Goal: Task Accomplishment & Management: Use online tool/utility

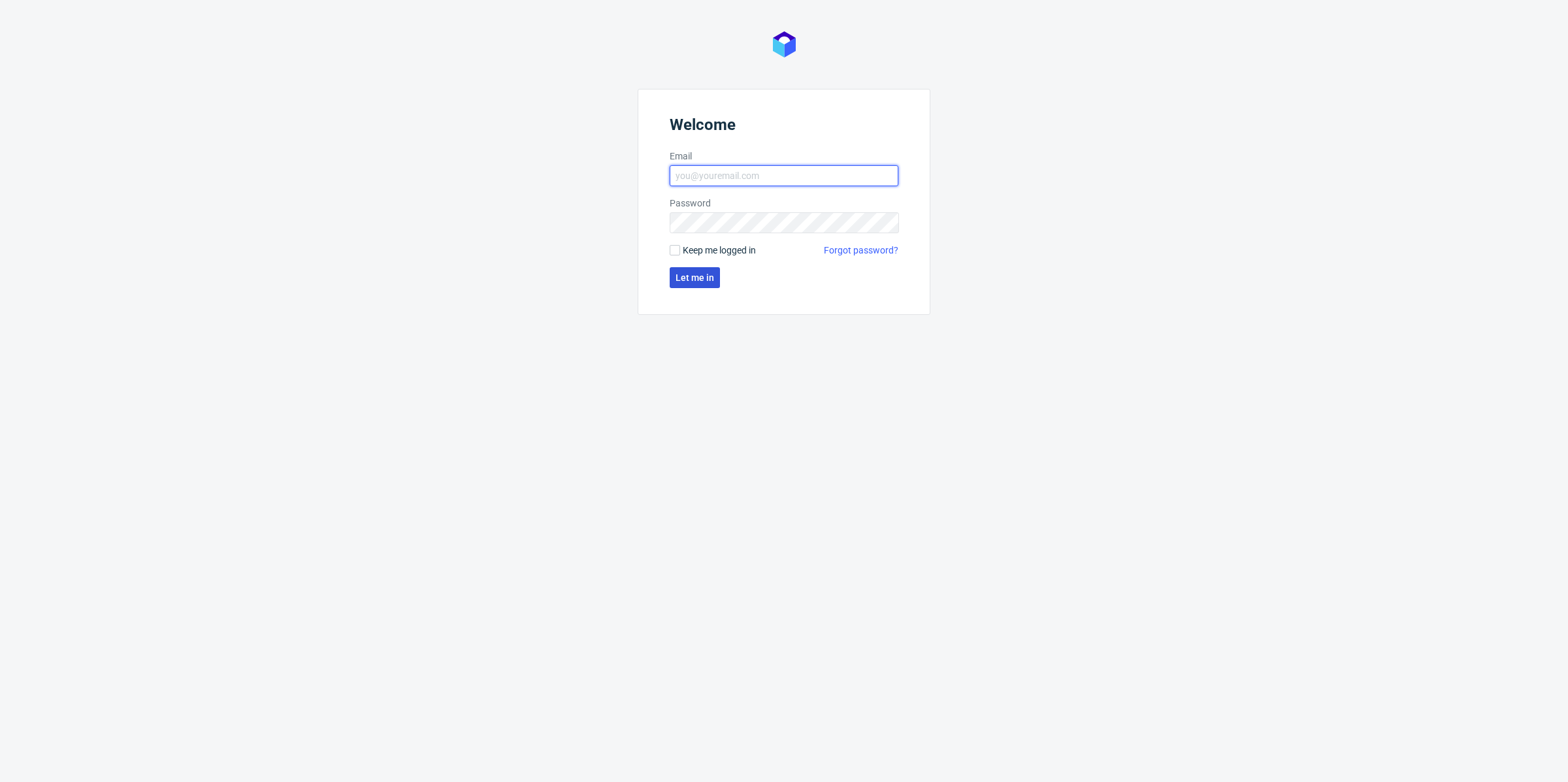
type input "[PERSON_NAME][EMAIL_ADDRESS][DOMAIN_NAME]"
click at [687, 278] on span "Let me in" at bounding box center [694, 278] width 38 height 9
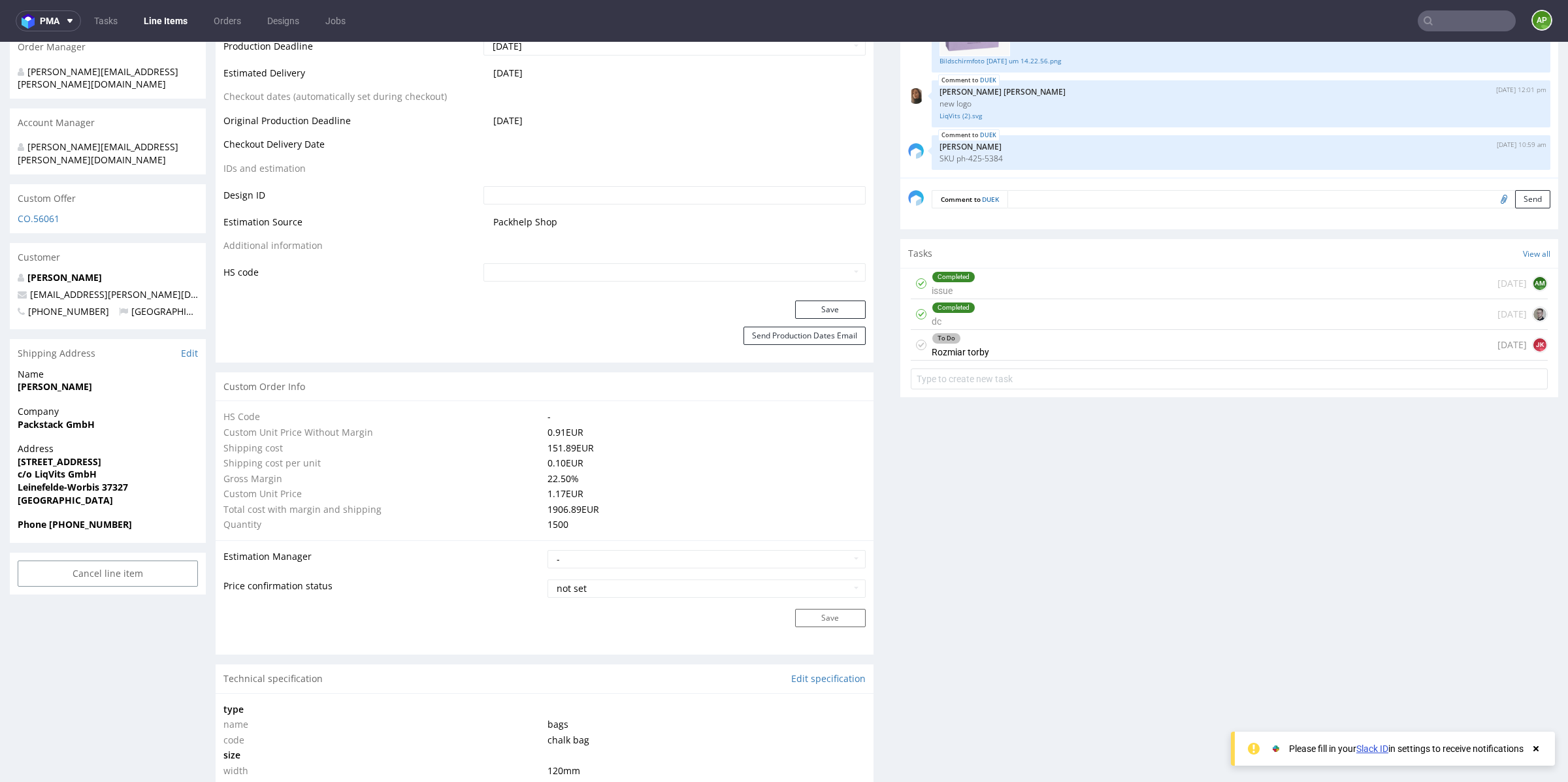
scroll to position [687, 0]
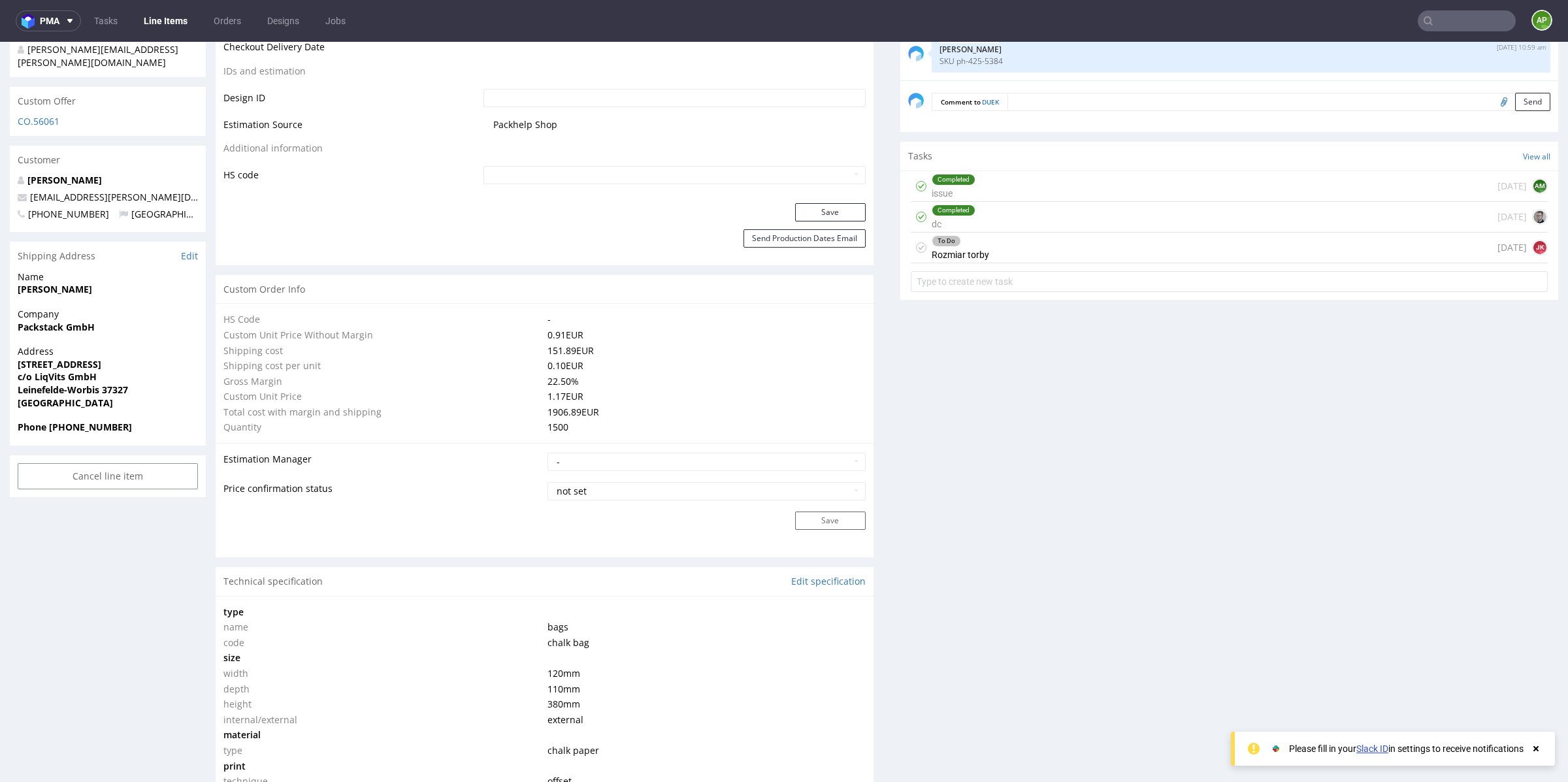
click at [1033, 266] on form at bounding box center [1230, 281] width 637 height 32
click at [1029, 249] on div "To Do Rozmiar torby 3 days ago JK" at bounding box center [1230, 248] width 637 height 31
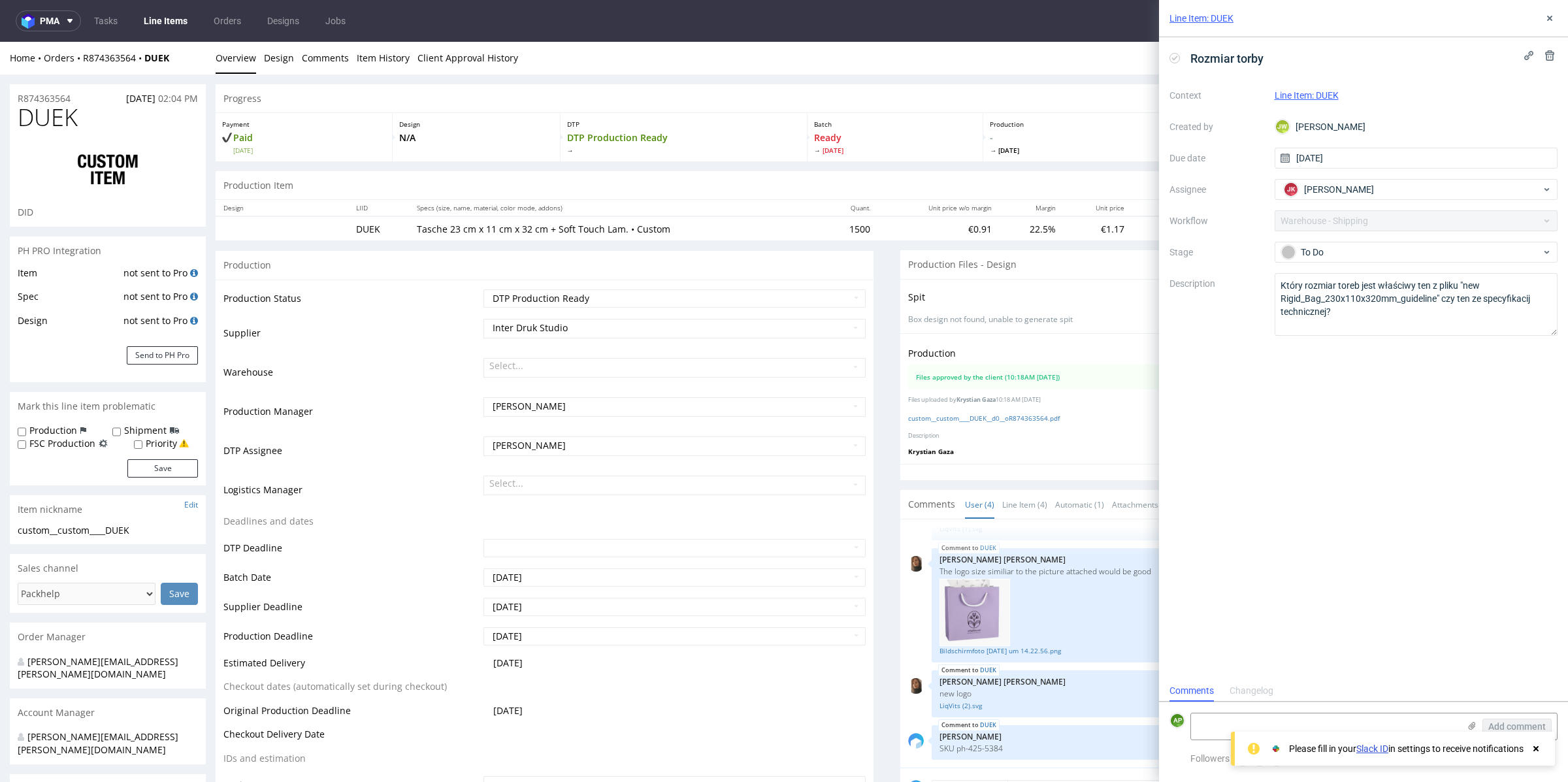
click at [1075, 613] on div at bounding box center [1241, 612] width 603 height 68
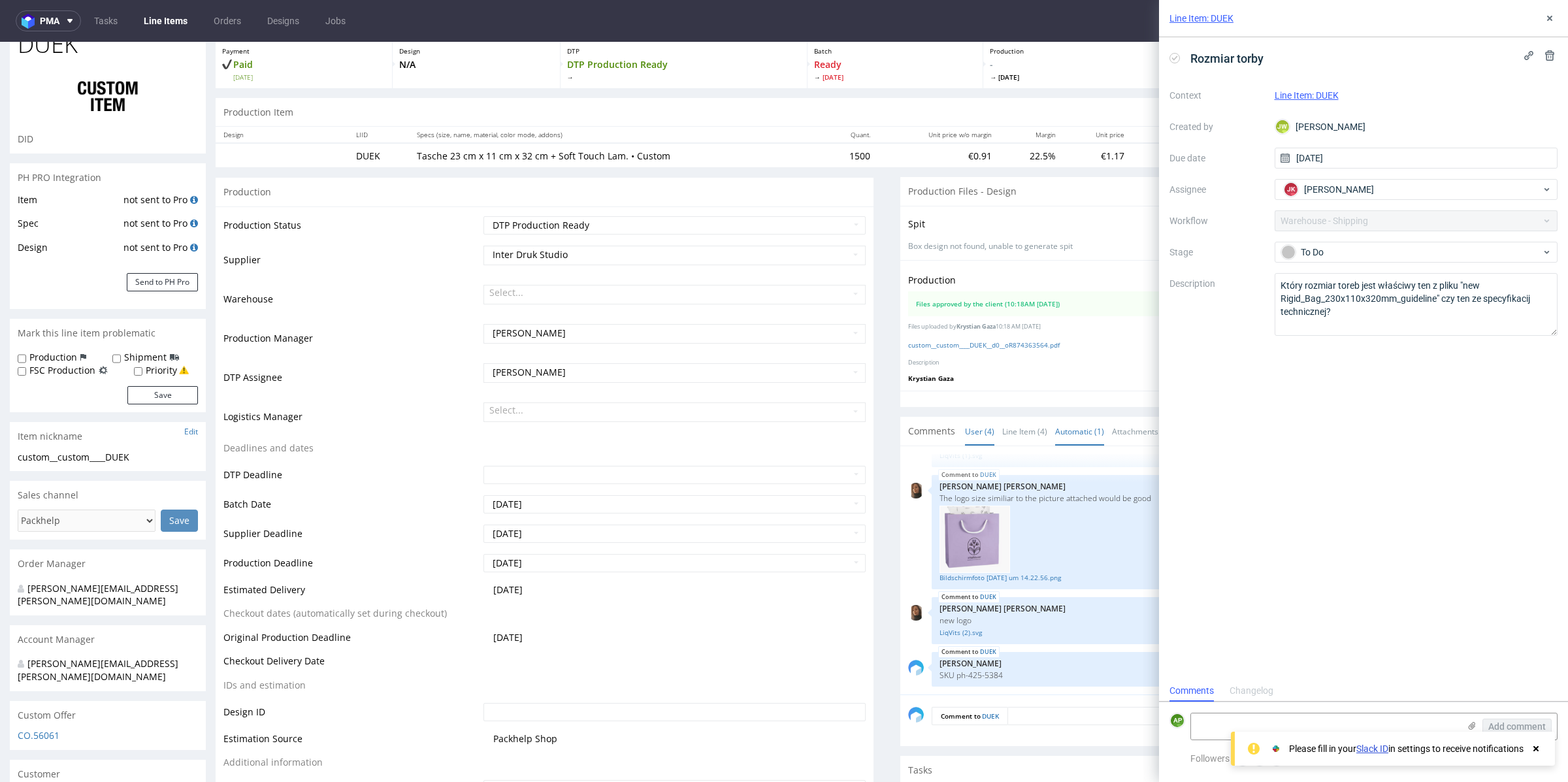
scroll to position [85, 0]
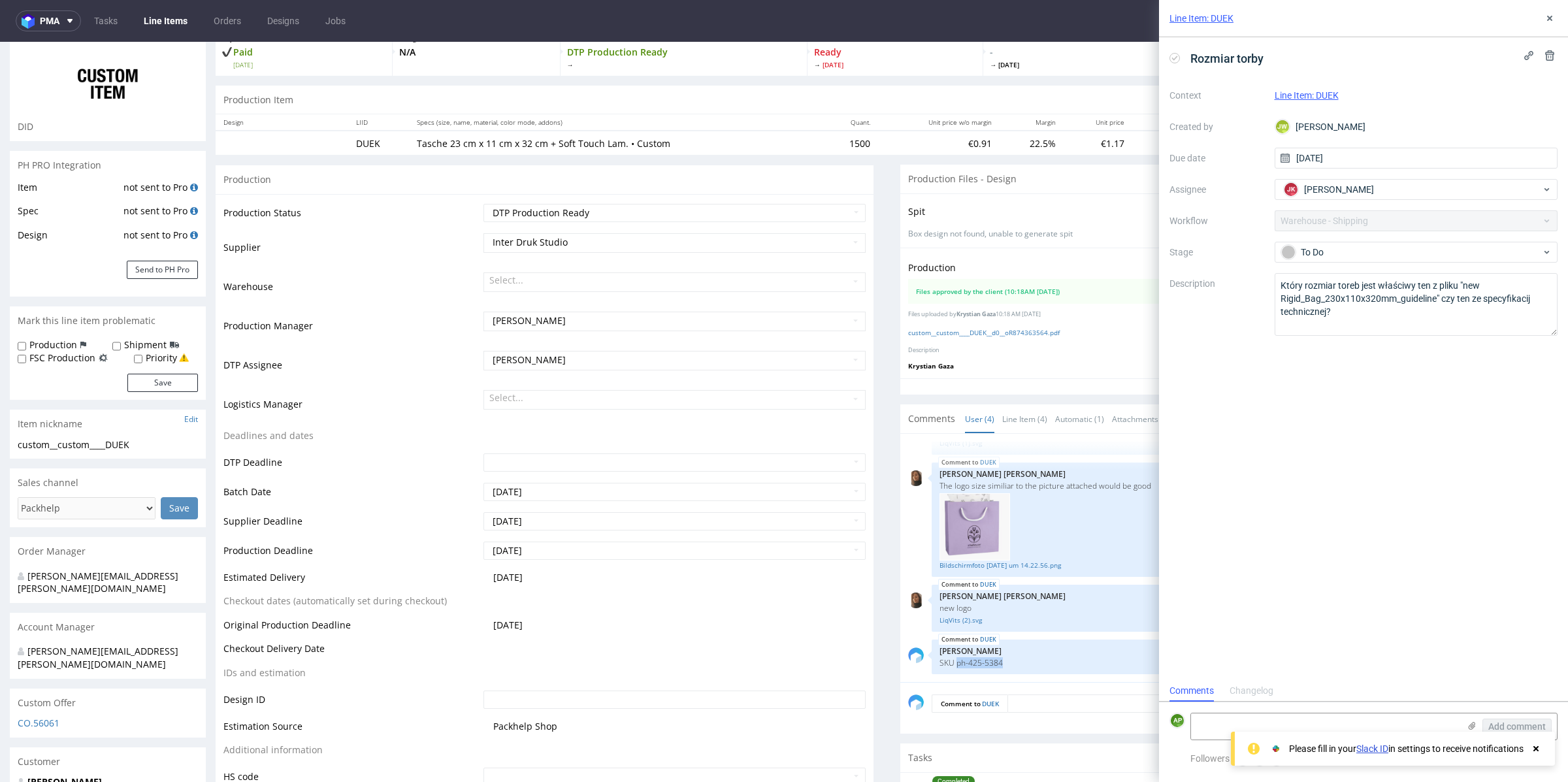
drag, startPoint x: 952, startPoint y: 662, endPoint x: 1022, endPoint y: 662, distance: 70.0
click at [1022, 662] on p "SKU ph-425-5384" at bounding box center [1241, 663] width 603 height 10
copy p "ph-425-5384"
click at [1552, 12] on button at bounding box center [1550, 18] width 15 height 15
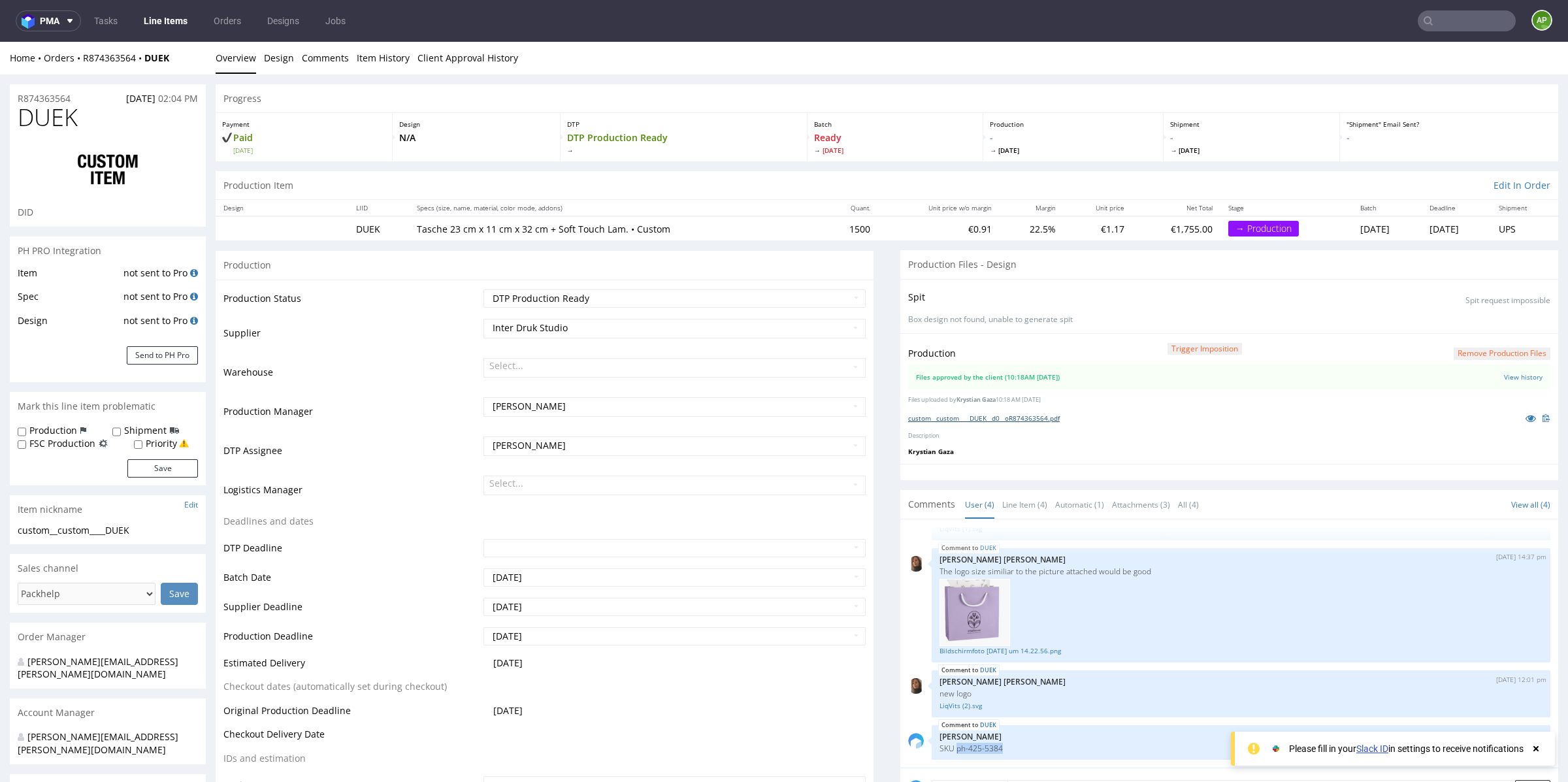
click at [1052, 413] on link "custom__custom____DUEK__d0__oR874363564.pdf" at bounding box center [984, 418] width 152 height 9
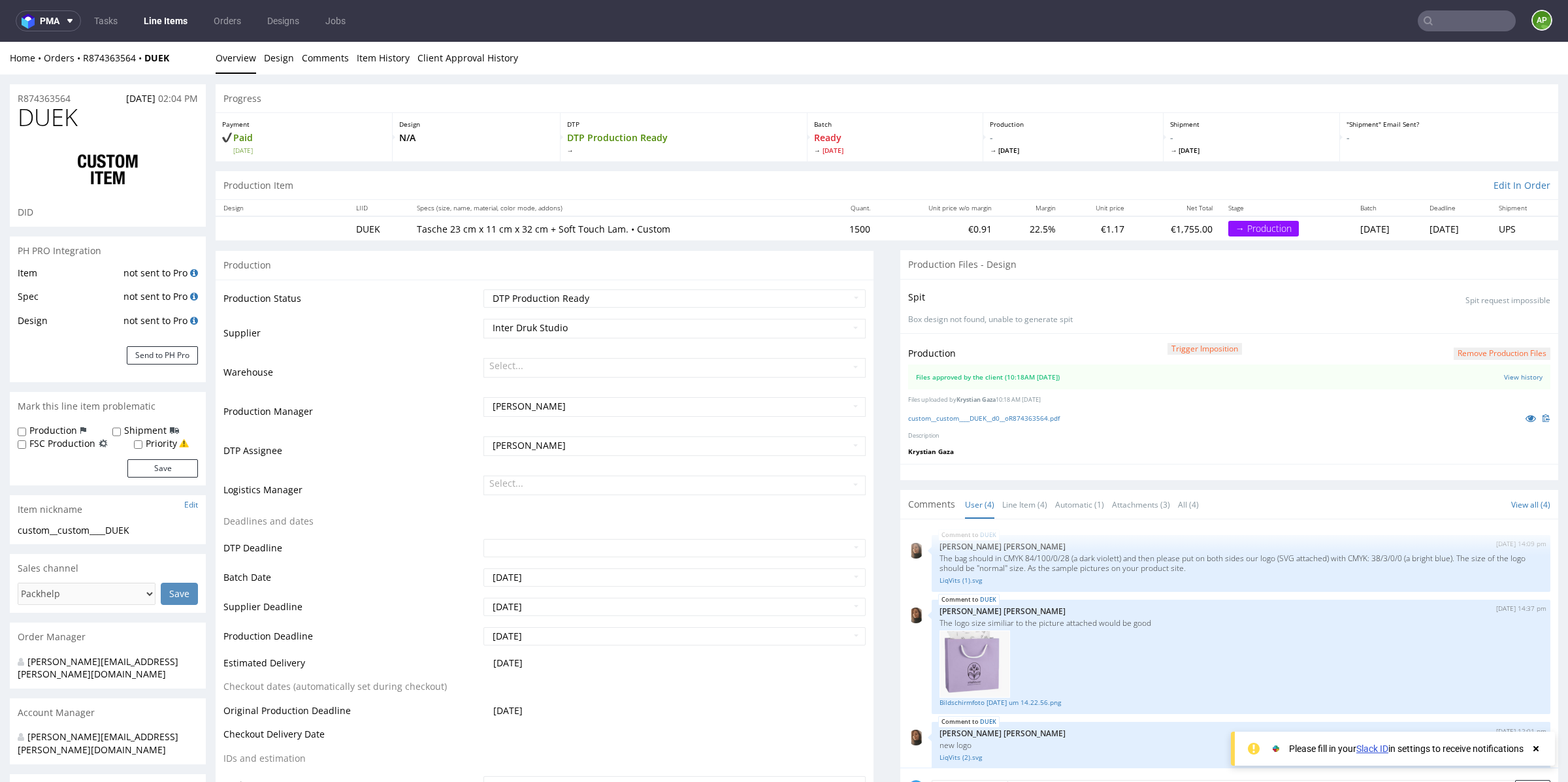
scroll to position [52, 0]
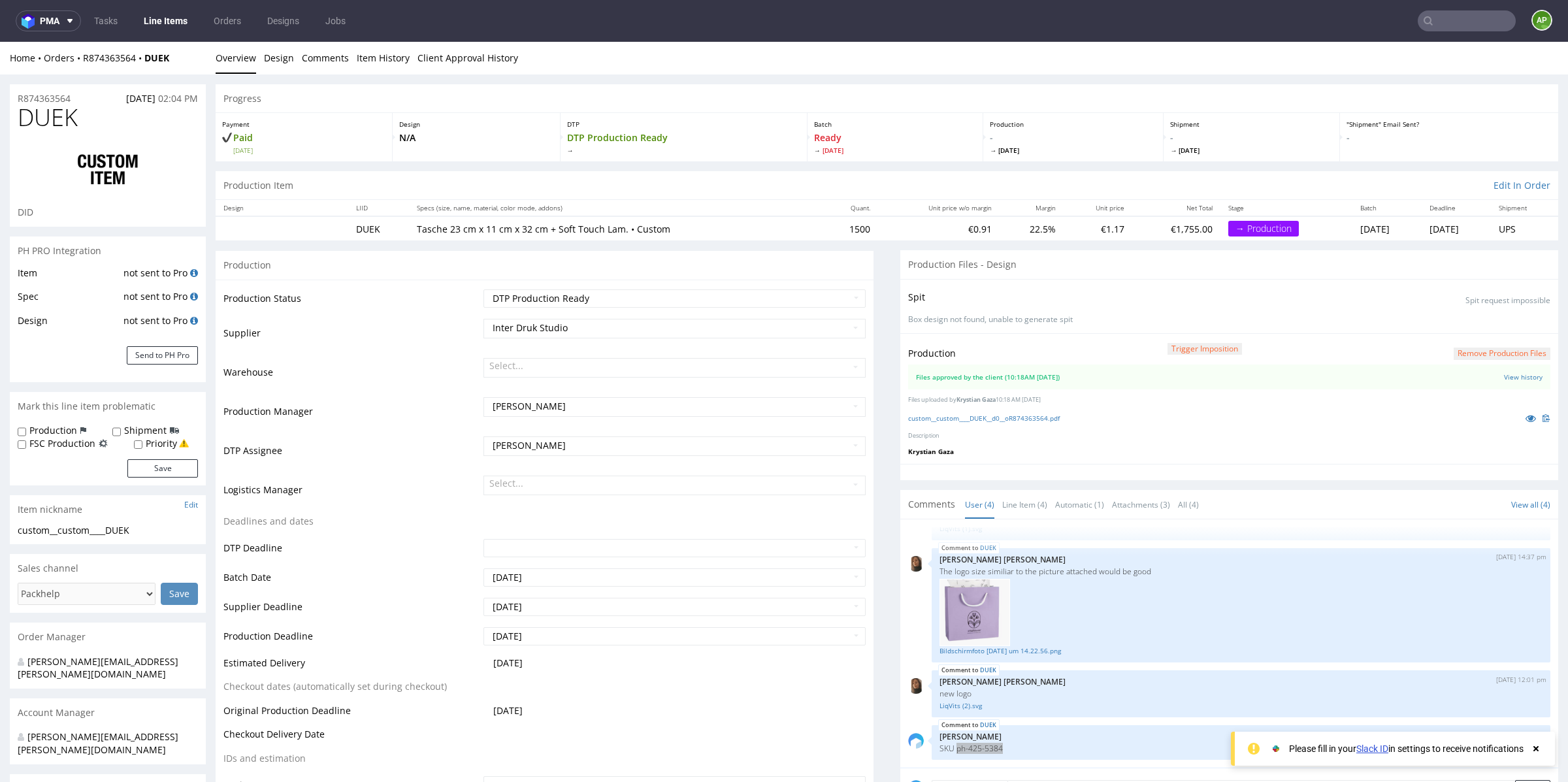
click at [167, 28] on link "Line Items" at bounding box center [165, 21] width 60 height 21
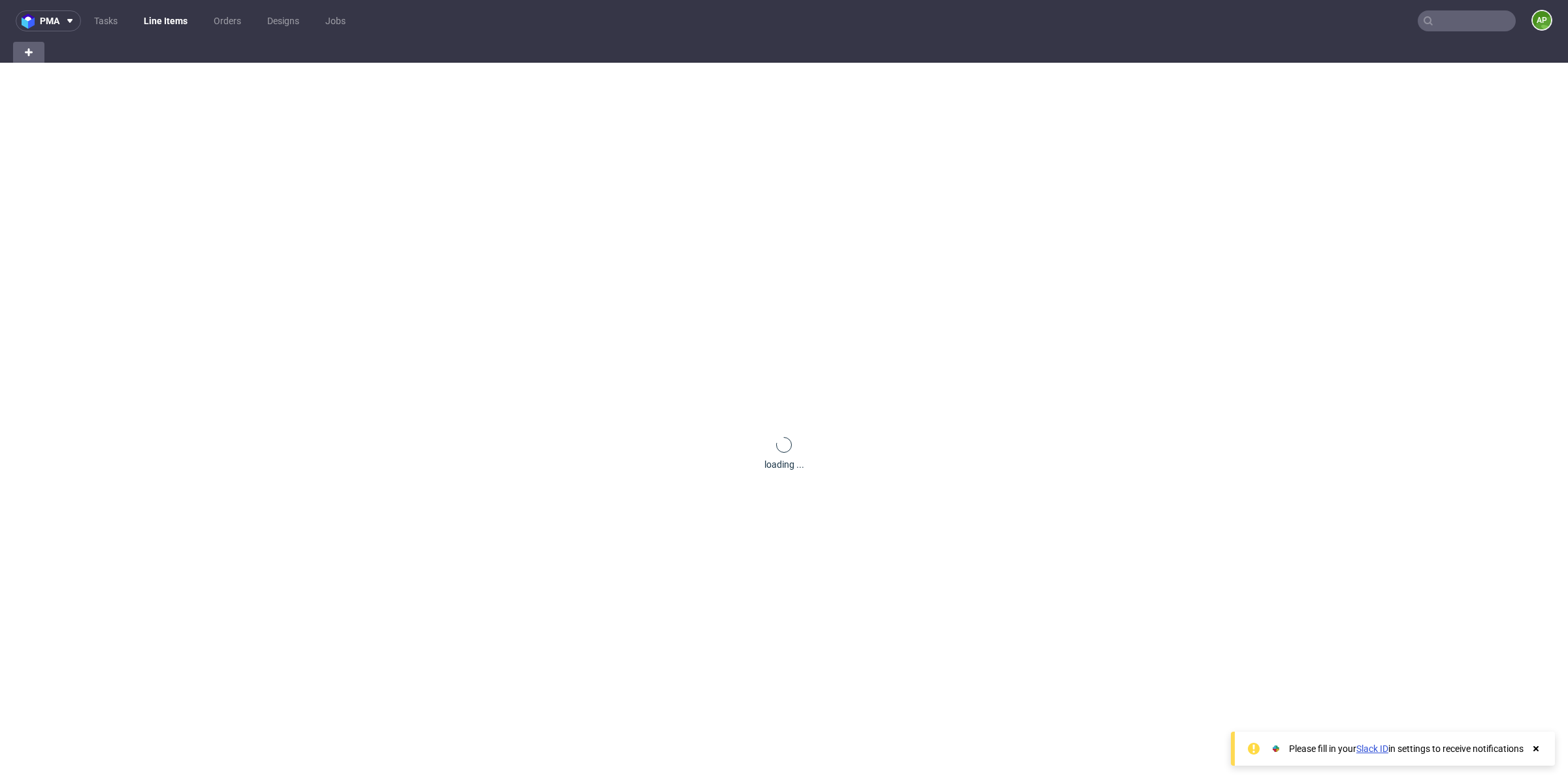
click at [176, 25] on link "Line Items" at bounding box center [165, 21] width 60 height 21
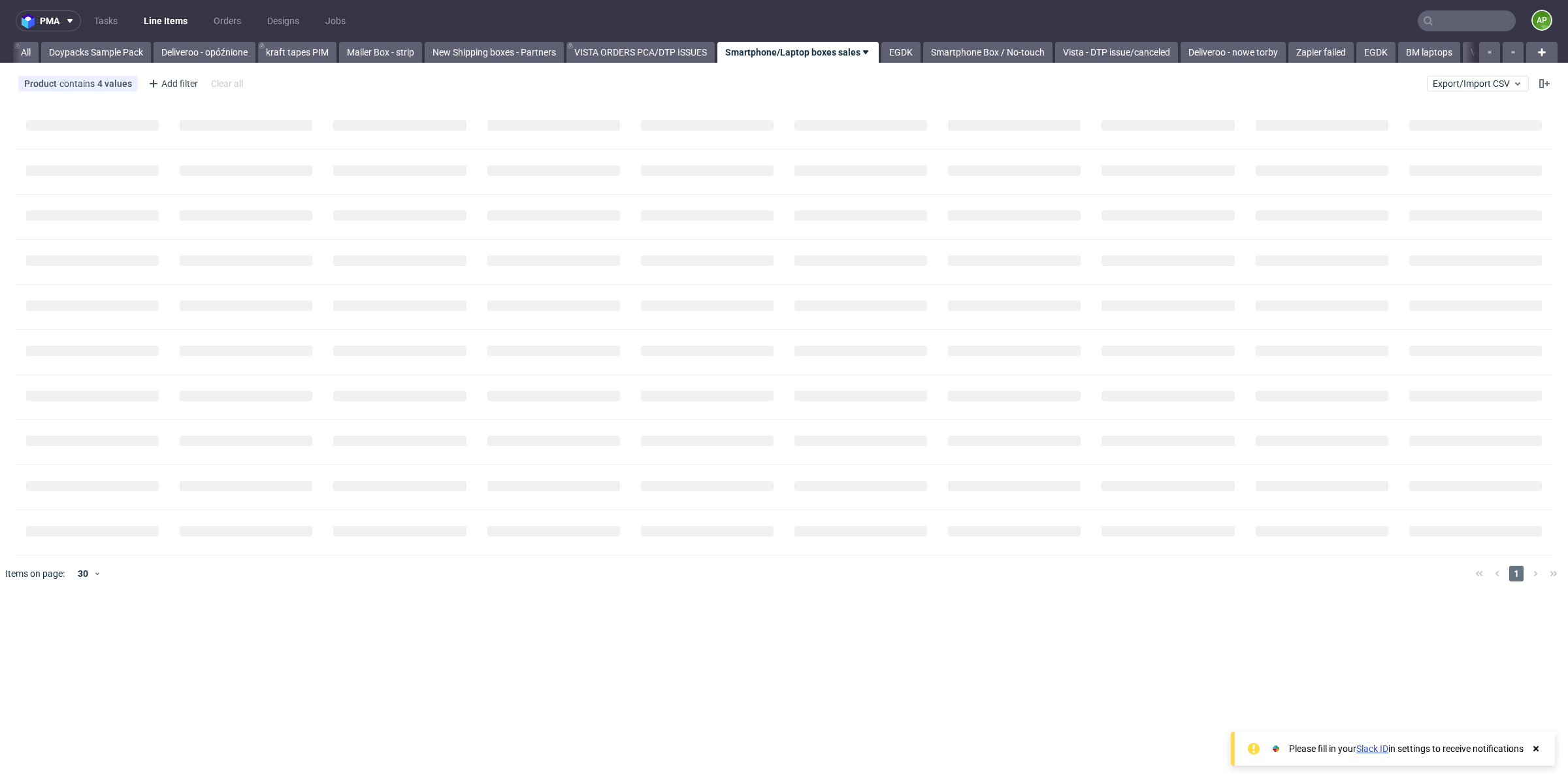
scroll to position [0, 60]
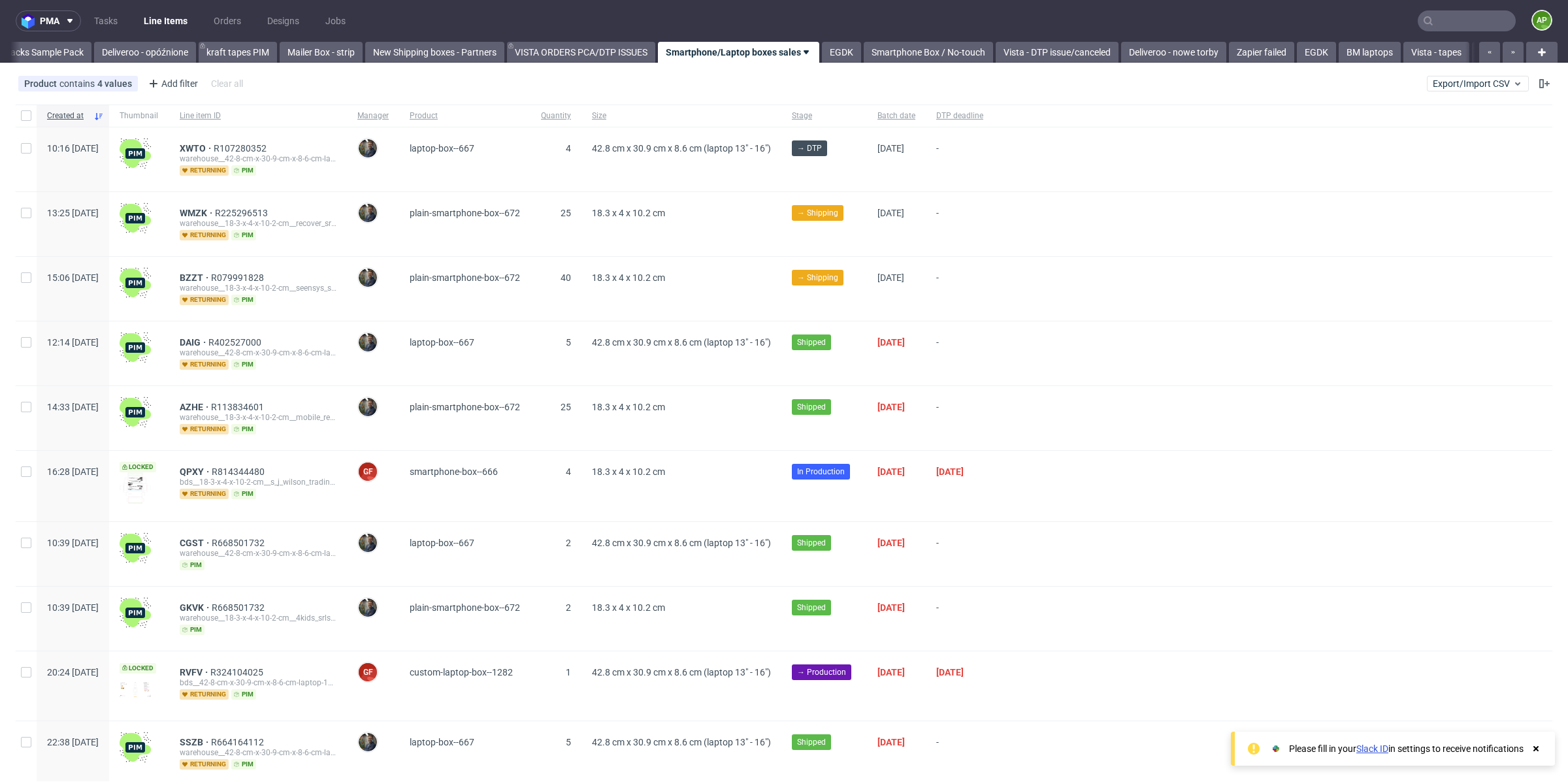
click at [163, 23] on link "Line Items" at bounding box center [165, 21] width 60 height 21
click at [32, 56] on link "Doypacks Sample Pack" at bounding box center [36, 52] width 109 height 21
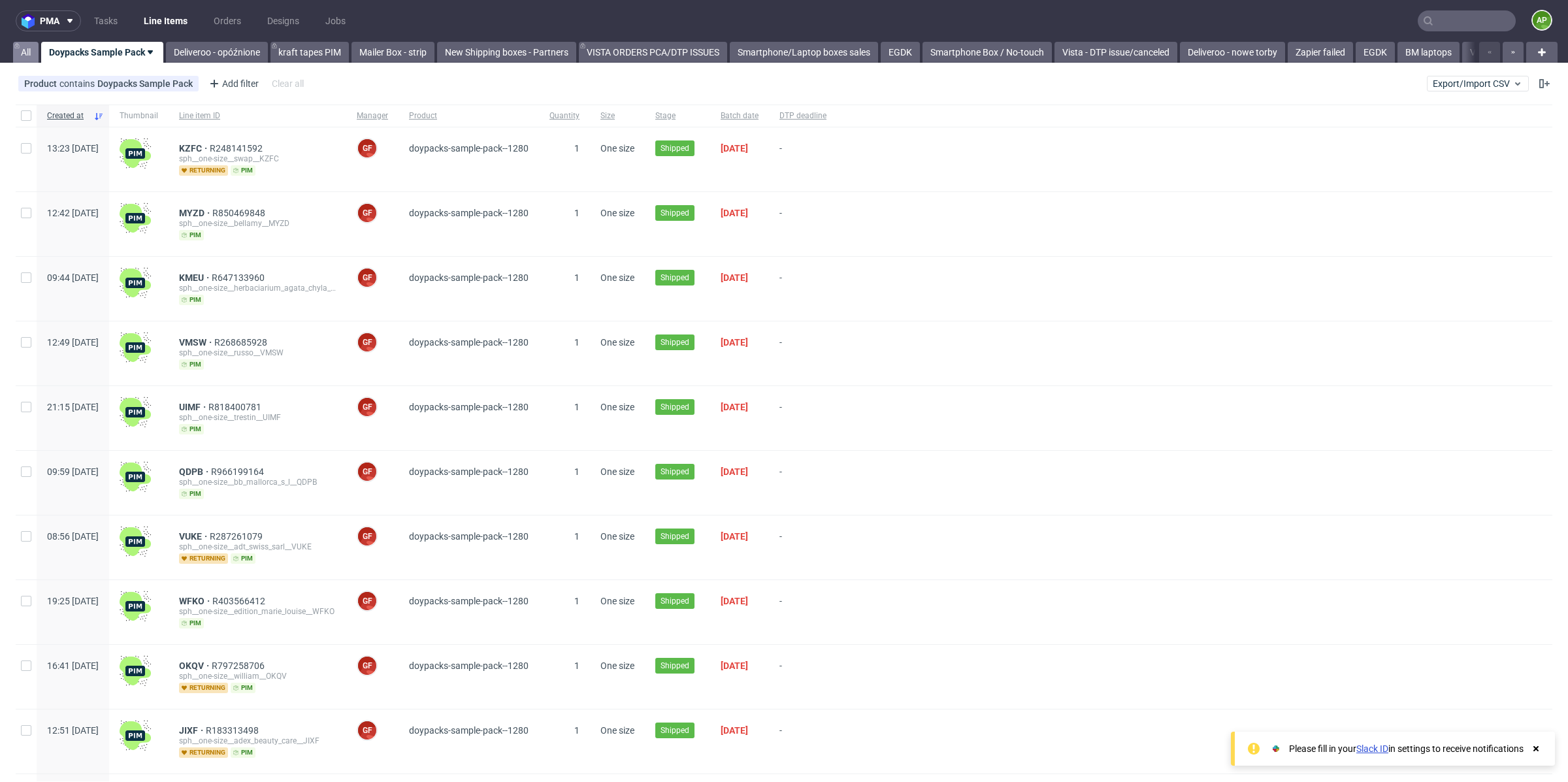
click at [32, 55] on link "All" at bounding box center [26, 52] width 26 height 21
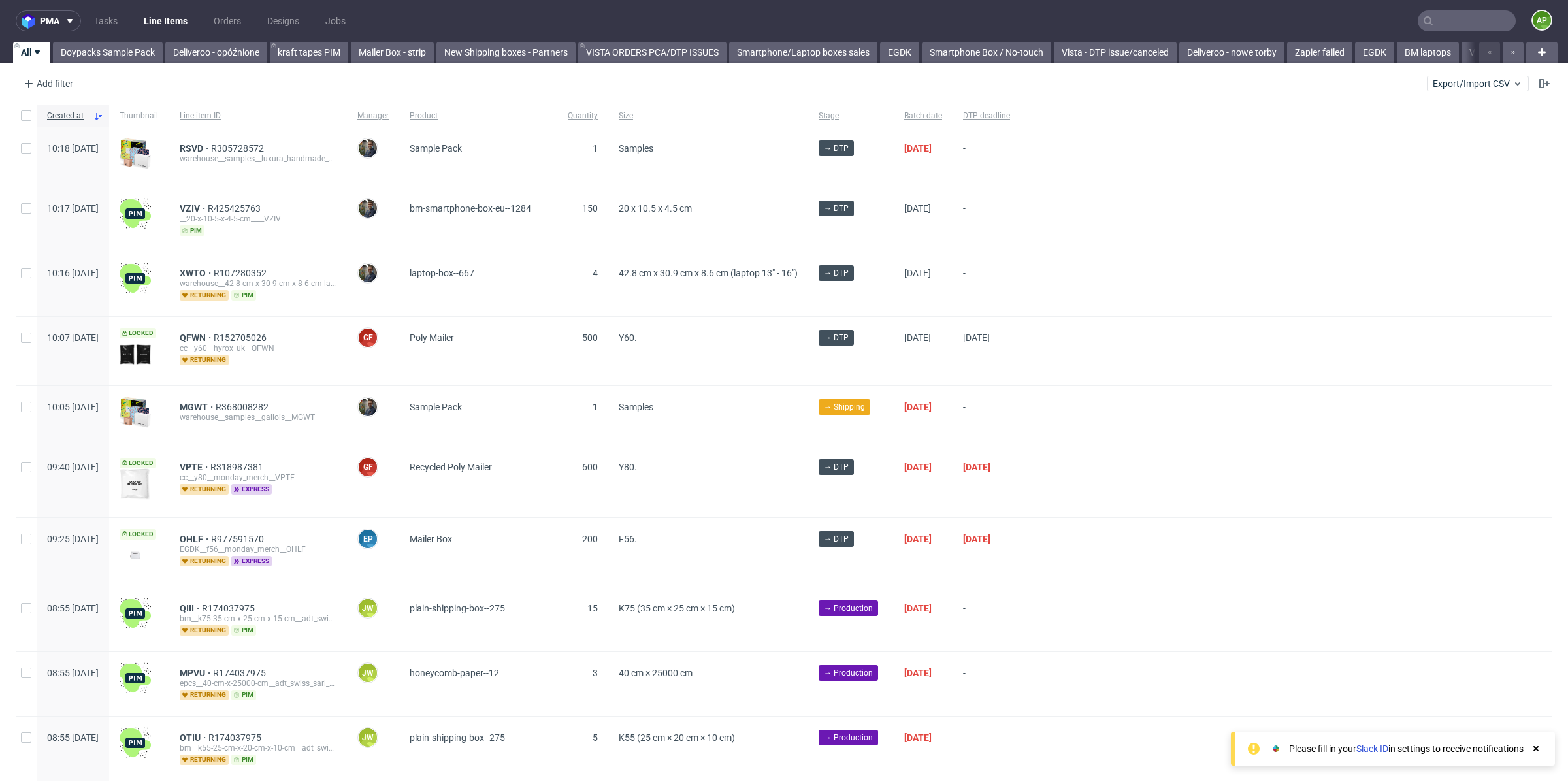
click at [1448, 34] on nav "pma Tasks Line Items Orders Designs Jobs AP" at bounding box center [784, 21] width 1568 height 42
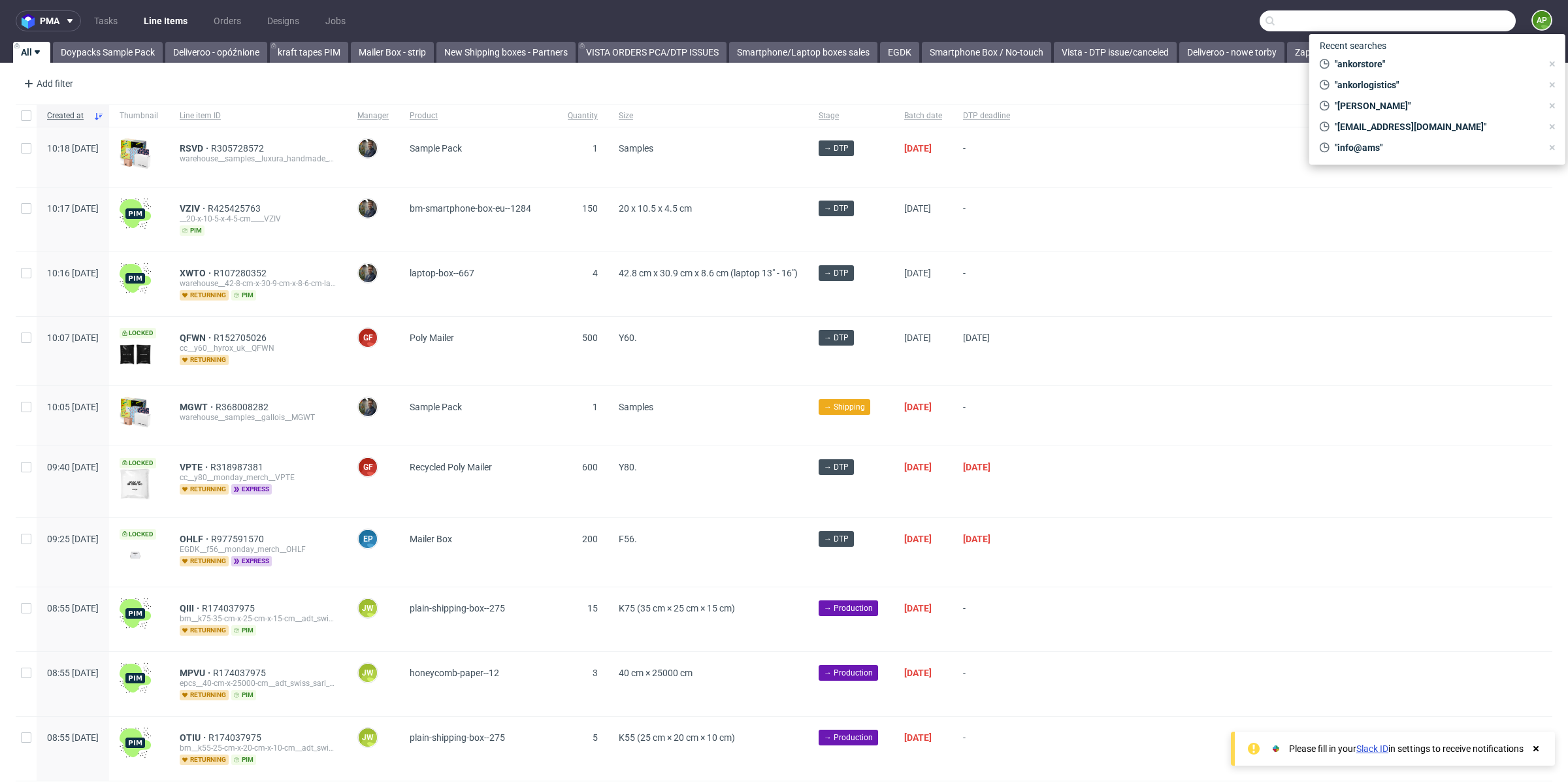
click at [1448, 19] on input "text" at bounding box center [1387, 21] width 256 height 21
drag, startPoint x: 715, startPoint y: 3, endPoint x: 1356, endPoint y: 11, distance: 641.0
click at [715, 4] on nav "pma Tasks Line Items Orders Designs Jobs AP" at bounding box center [784, 21] width 1568 height 42
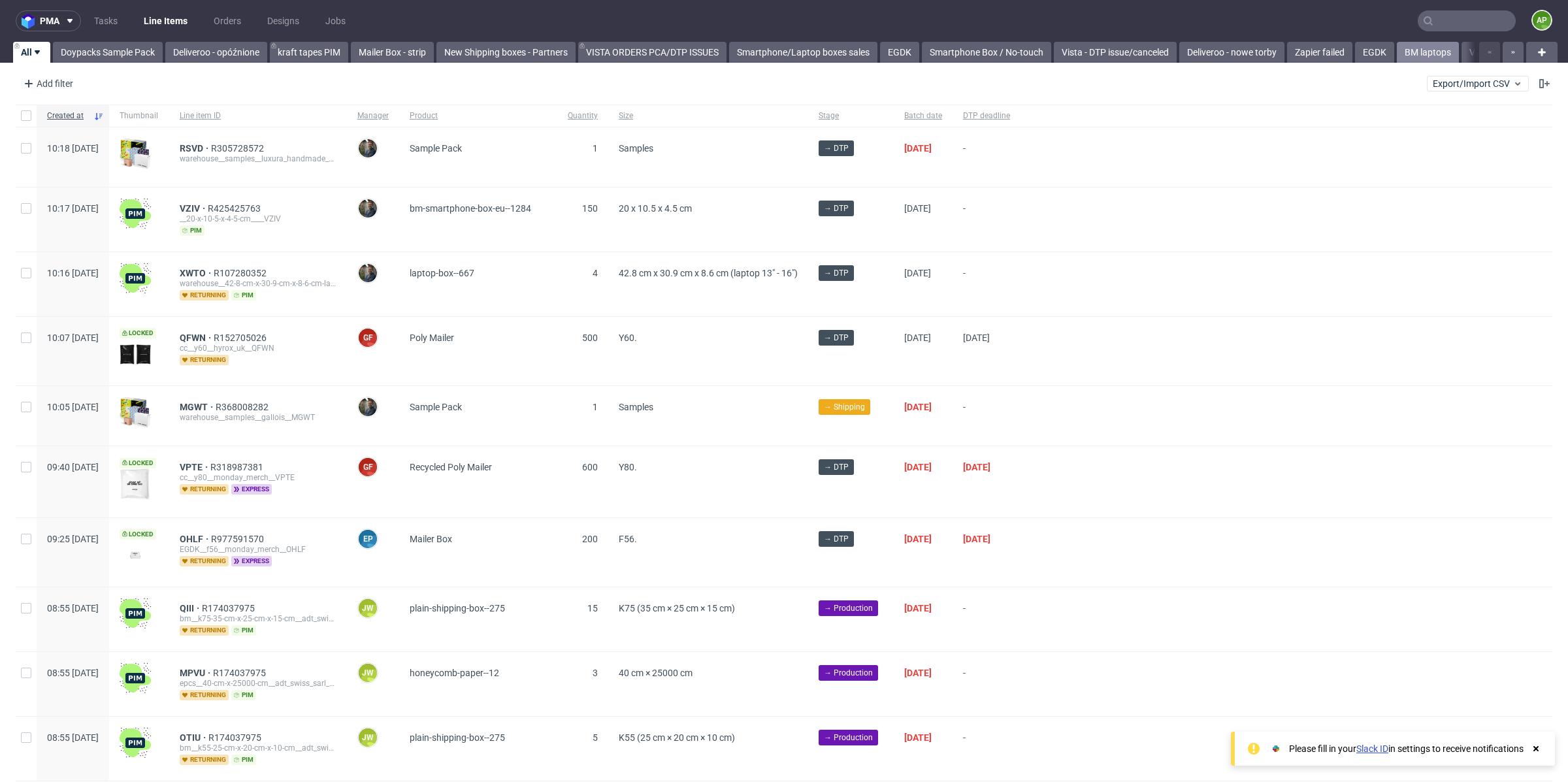
click at [1414, 58] on link "BM laptops" at bounding box center [1428, 52] width 62 height 21
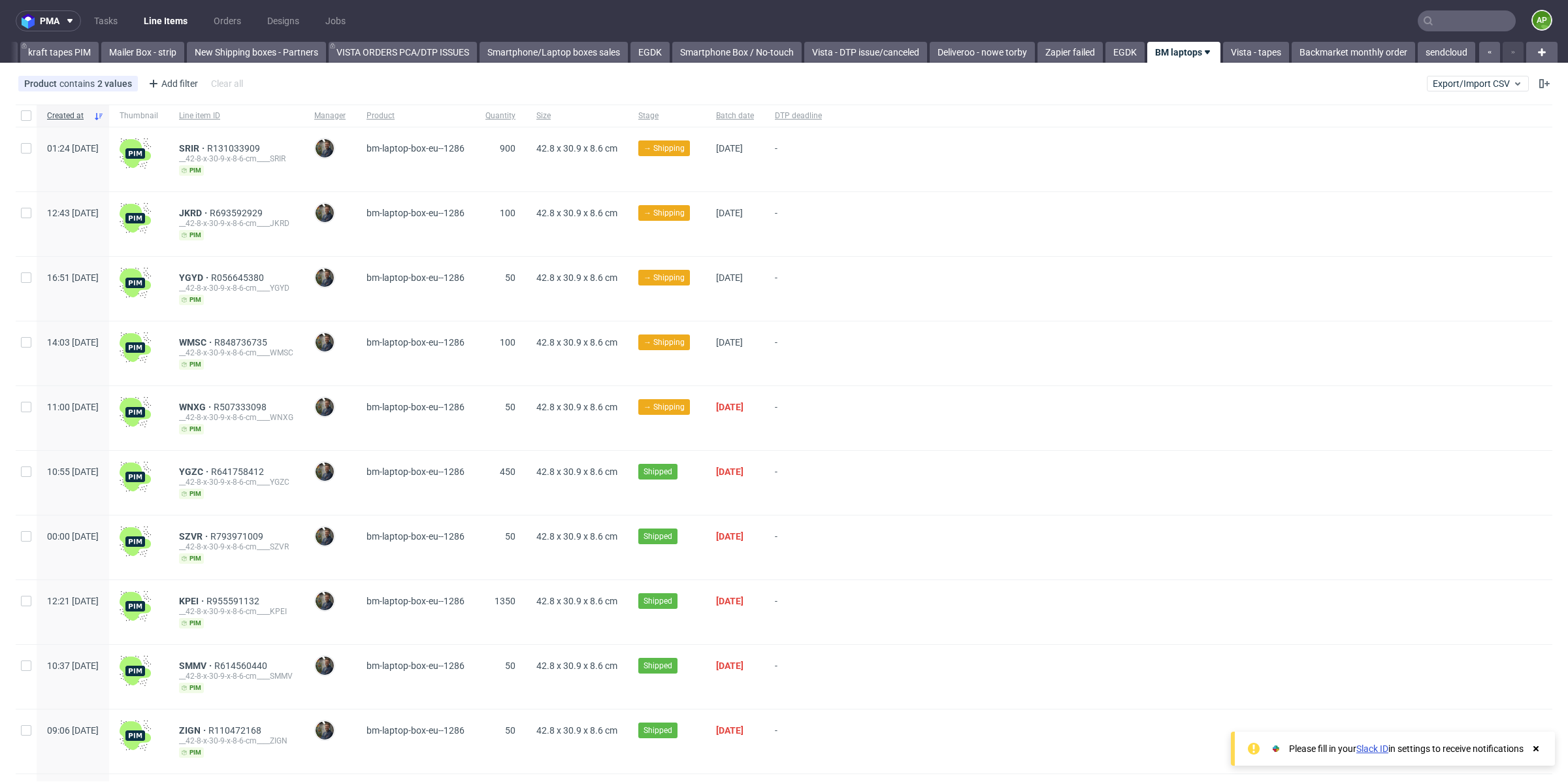
scroll to position [0, 258]
click at [60, 13] on button "pma" at bounding box center [48, 21] width 65 height 21
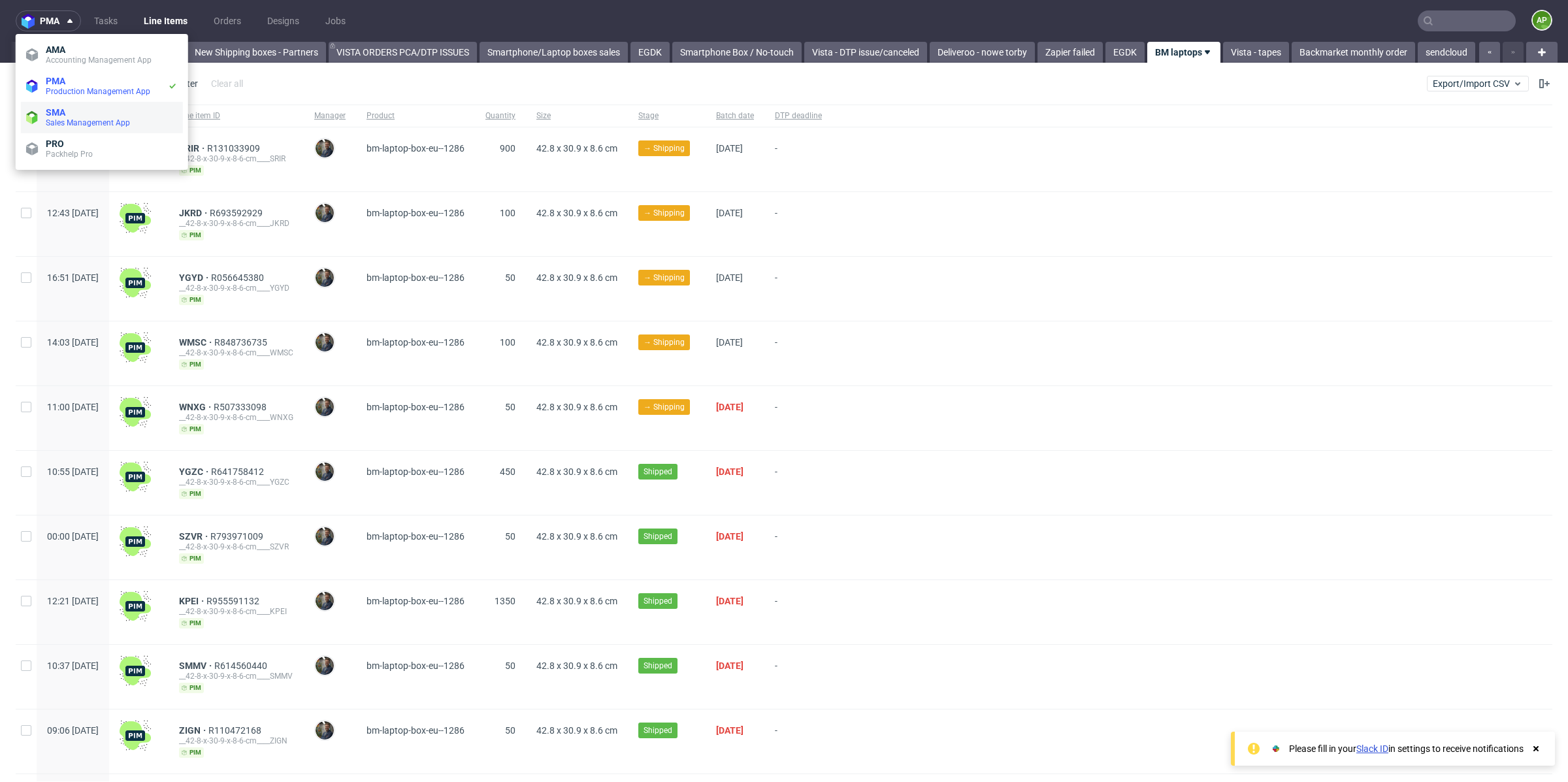
click at [55, 115] on span "SMA" at bounding box center [55, 113] width 19 height 11
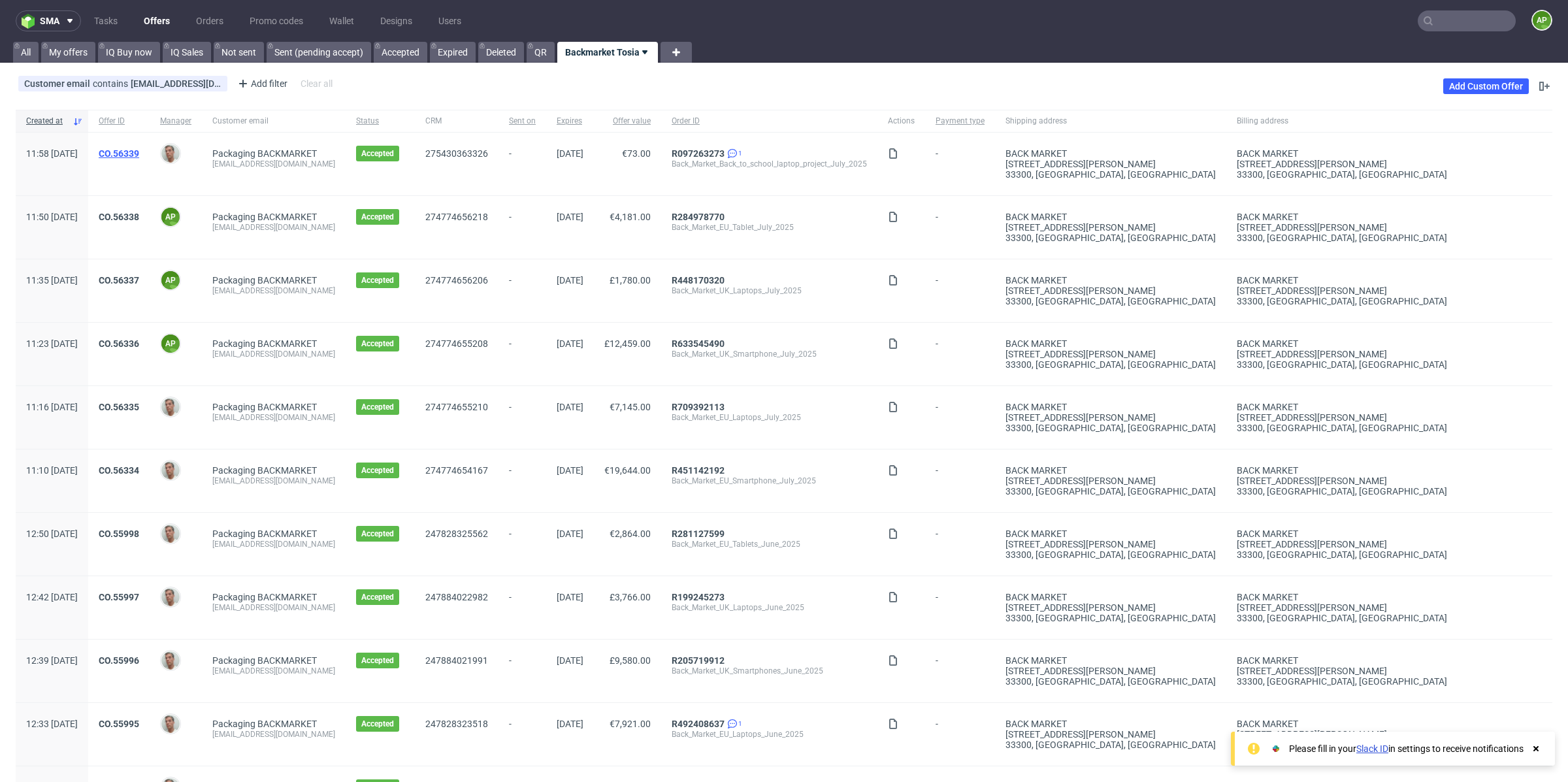
click at [139, 148] on link "CO.56339" at bounding box center [119, 154] width 40 height 11
click at [308, 148] on link "Packaging BACKMARKET" at bounding box center [265, 154] width 105 height 11
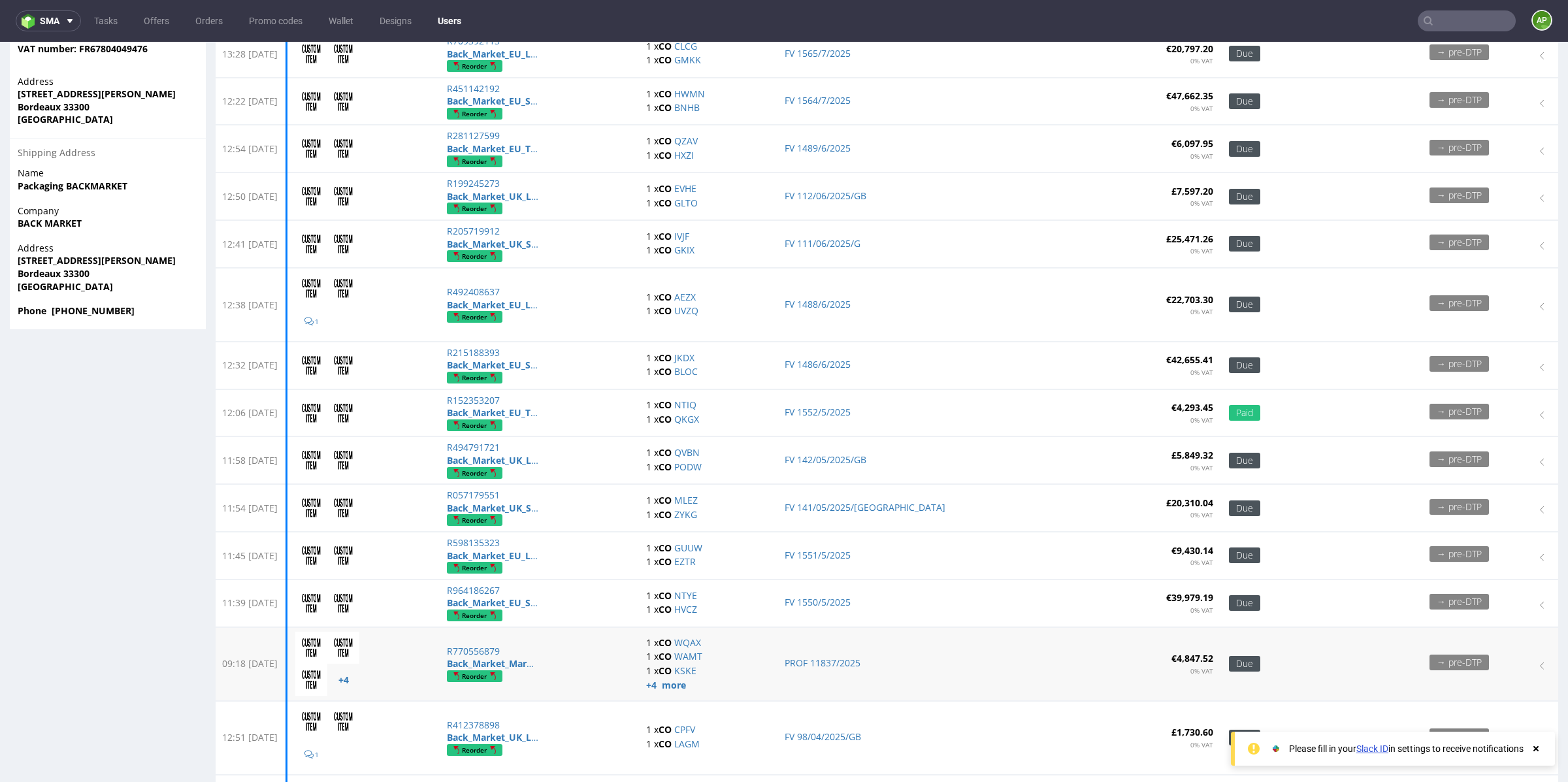
scroll to position [409, 0]
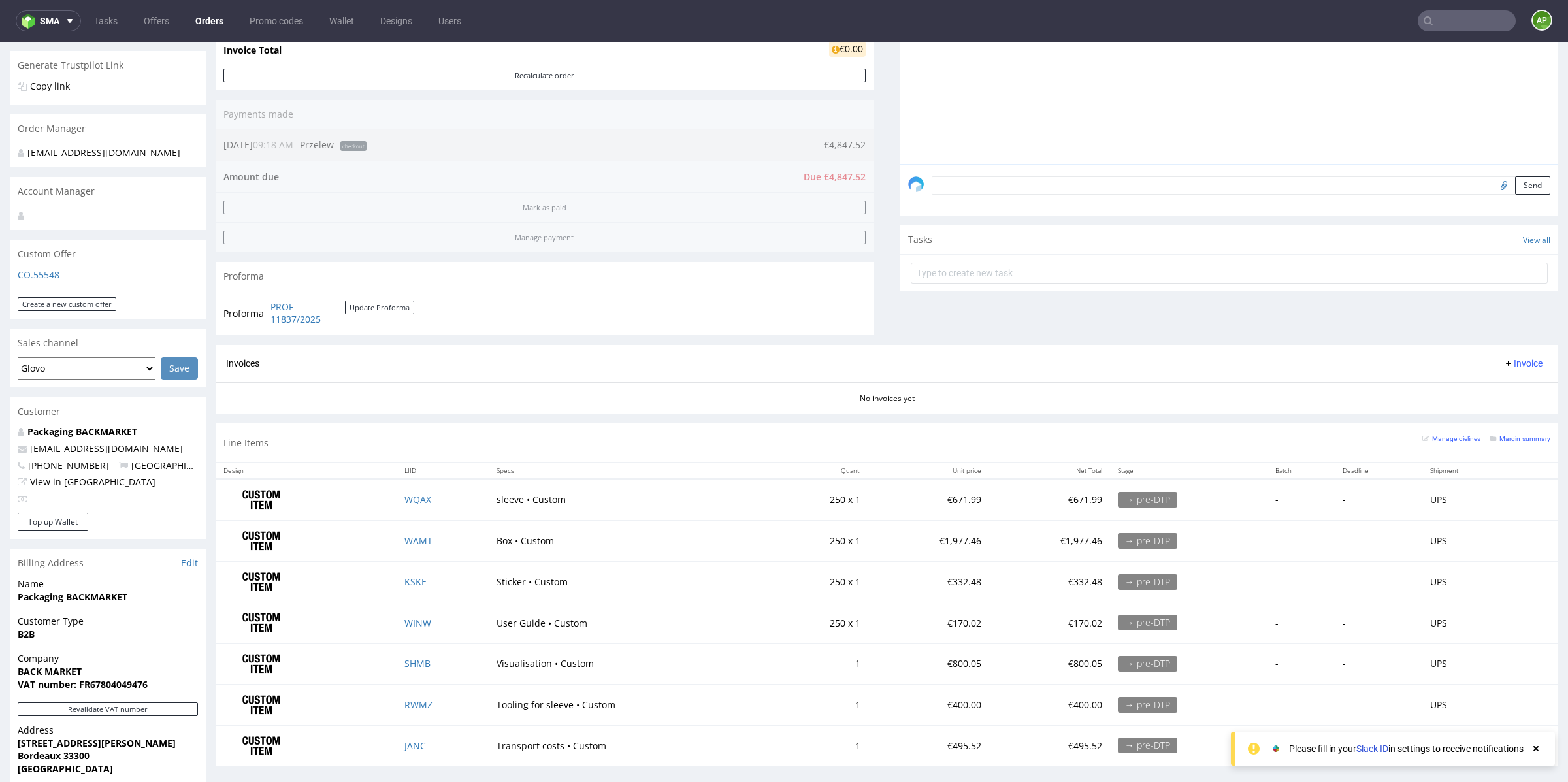
scroll to position [425, 0]
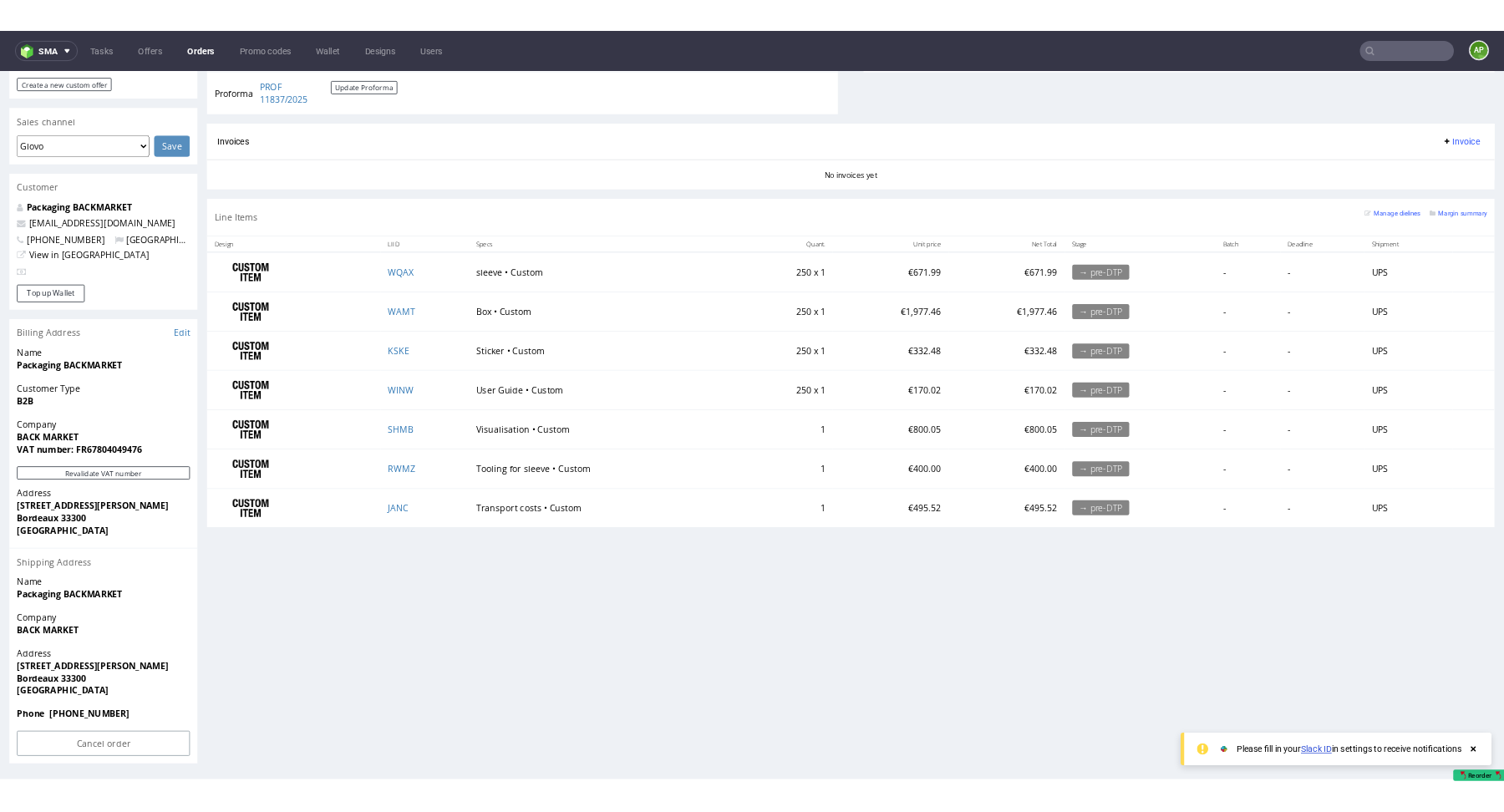
scroll to position [654, 0]
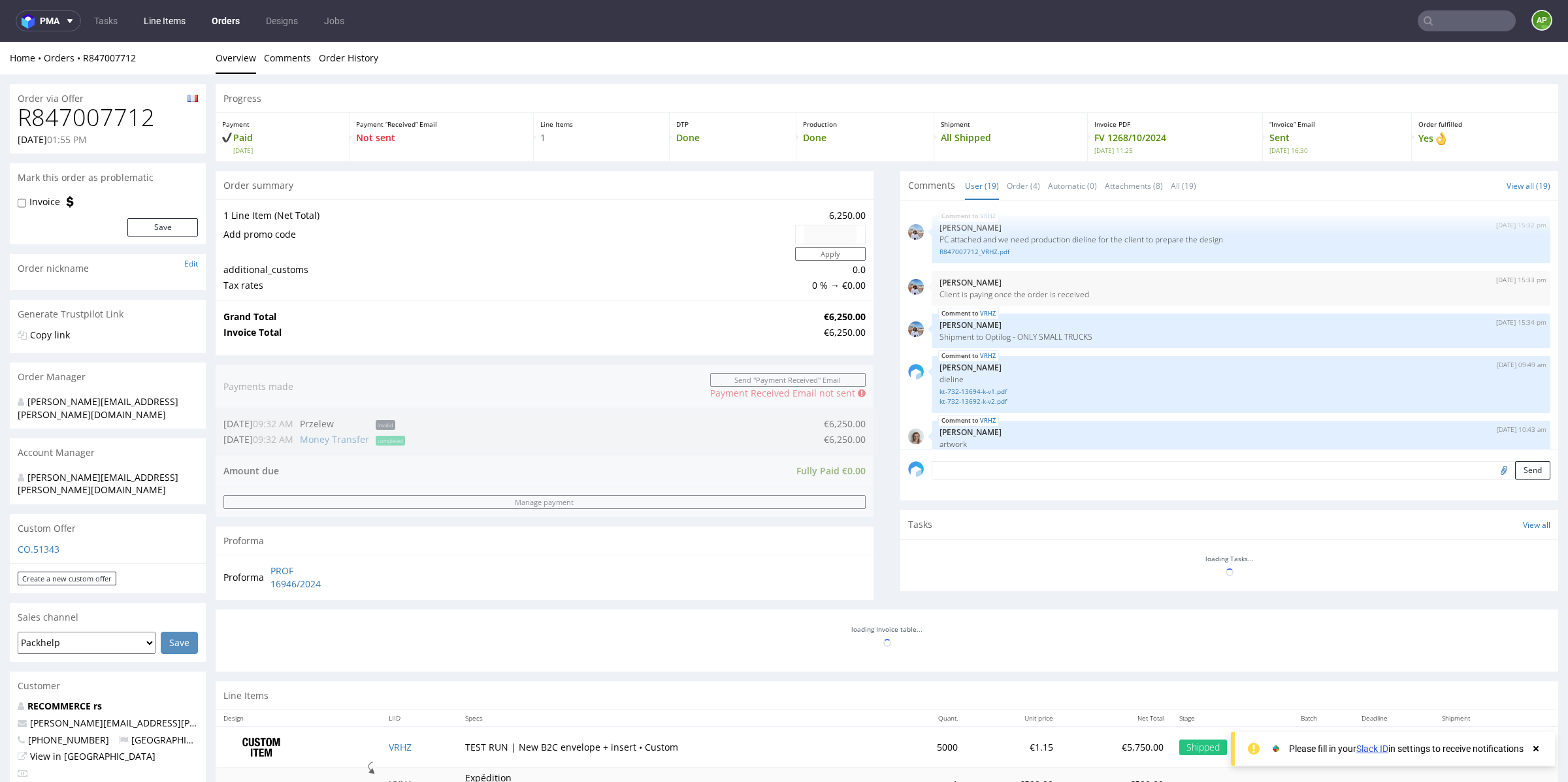
click at [159, 17] on link "Line Items" at bounding box center [165, 21] width 58 height 21
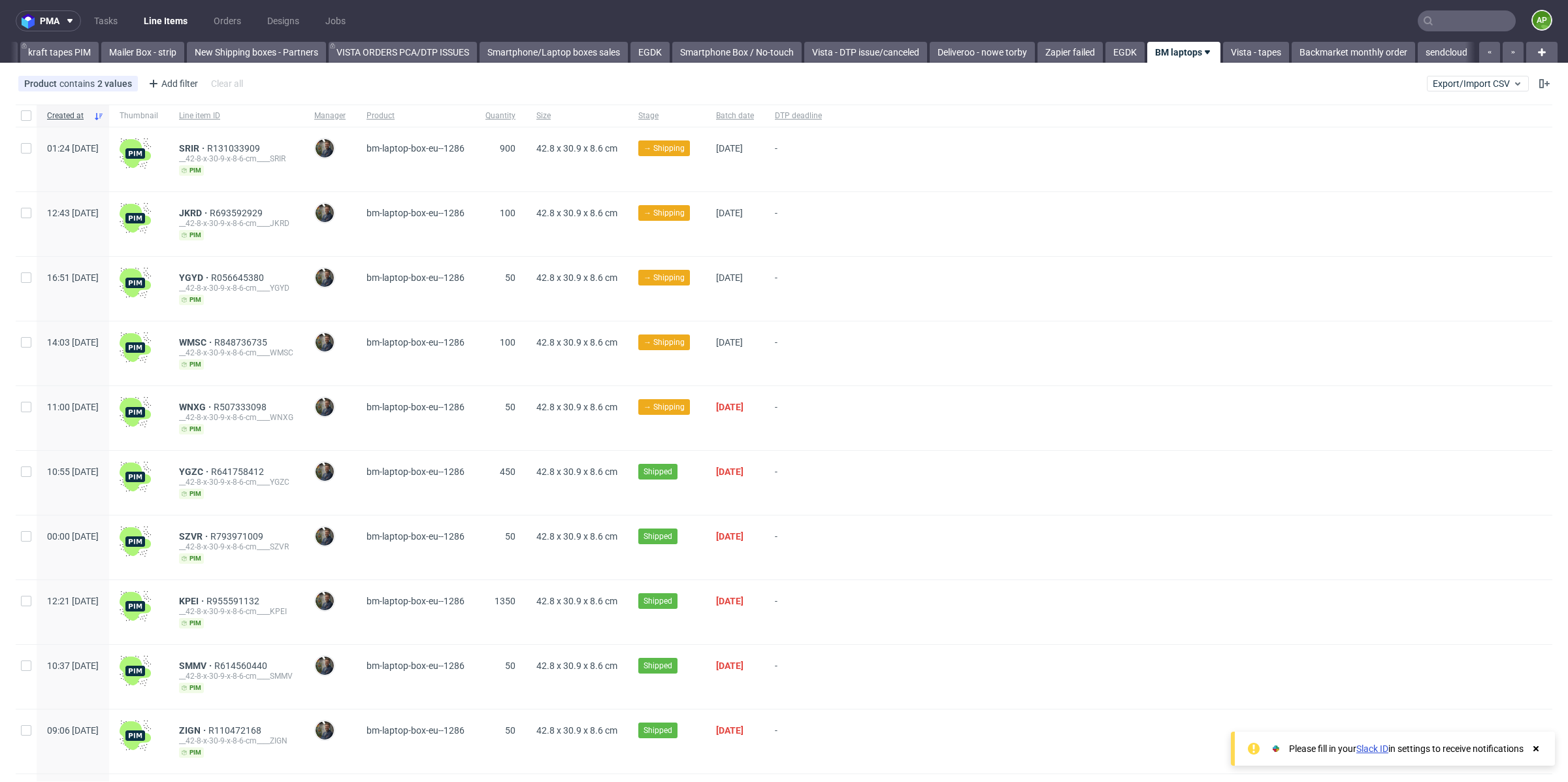
scroll to position [0, 258]
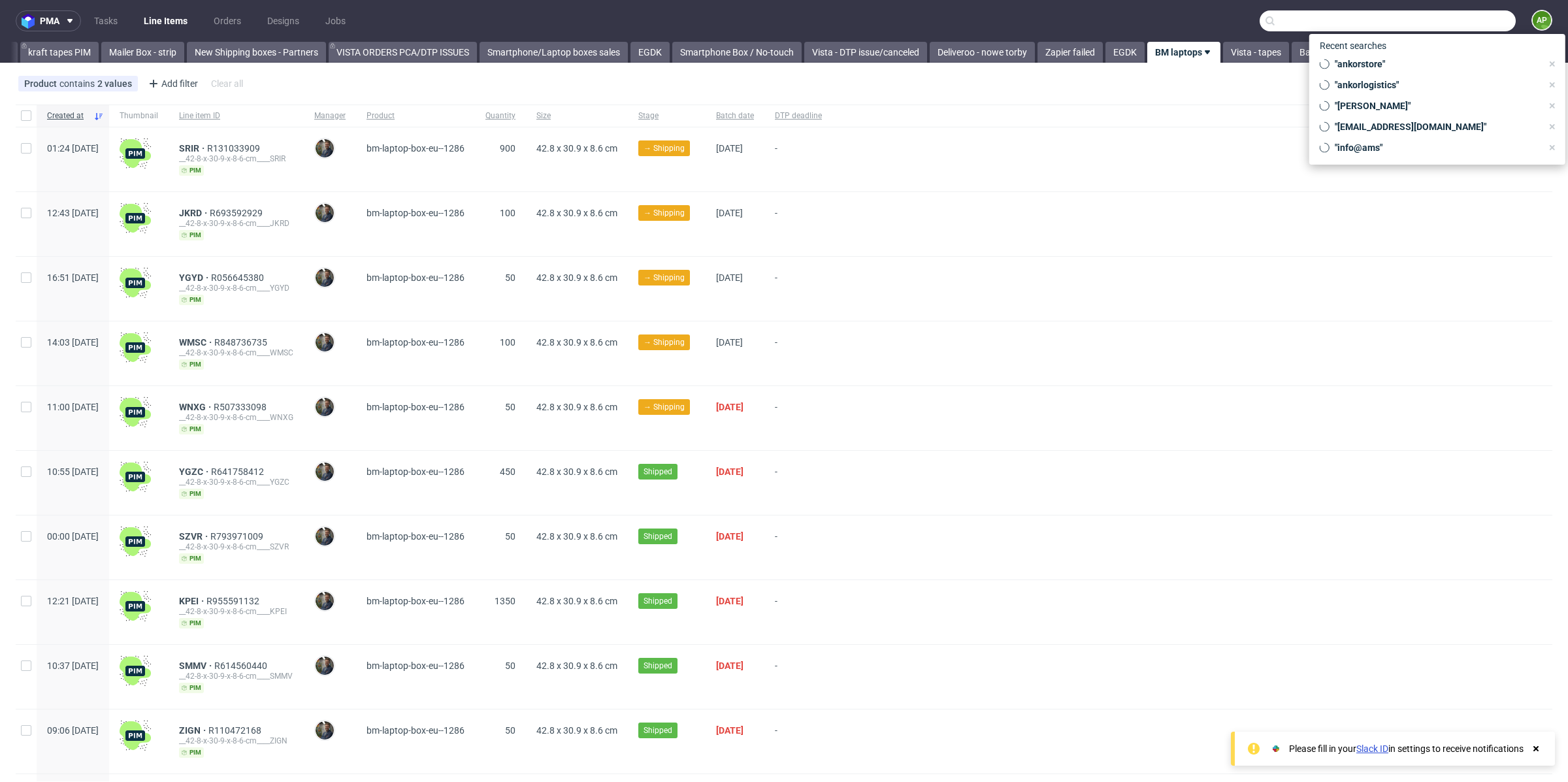
click at [1447, 26] on input "text" at bounding box center [1387, 21] width 256 height 21
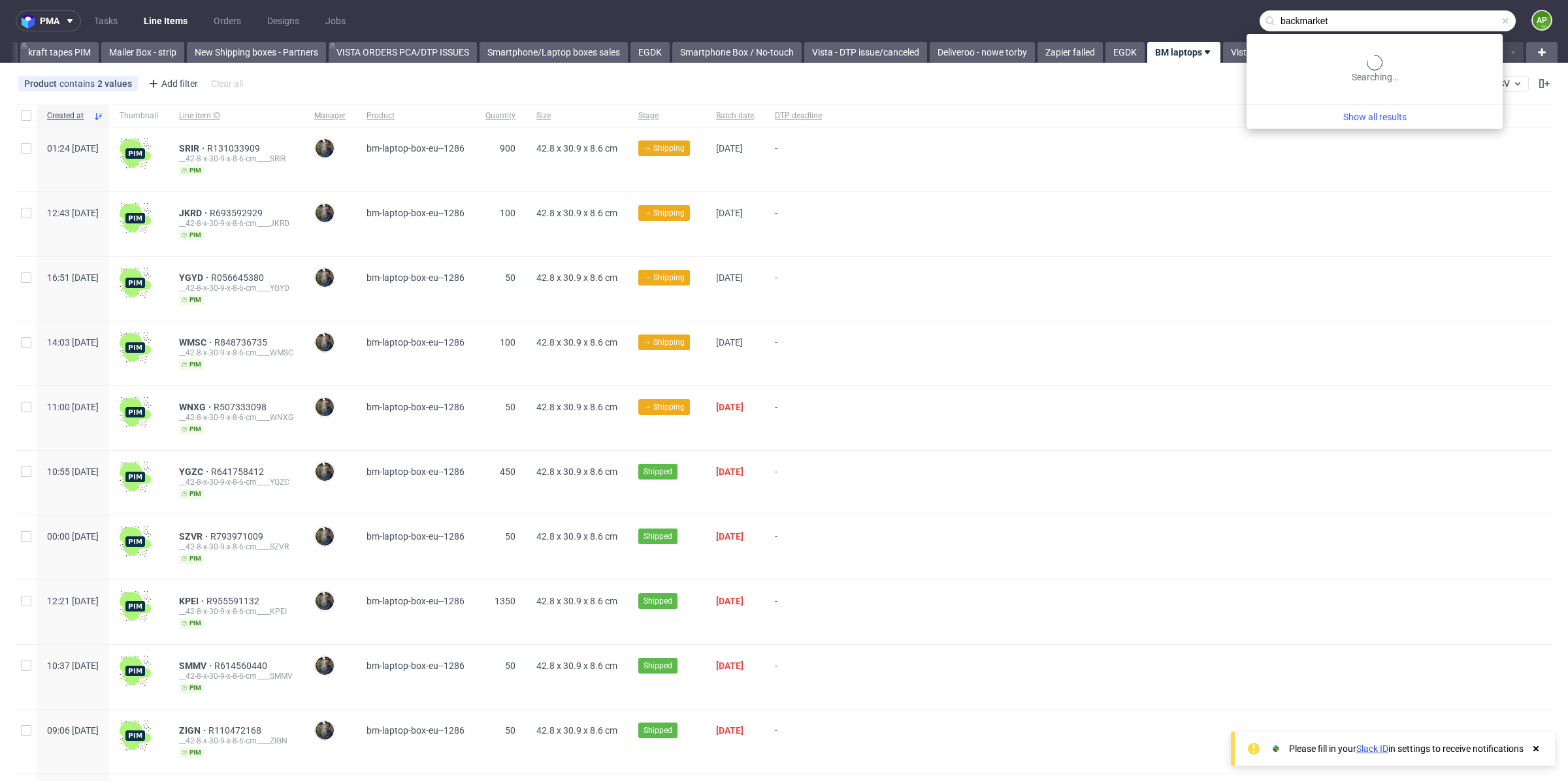
type input "backmarket"
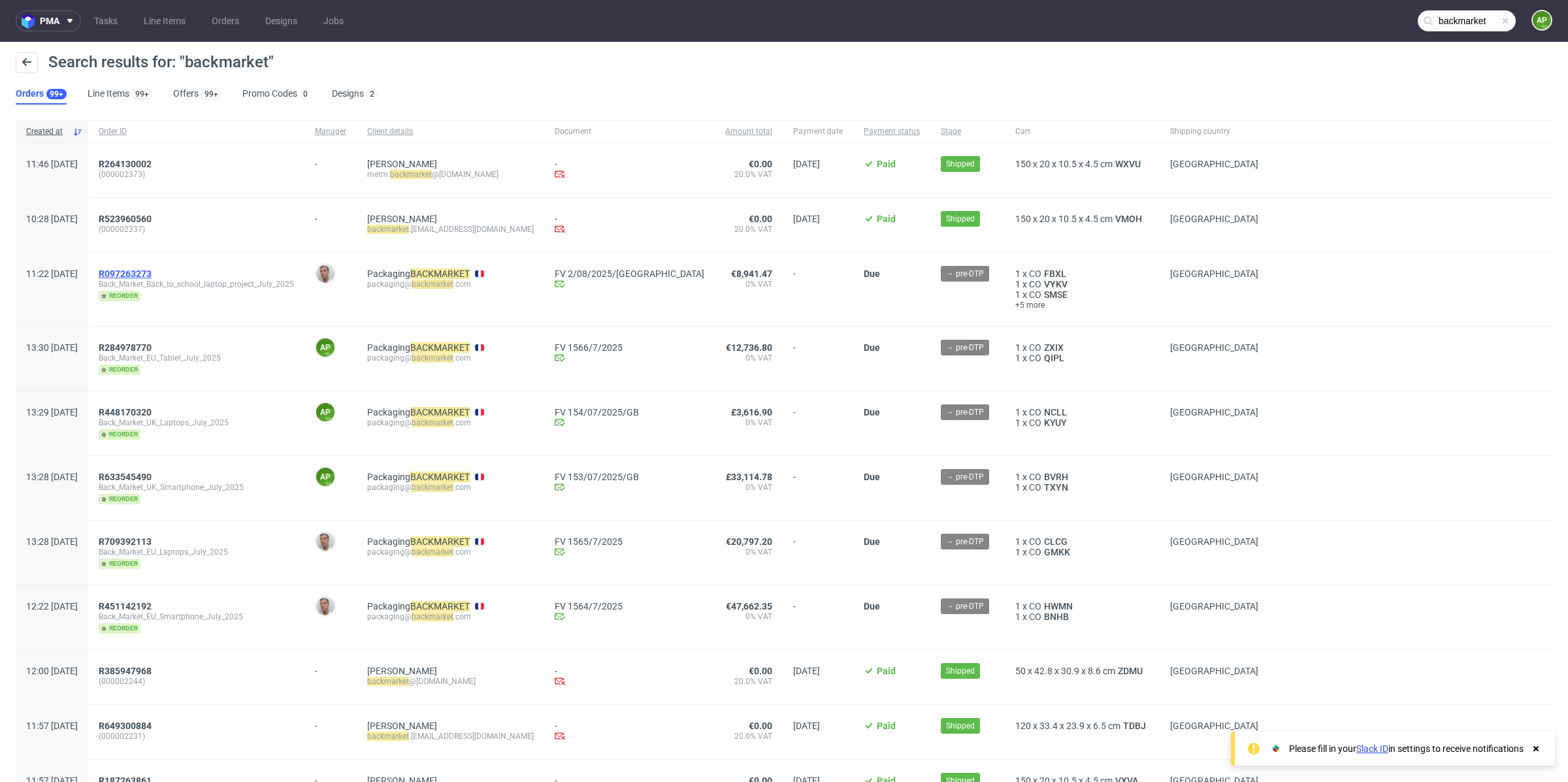
click at [152, 277] on span "R097263273" at bounding box center [125, 274] width 53 height 11
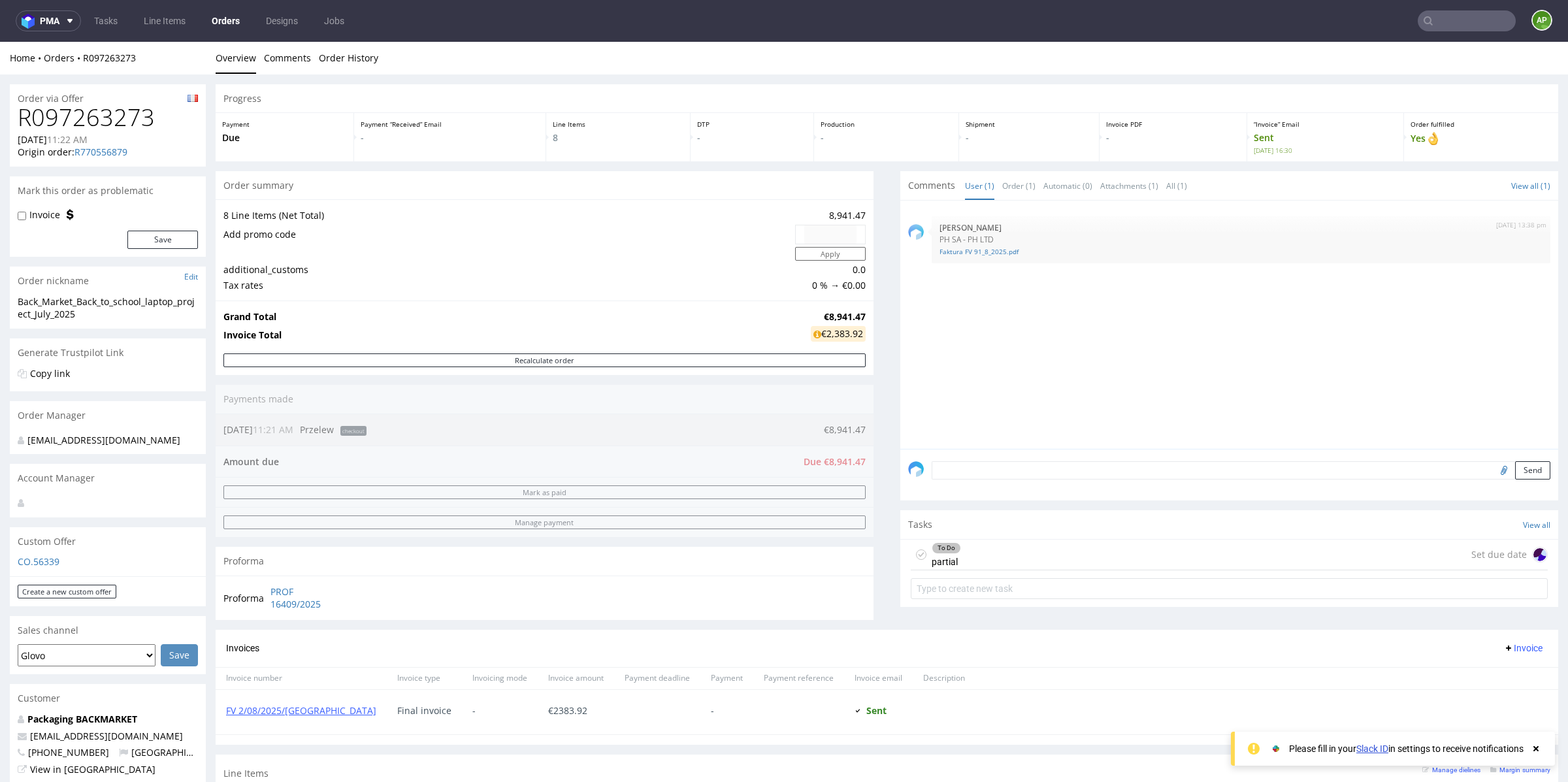
click at [122, 105] on h1 "R097263273" at bounding box center [107, 117] width 181 height 26
copy h1 "R097263273"
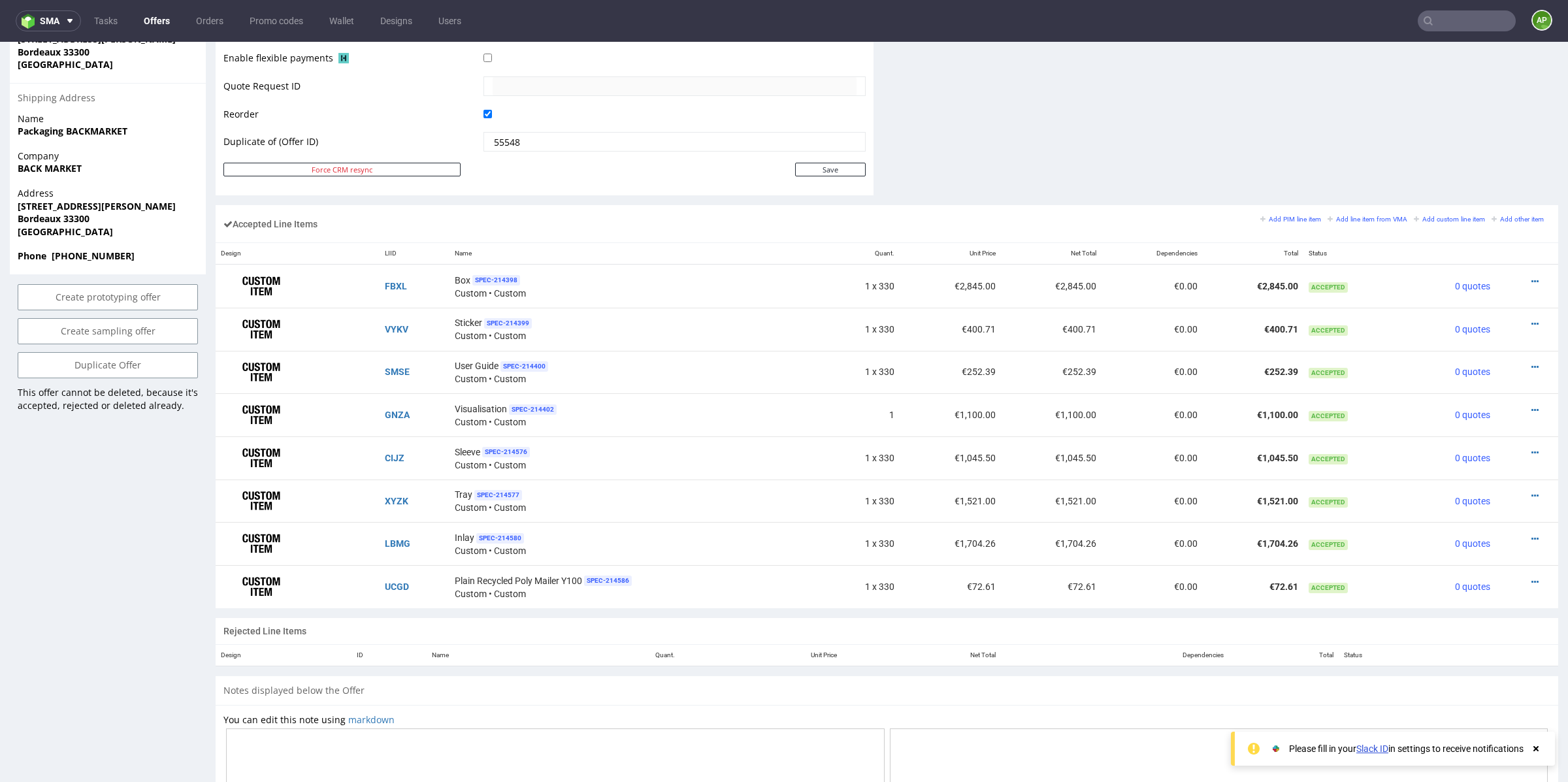
scroll to position [638, 0]
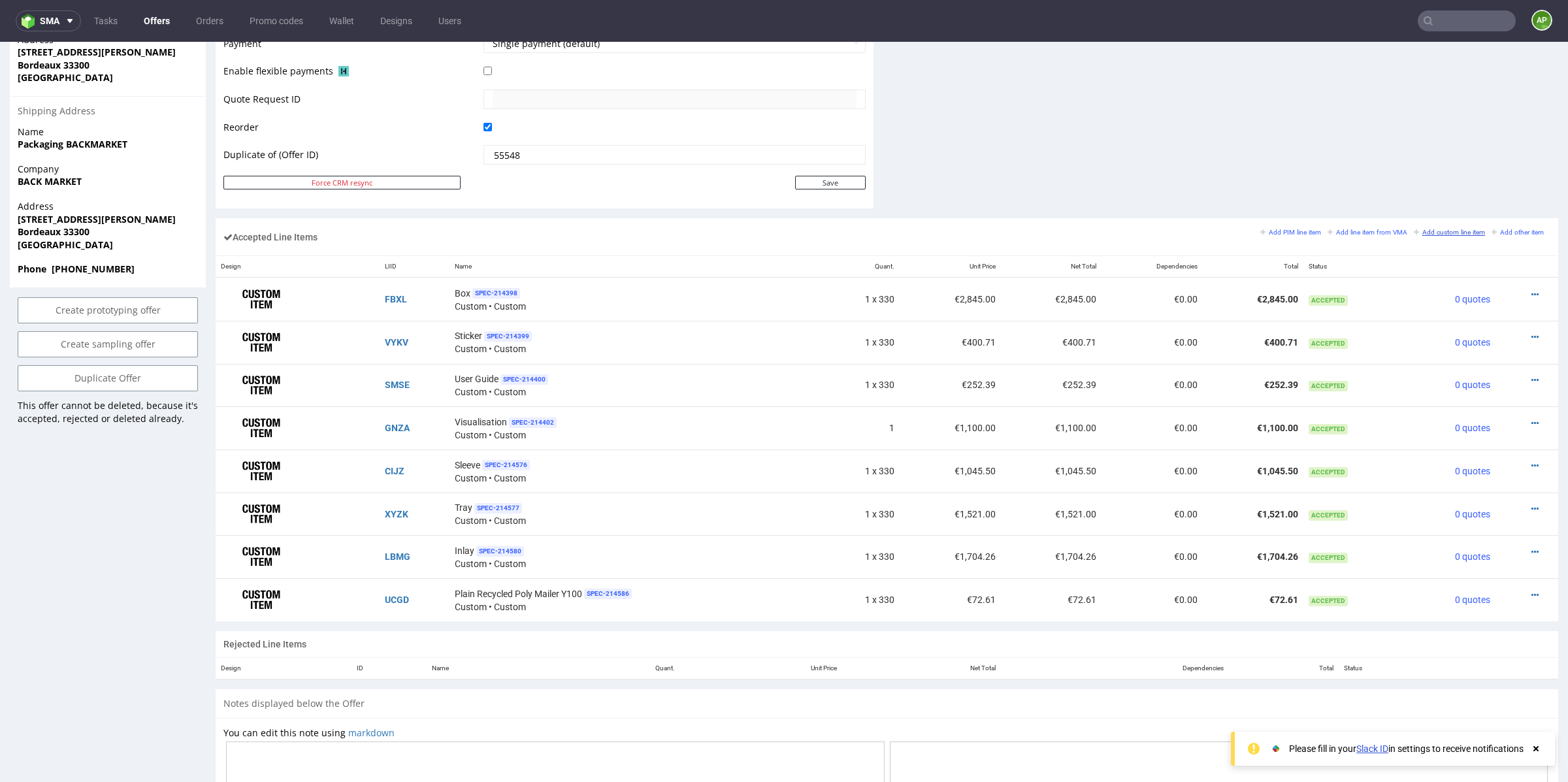
click at [1446, 230] on small "Add custom line item" at bounding box center [1450, 232] width 71 height 7
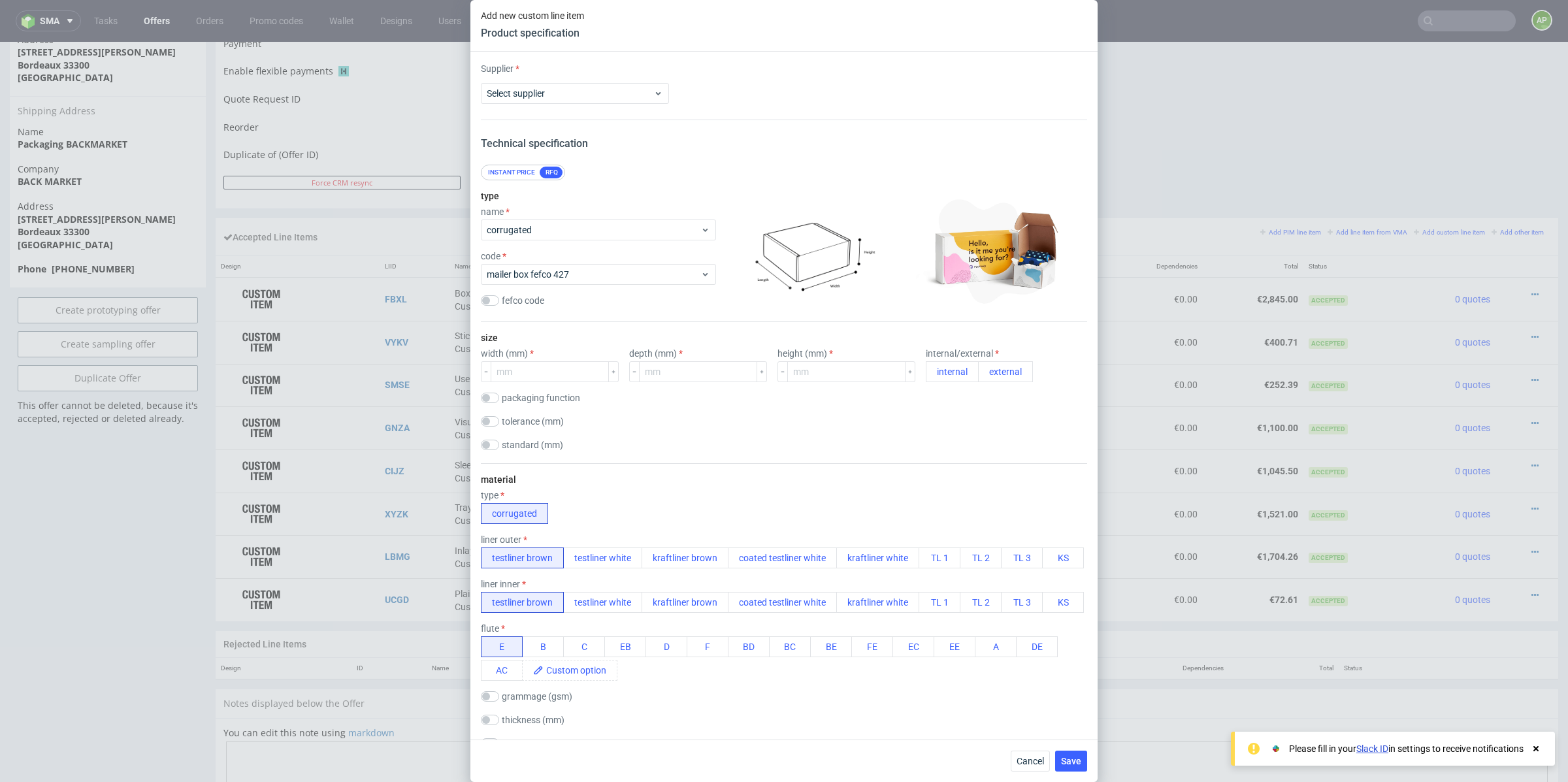
click at [1260, 82] on div "Add new custom line item Product specification Supplier Select supplier Technic…" at bounding box center [784, 391] width 1568 height 782
click at [1040, 763] on span "Cancel" at bounding box center [1030, 761] width 28 height 9
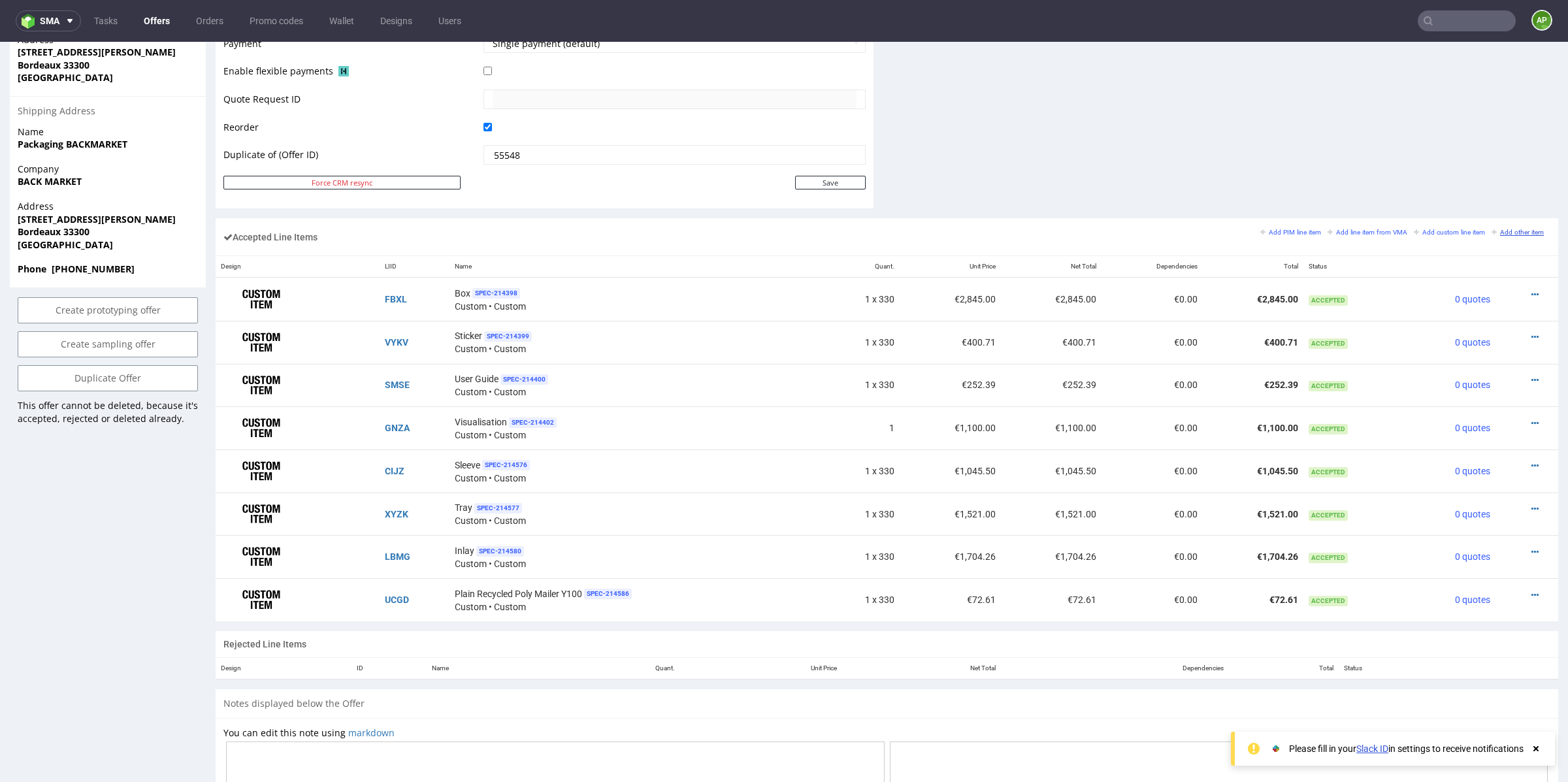
click at [1516, 229] on small "Add other item" at bounding box center [1518, 232] width 52 height 7
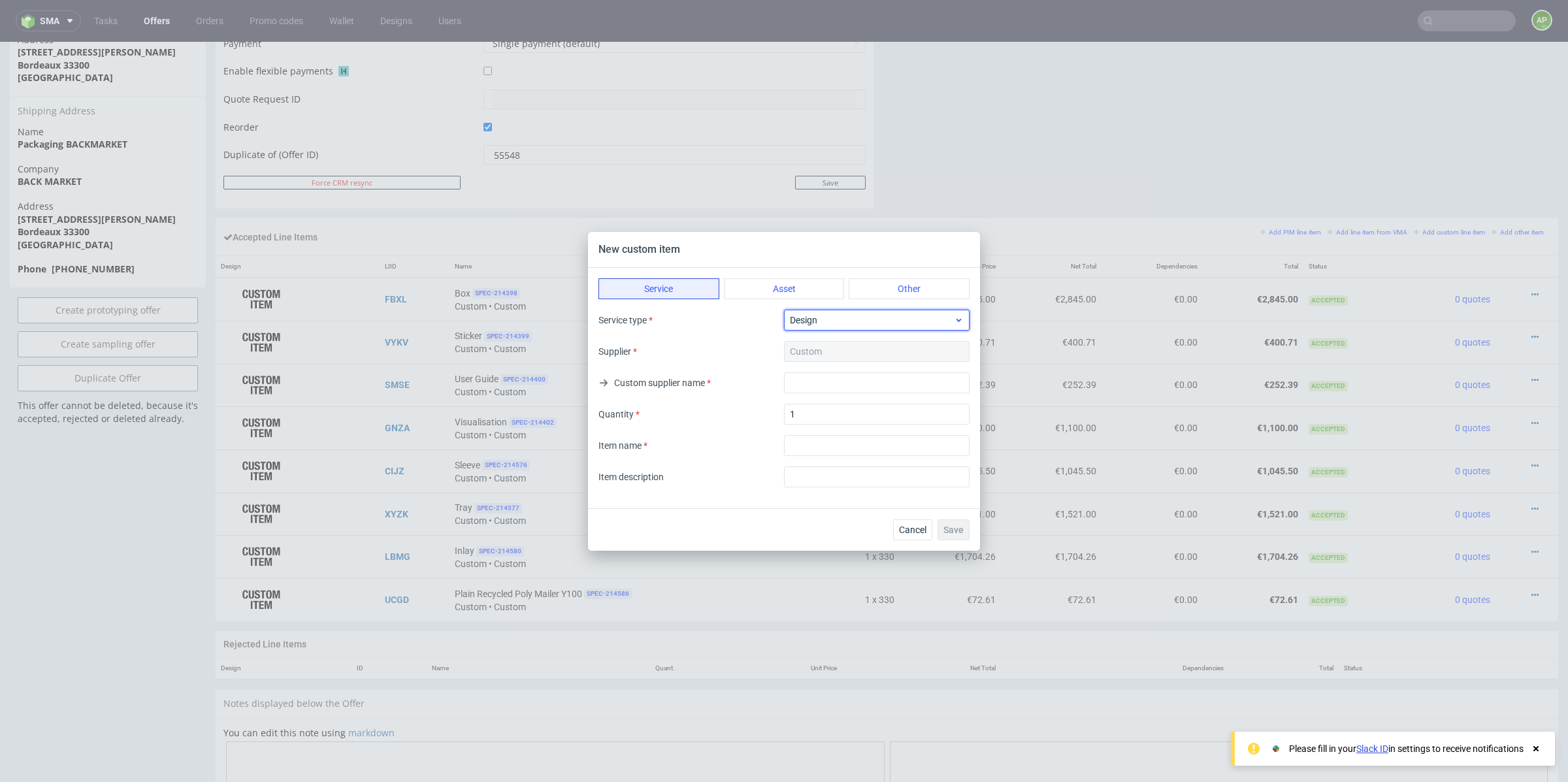
click at [804, 328] on div "Design" at bounding box center [877, 320] width 185 height 21
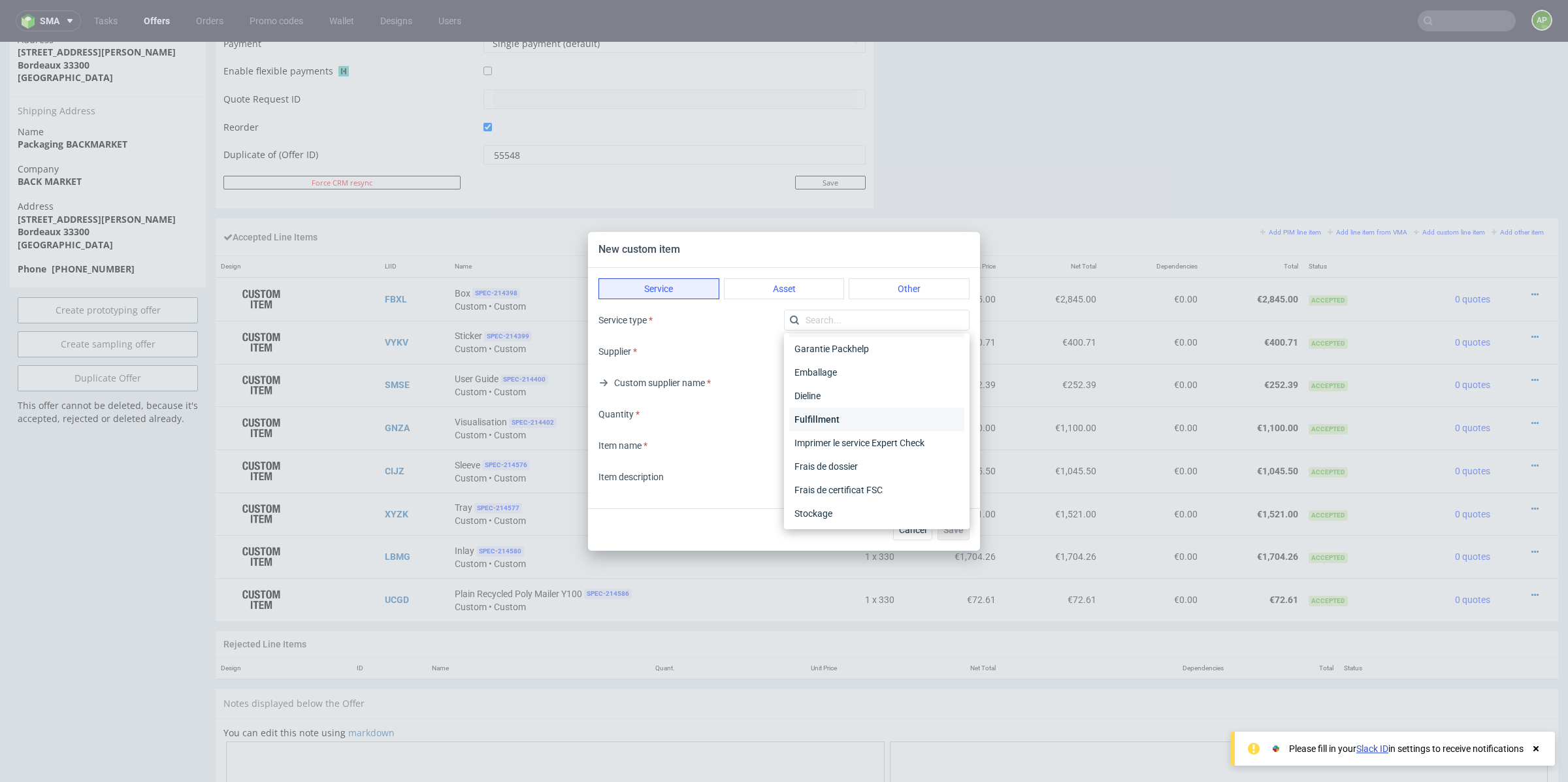
click at [828, 416] on div "Fulfillment" at bounding box center [877, 419] width 175 height 23
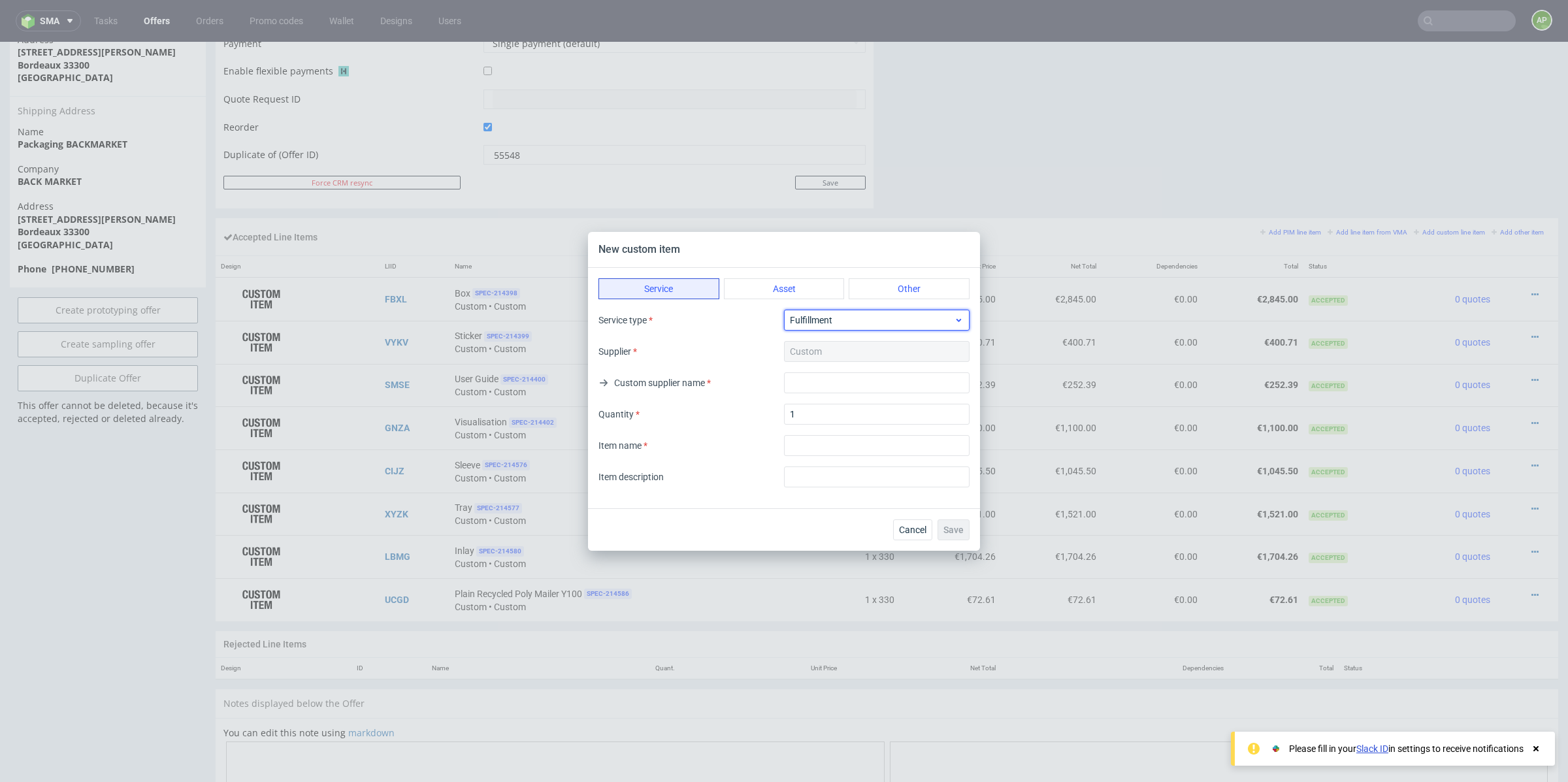
click at [834, 312] on div "Fulfillment" at bounding box center [877, 320] width 185 height 21
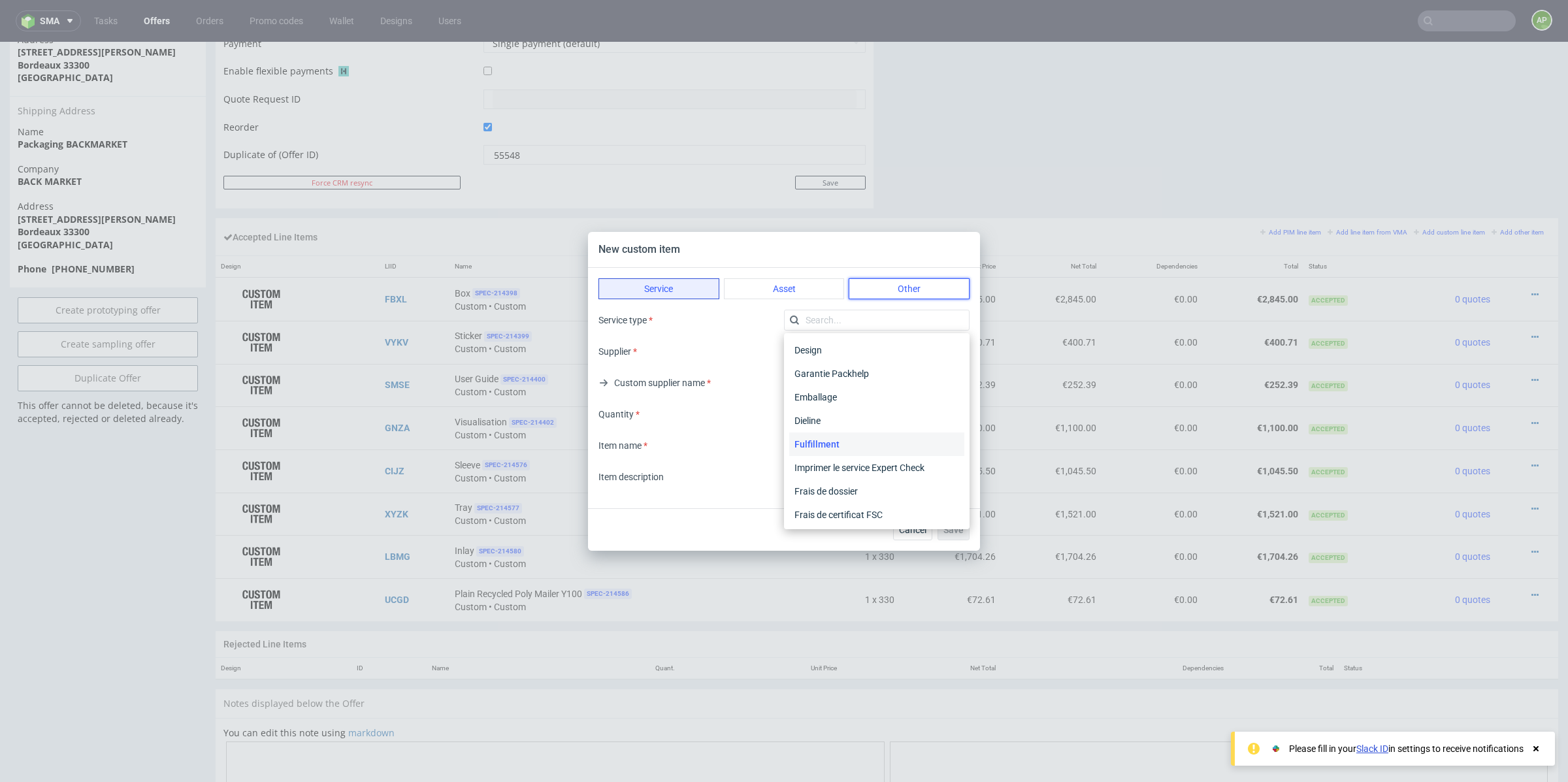
click at [885, 292] on button "Other" at bounding box center [909, 289] width 121 height 21
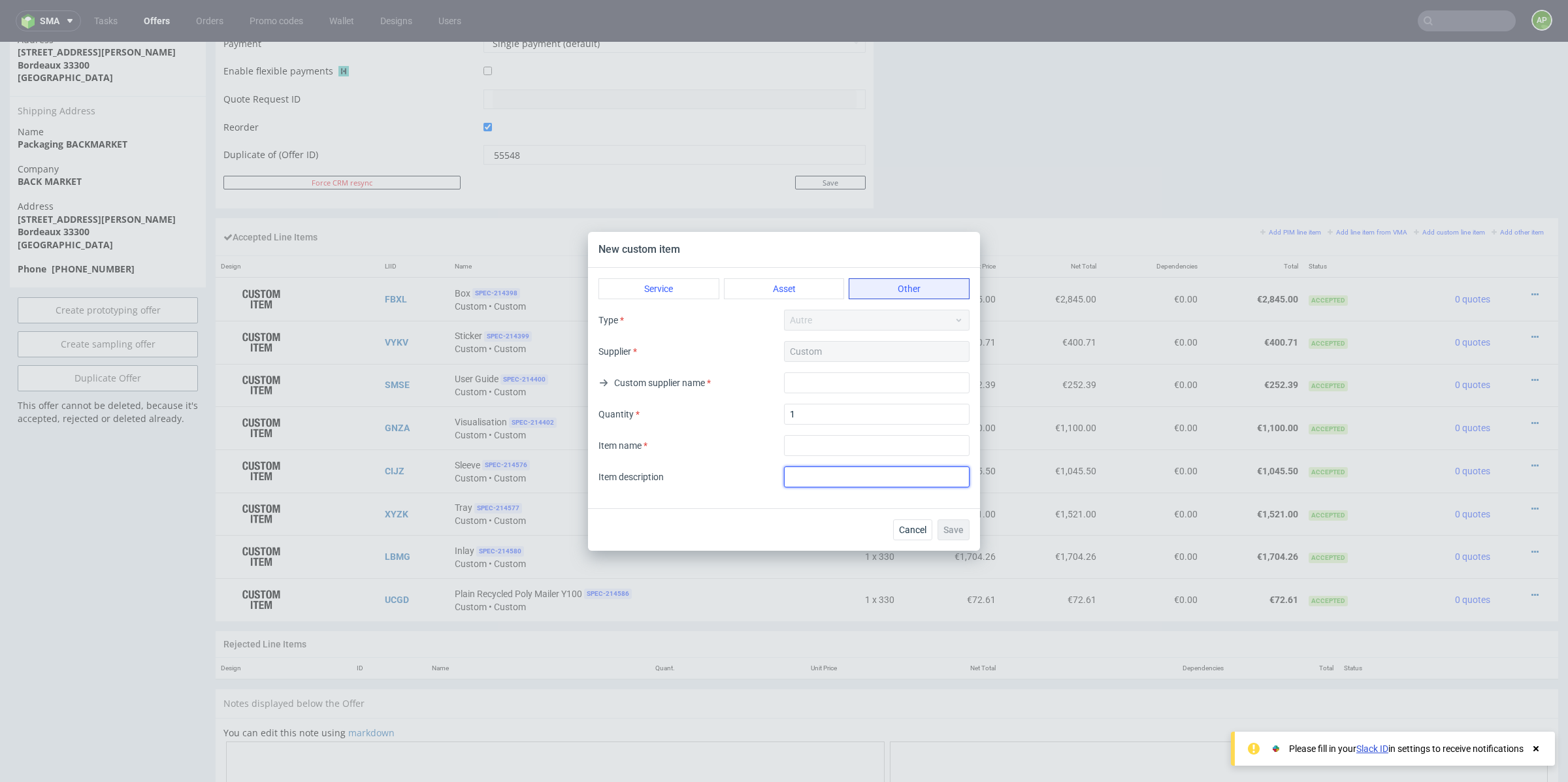
click at [824, 479] on input "text" at bounding box center [877, 477] width 185 height 21
click at [811, 391] on input "text" at bounding box center [877, 383] width 185 height 21
type input "."
click at [802, 442] on input "textarea" at bounding box center [877, 445] width 185 height 21
type input "Logistics UK"
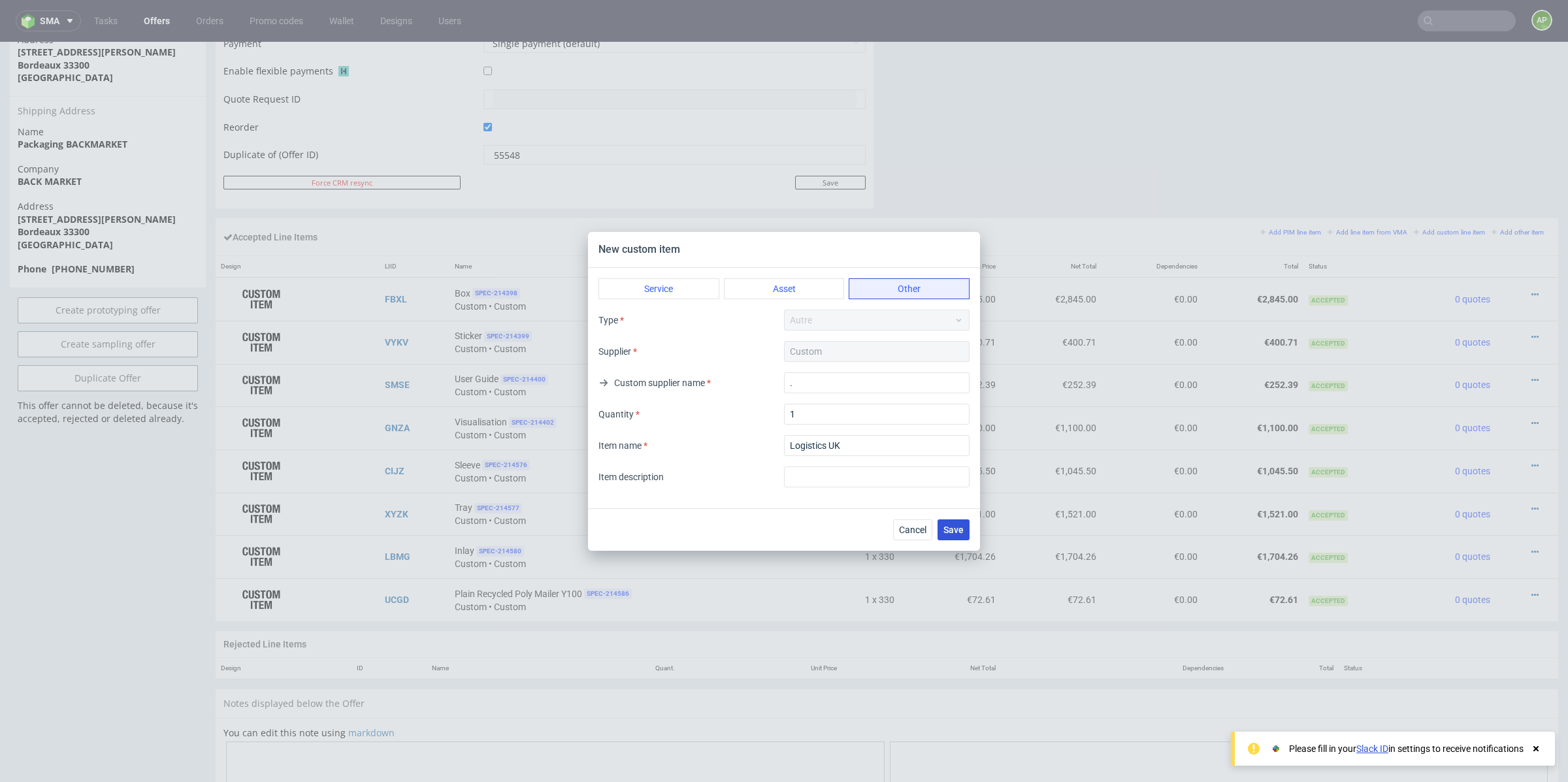
click at [958, 528] on span "Save" at bounding box center [954, 530] width 20 height 9
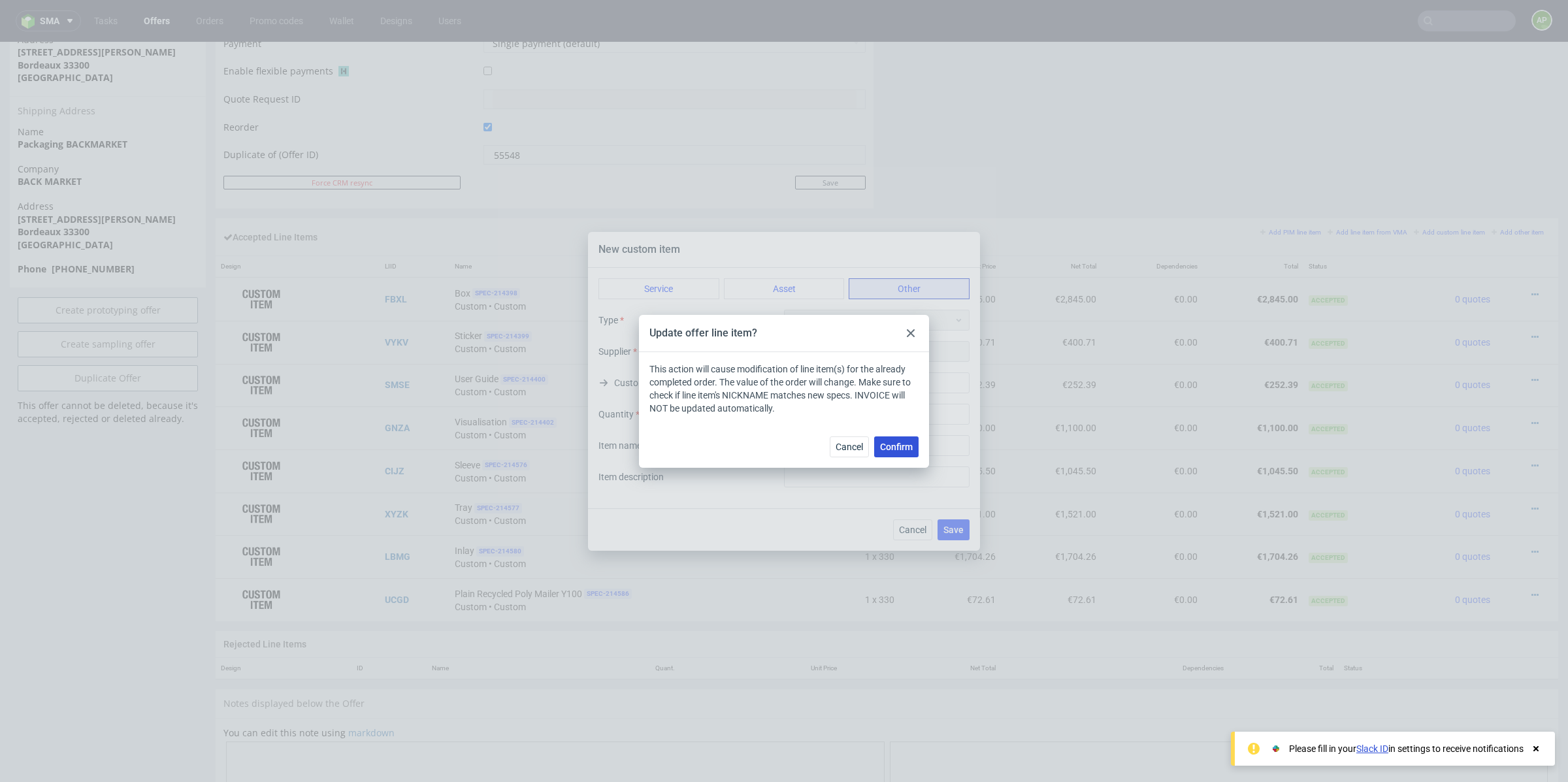
click at [900, 442] on span "Confirm" at bounding box center [896, 447] width 33 height 9
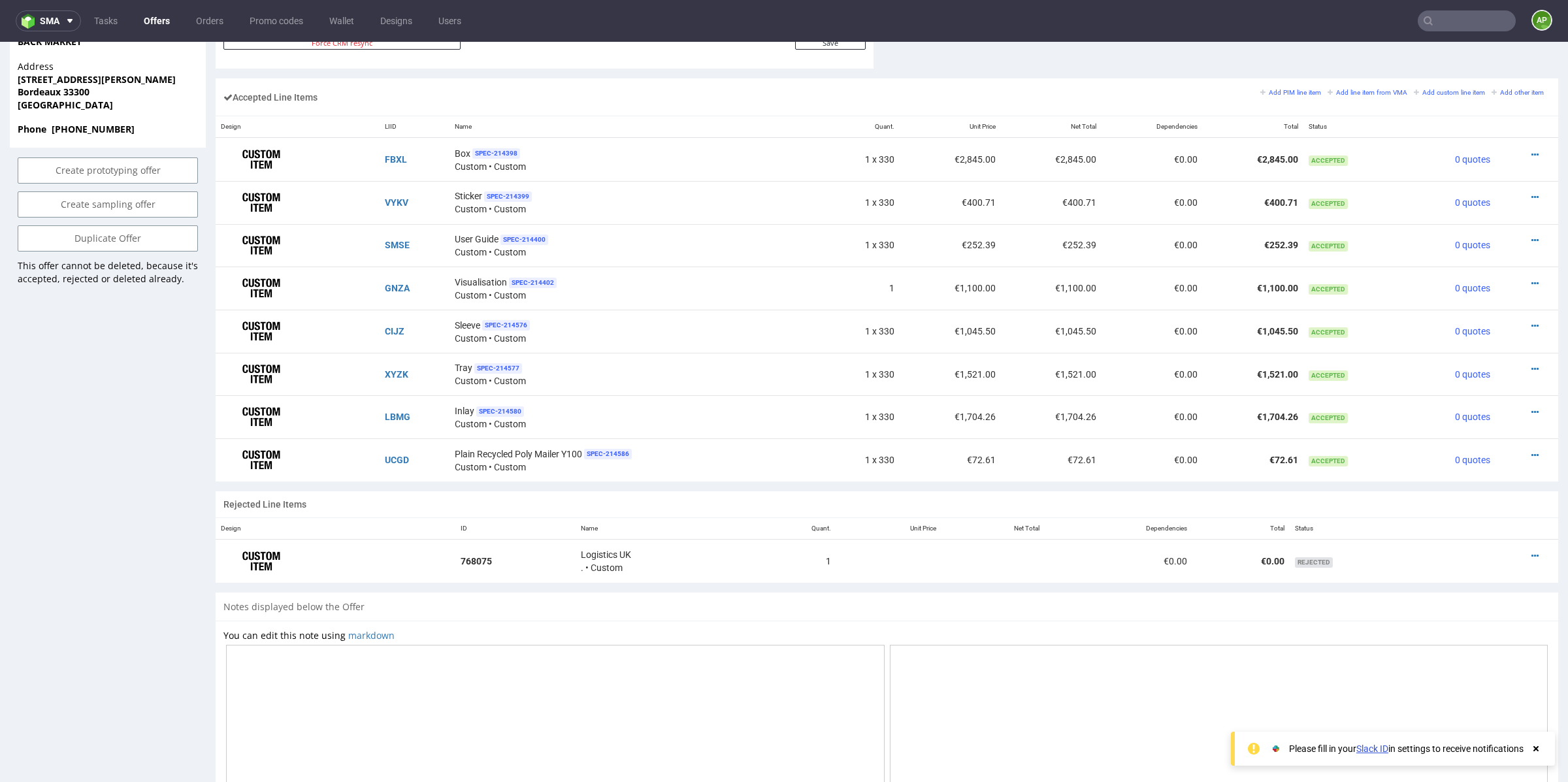
scroll to position [776, 0]
click at [1532, 553] on icon at bounding box center [1535, 558] width 7 height 9
click at [1479, 408] on span "Edit item specification" at bounding box center [1479, 409] width 98 height 13
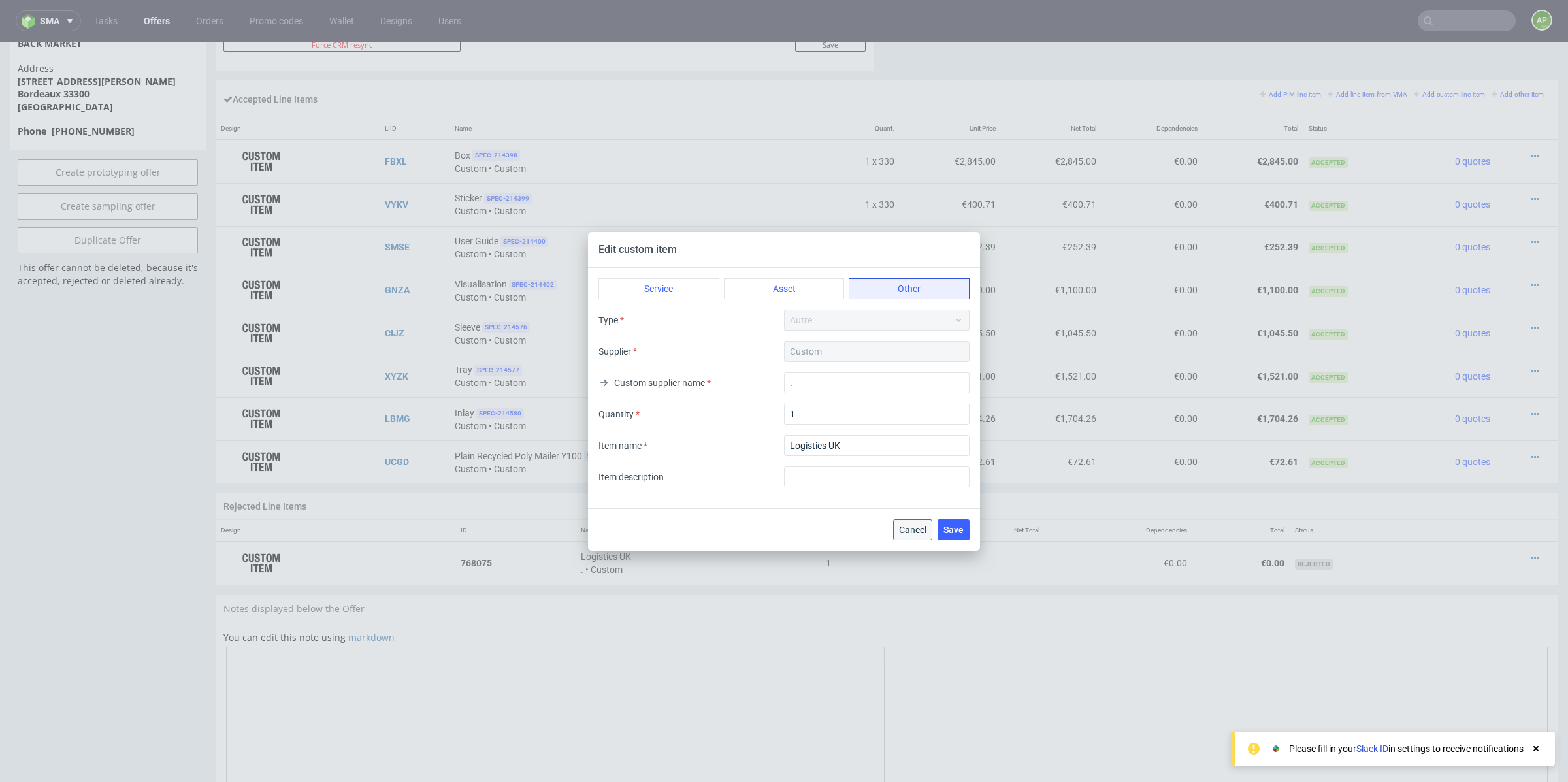
click at [898, 538] on button "Cancel" at bounding box center [913, 530] width 39 height 21
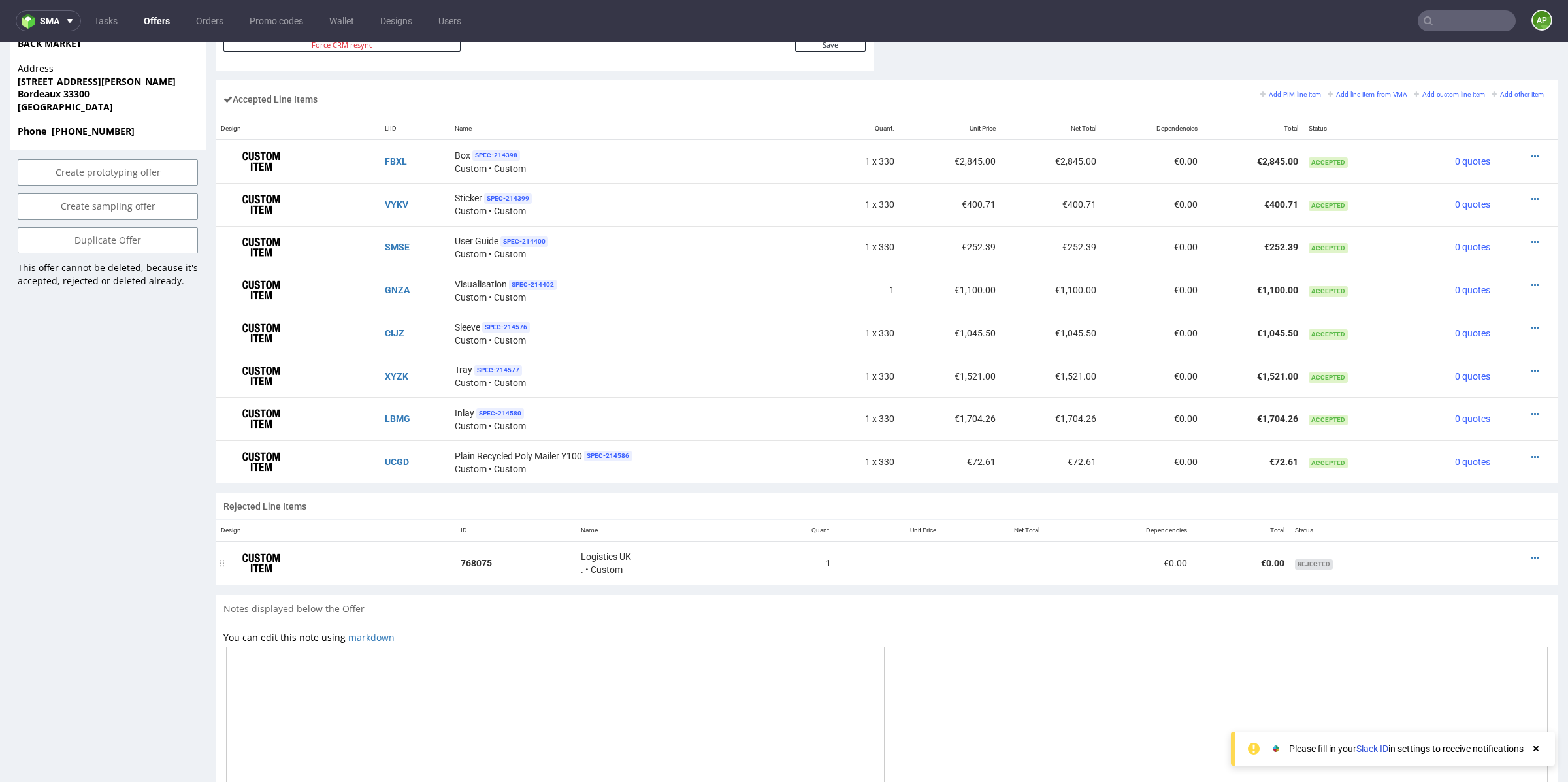
click at [1516, 554] on div at bounding box center [1508, 557] width 74 height 13
click at [1532, 553] on icon at bounding box center [1535, 558] width 7 height 9
click at [1475, 510] on span "Add to order" at bounding box center [1481, 504] width 94 height 13
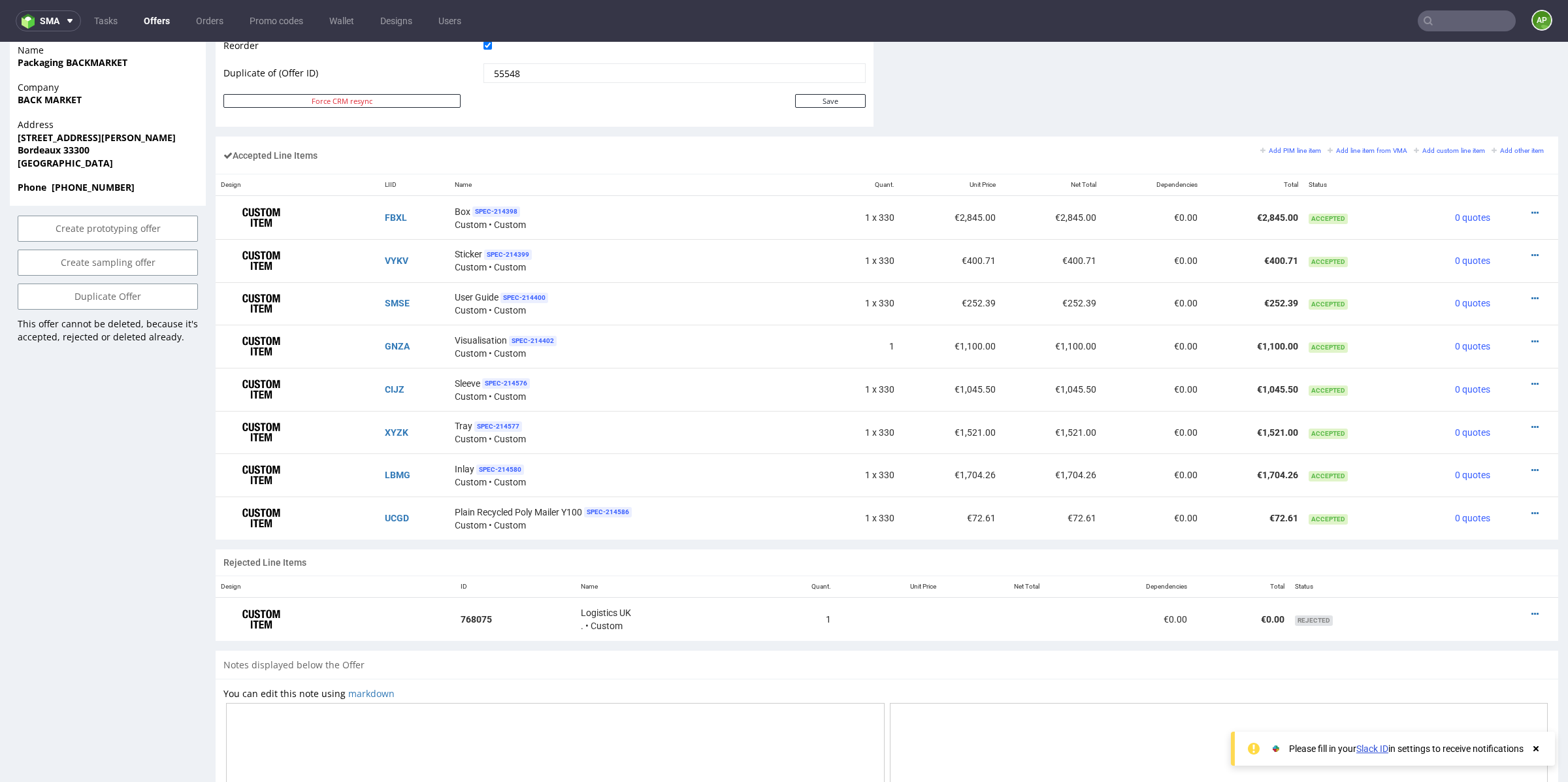
scroll to position [722, 0]
click at [1532, 609] on icon at bounding box center [1535, 612] width 7 height 9
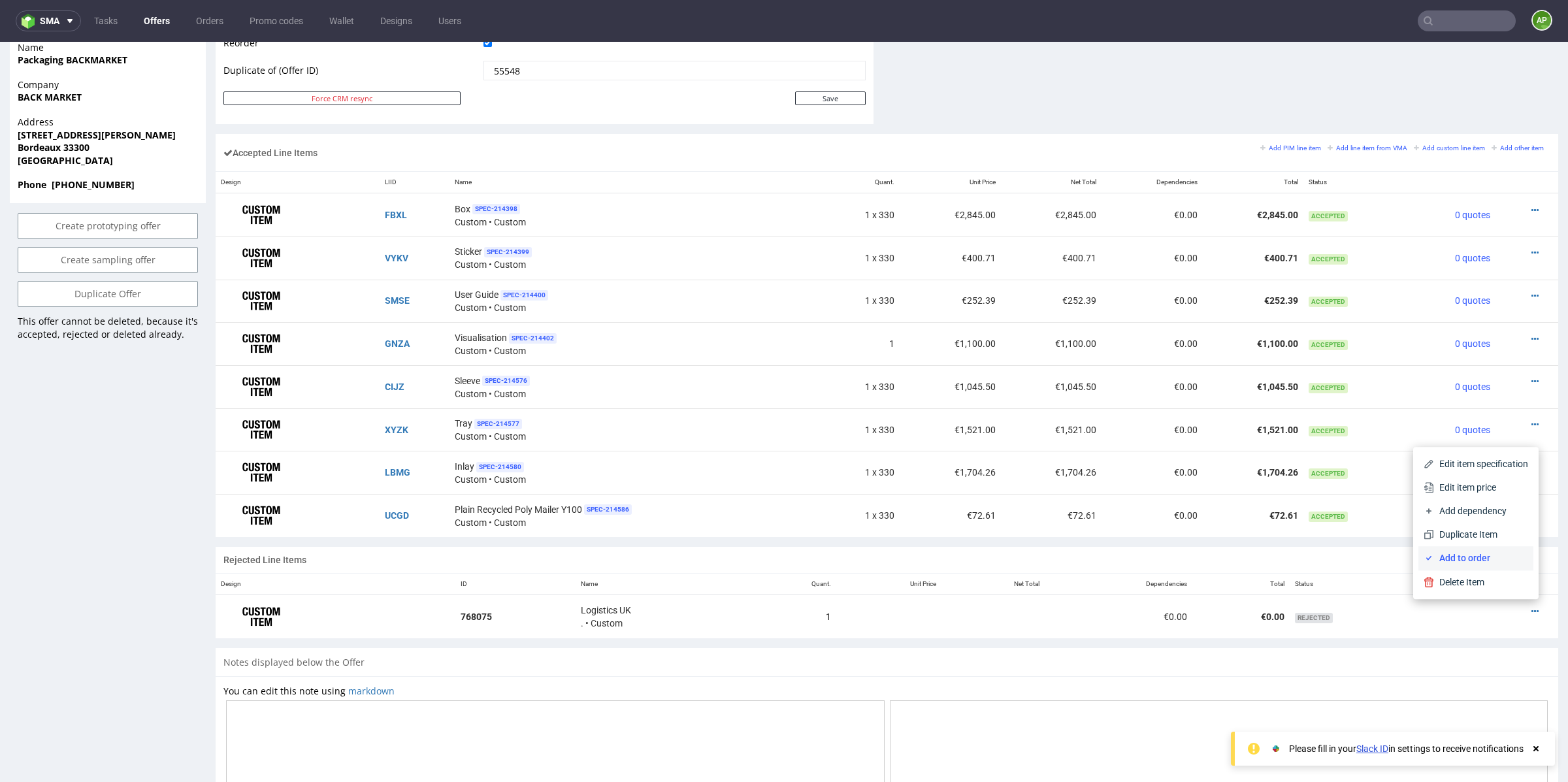
click at [1485, 565] on span "Add to order" at bounding box center [1481, 557] width 94 height 13
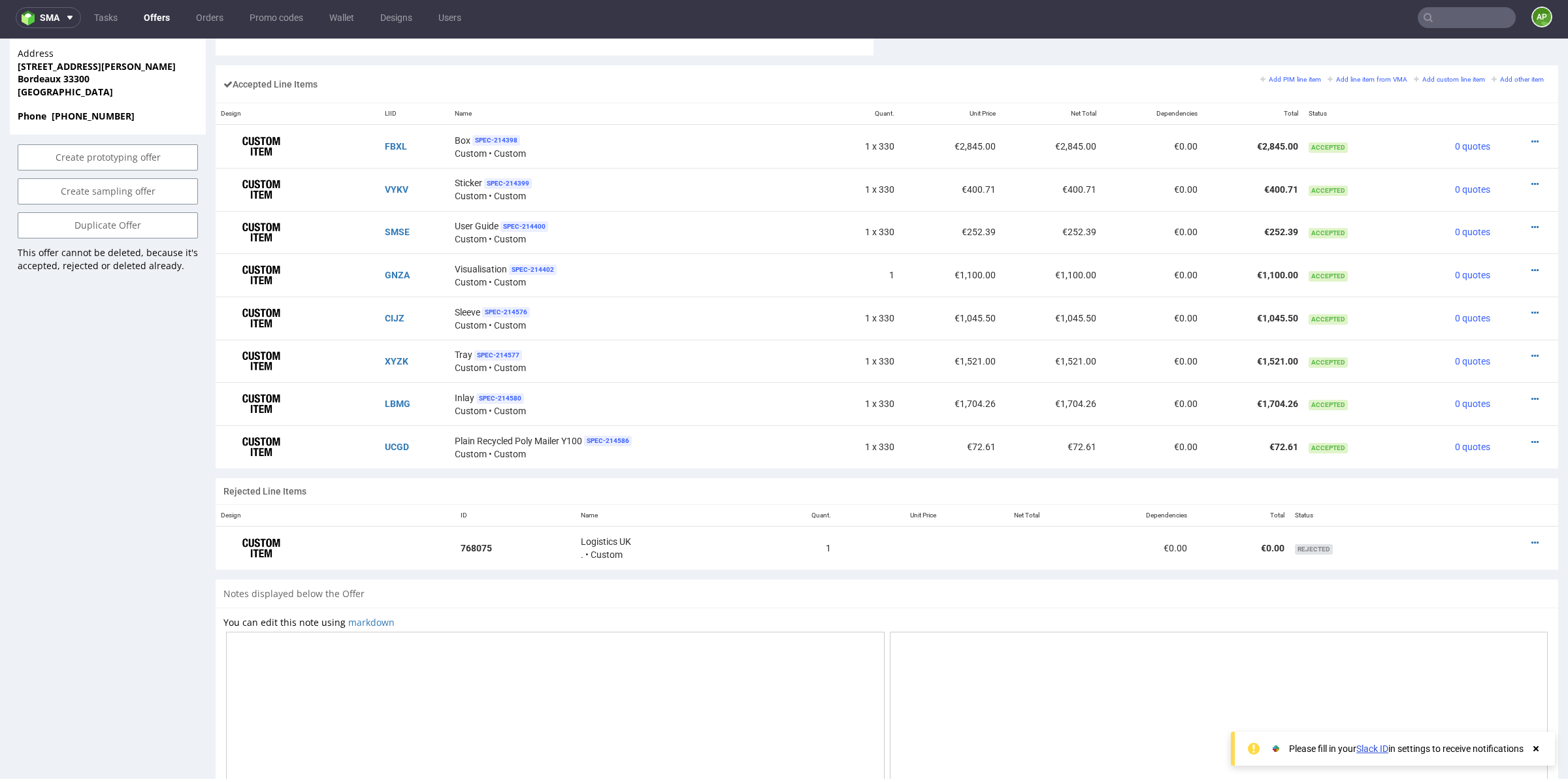
scroll to position [732, 0]
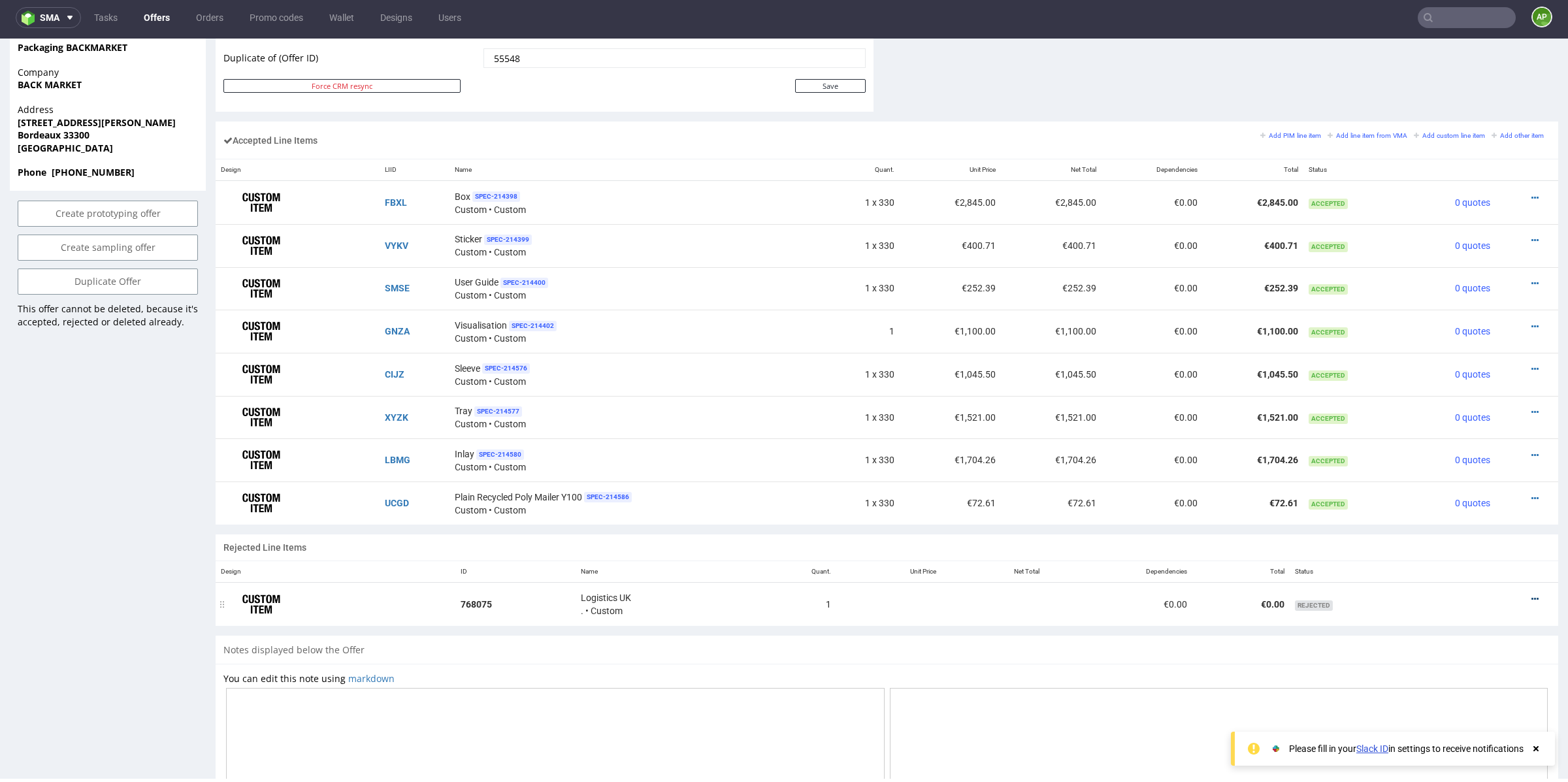
click at [1532, 595] on icon at bounding box center [1535, 599] width 7 height 9
click at [1479, 471] on span "Edit item price" at bounding box center [1481, 475] width 94 height 13
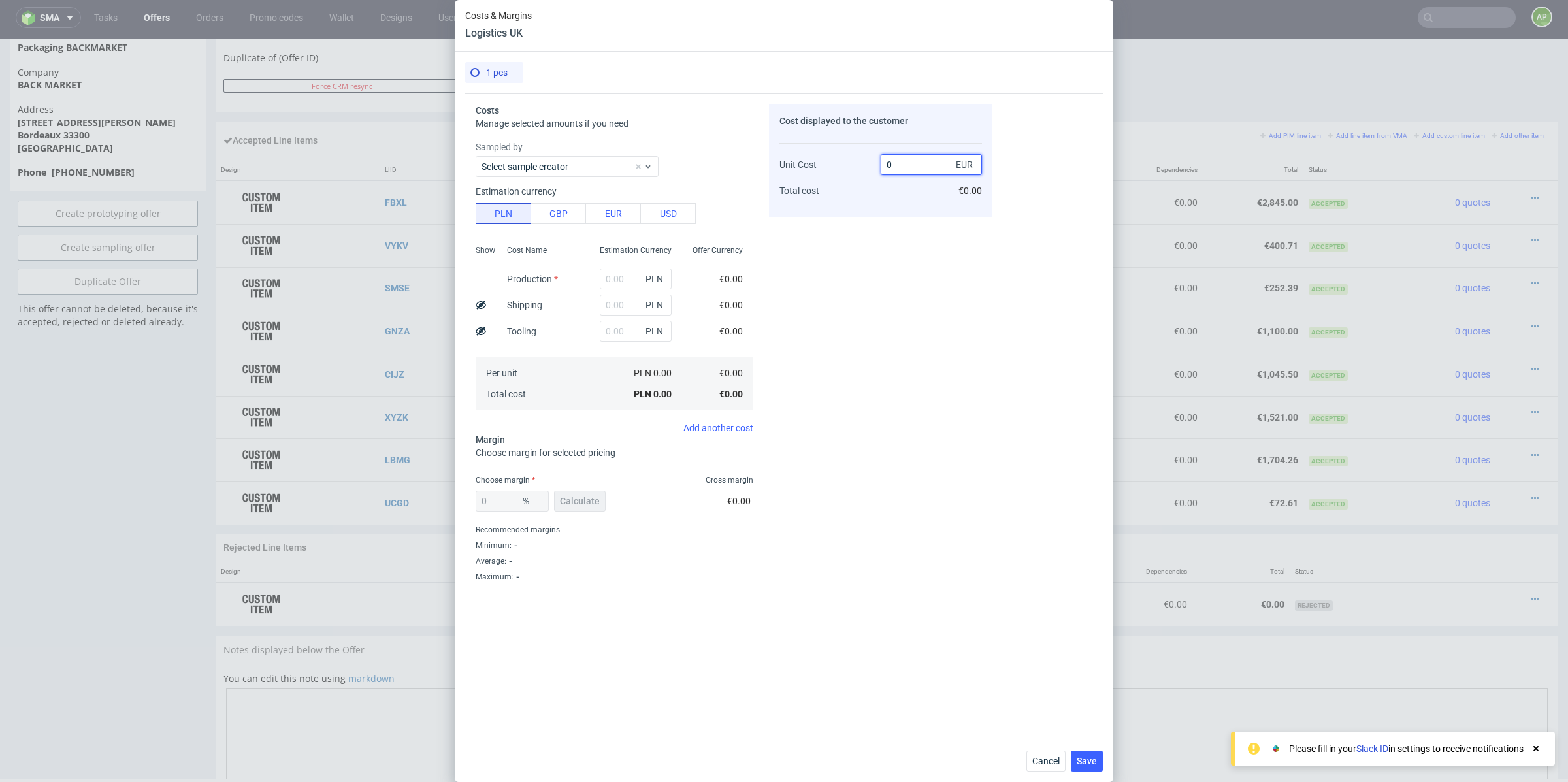
click at [912, 169] on input "0" at bounding box center [931, 164] width 101 height 21
type input "NaN"
type input "100"
type input "NaN"
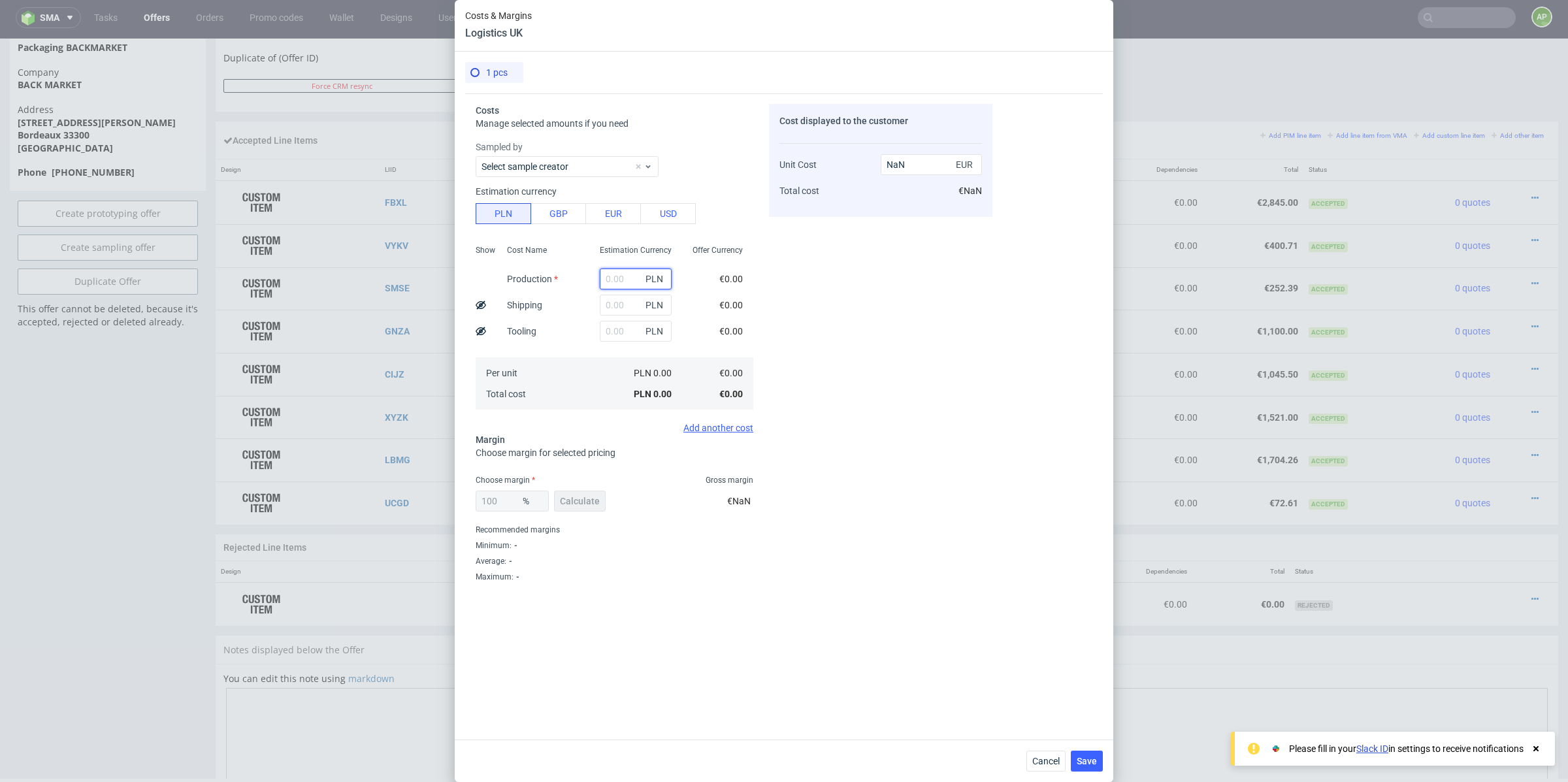
click at [612, 277] on input "text" at bounding box center [635, 279] width 72 height 21
type input "1000"
type input "Infinity"
type input "1000"
click at [571, 501] on span "Calculate" at bounding box center [580, 501] width 40 height 9
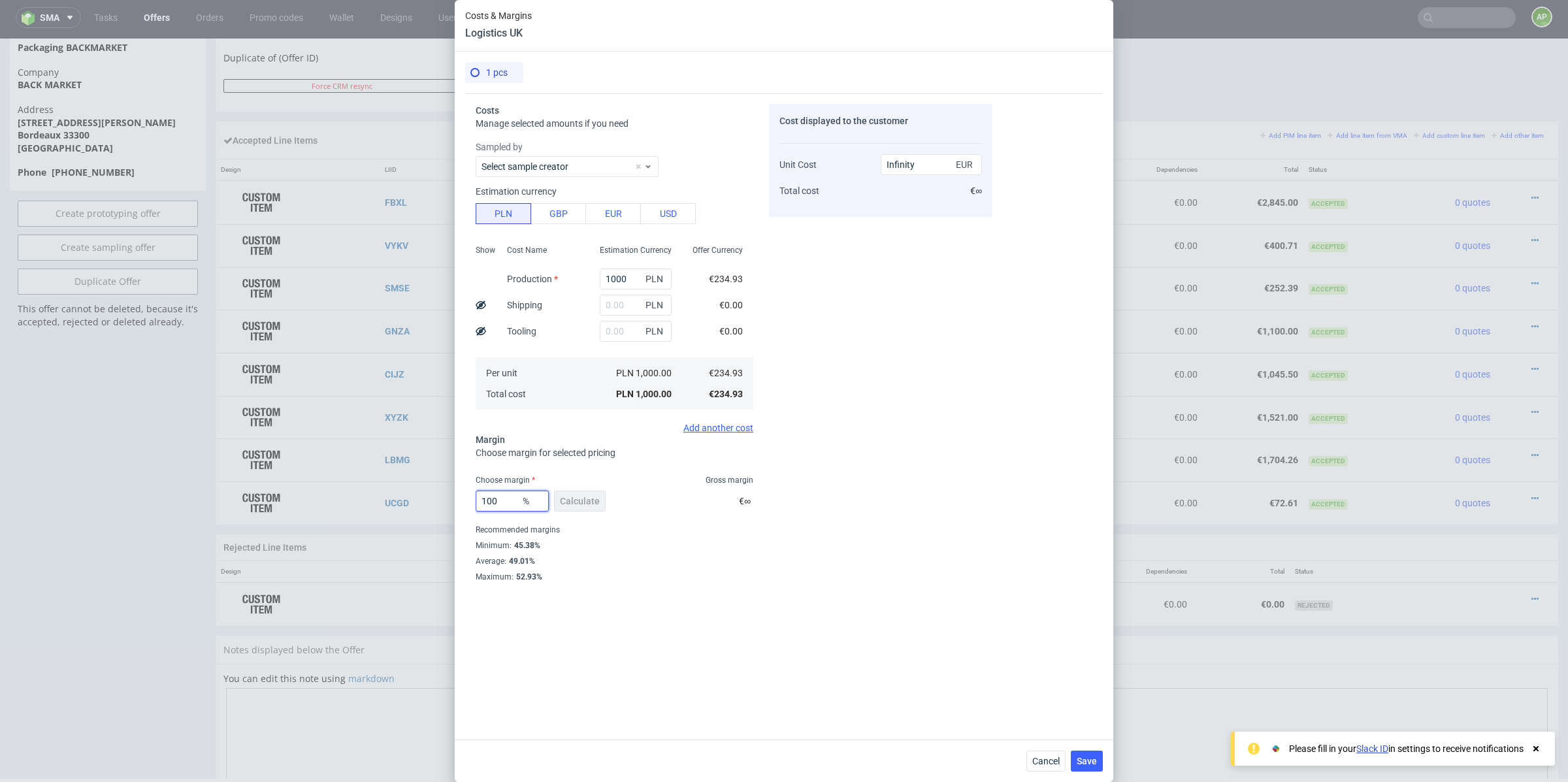
click at [508, 501] on input "100" at bounding box center [512, 501] width 73 height 21
click at [624, 277] on input "1000" at bounding box center [635, 279] width 72 height 21
click at [625, 277] on input "1000" at bounding box center [635, 279] width 72 height 21
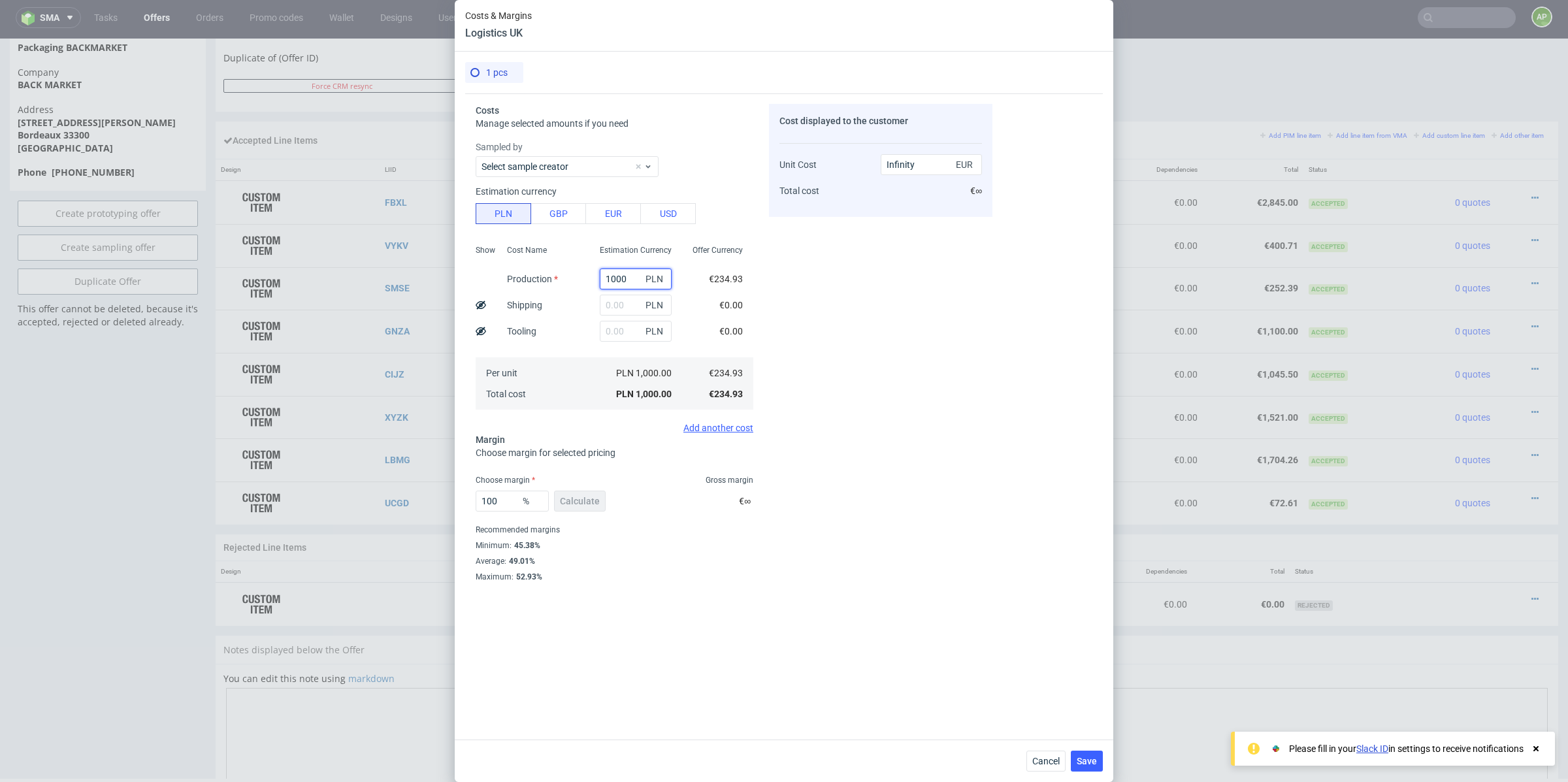
click at [625, 277] on input "1000" at bounding box center [635, 279] width 72 height 21
click at [506, 500] on input "100" at bounding box center [512, 501] width 73 height 21
click at [620, 280] on input "1000" at bounding box center [635, 279] width 72 height 21
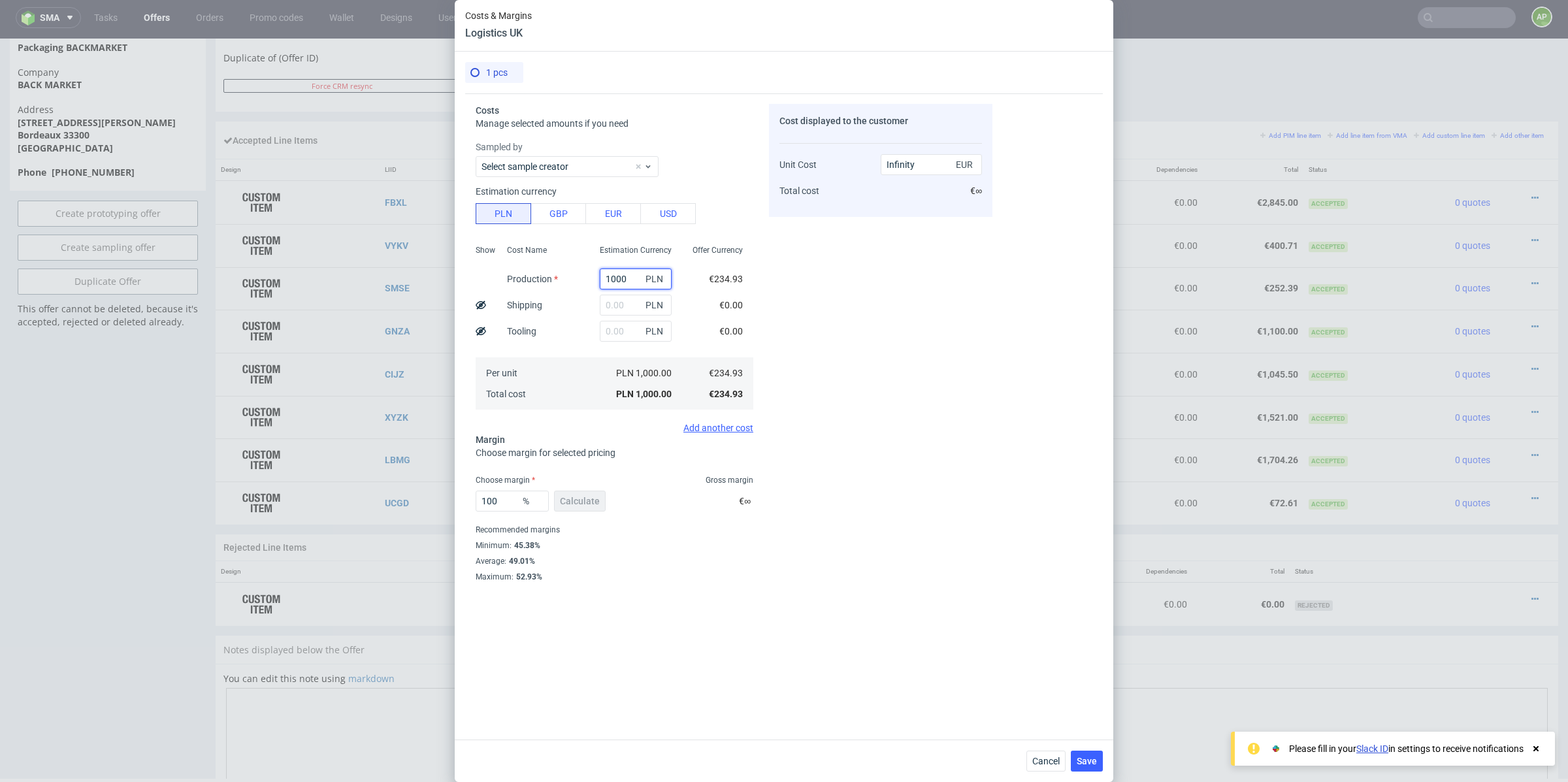
click at [620, 280] on input "1000" at bounding box center [635, 279] width 72 height 21
type input "NaN"
click at [612, 313] on input "text" at bounding box center [635, 305] width 72 height 21
paste input "1000"
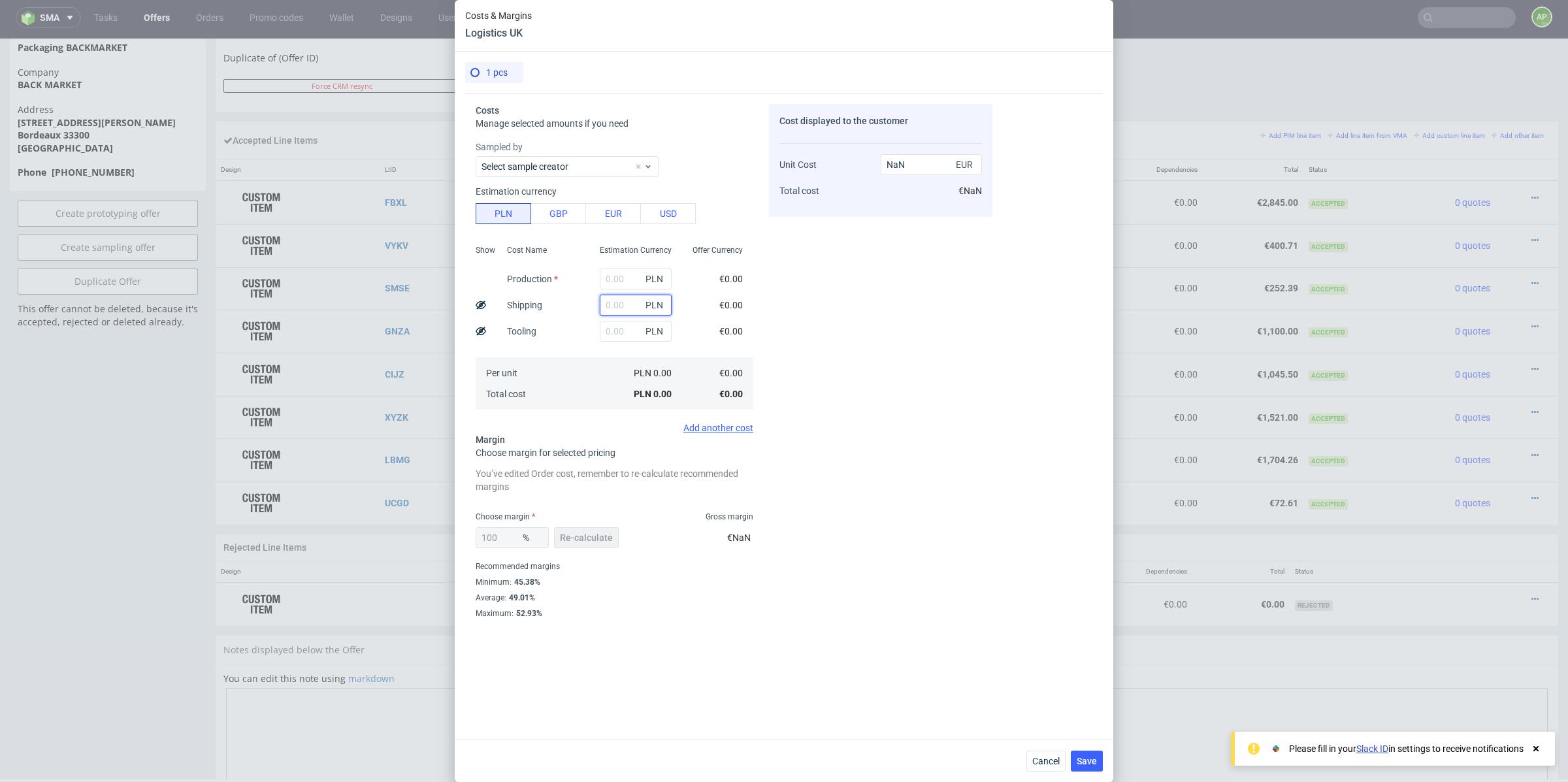
type input "1000"
type input "Infinity"
type input "1000"
click at [622, 280] on input "text" at bounding box center [635, 279] width 72 height 21
type input "1"
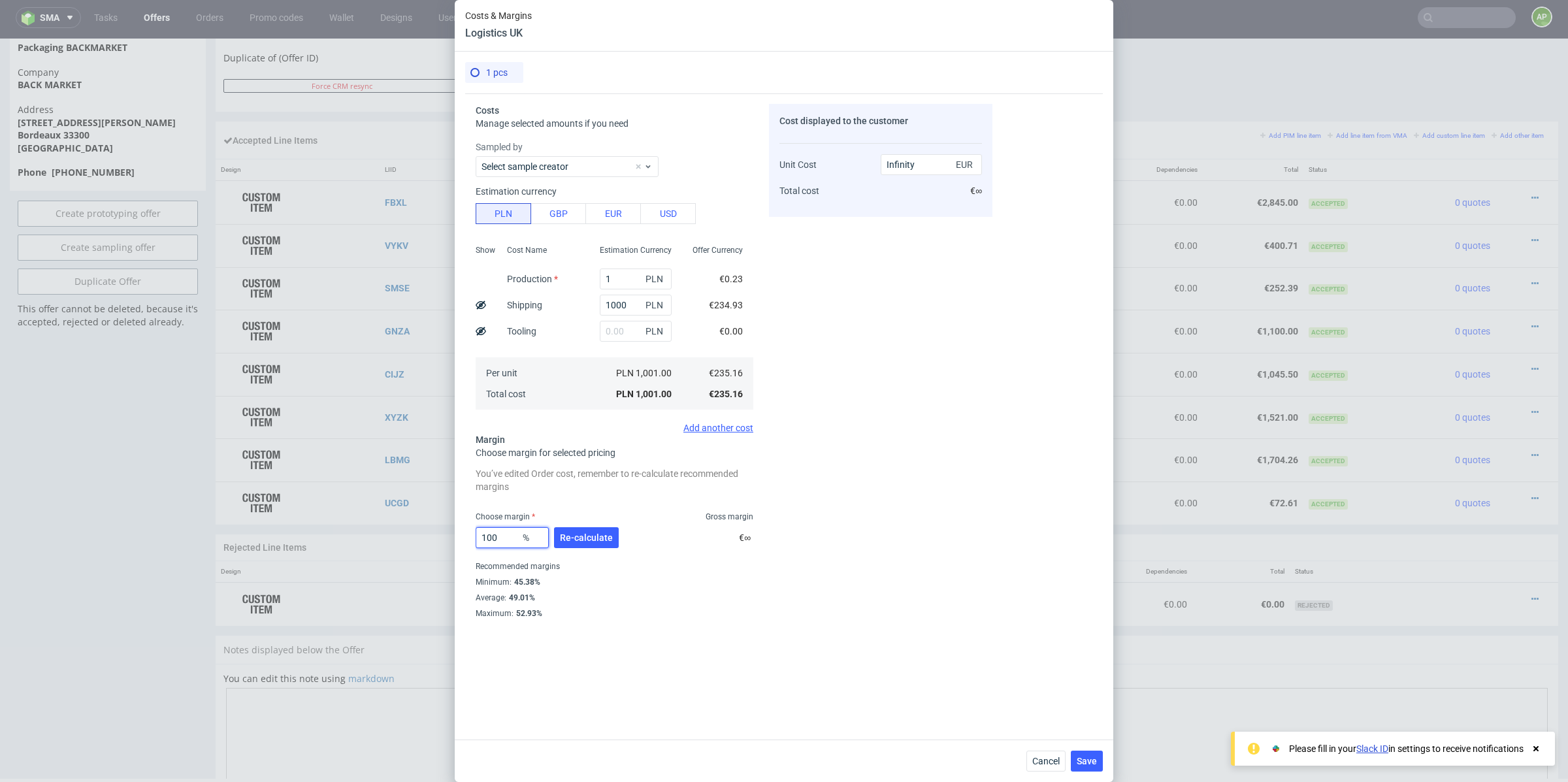
click at [498, 538] on input "100" at bounding box center [512, 537] width 73 height 21
type input "20"
type input "293.96"
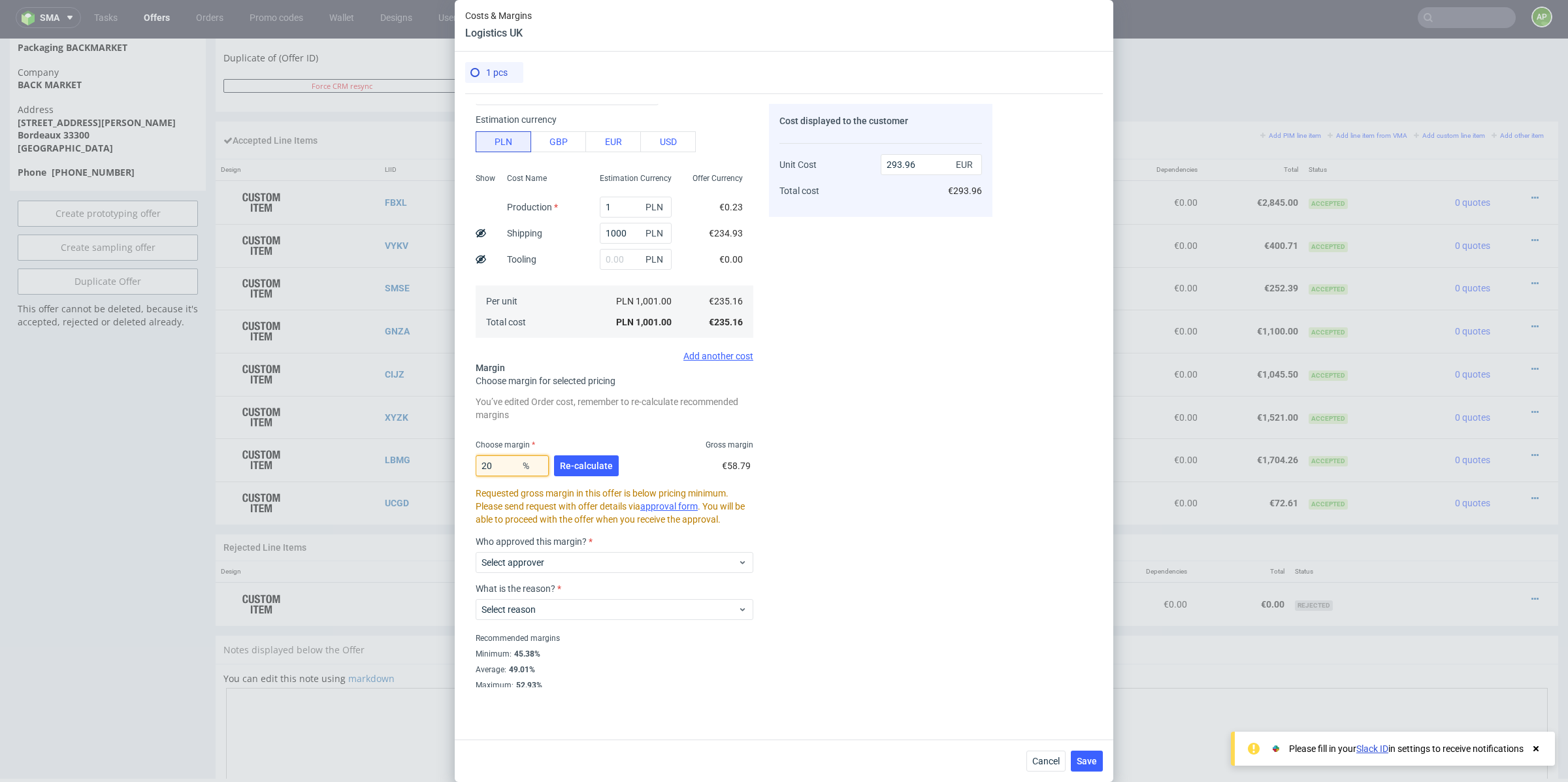
scroll to position [74, 0]
type input "20"
click at [1041, 763] on span "Cancel" at bounding box center [1046, 761] width 28 height 9
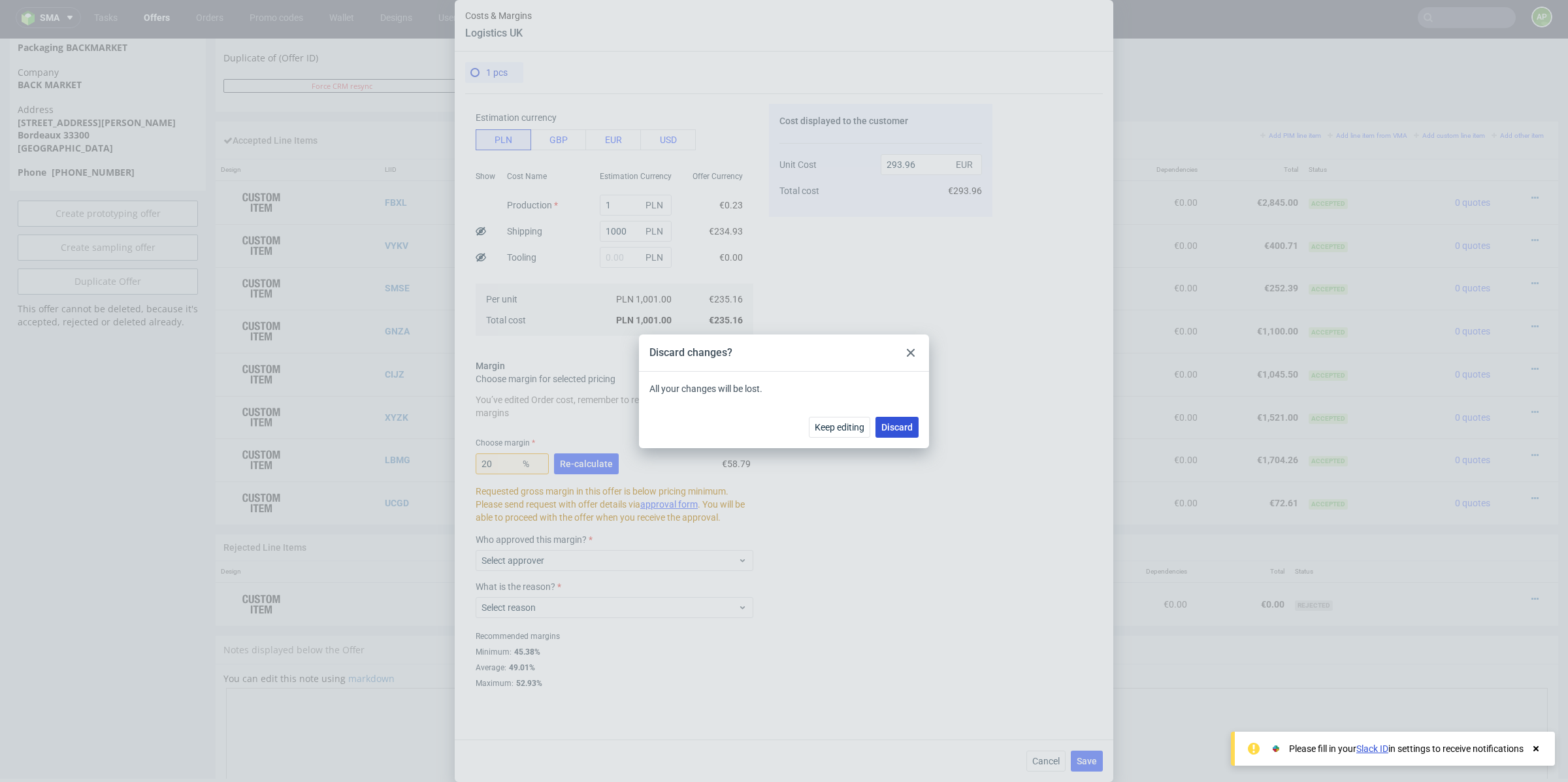
click at [892, 435] on button "Discard" at bounding box center [897, 427] width 43 height 21
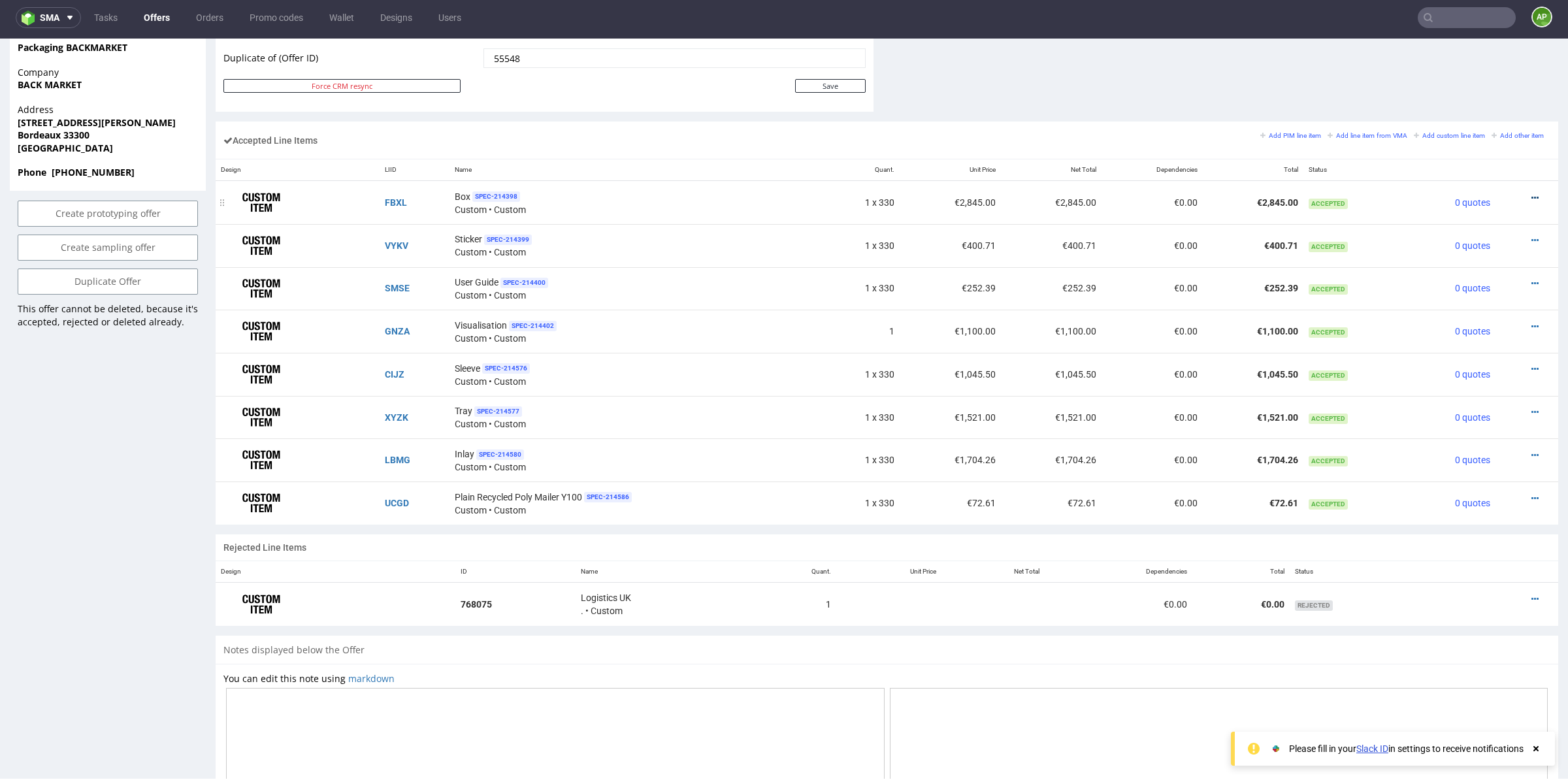
click at [1532, 193] on icon at bounding box center [1535, 198] width 7 height 9
click at [1472, 241] on span "Edit item price" at bounding box center [1481, 242] width 94 height 13
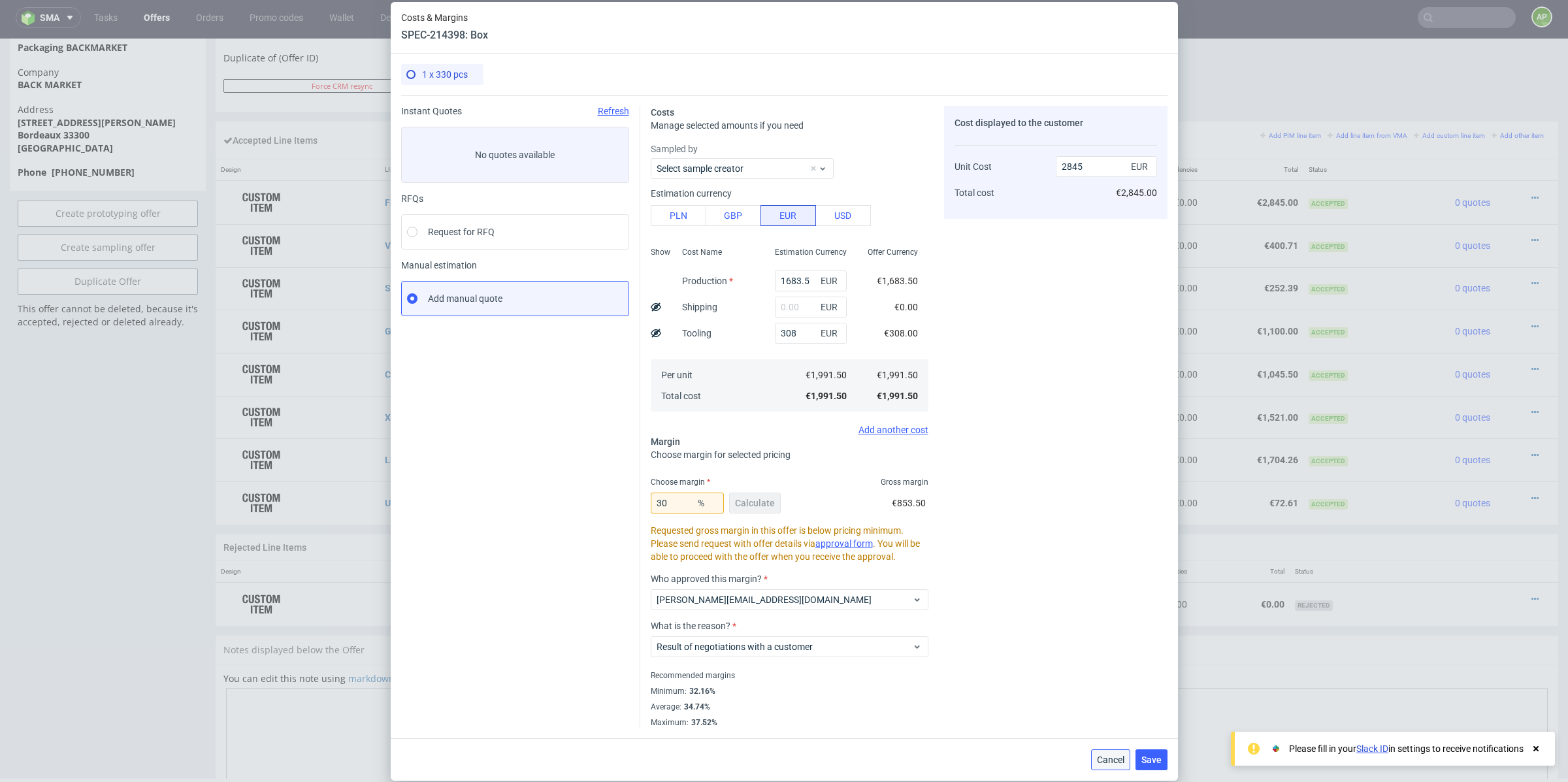
click at [1110, 763] on span "Cancel" at bounding box center [1111, 760] width 28 height 9
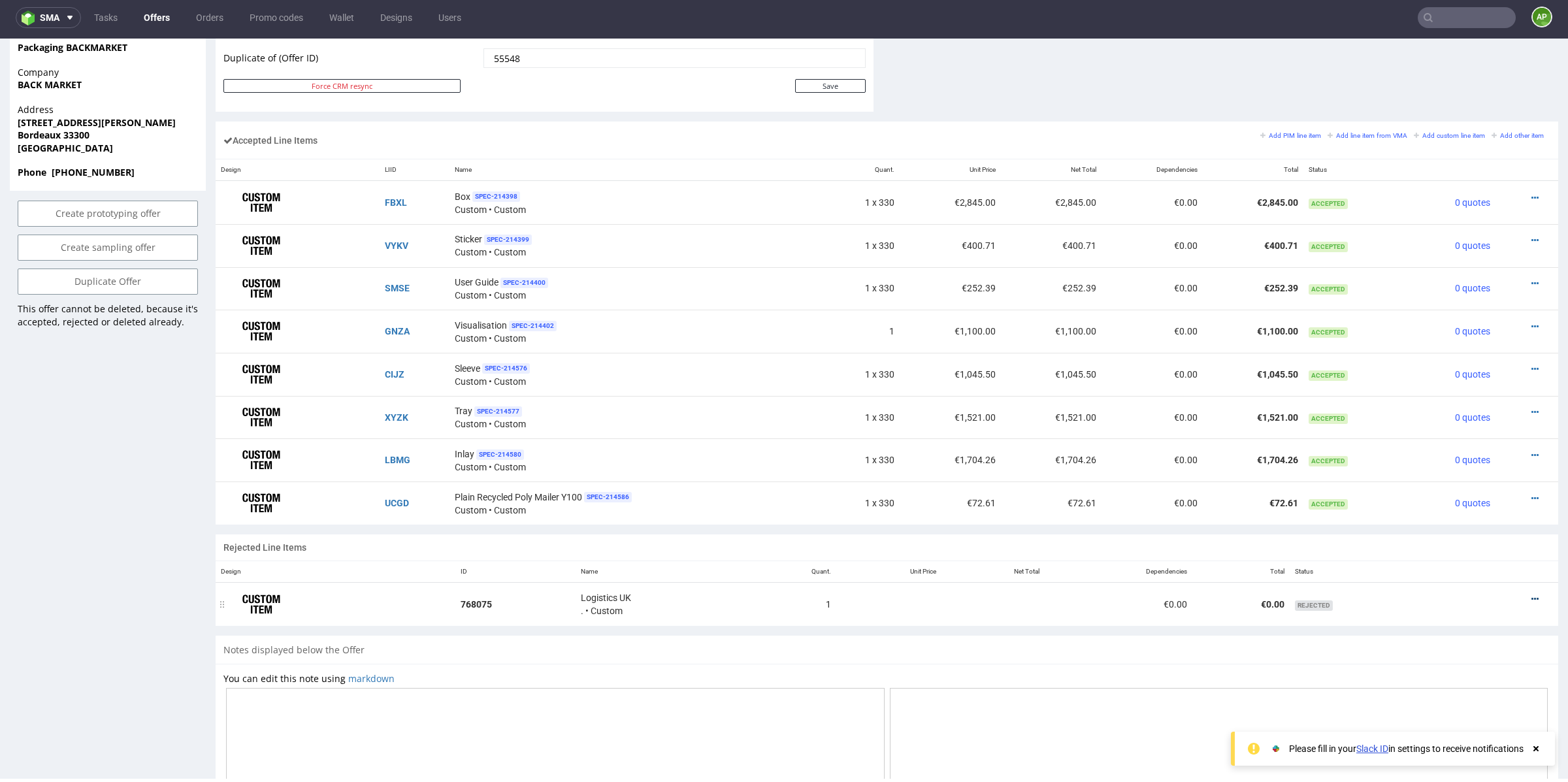
click at [1532, 595] on icon at bounding box center [1535, 599] width 7 height 9
drag, startPoint x: 1487, startPoint y: 450, endPoint x: 1489, endPoint y: 474, distance: 24.1
click at [1489, 474] on div "Edit item specification Edit item price Add dependency Duplicate Item Add to or…" at bounding box center [1476, 498] width 115 height 117
click at [1465, 475] on span "Edit item price" at bounding box center [1481, 475] width 94 height 13
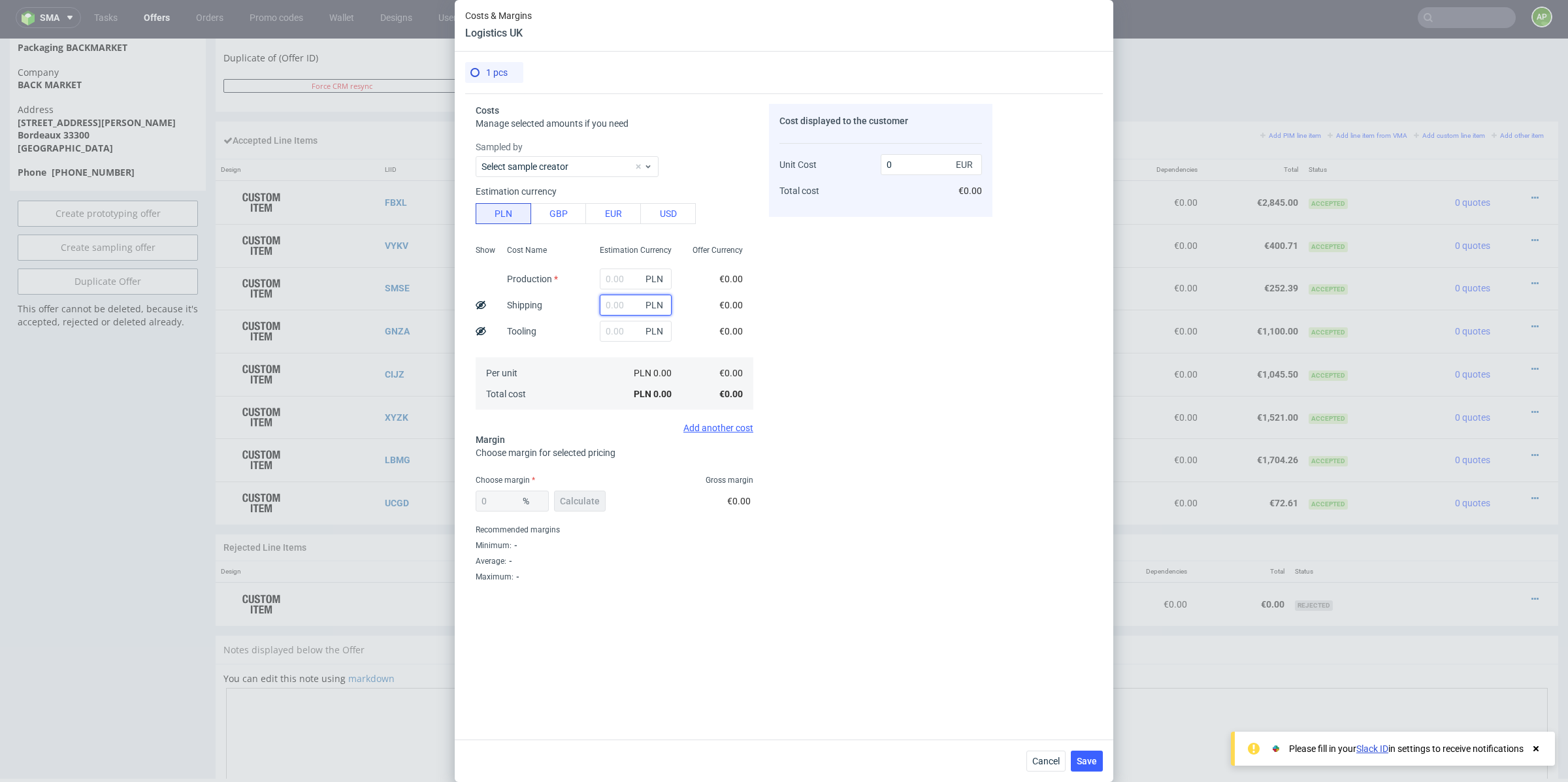
click at [629, 306] on input "text" at bounding box center [635, 305] width 72 height 21
type input "1000"
type input "234.93"
type input "1000"
click at [602, 211] on button "EUR" at bounding box center [613, 213] width 56 height 21
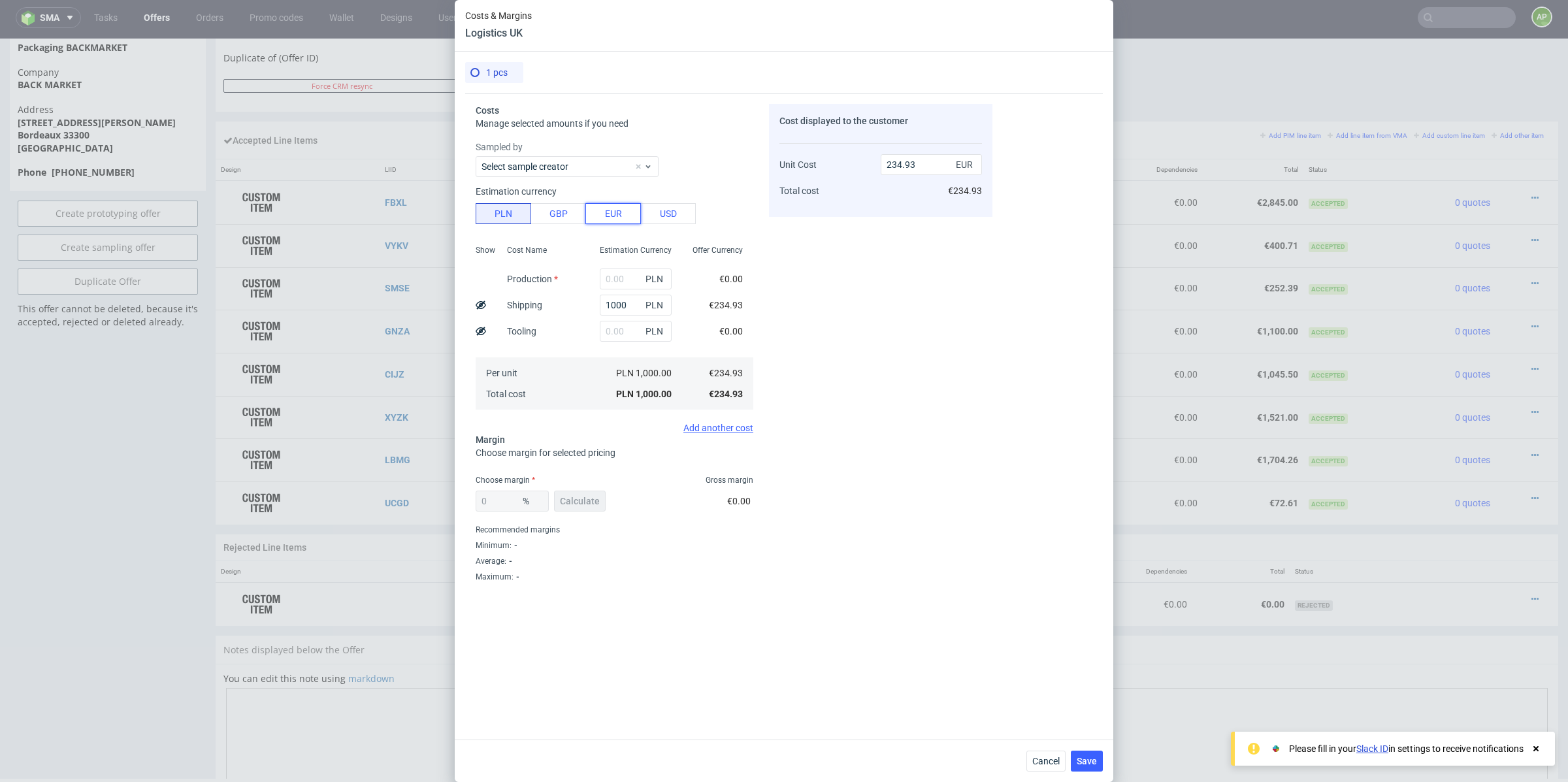
type input "1000"
click at [514, 503] on div "0 %" at bounding box center [512, 501] width 73 height 21
click at [514, 503] on div "0 %" at bounding box center [512, 501] width 73 height 21
click at [588, 498] on div "0 % Calculate" at bounding box center [542, 503] width 133 height 36
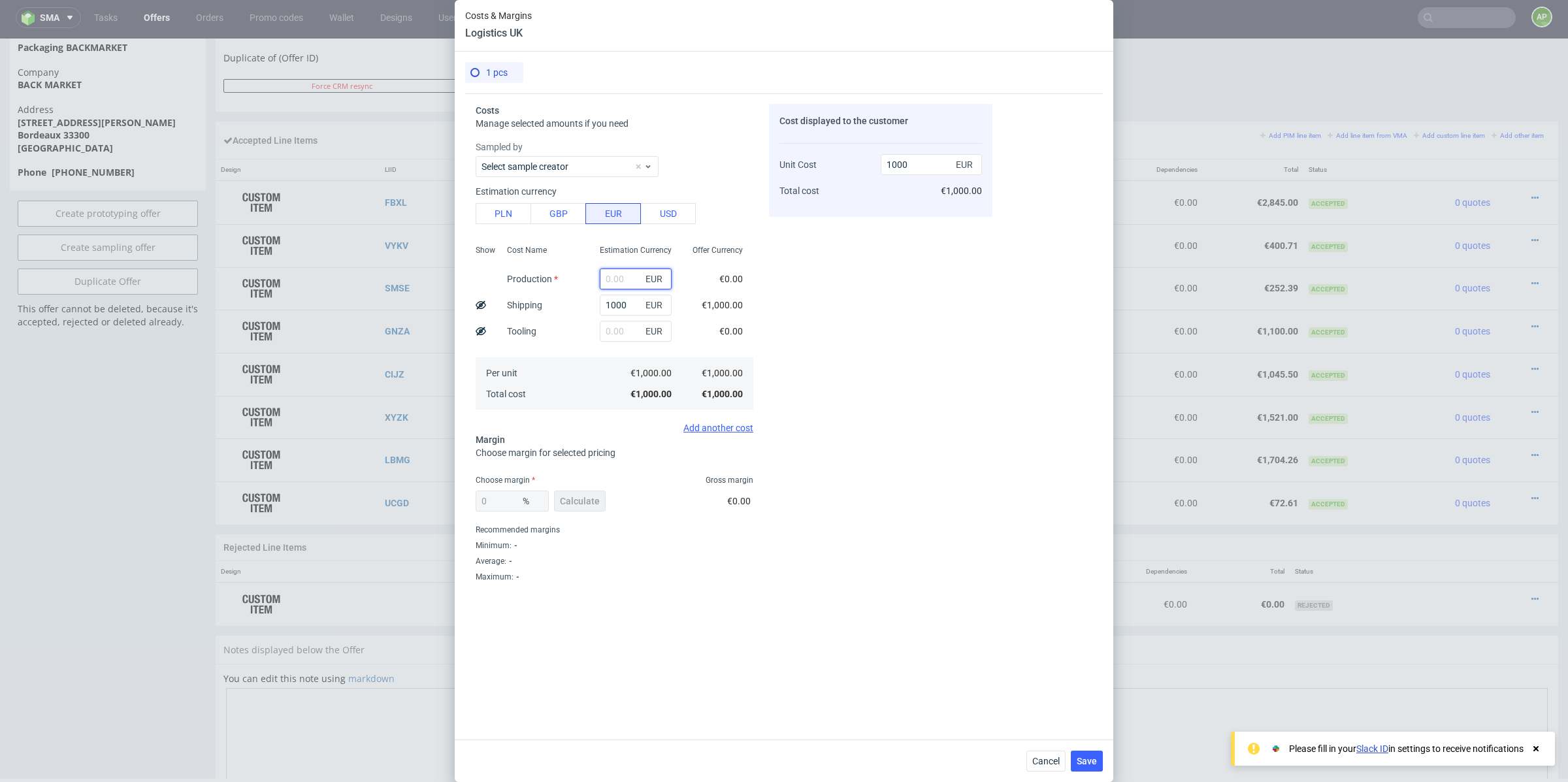
click at [629, 275] on input "text" at bounding box center [635, 279] width 72 height 21
type input "1"
type input "1001"
type input "1"
click at [506, 503] on div "0 %" at bounding box center [512, 501] width 73 height 21
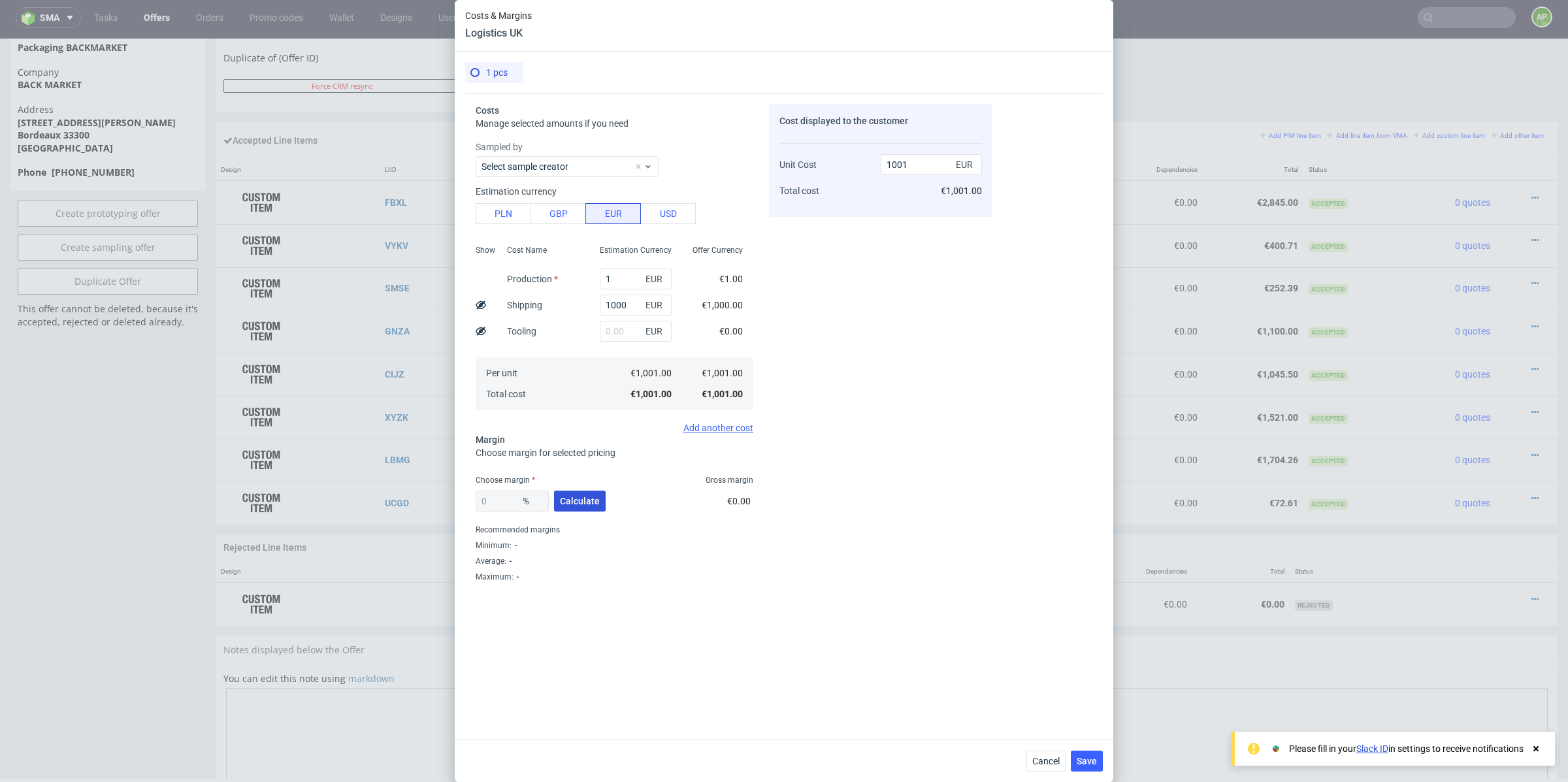
click at [569, 503] on span "Calculate" at bounding box center [580, 501] width 40 height 9
type input "39.36"
type input "1650.73"
click at [500, 502] on input "39.36" at bounding box center [512, 501] width 73 height 21
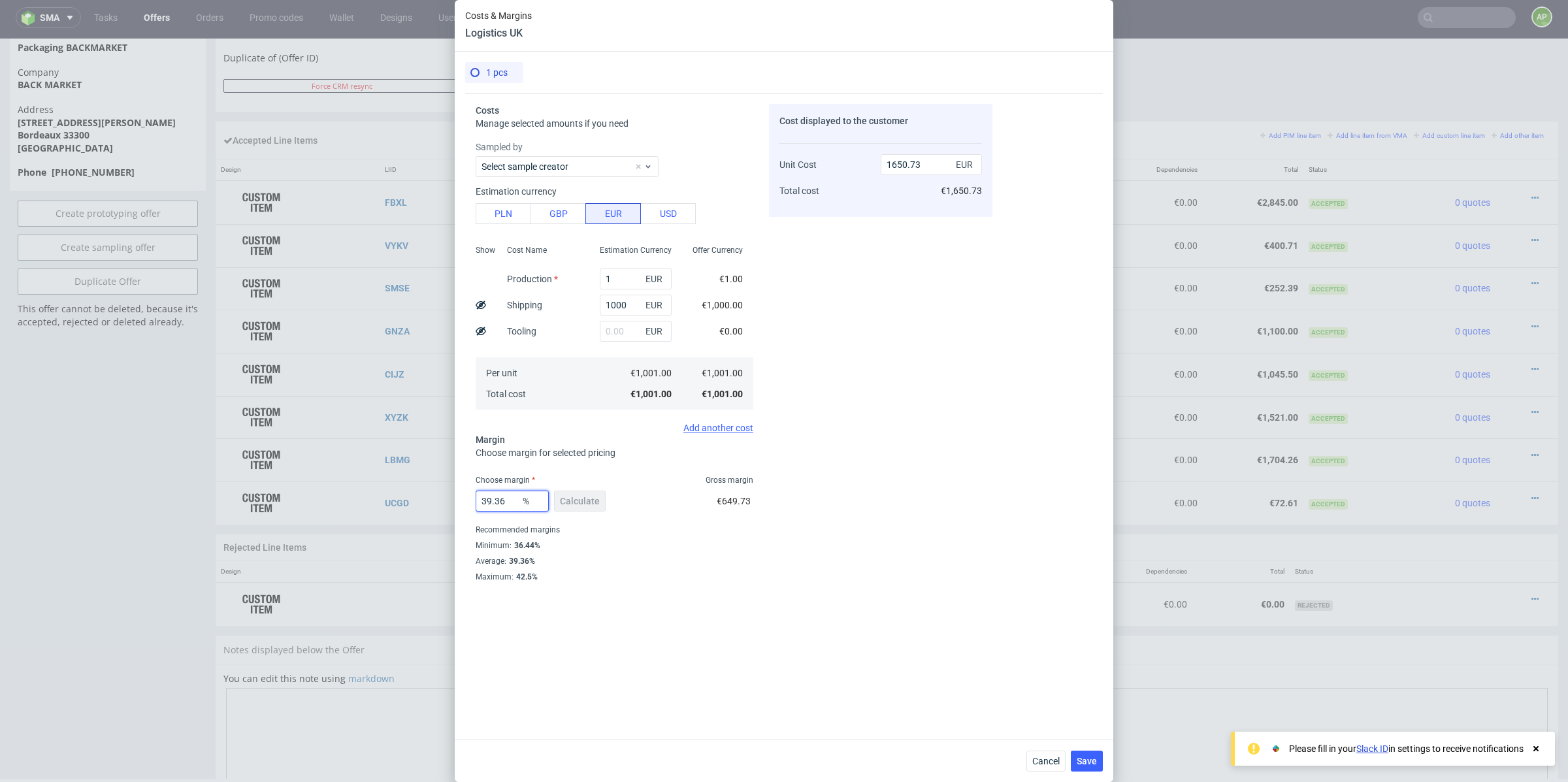
click at [500, 502] on input "39.36" at bounding box center [512, 501] width 73 height 21
type input "20"
type input "1251.25"
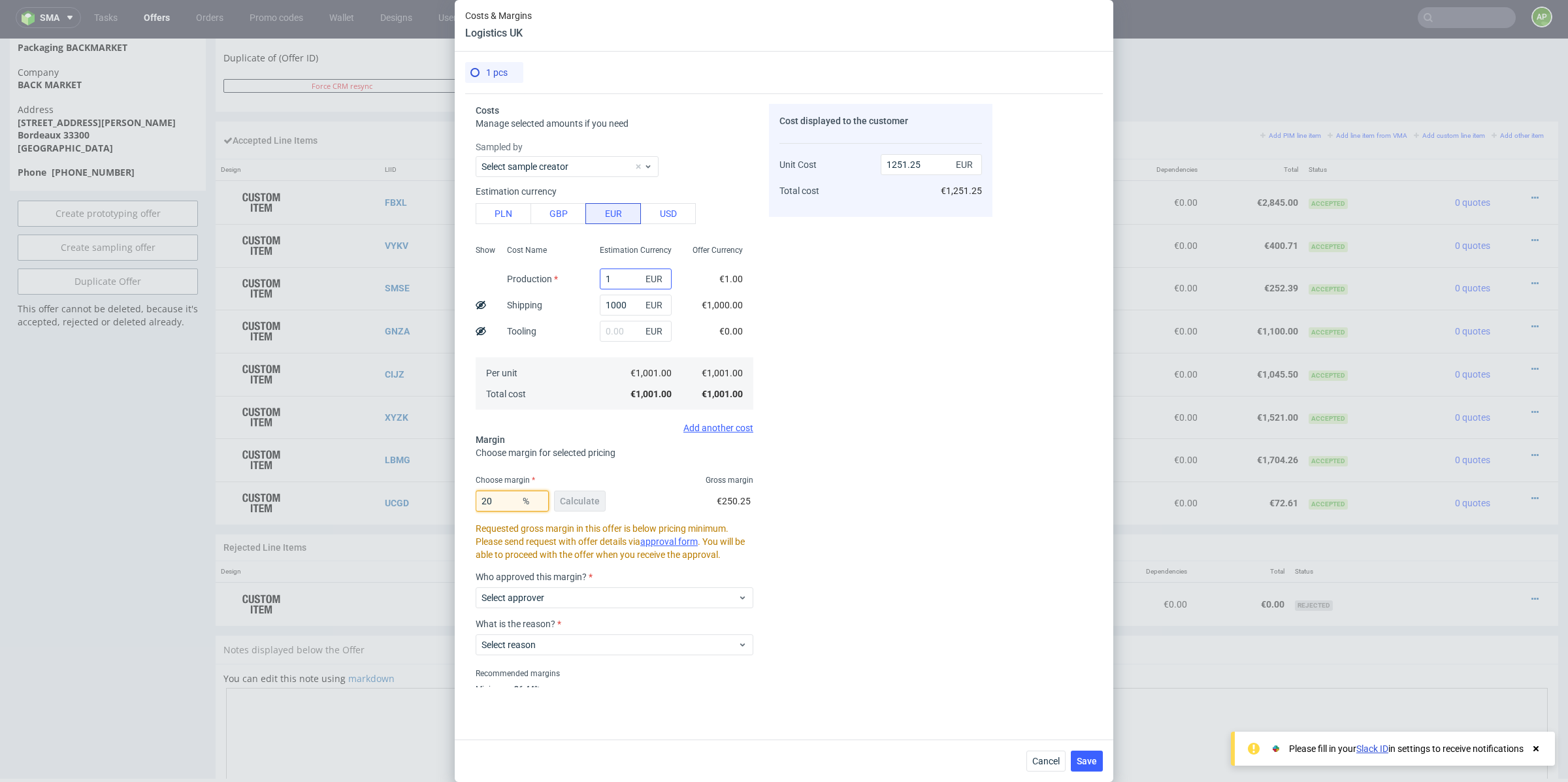
scroll to position [37, 0]
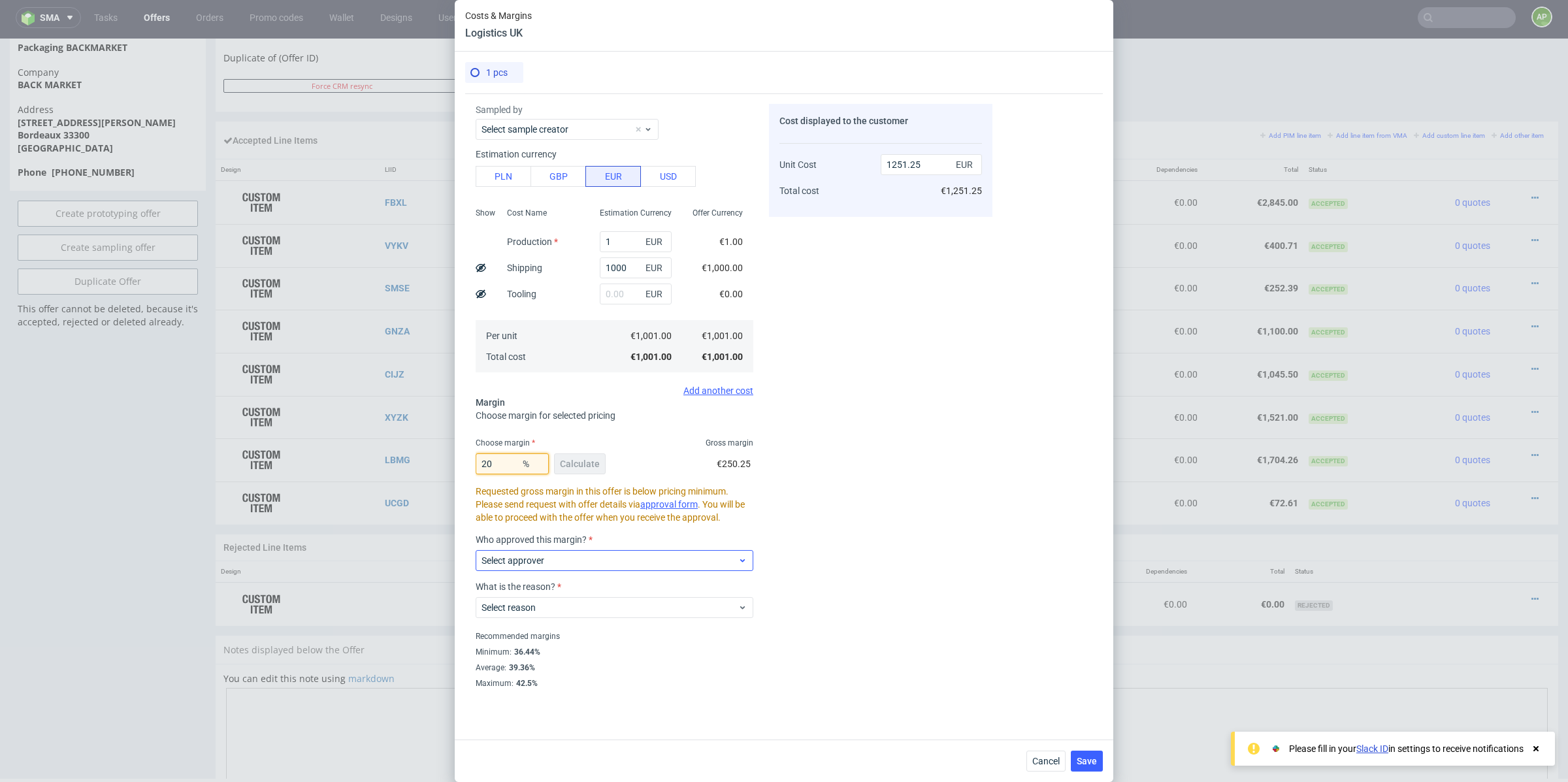
type input "20"
click at [631, 555] on span "Select approver" at bounding box center [609, 560] width 256 height 13
type input "wozni"
click at [627, 589] on div "maciej.wozniczko@packhelp.com" at bounding box center [614, 589] width 267 height 23
click at [584, 605] on span "Select reason" at bounding box center [609, 607] width 256 height 13
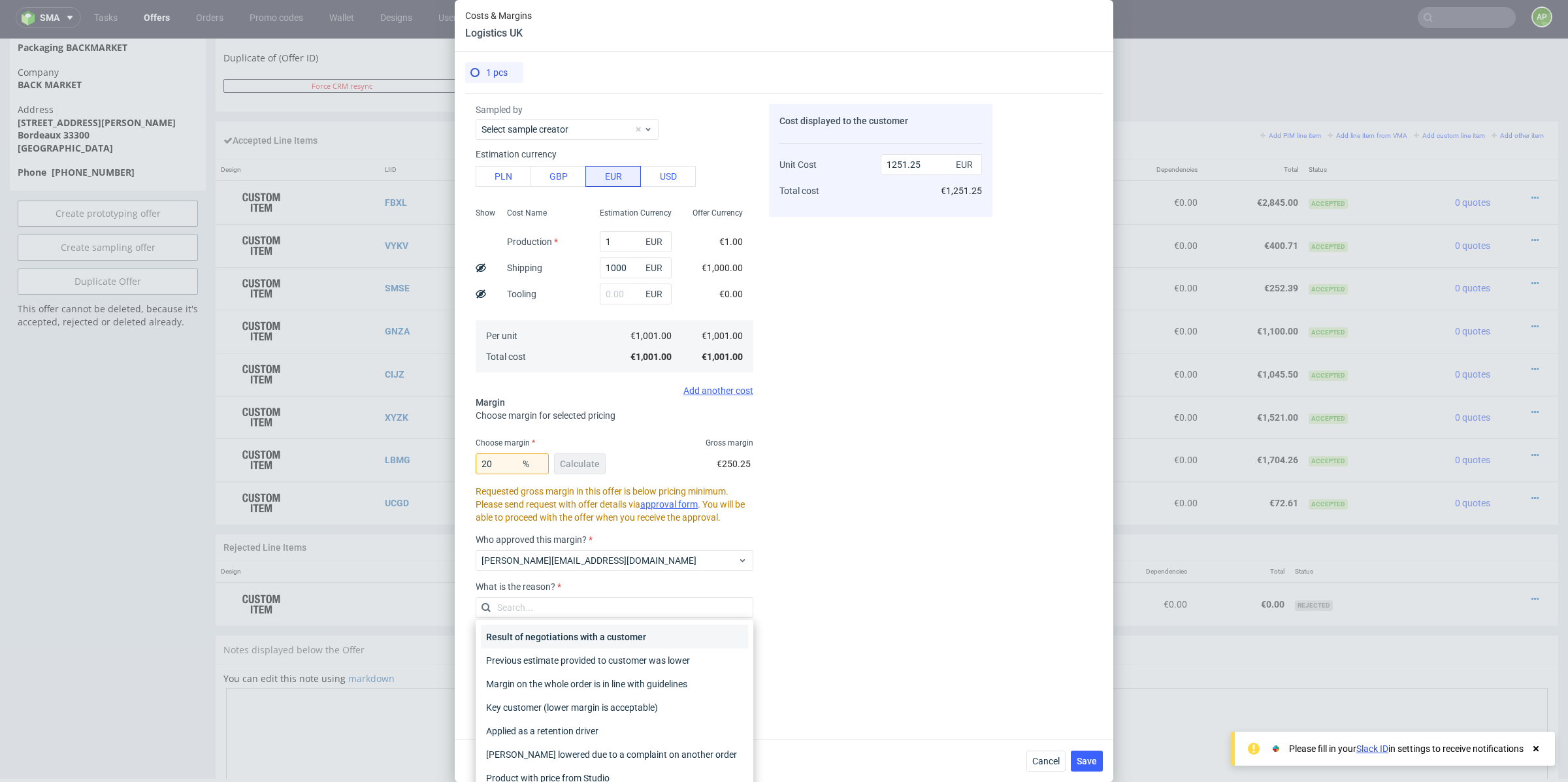
click at [546, 634] on div "Result of negotiations with a customer" at bounding box center [614, 636] width 267 height 23
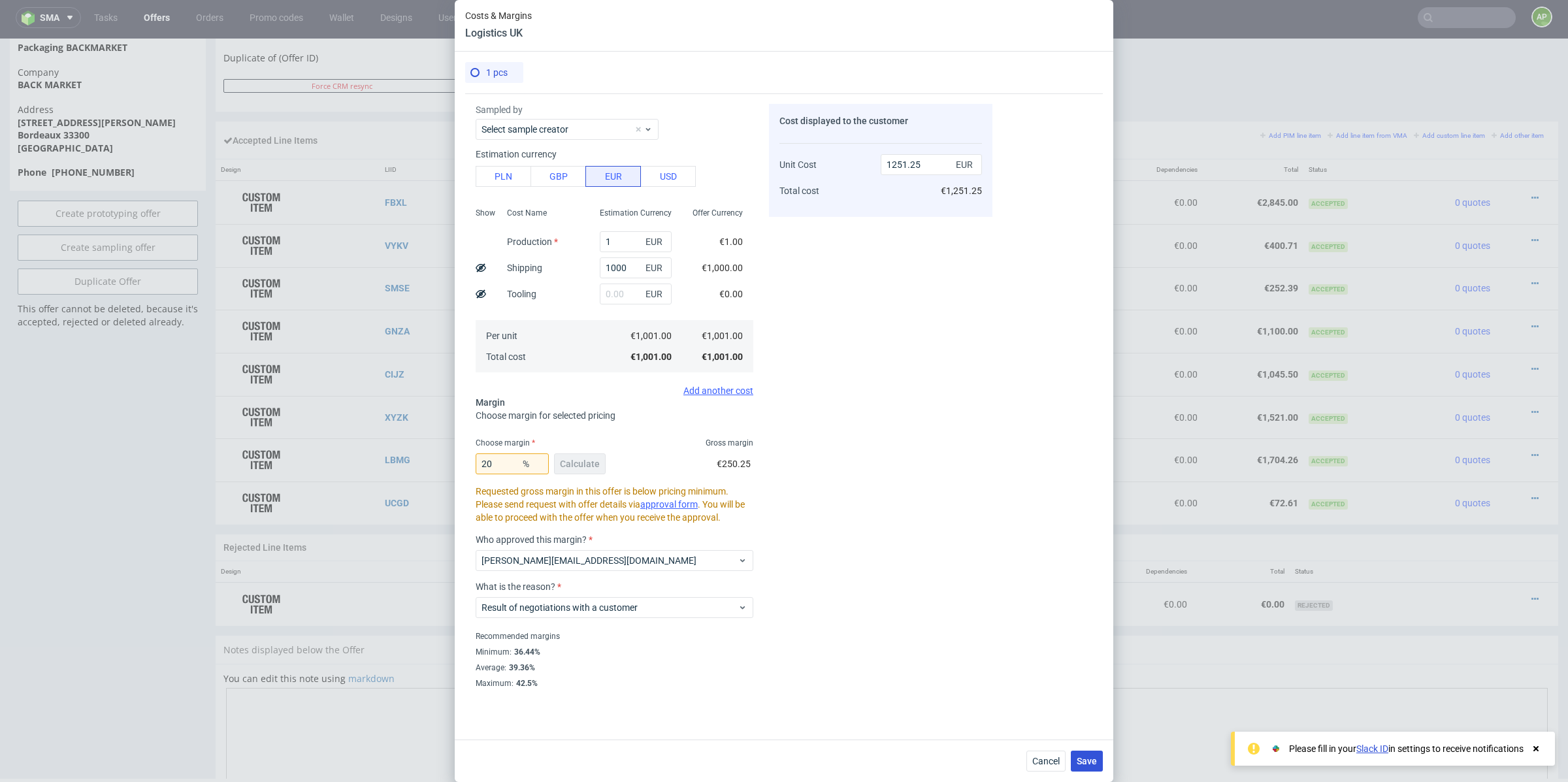
click at [1085, 759] on span "Save" at bounding box center [1087, 761] width 20 height 9
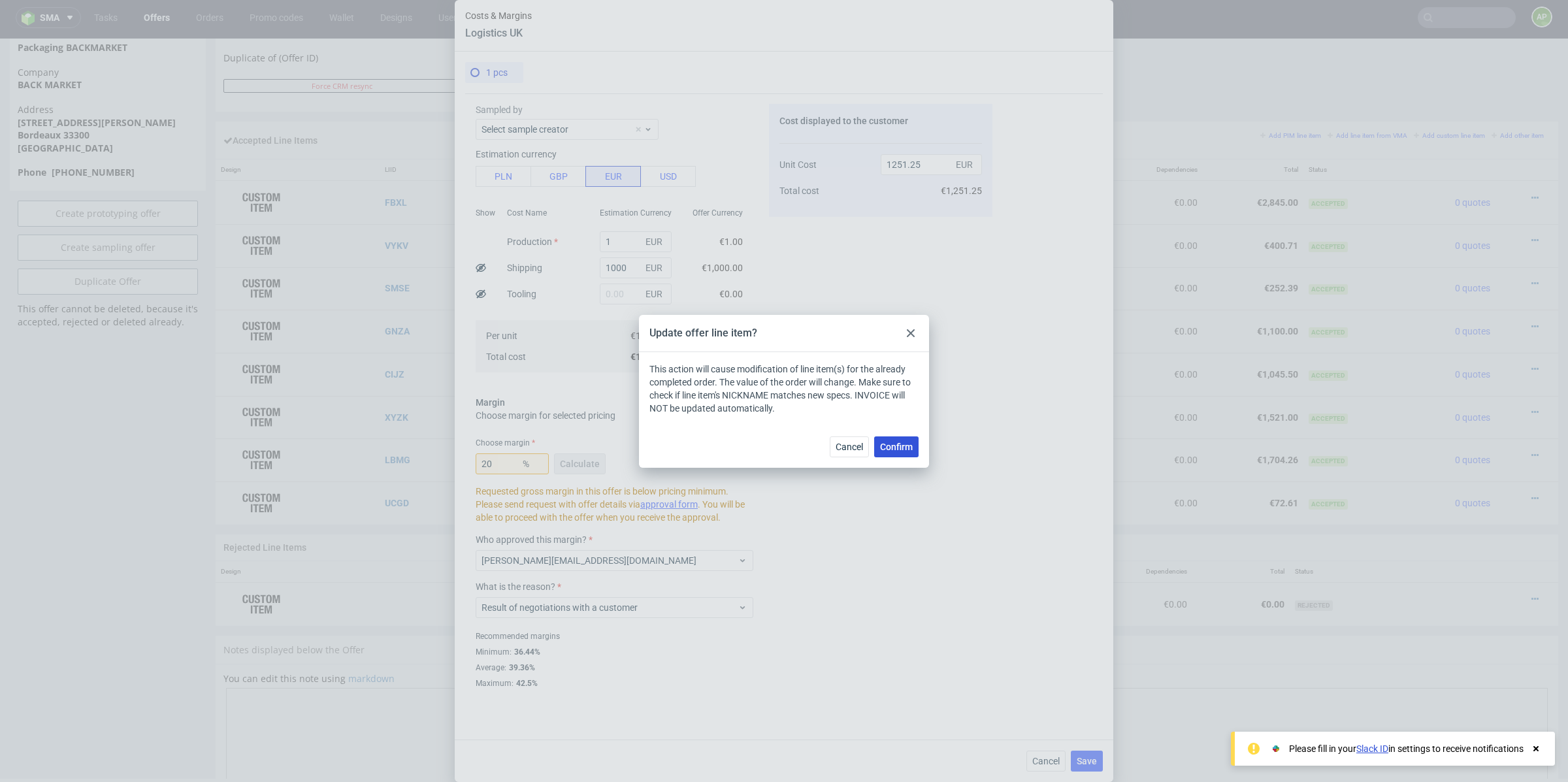
click at [887, 444] on span "Confirm" at bounding box center [896, 447] width 33 height 9
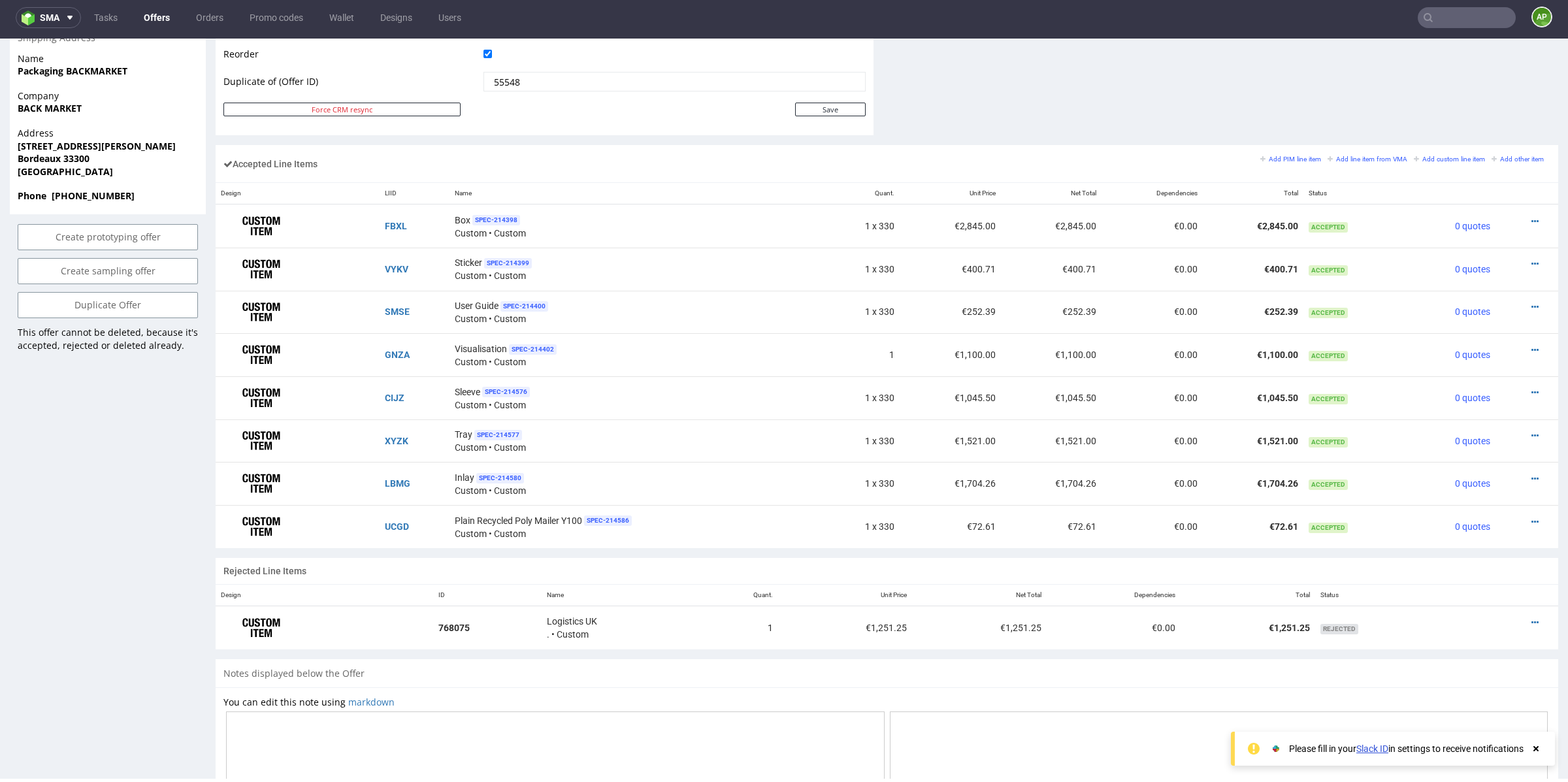
scroll to position [694, 0]
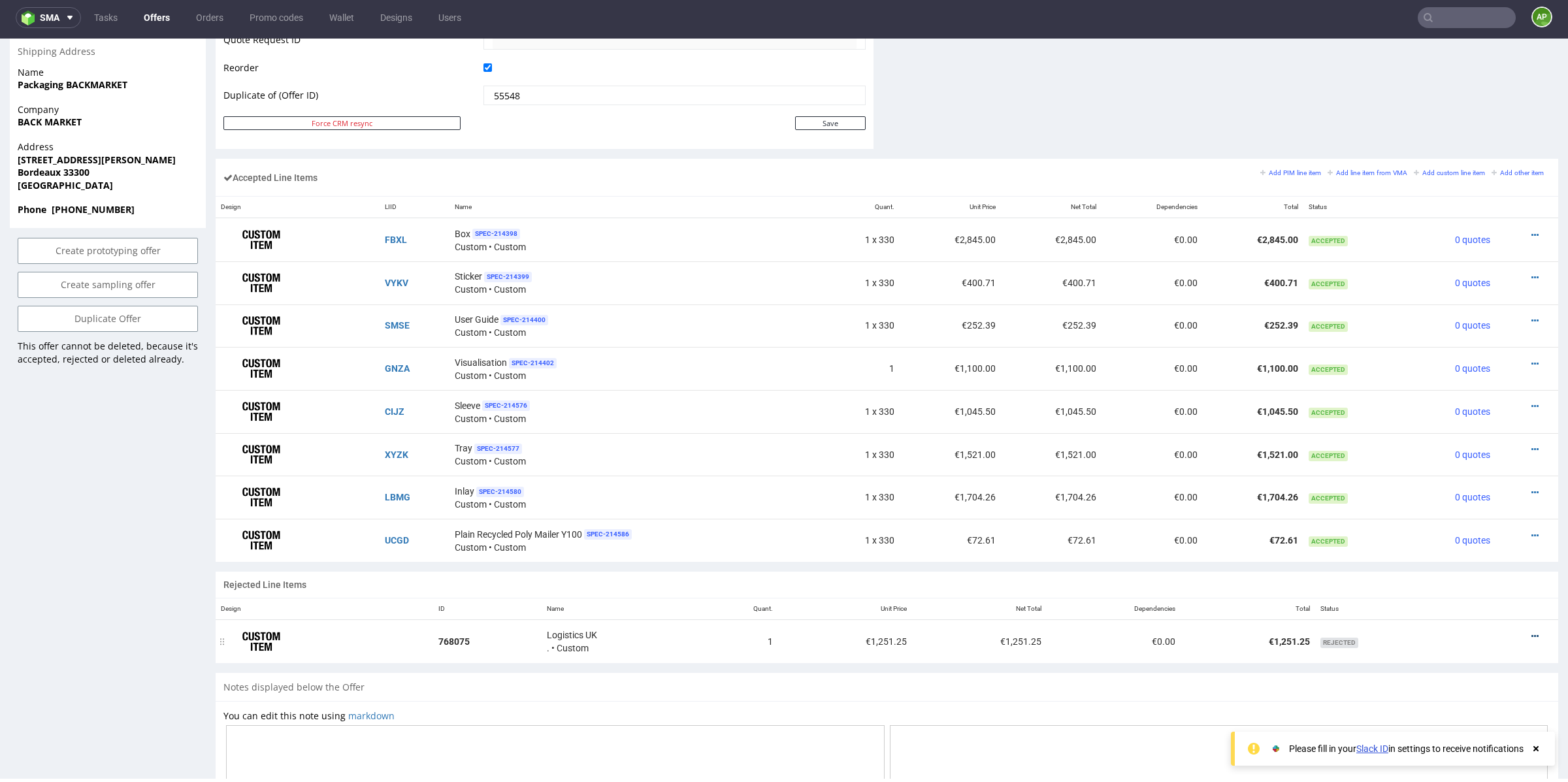
click at [1532, 633] on icon at bounding box center [1535, 636] width 7 height 9
click at [1456, 584] on span "Add to order" at bounding box center [1481, 582] width 94 height 13
click at [1444, 584] on span "Add to order" at bounding box center [1481, 582] width 94 height 13
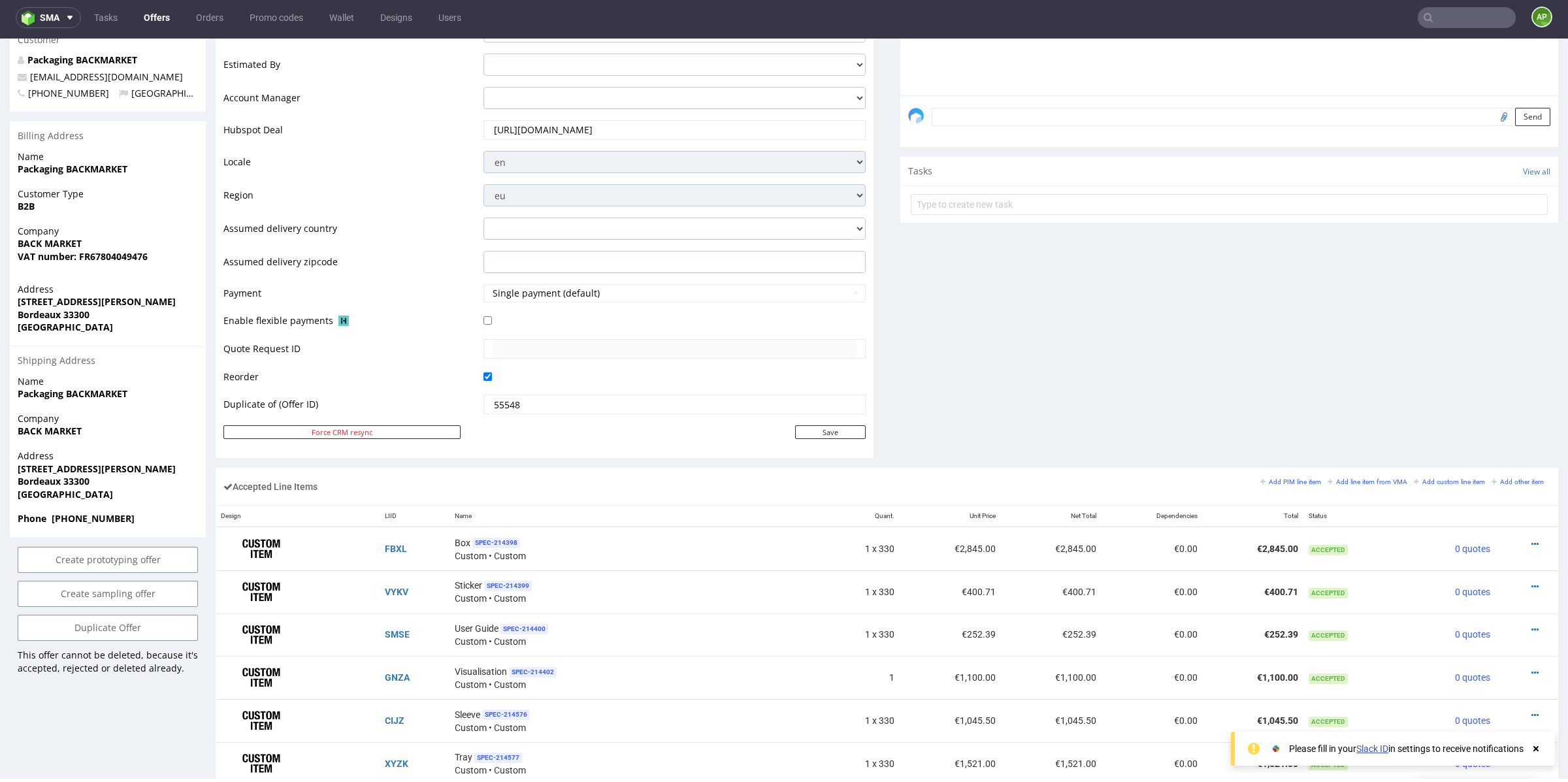
scroll to position [915, 0]
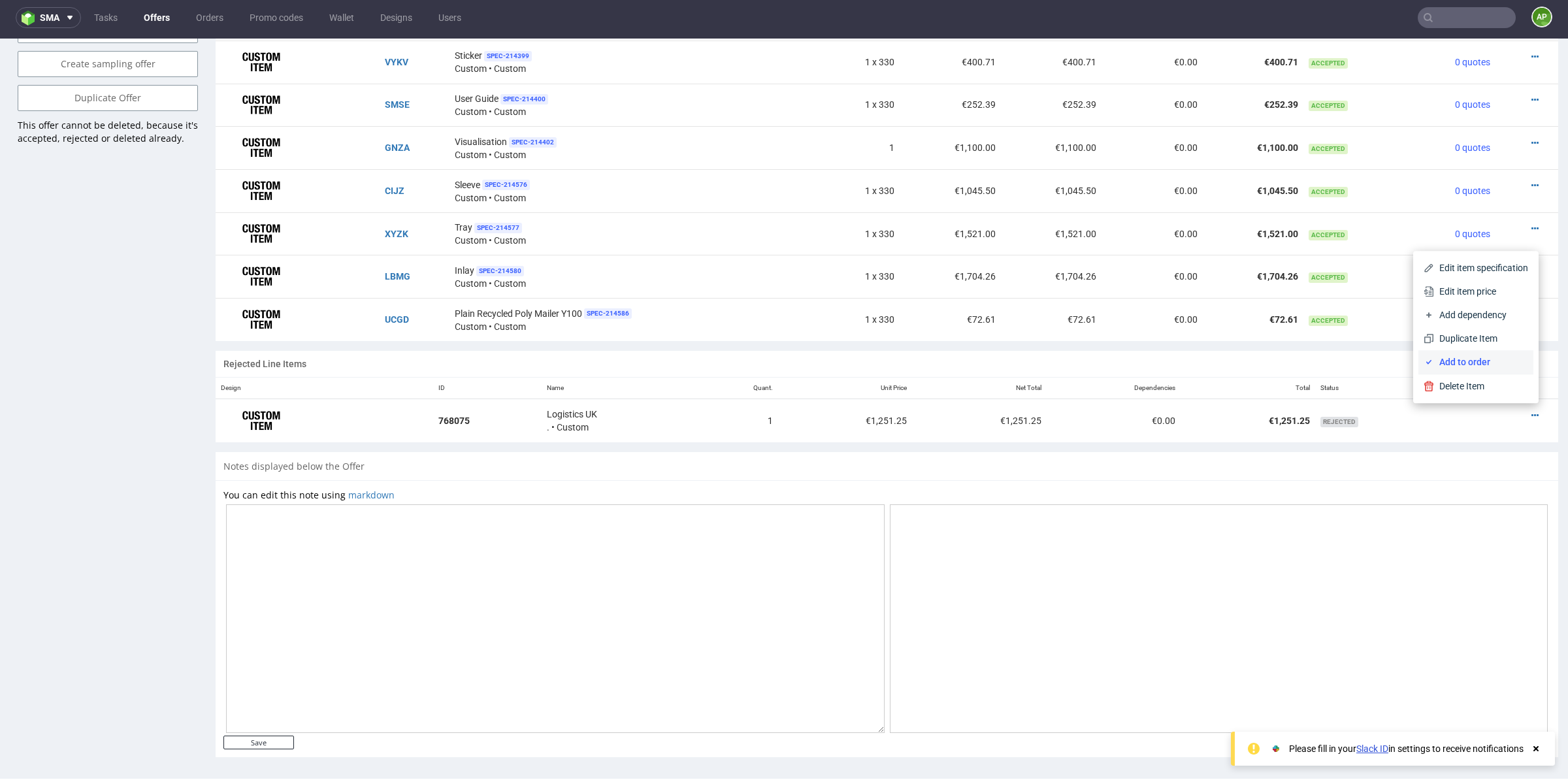
click at [1436, 362] on span "Add to order" at bounding box center [1481, 361] width 94 height 13
click at [1436, 362] on span "Add to order" at bounding box center [1481, 361] width 94 height 13
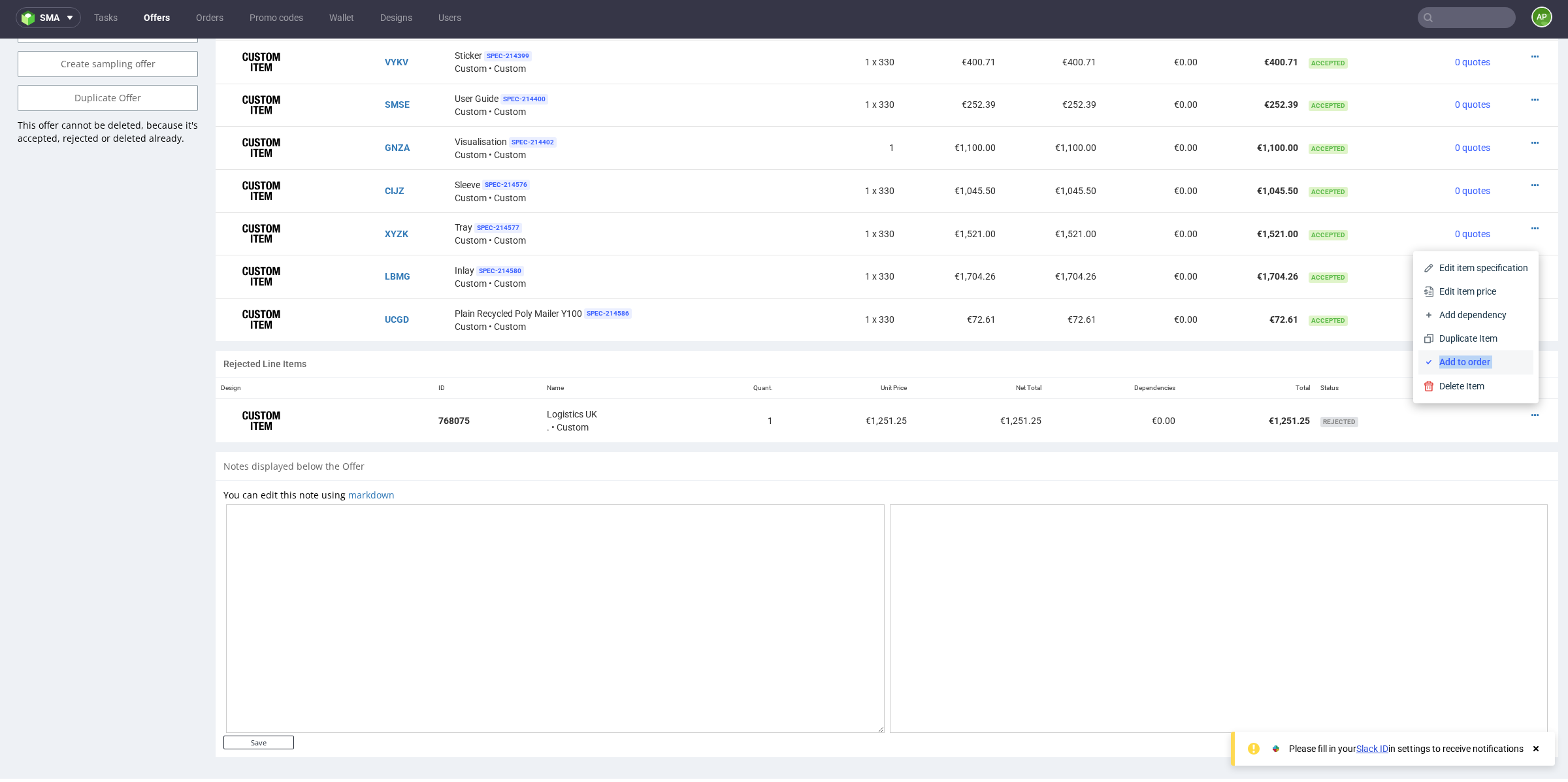
click at [1475, 360] on span "Add to order" at bounding box center [1481, 361] width 94 height 13
click at [1433, 452] on div "Notes displayed below the Offer" at bounding box center [887, 466] width 1343 height 29
click at [1532, 411] on icon at bounding box center [1535, 416] width 7 height 9
click at [1536, 748] on use at bounding box center [1536, 748] width 5 height 5
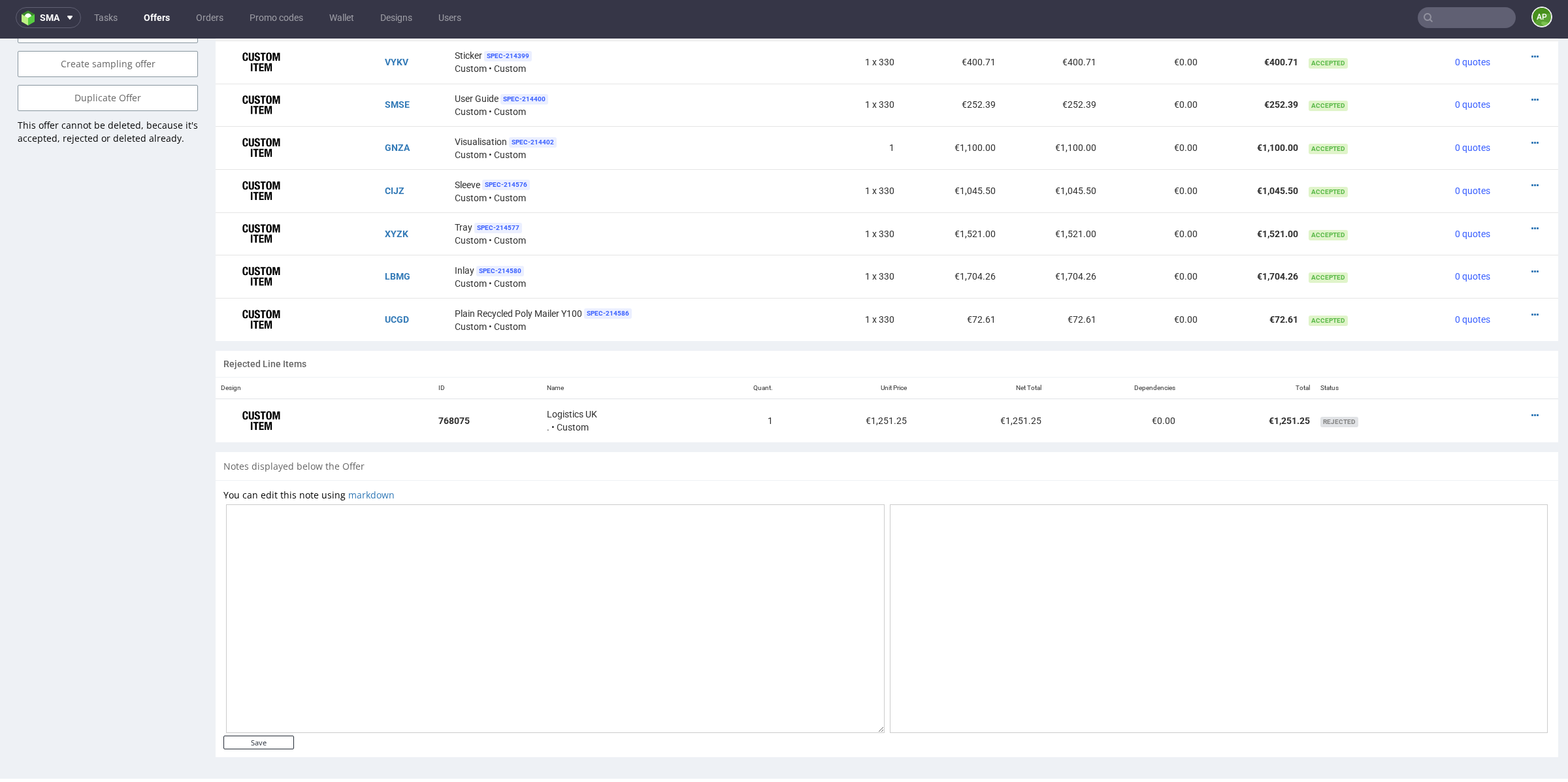
click at [1536, 749] on div "You can edit this note using markdown Save" at bounding box center [887, 618] width 1343 height 277
click at [1532, 414] on icon at bounding box center [1535, 416] width 7 height 9
click at [1481, 364] on span "Add to order" at bounding box center [1481, 361] width 94 height 13
click at [1532, 352] on icon at bounding box center [1535, 357] width 7 height 9
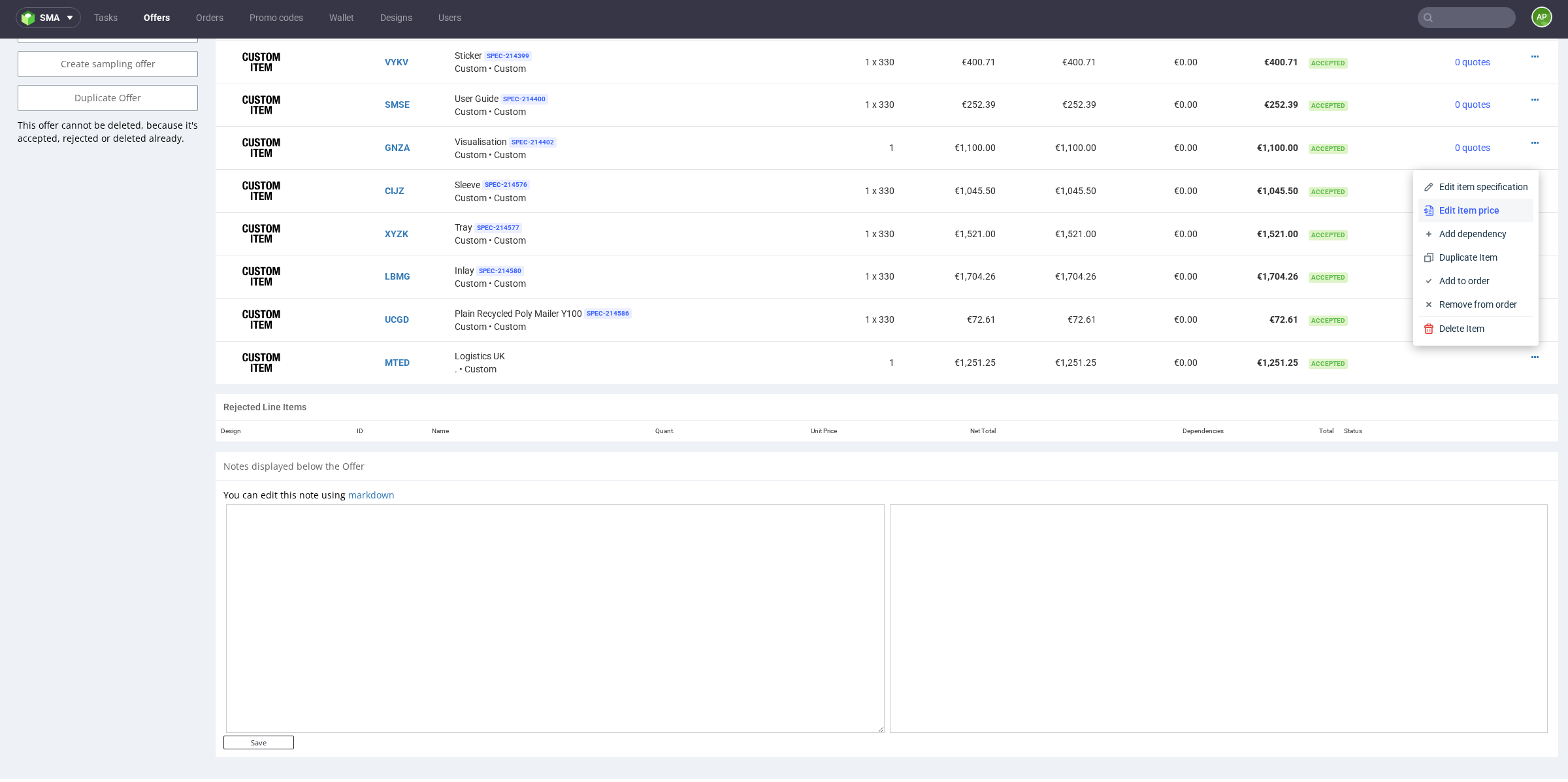
click at [1472, 215] on span "Edit item price" at bounding box center [1481, 210] width 94 height 13
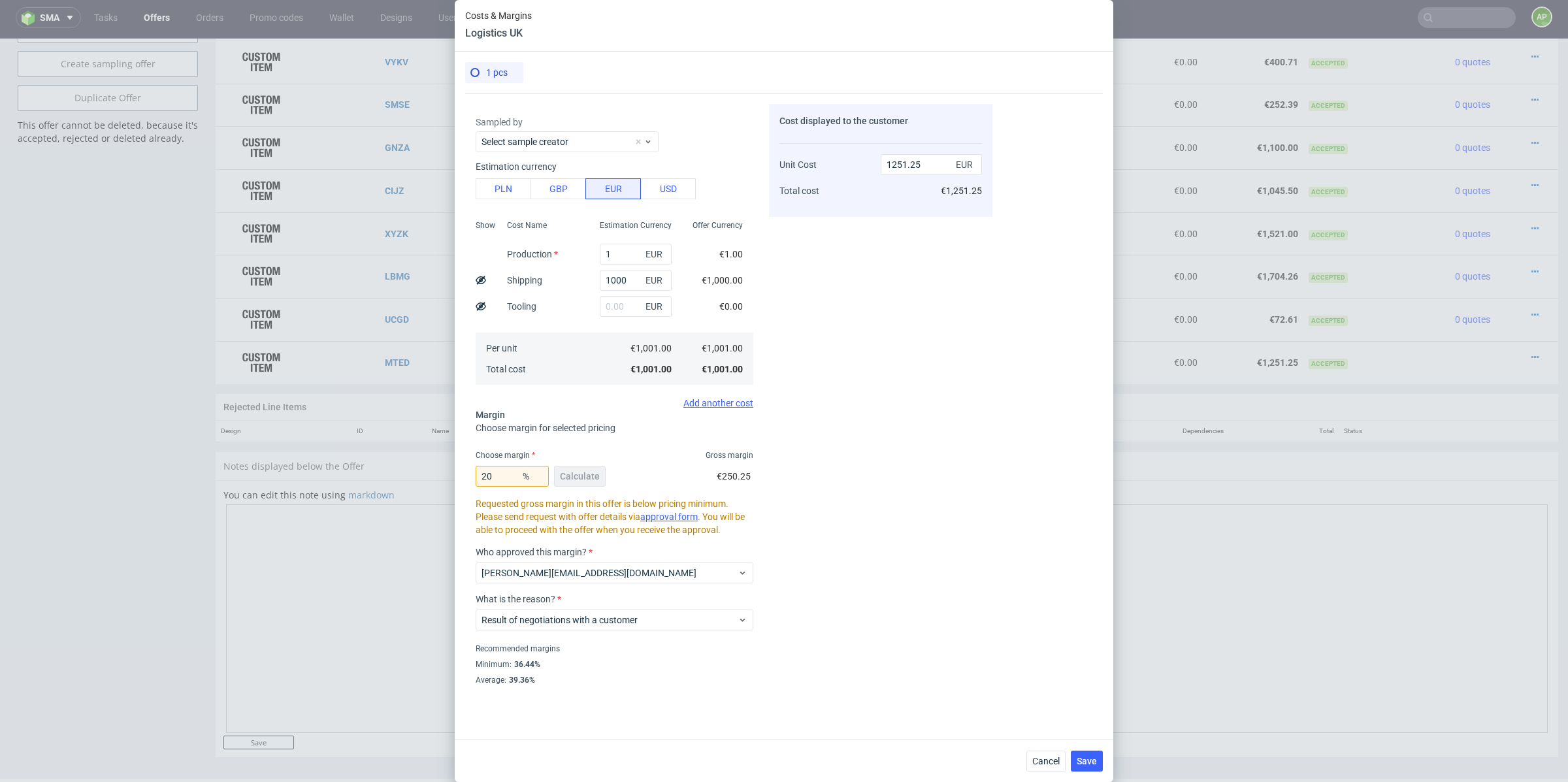
scroll to position [0, 0]
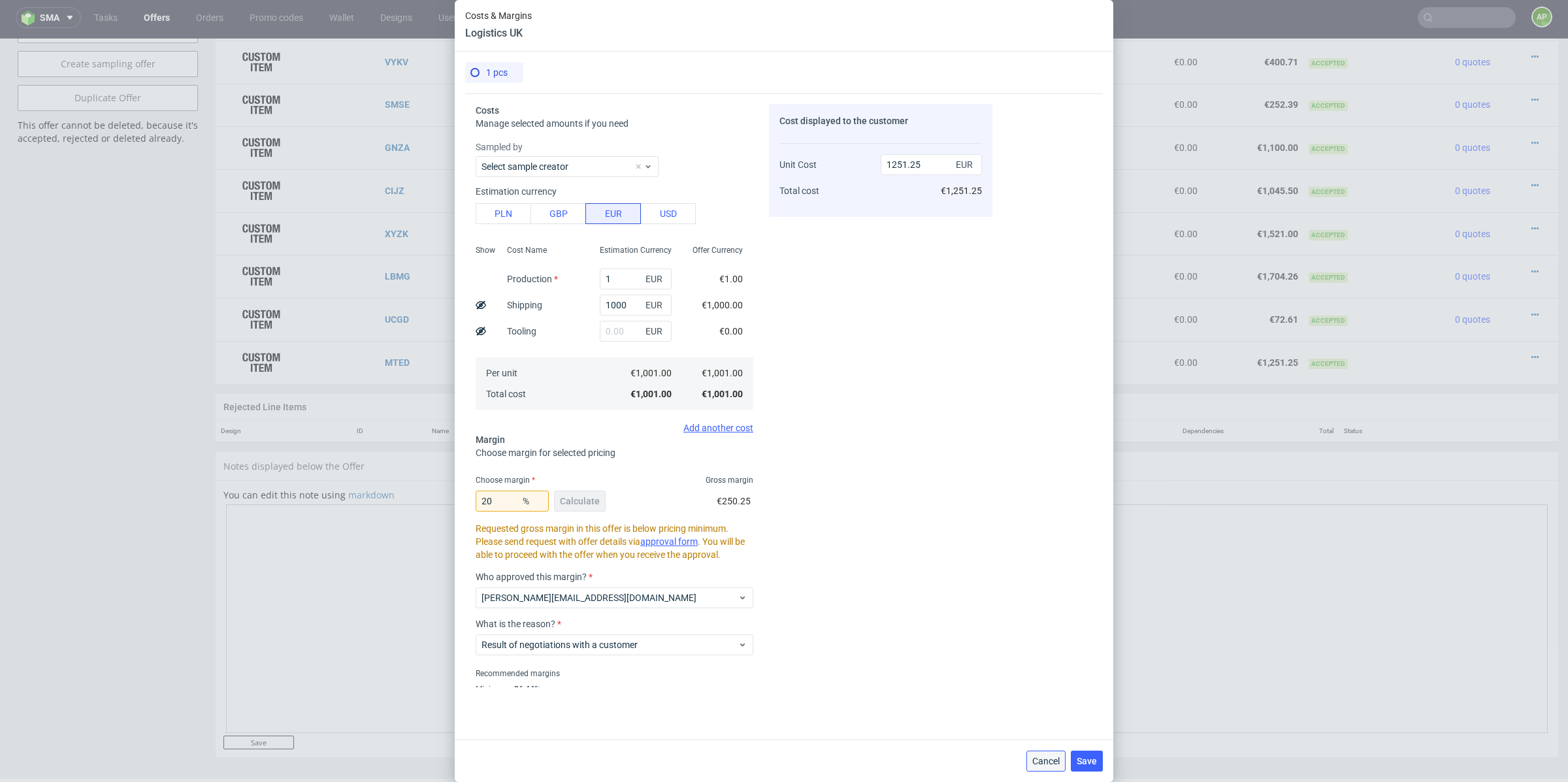
click at [1038, 763] on span "Cancel" at bounding box center [1046, 761] width 28 height 9
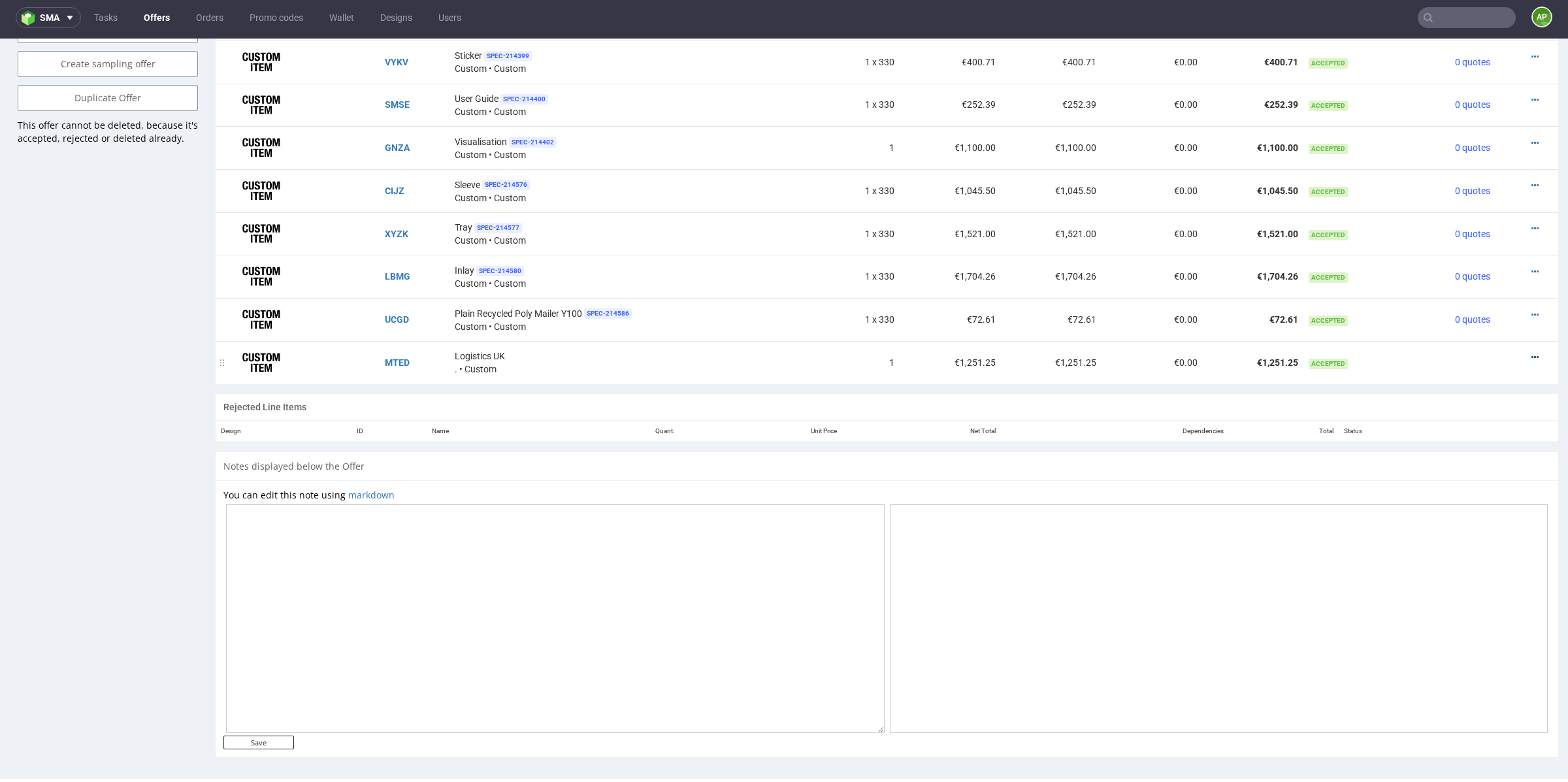
click at [1532, 352] on link at bounding box center [1535, 358] width 7 height 11
click at [1464, 329] on span "Delete Item" at bounding box center [1481, 328] width 94 height 13
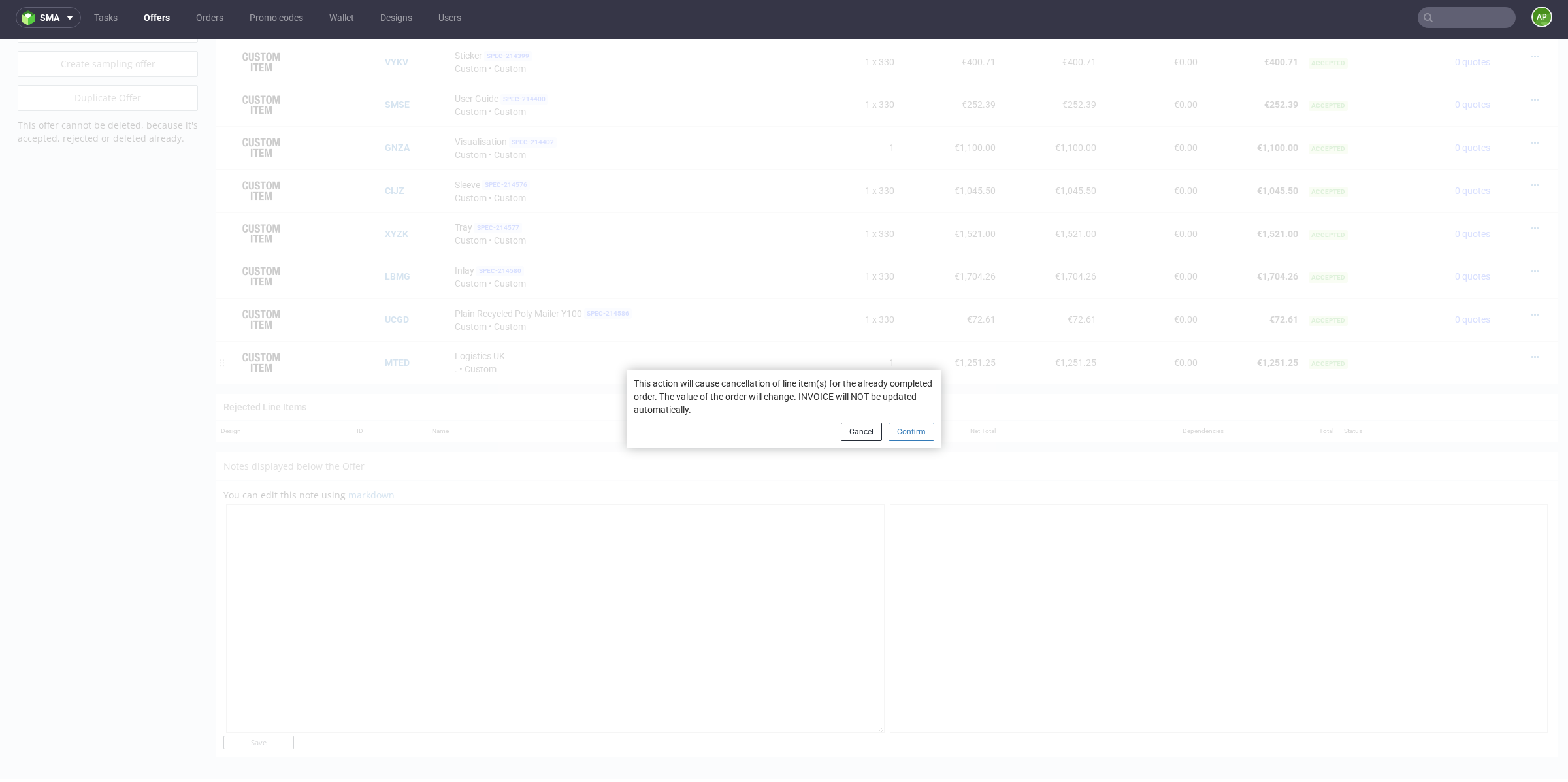
click at [899, 436] on button "Confirm" at bounding box center [911, 432] width 46 height 18
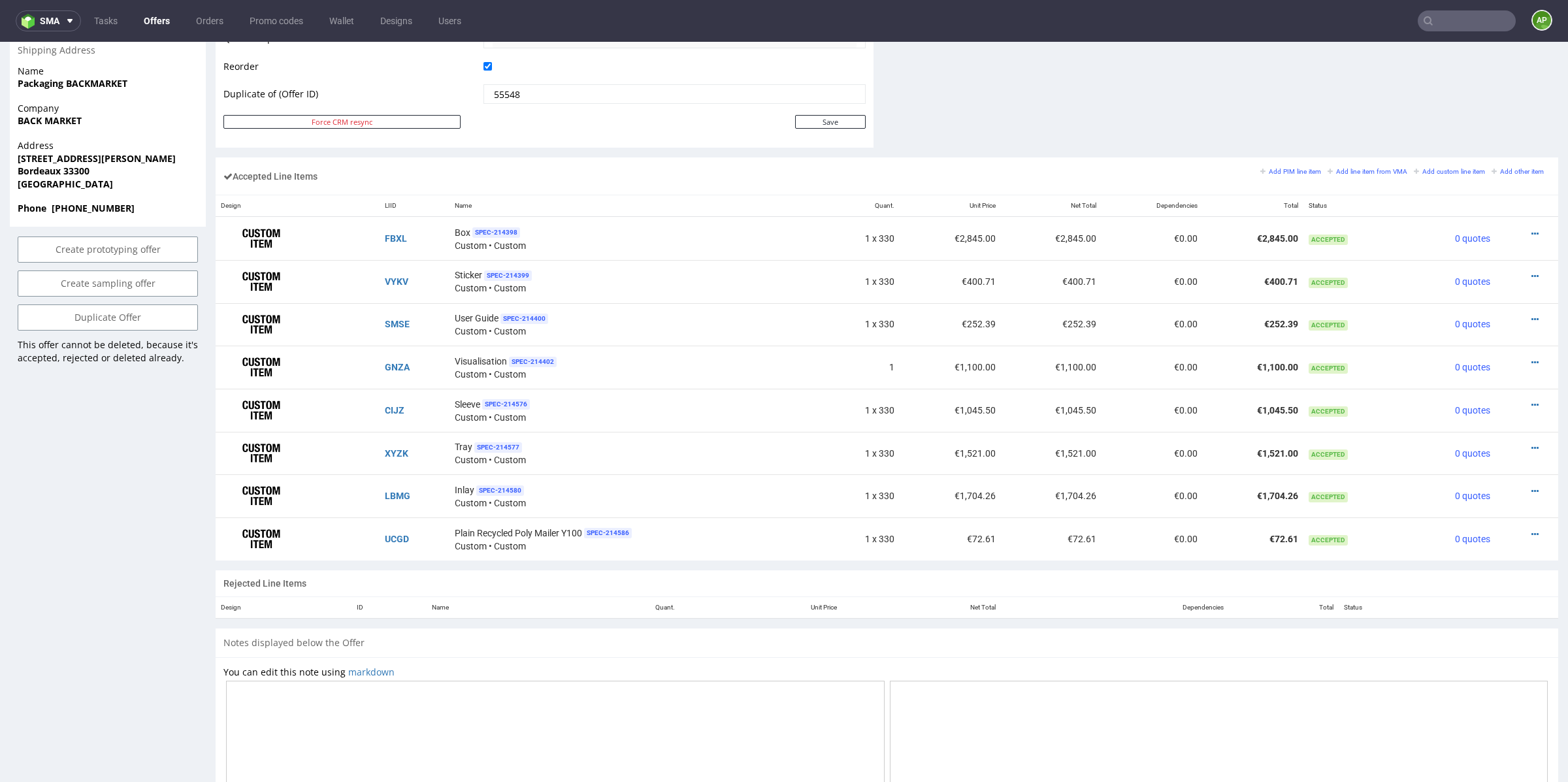
scroll to position [685, 0]
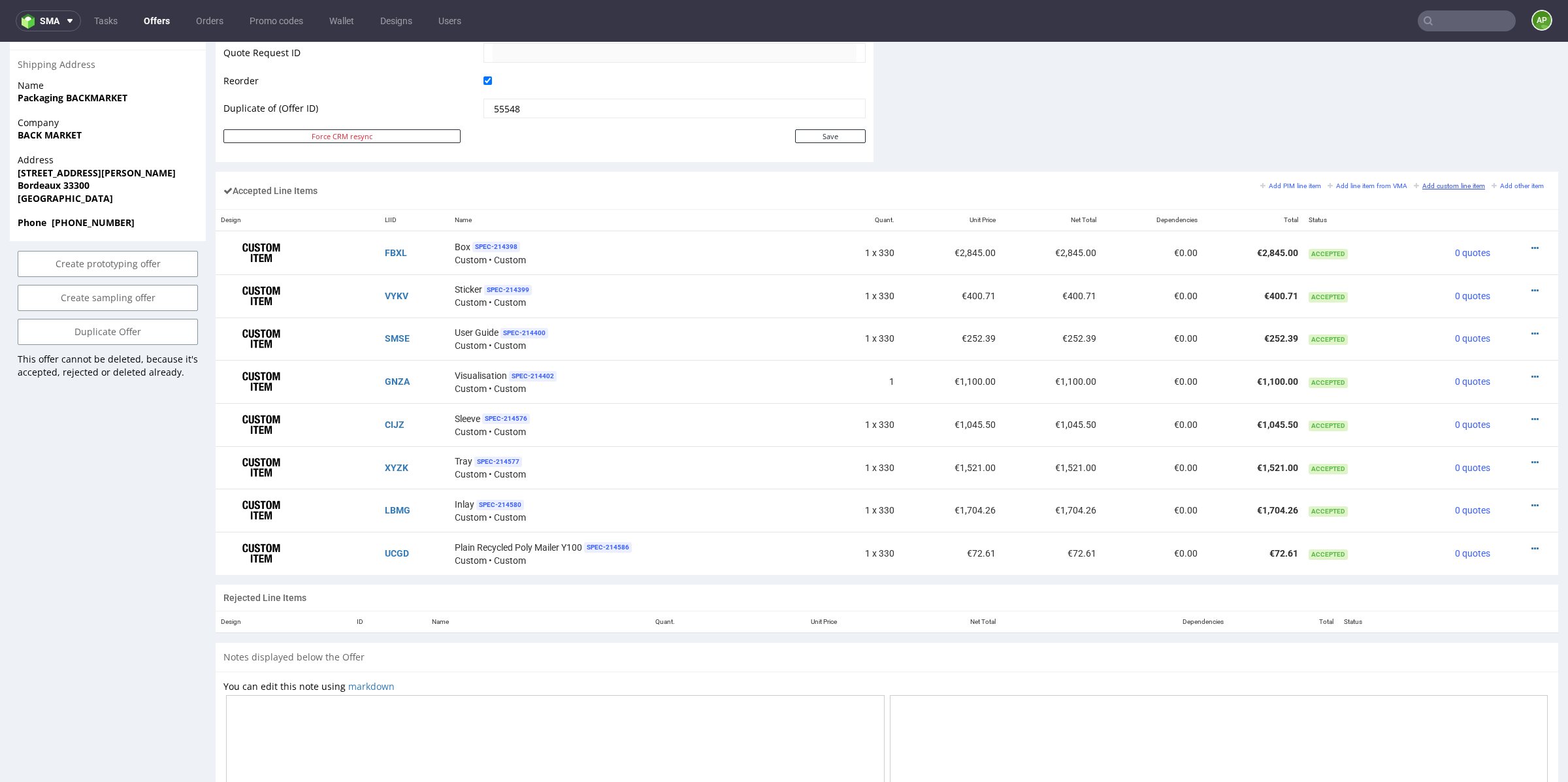
click at [1452, 182] on small "Add custom line item" at bounding box center [1450, 185] width 71 height 7
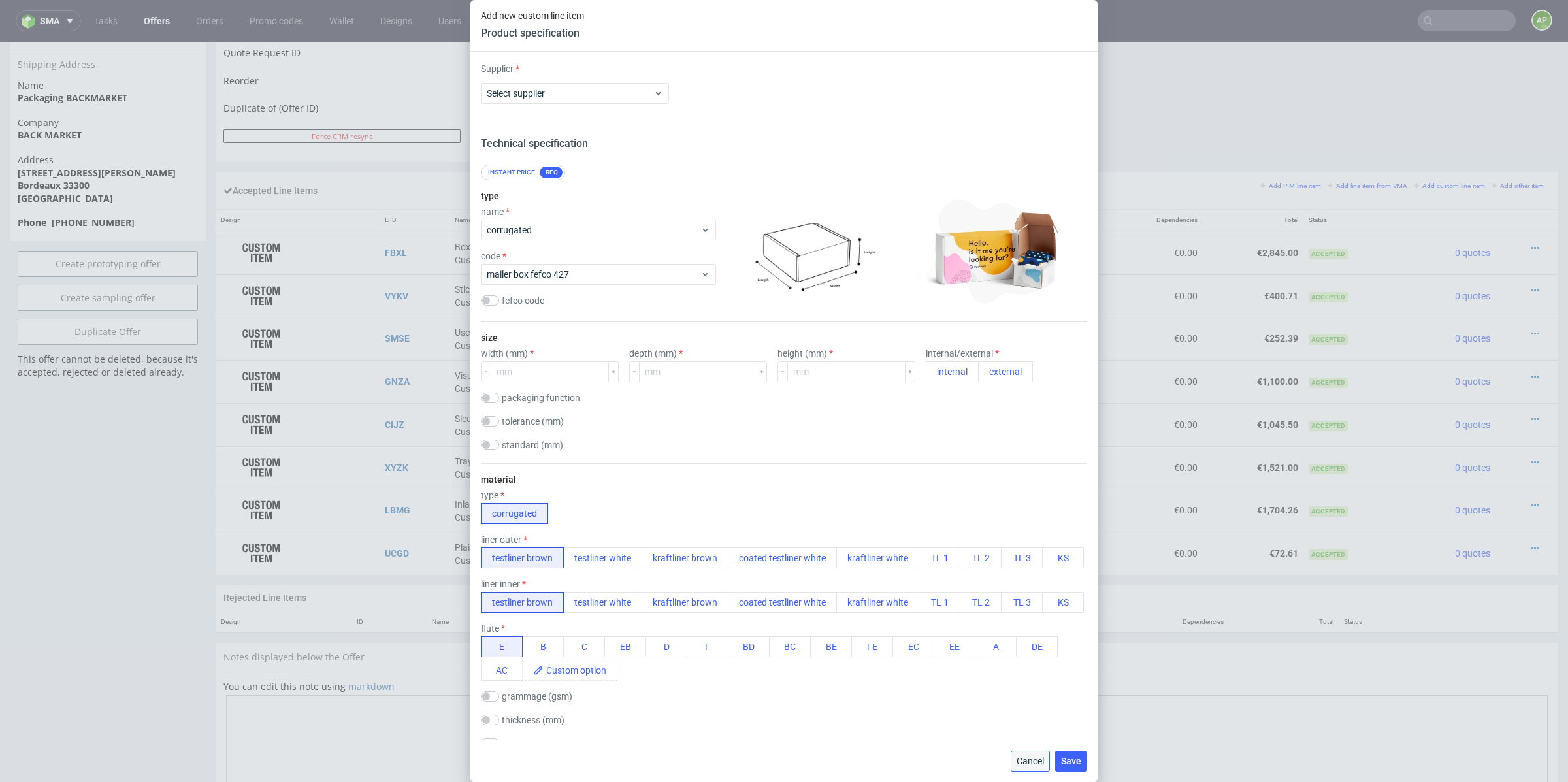
click at [1029, 760] on span "Cancel" at bounding box center [1030, 761] width 28 height 9
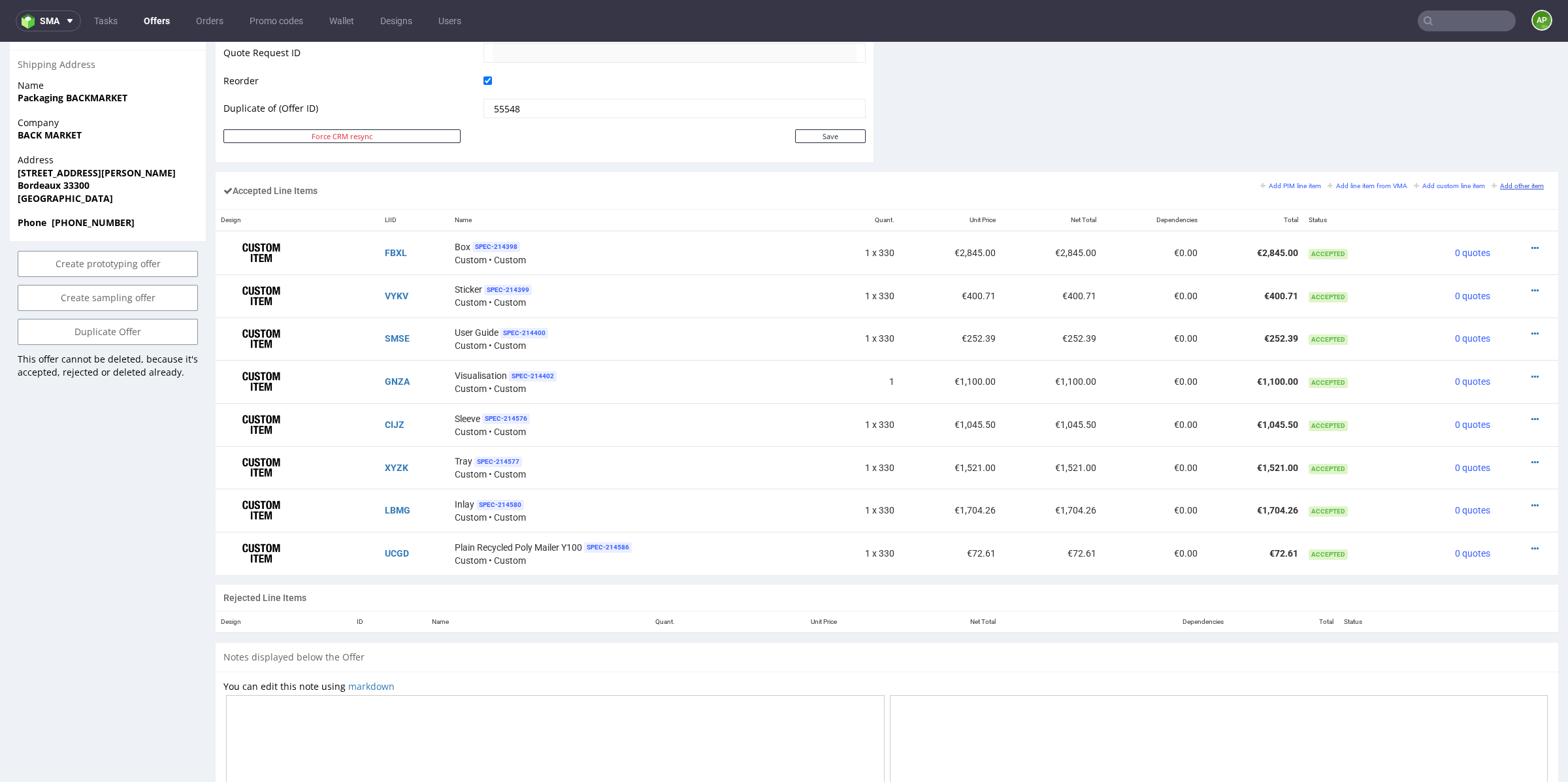
click at [1503, 183] on small "Add other item" at bounding box center [1518, 185] width 52 height 7
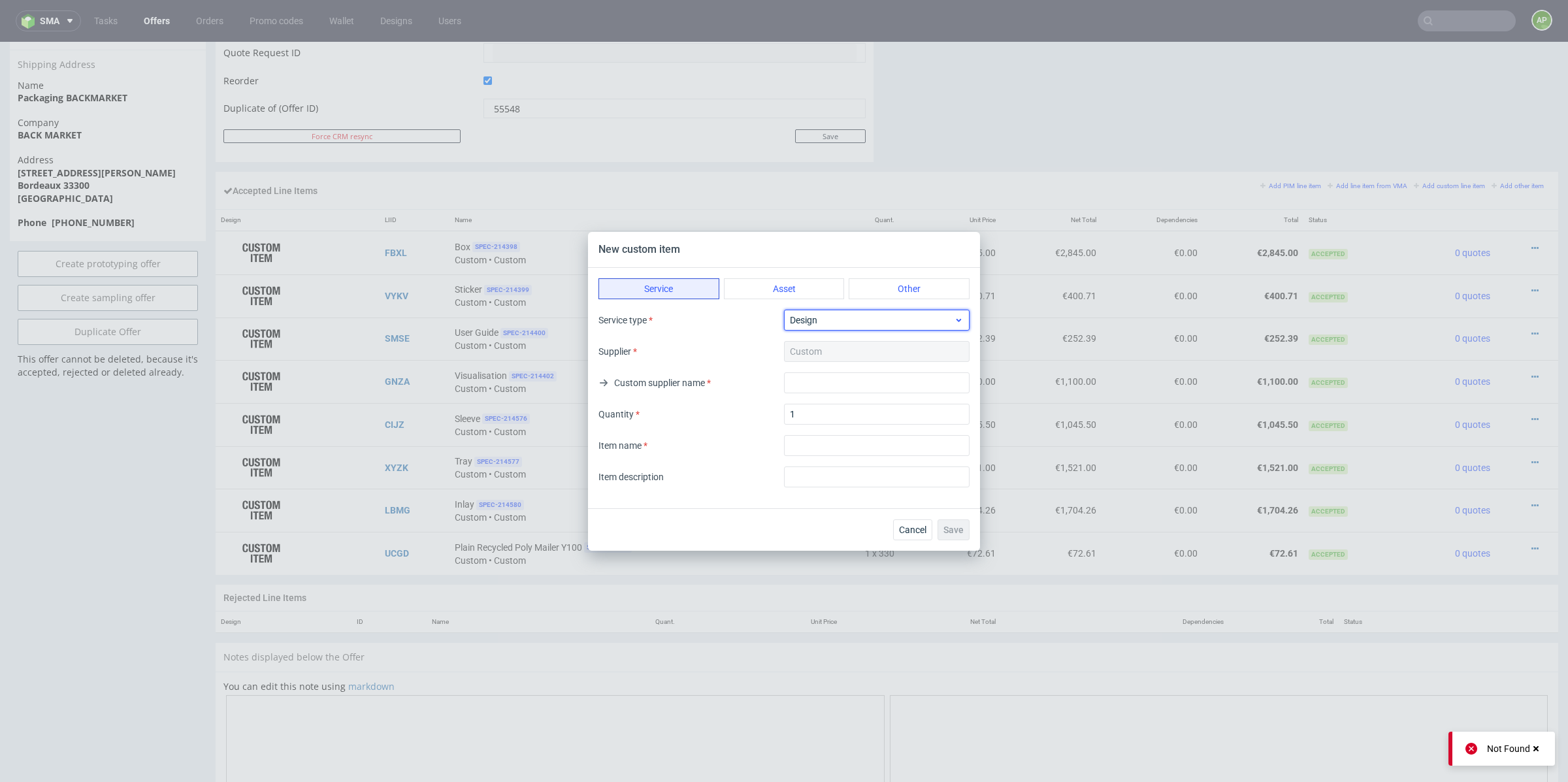
click at [847, 326] on span "Design" at bounding box center [872, 320] width 164 height 13
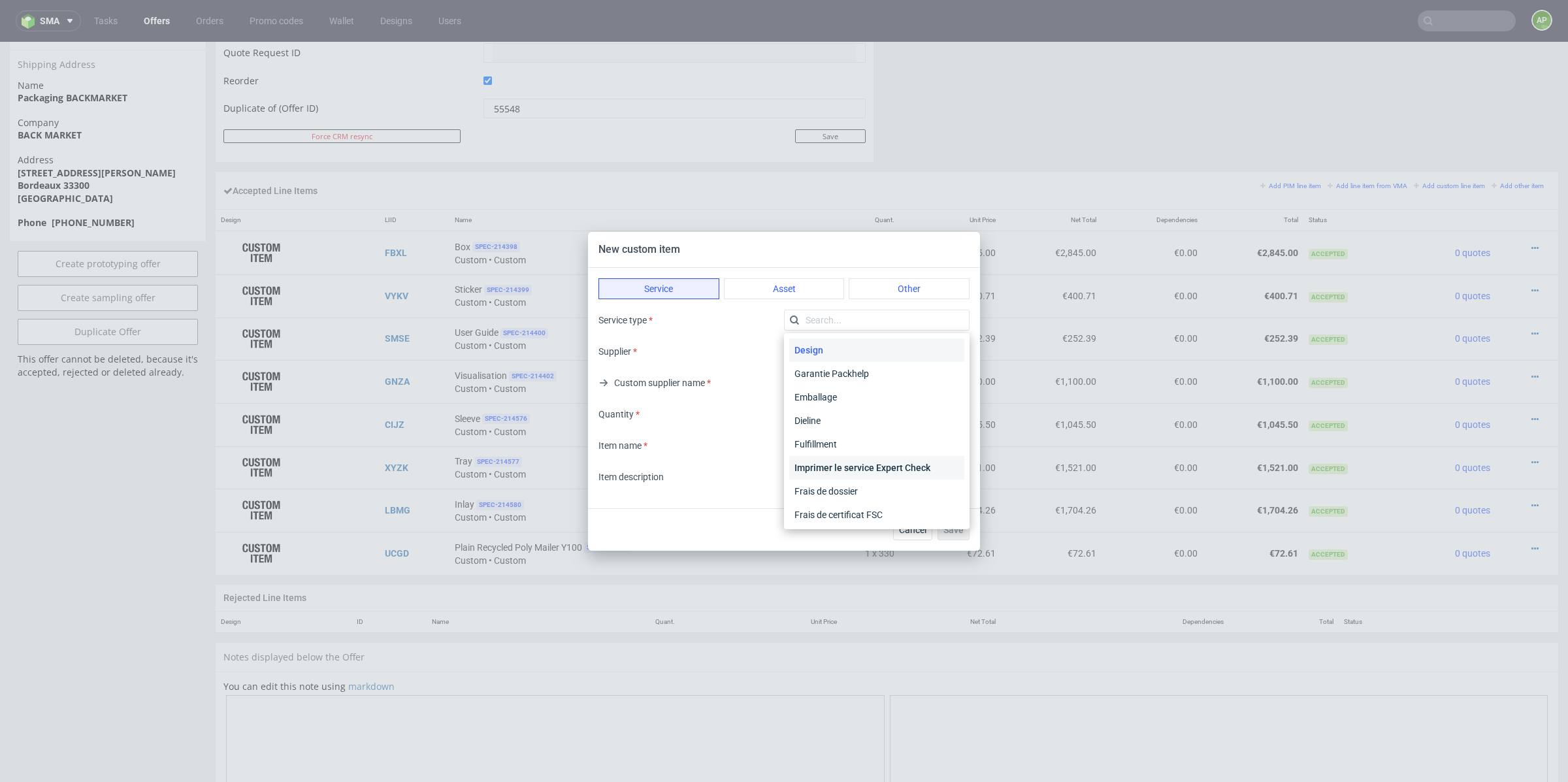
scroll to position [26, 0]
click at [911, 295] on button "Other" at bounding box center [909, 289] width 121 height 21
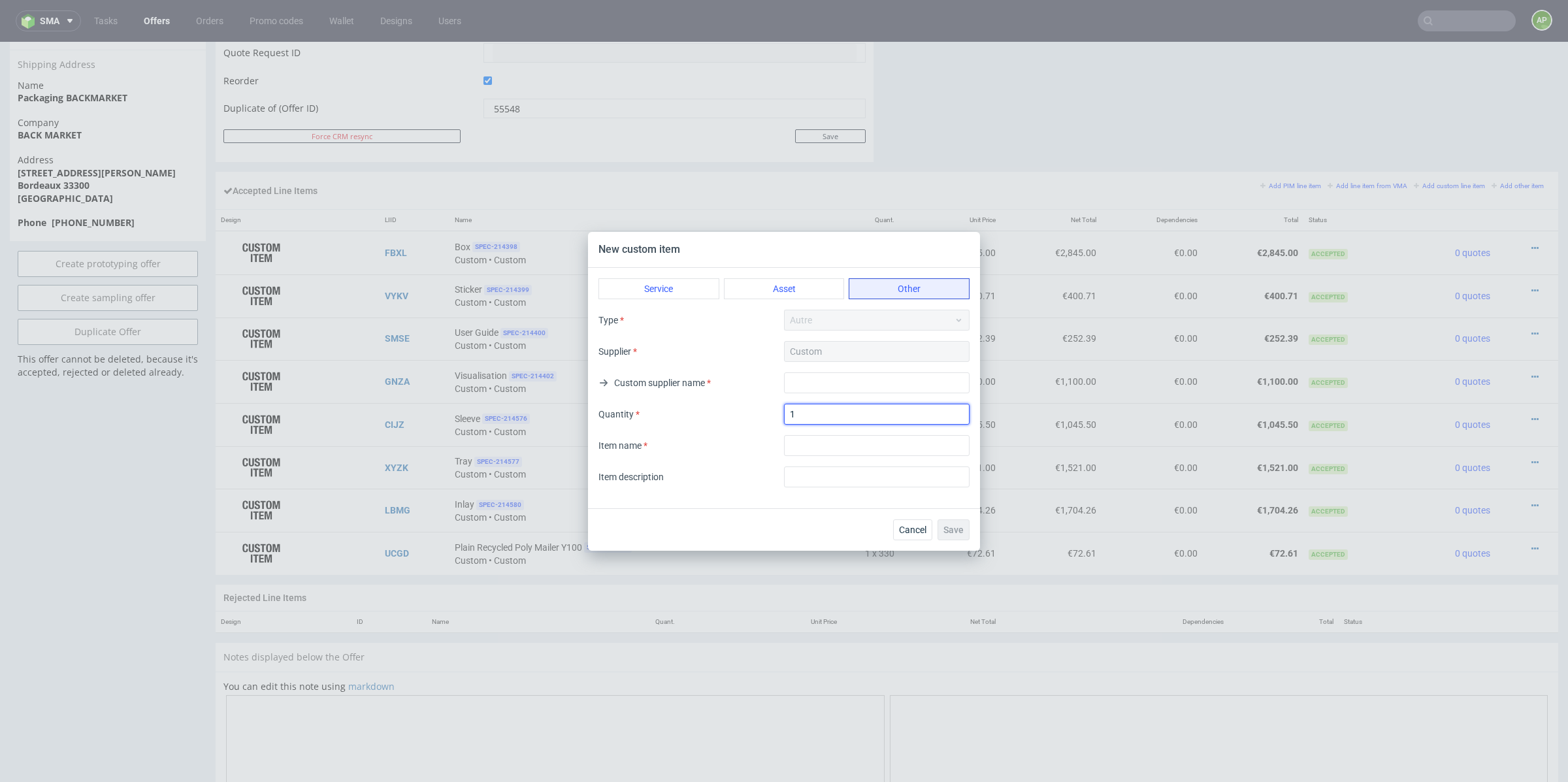
click at [824, 412] on input "1" at bounding box center [877, 413] width 185 height 21
click at [835, 377] on input "text" at bounding box center [877, 383] width 185 height 21
type input "."
drag, startPoint x: 839, startPoint y: 389, endPoint x: 725, endPoint y: 387, distance: 114.0
click at [725, 387] on div "Custom supplier name ." at bounding box center [784, 383] width 371 height 21
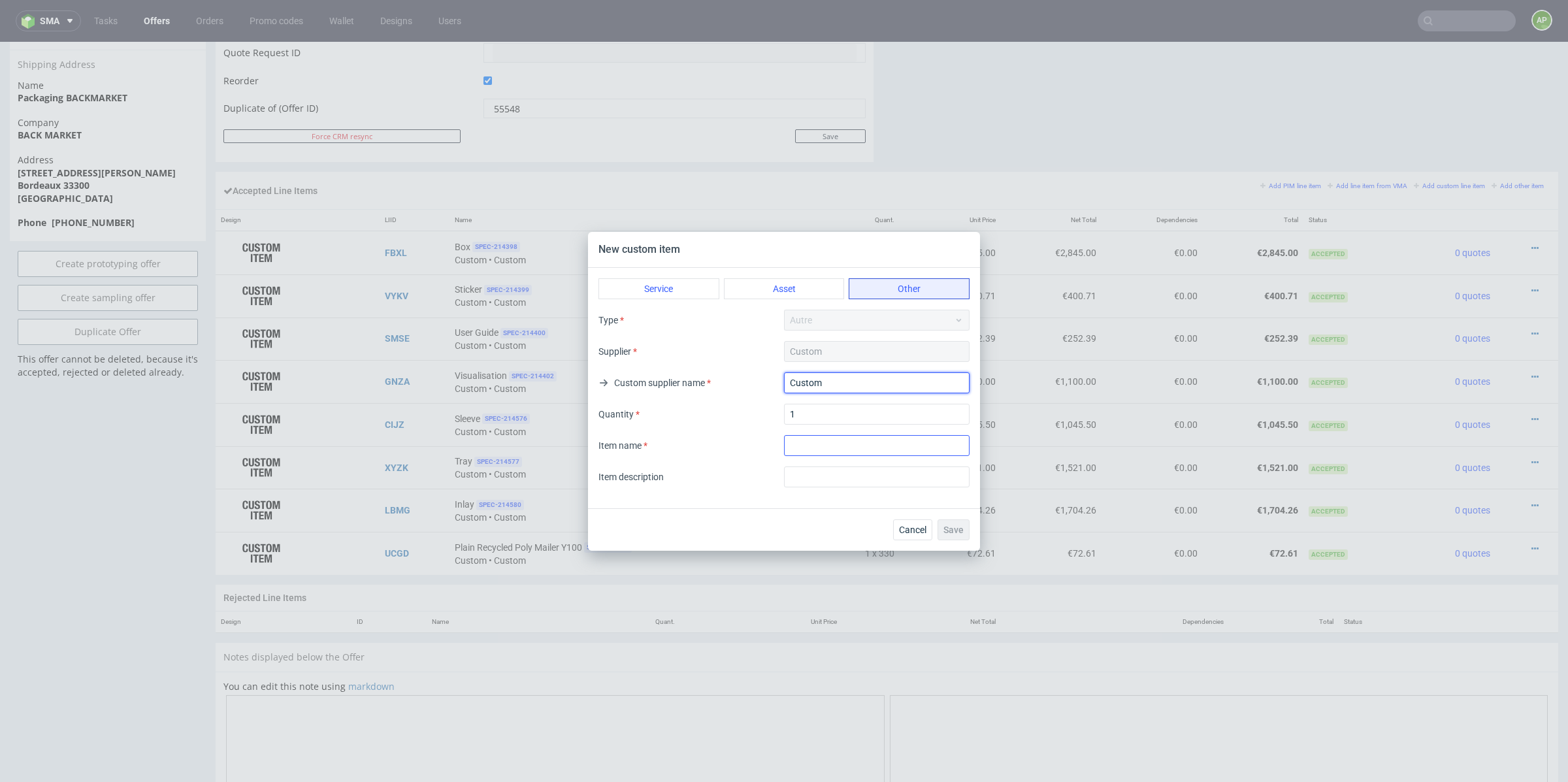
type input "Custom"
click at [839, 450] on input "textarea" at bounding box center [877, 445] width 185 height 21
type input "Logistics"
click at [829, 479] on input "text" at bounding box center [877, 477] width 185 height 21
click at [960, 526] on span "Save" at bounding box center [954, 530] width 20 height 9
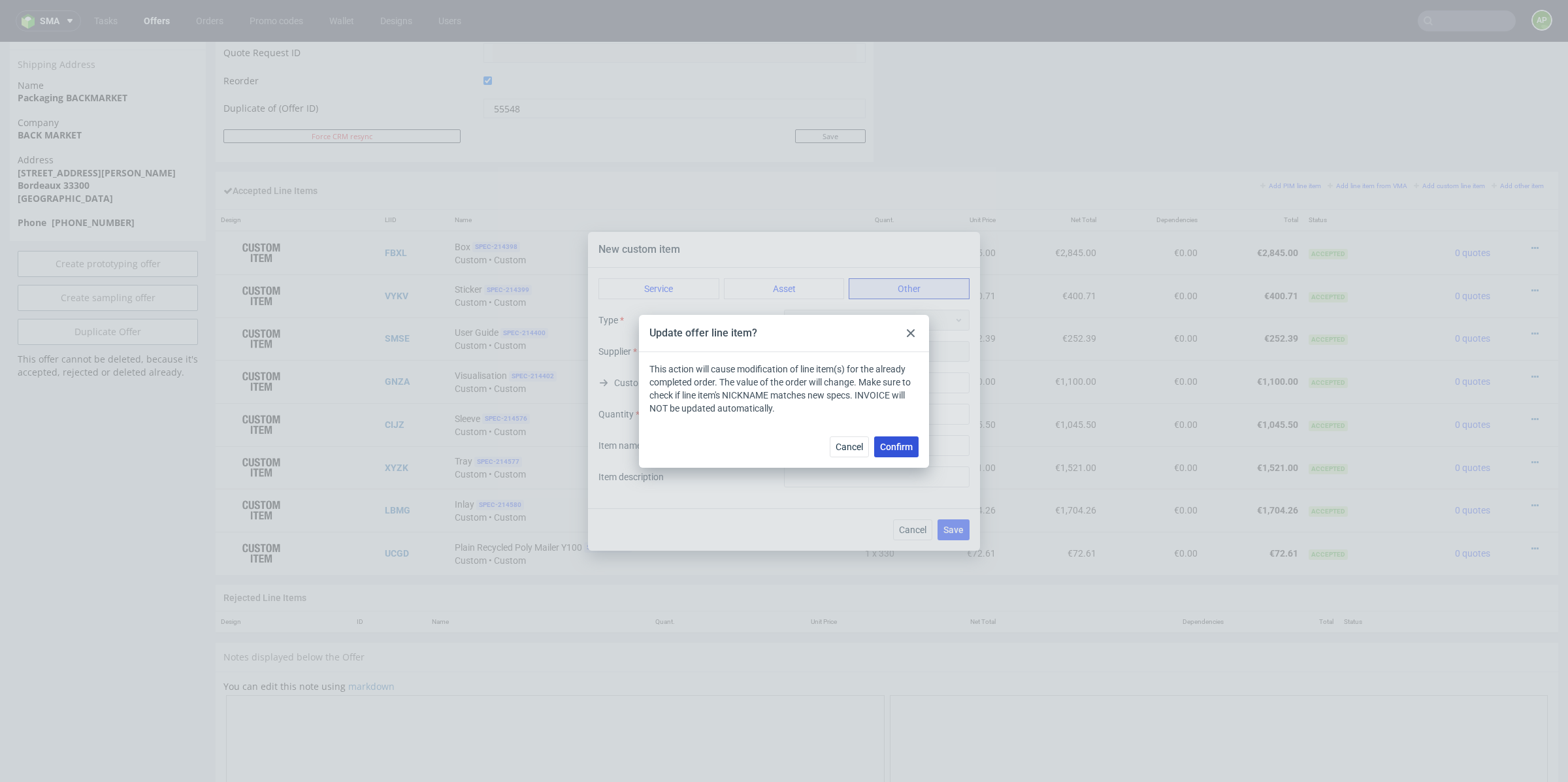
click at [905, 452] on button "Confirm" at bounding box center [896, 446] width 44 height 21
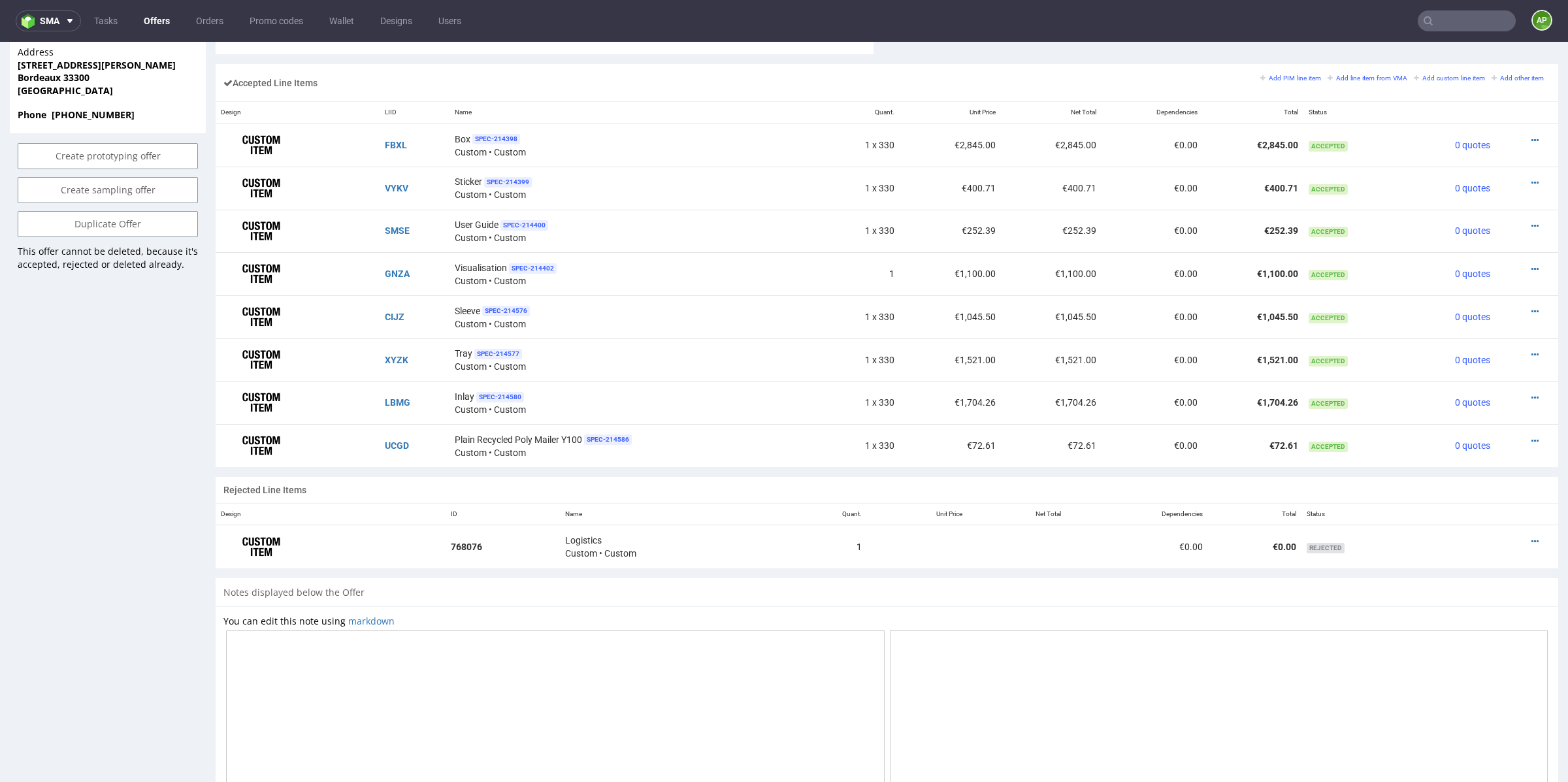
scroll to position [825, 0]
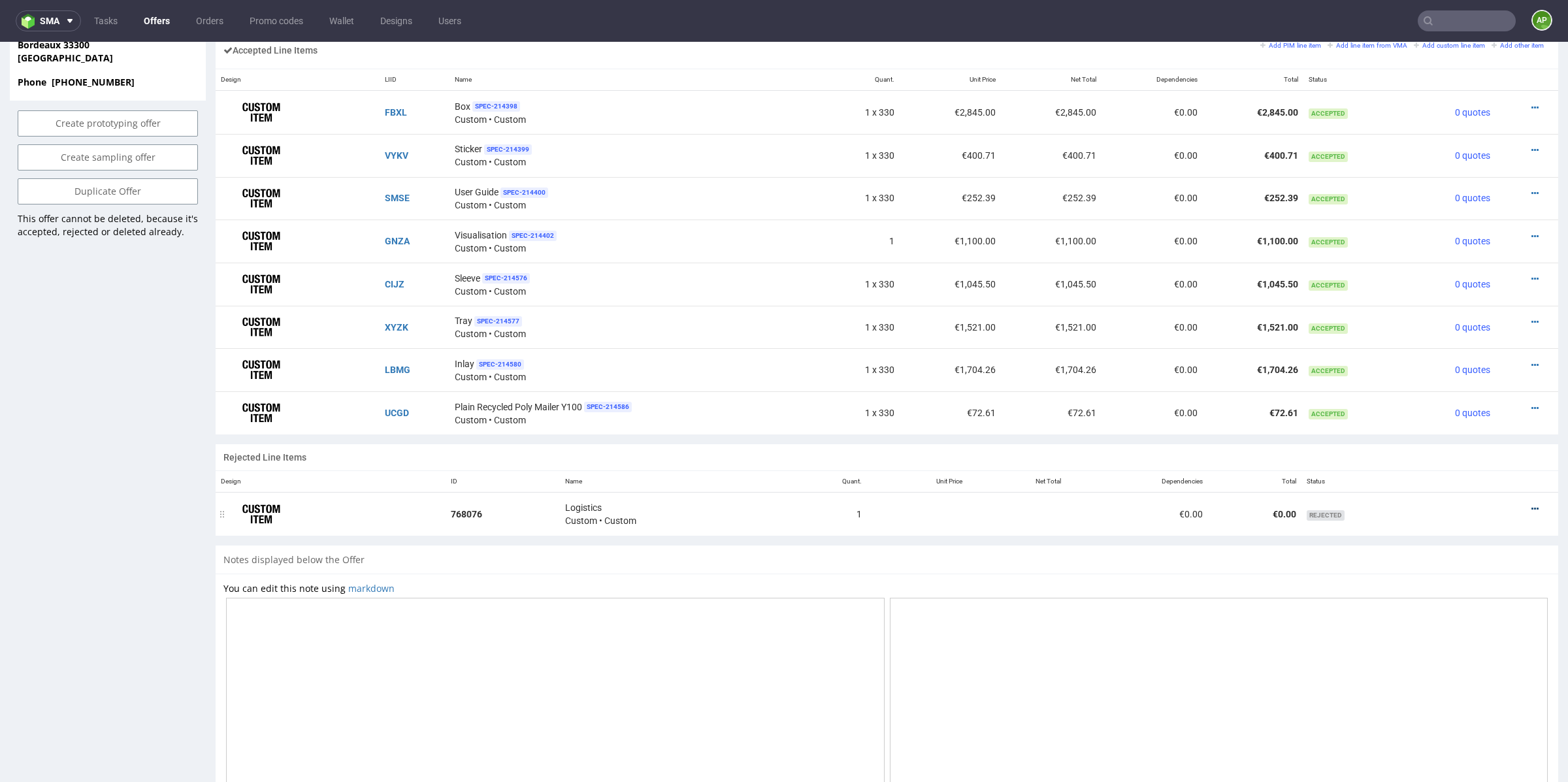
click at [1532, 505] on icon at bounding box center [1535, 509] width 7 height 9
click at [1469, 382] on span "Edit item price" at bounding box center [1481, 384] width 94 height 13
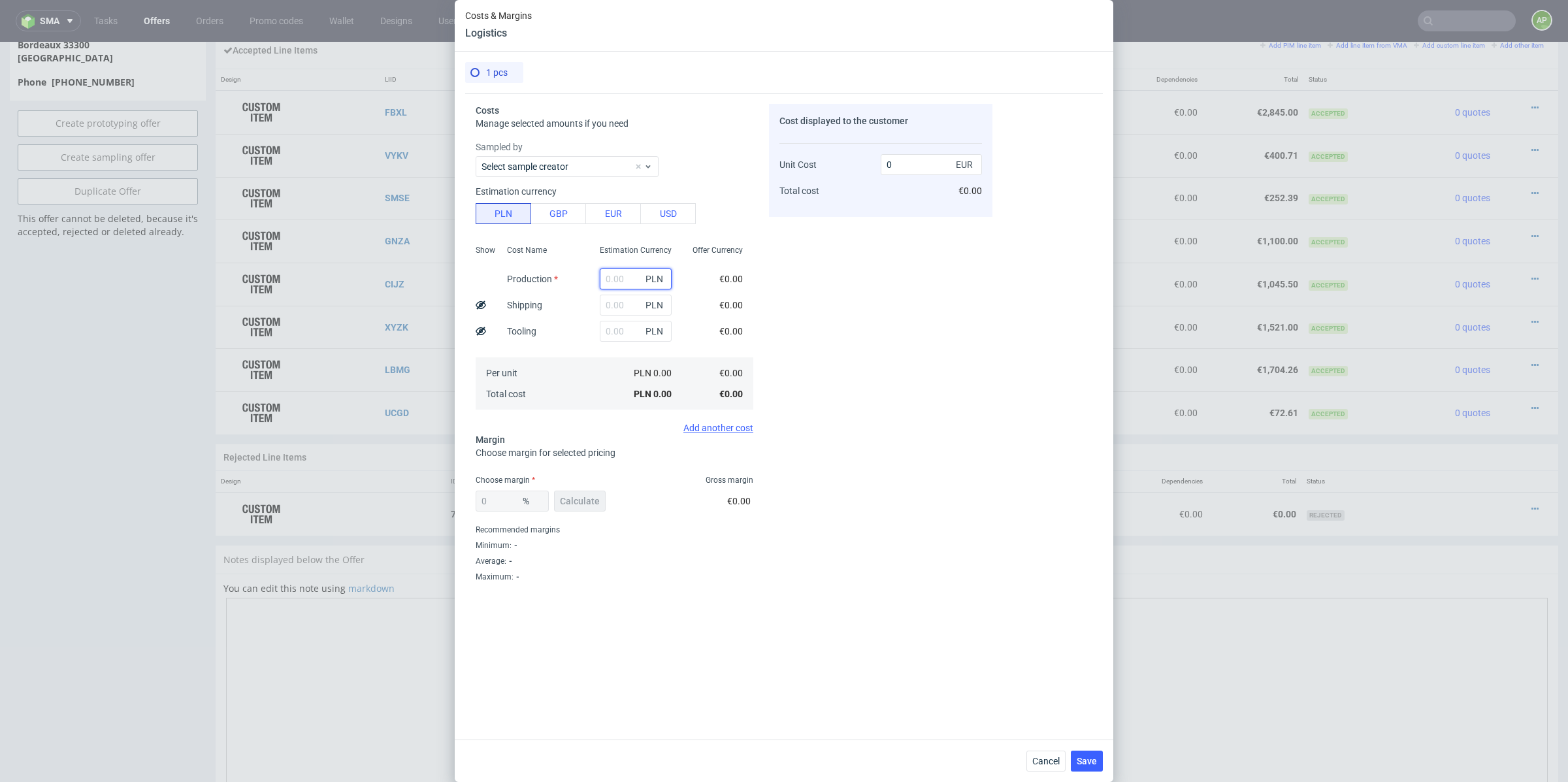
click at [614, 281] on input "text" at bounding box center [635, 279] width 72 height 21
click at [617, 222] on button "EUR" at bounding box center [613, 213] width 56 height 21
click at [616, 275] on input "text" at bounding box center [635, 279] width 72 height 21
type input "2600"
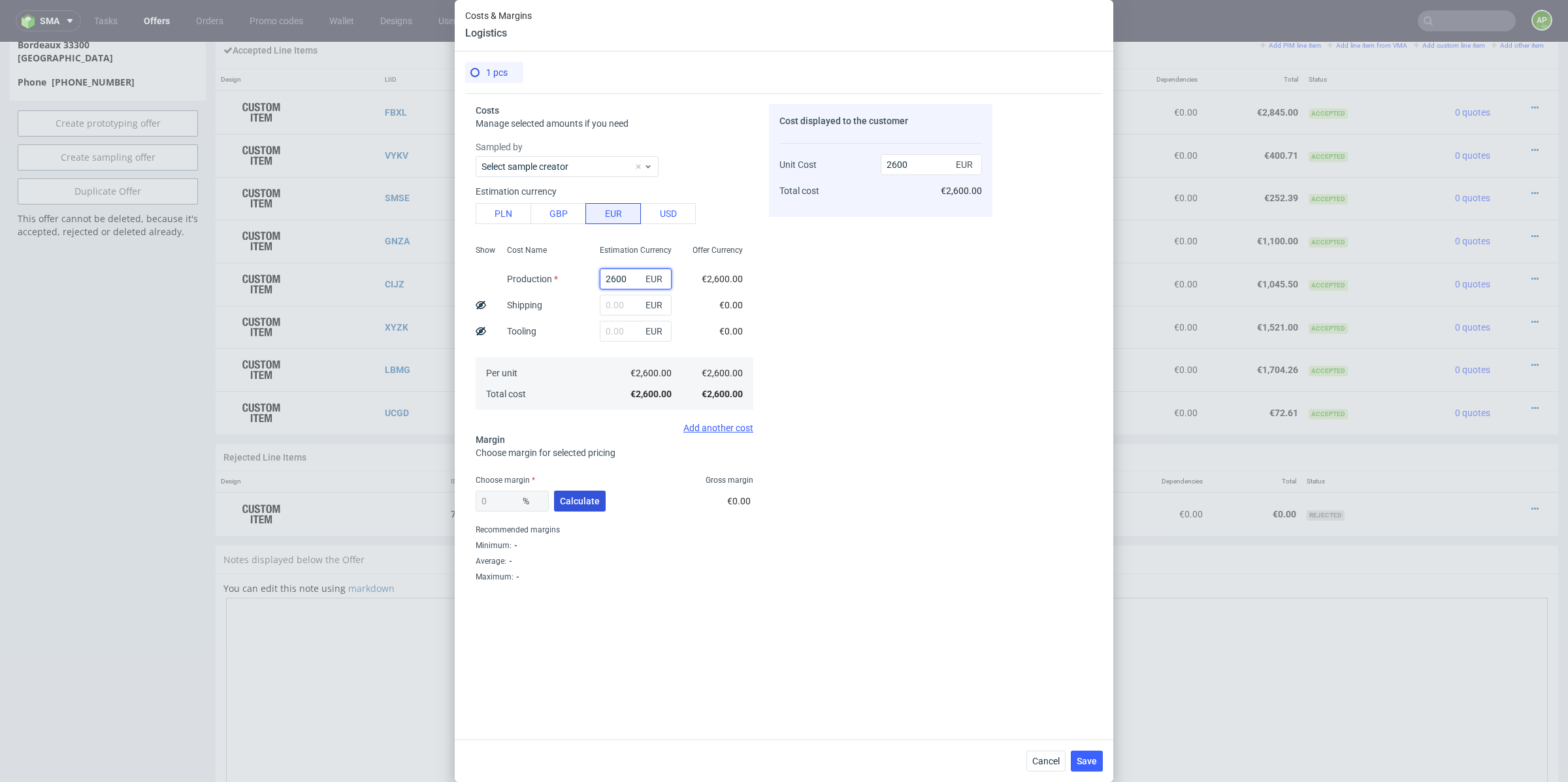
type input "2600"
click at [570, 509] on button "Calculate" at bounding box center [580, 501] width 52 height 21
type input "33"
type input "3880.6"
click at [498, 502] on input "33" at bounding box center [512, 501] width 73 height 21
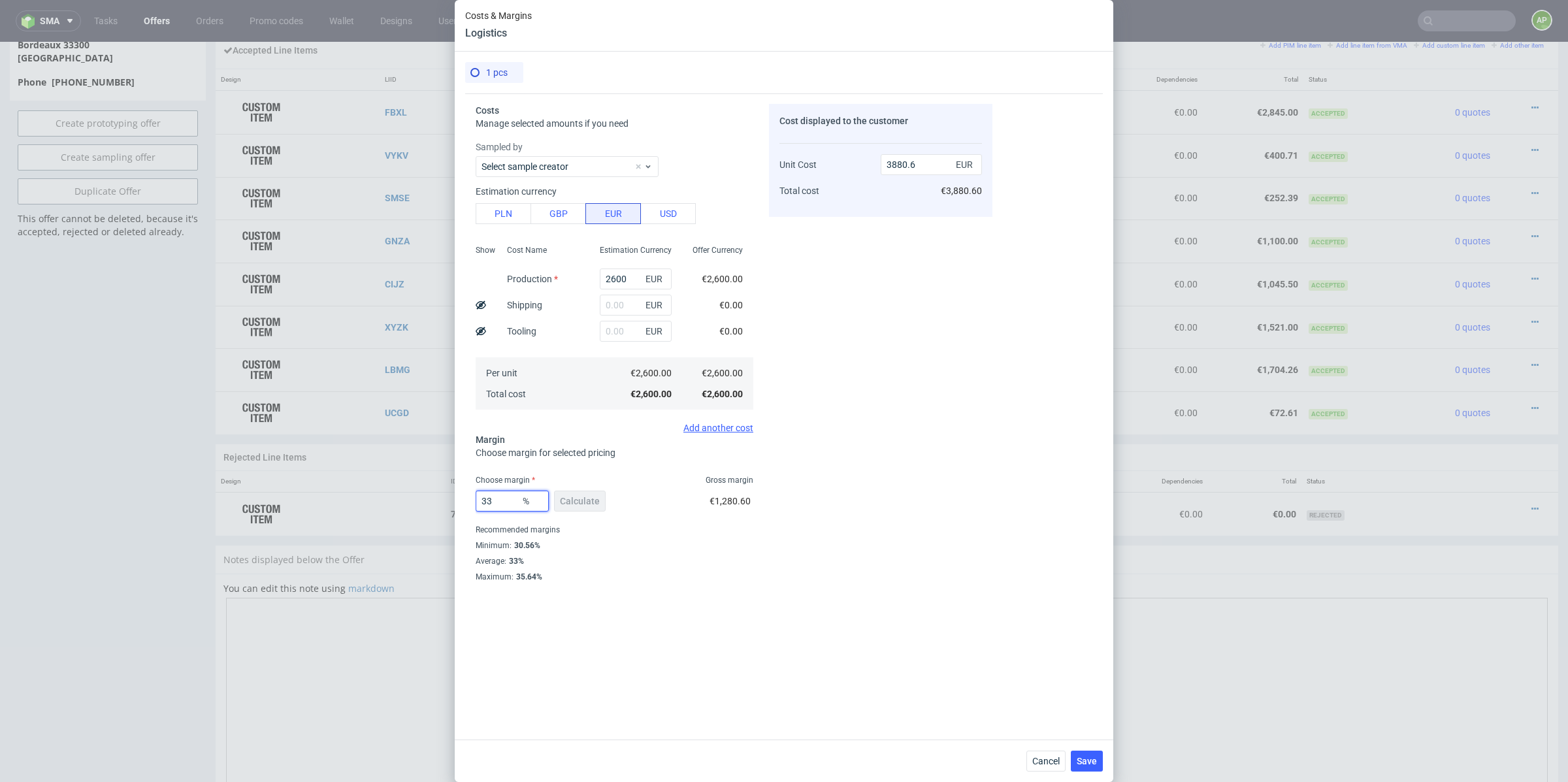
drag, startPoint x: 506, startPoint y: 502, endPoint x: 423, endPoint y: 502, distance: 83.0
click at [427, 502] on div "Costs & Margins Logistics 1 pcs Costs Manage selected amounts if you need Sampl…" at bounding box center [784, 391] width 1568 height 782
type input "20"
type input "3250"
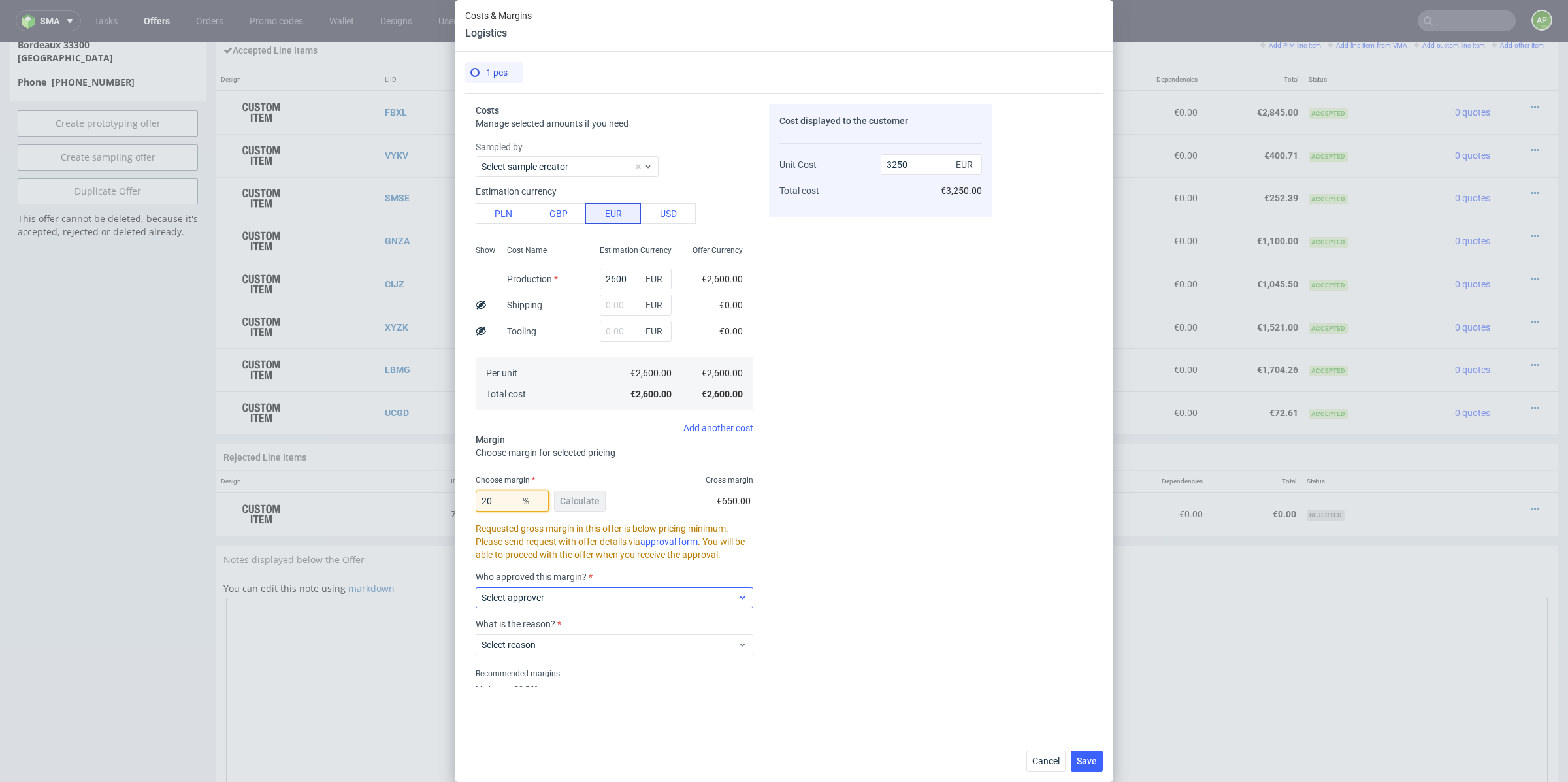
type input "20"
click at [542, 590] on div "Select approver" at bounding box center [614, 597] width 278 height 21
type input "wozni"
click at [533, 630] on div "maciej.wozniczko@packhelp.com" at bounding box center [614, 627] width 267 height 23
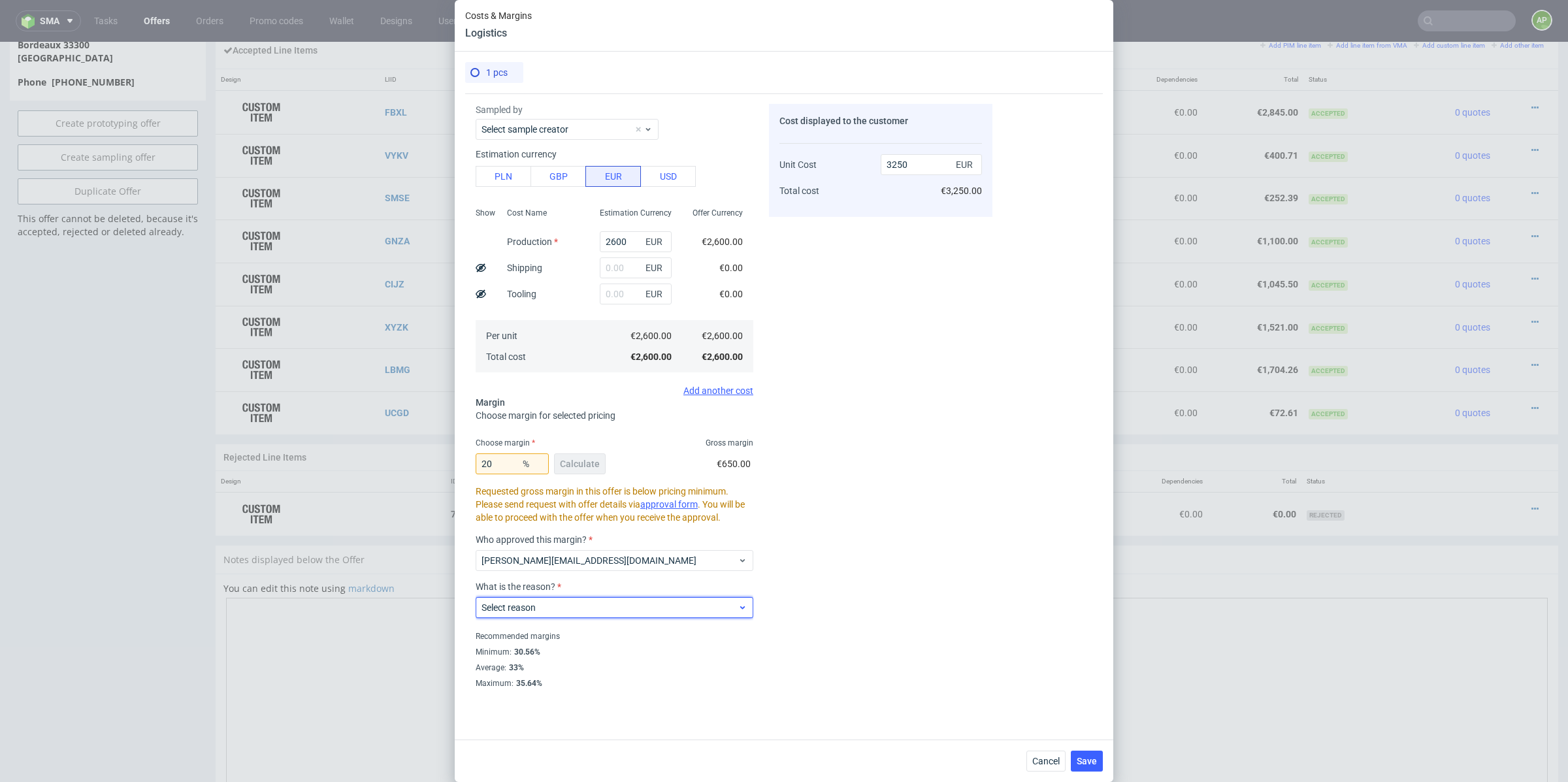
click at [538, 603] on span "Select reason" at bounding box center [609, 607] width 256 height 13
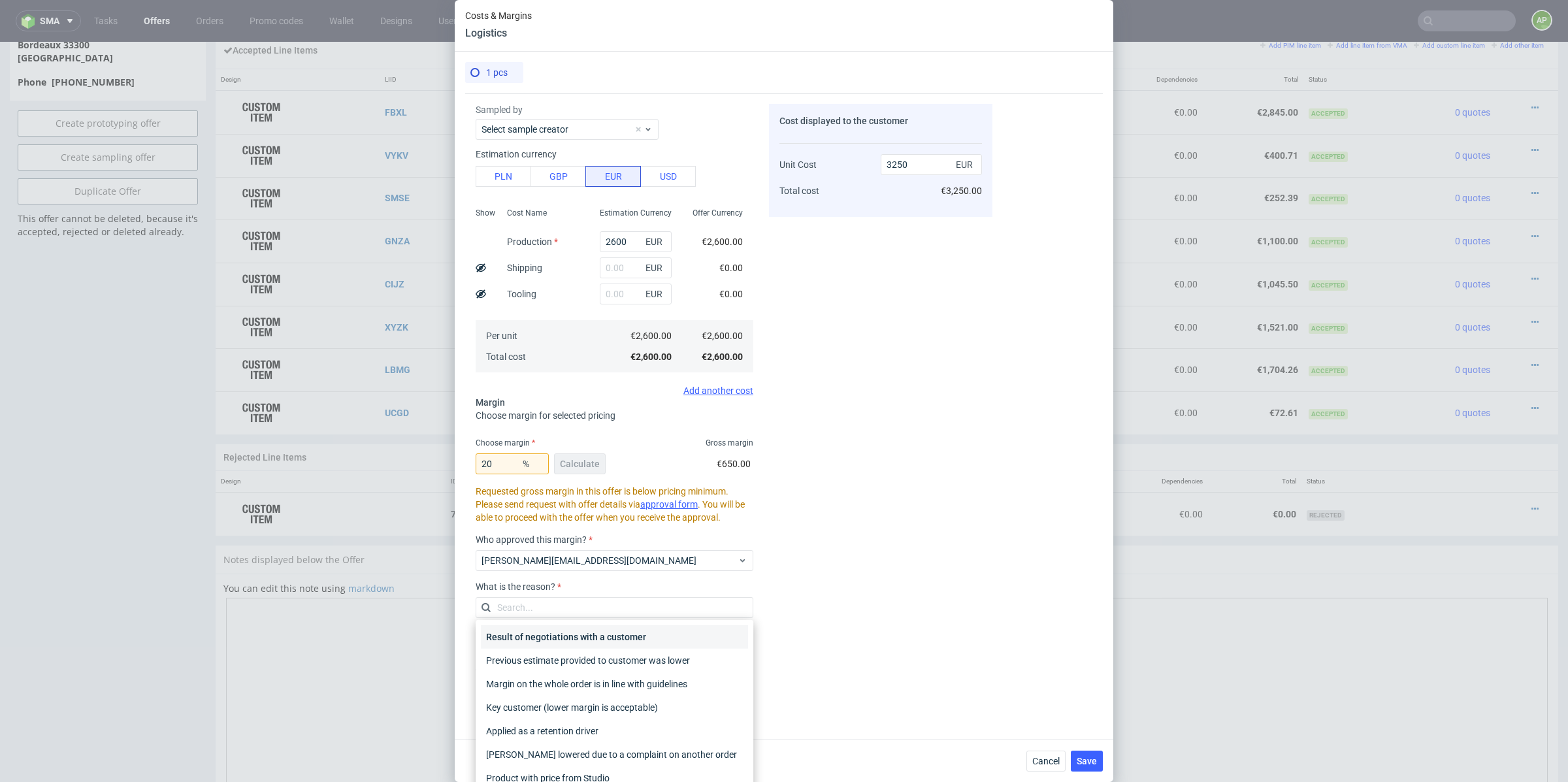
click at [542, 632] on div "Result of negotiations with a customer" at bounding box center [614, 636] width 267 height 23
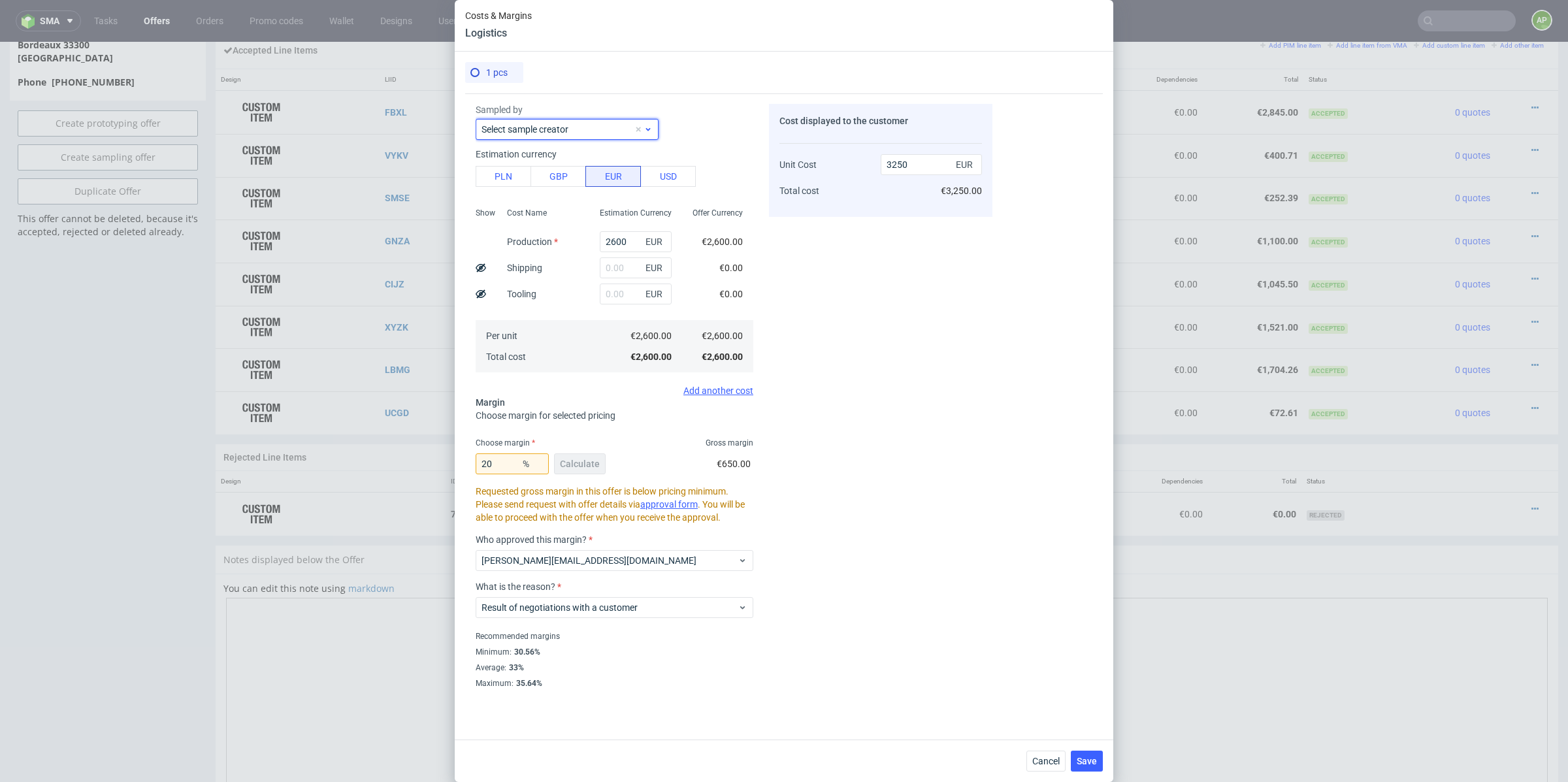
click at [653, 132] on div "Select sample creator" at bounding box center [567, 129] width 183 height 21
click at [698, 119] on div "Sampled by" at bounding box center [614, 121] width 278 height 36
click at [1083, 760] on span "Save" at bounding box center [1087, 761] width 20 height 9
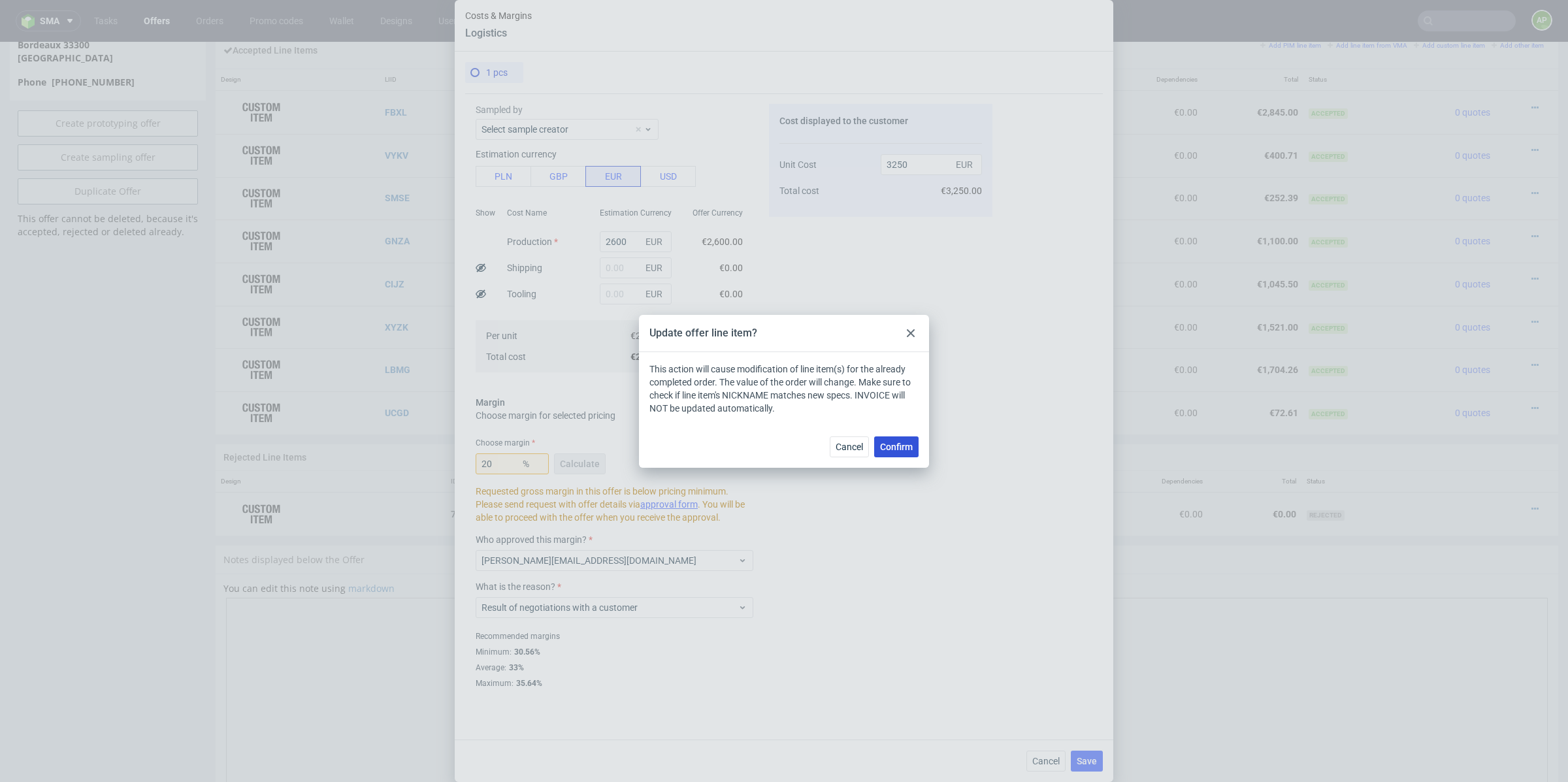
click at [888, 444] on span "Confirm" at bounding box center [896, 447] width 33 height 9
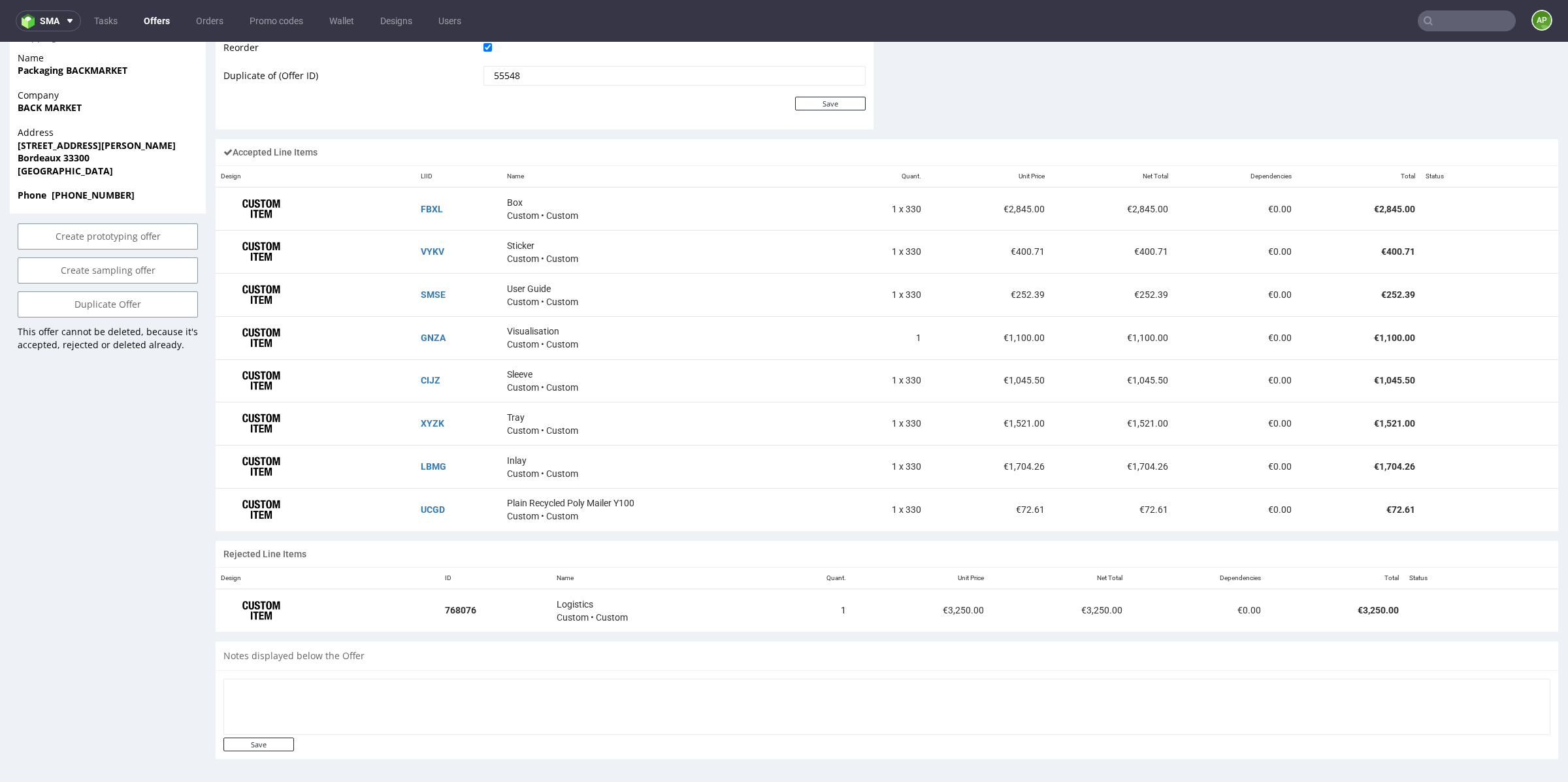
scroll to position [915, 0]
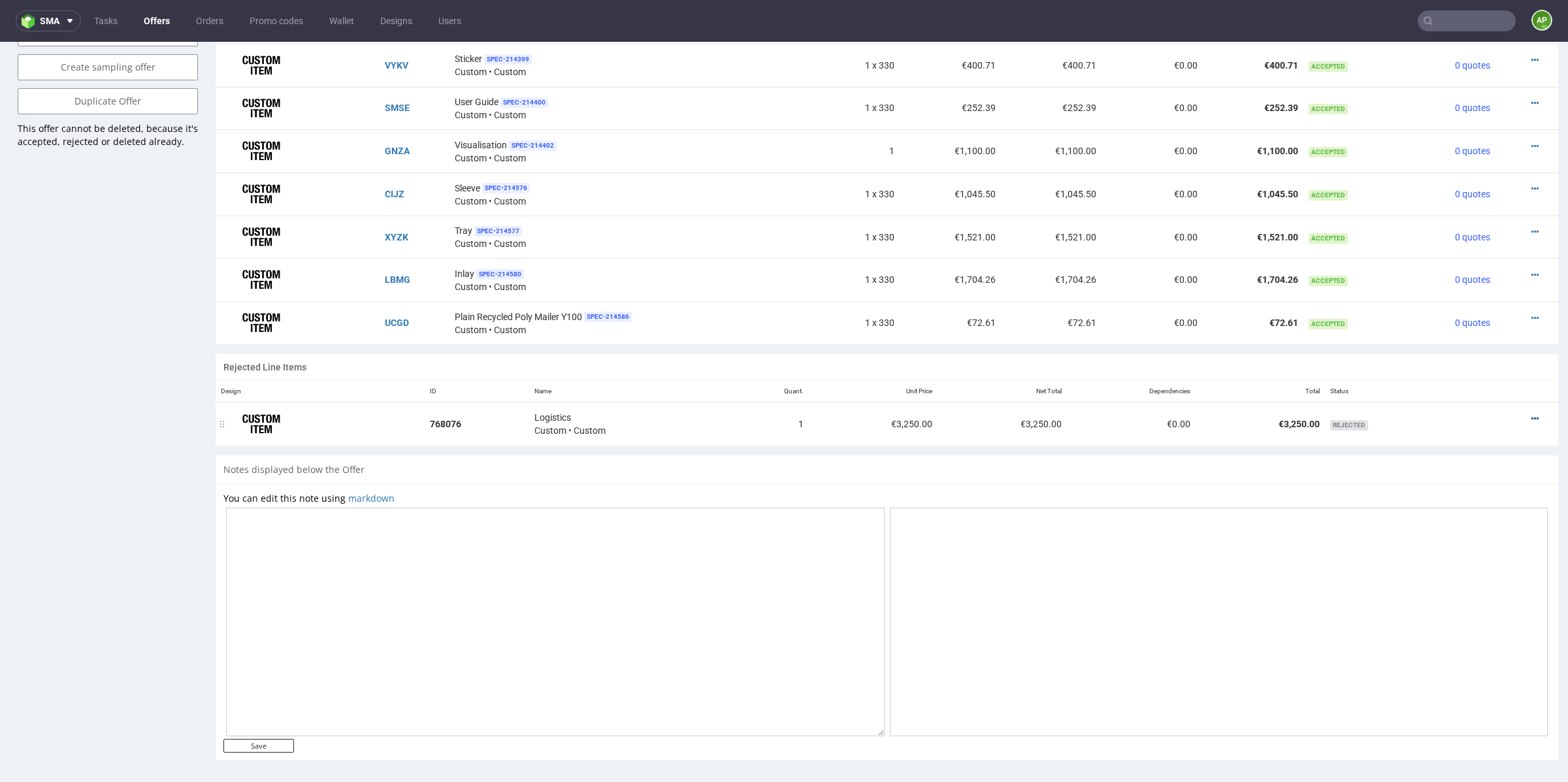
click at [1532, 416] on icon at bounding box center [1535, 419] width 7 height 9
click at [1487, 362] on span "Add to order" at bounding box center [1481, 364] width 94 height 13
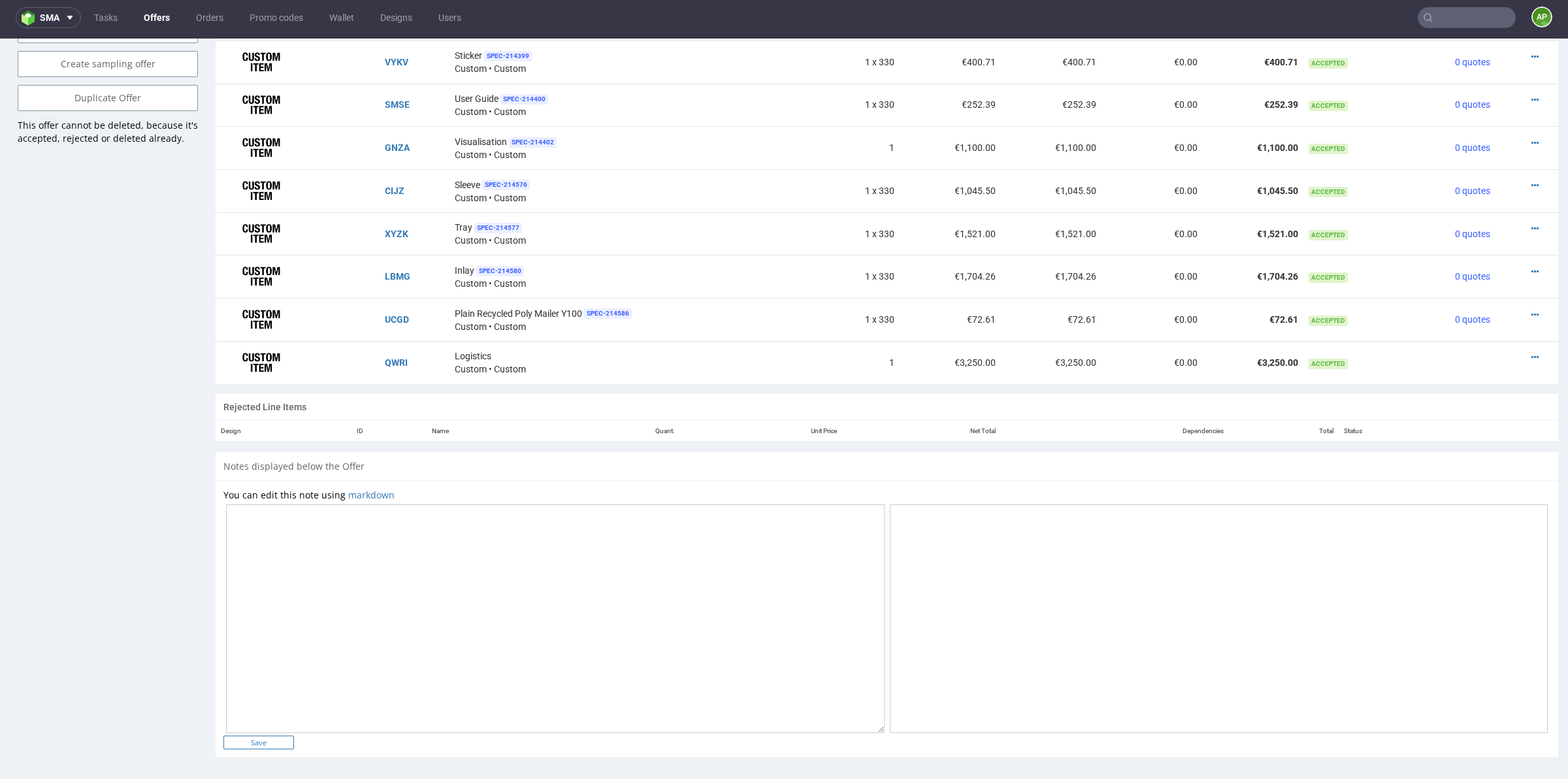
click at [259, 740] on input "Save" at bounding box center [259, 742] width 71 height 13
type input "In progress..."
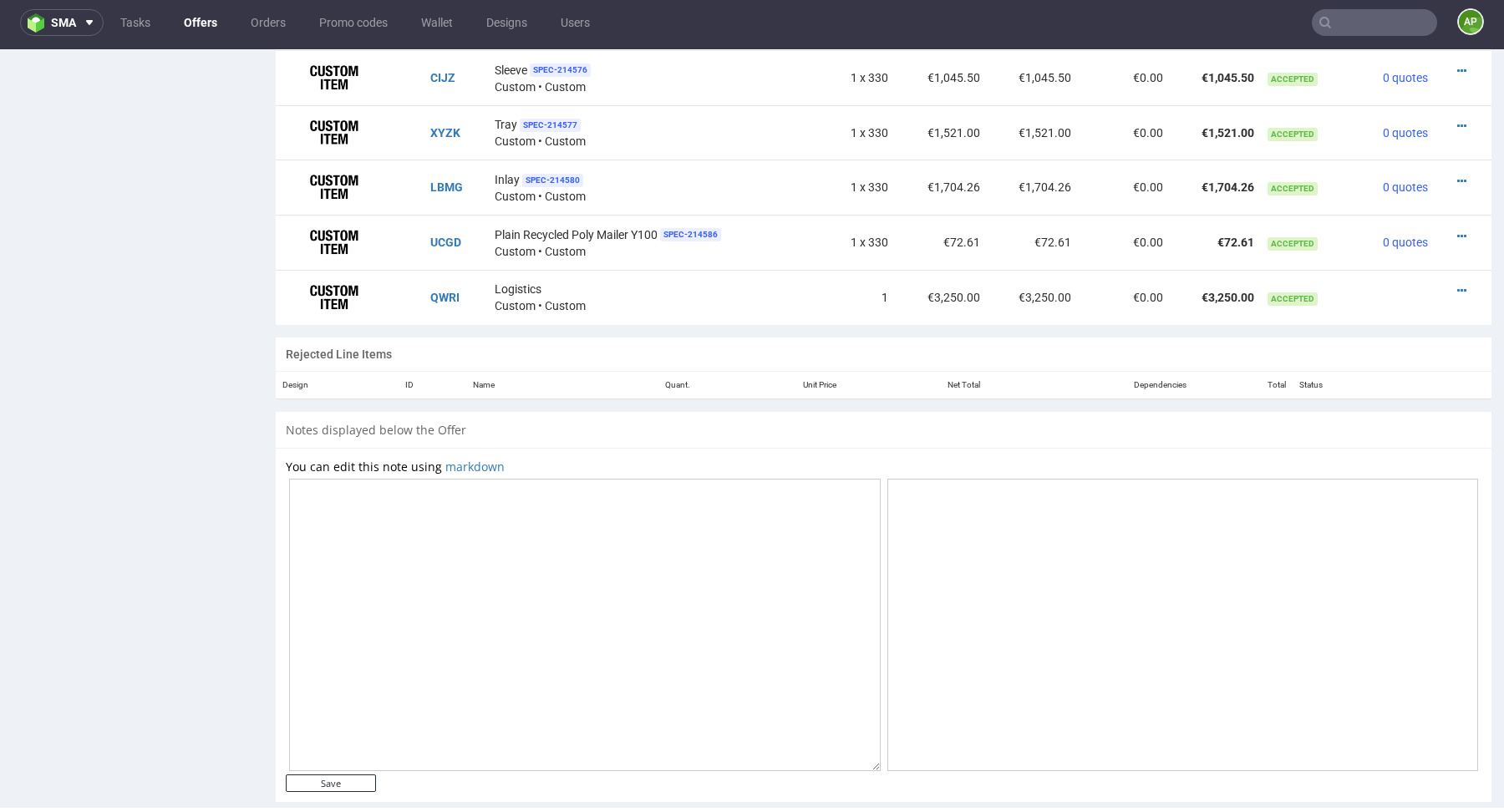
scroll to position [1375, 0]
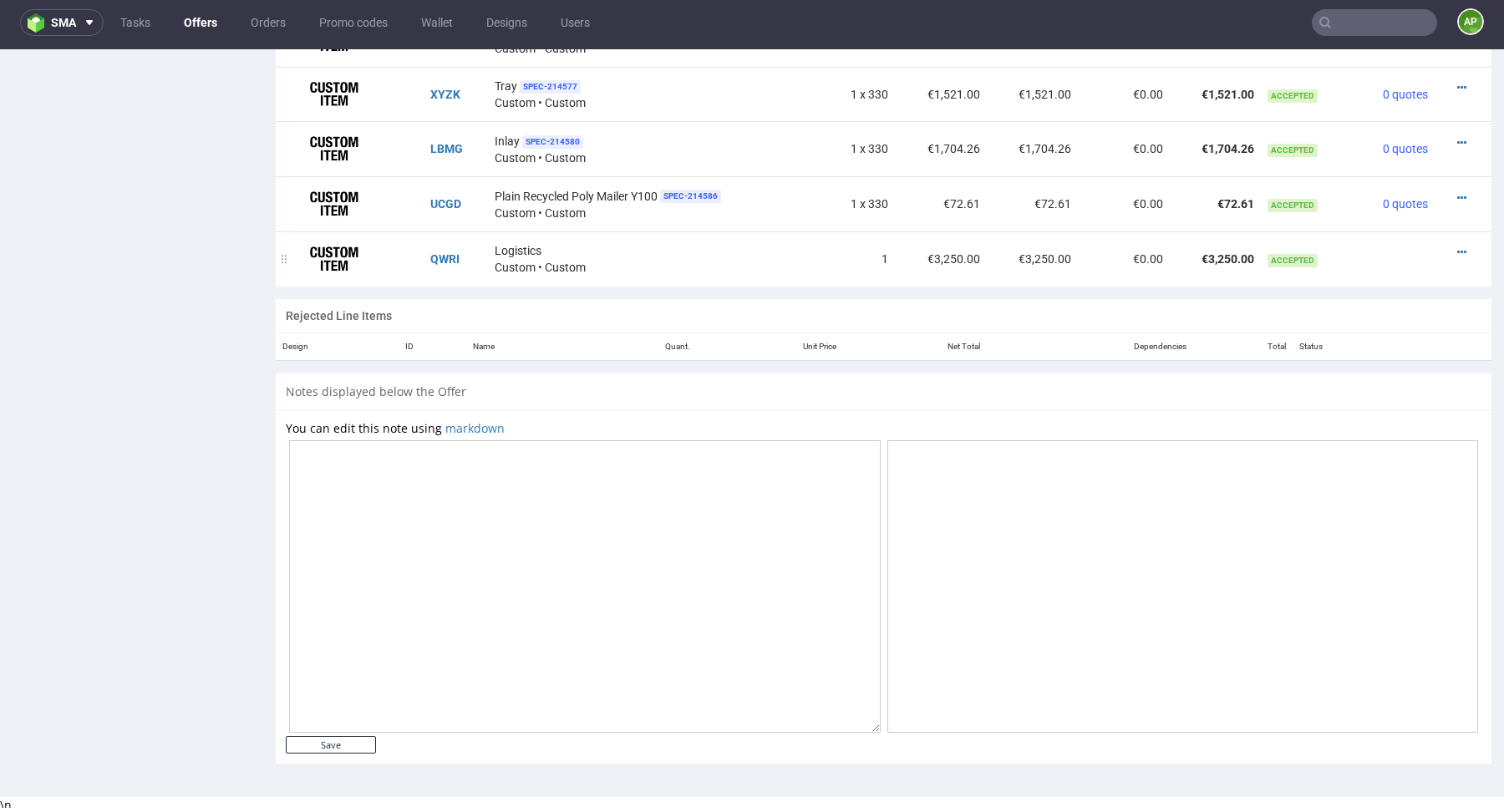
click at [443, 262] on td "QWRI" at bounding box center [455, 259] width 64 height 55
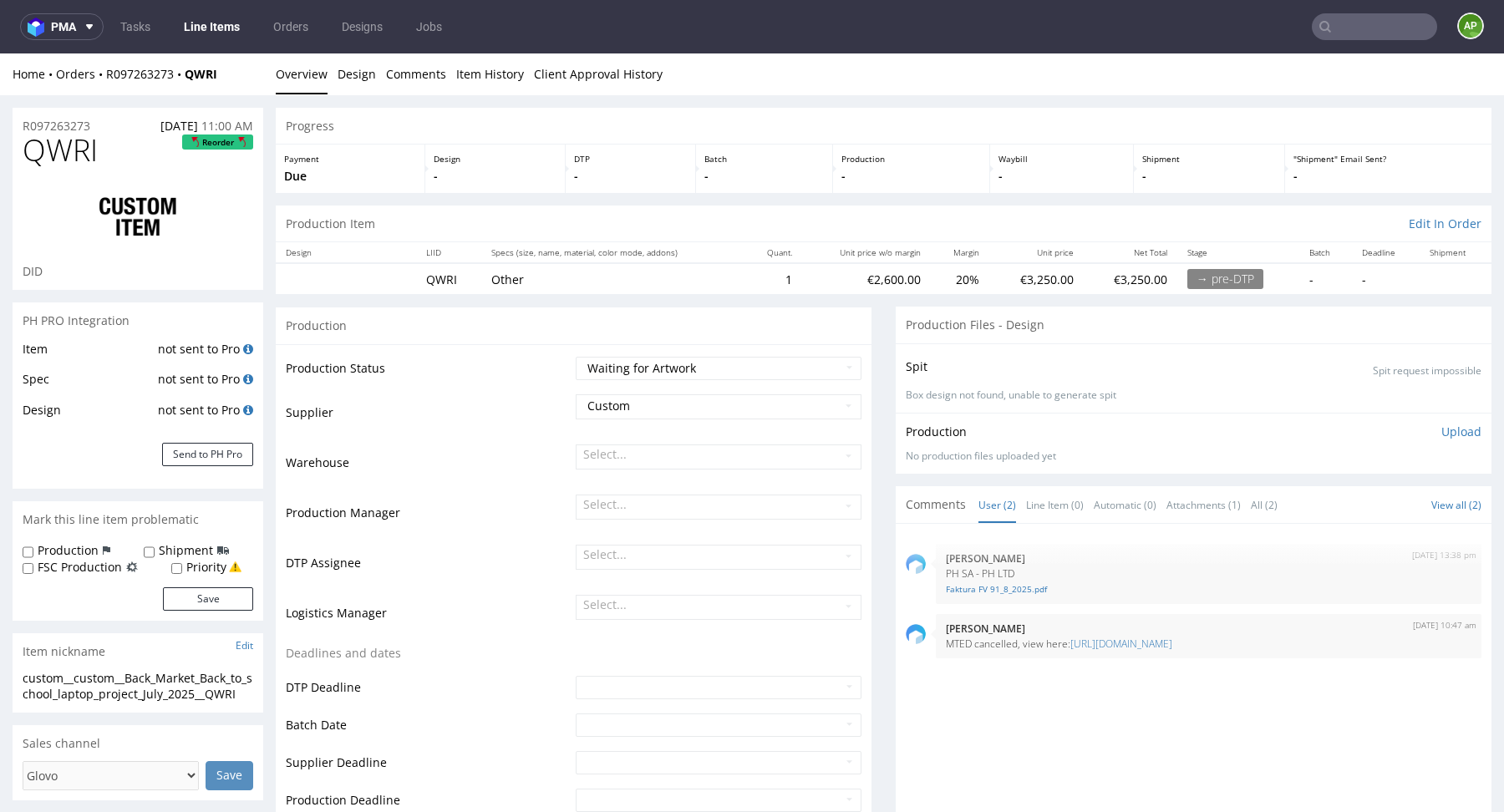
click at [94, 167] on span "QWRI" at bounding box center [60, 150] width 76 height 33
copy span "QWRI"
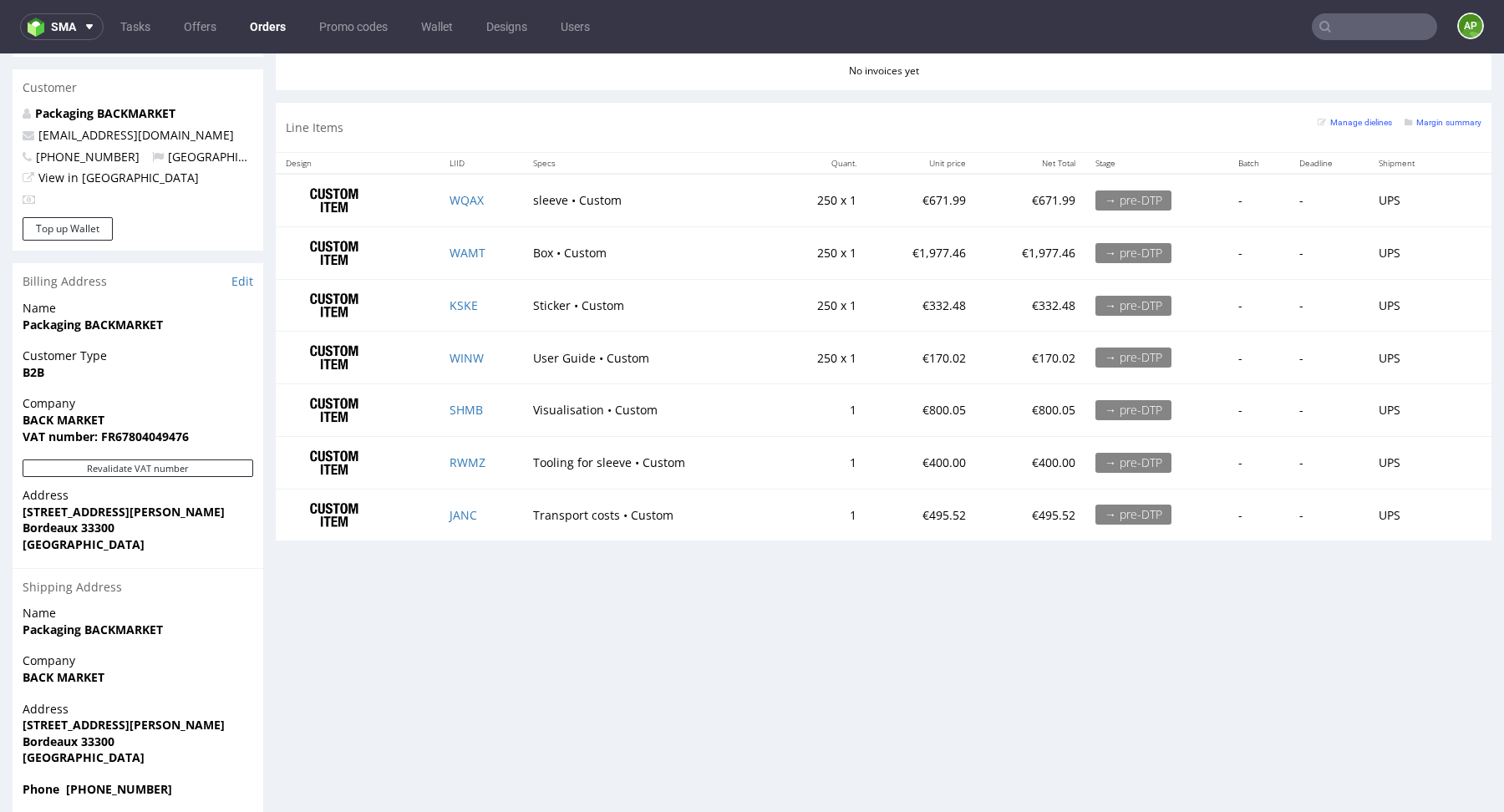
scroll to position [856, 0]
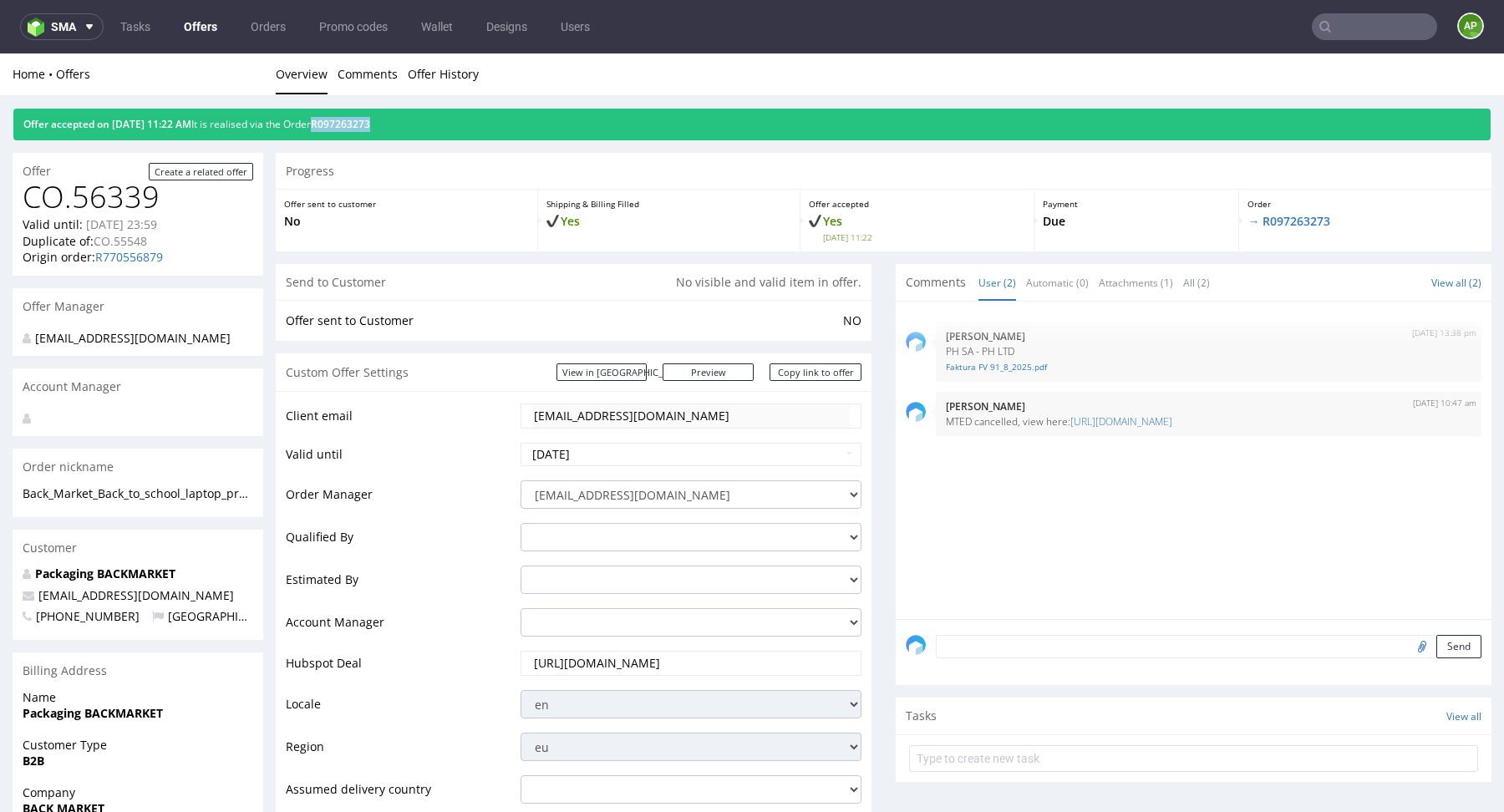
drag, startPoint x: 440, startPoint y: 126, endPoint x: 346, endPoint y: 125, distance: 94.0
click at [346, 125] on div "Offer accepted on 04.08.2025 11:22 AM It is realised via the Order R097263273" at bounding box center [752, 124] width 1477 height 32
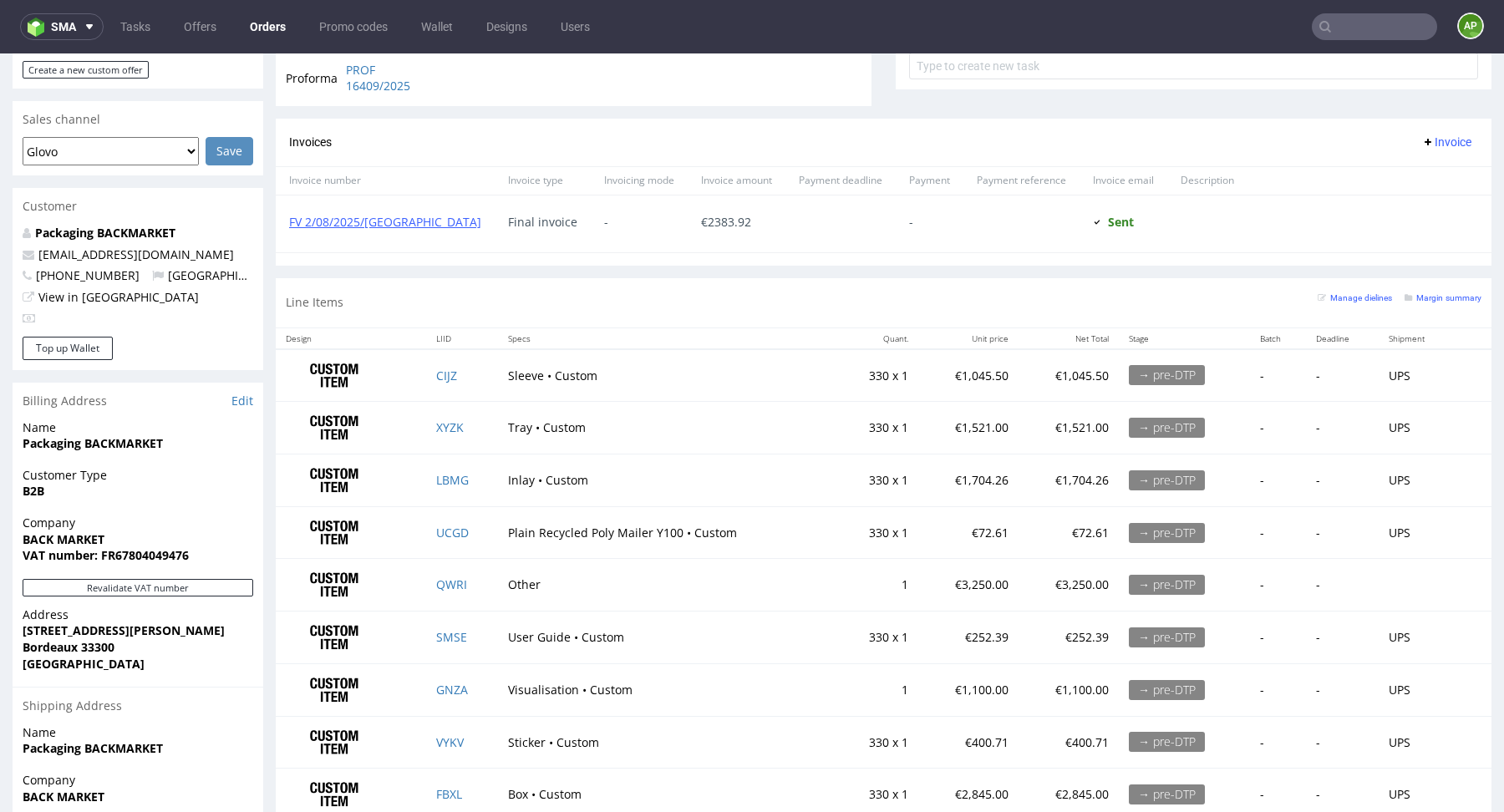
scroll to position [750, 0]
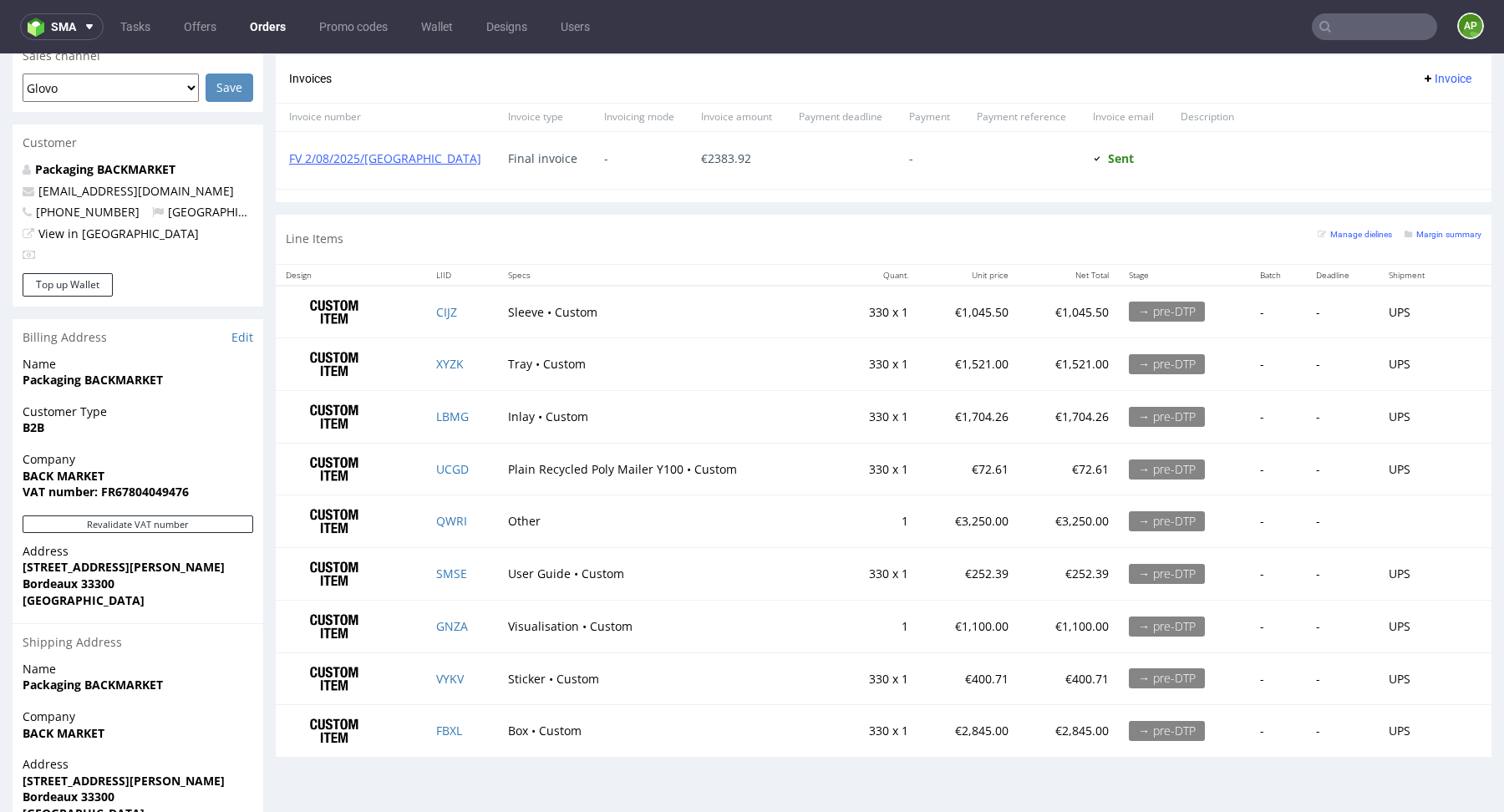
click at [516, 513] on td "Other" at bounding box center [667, 521] width 339 height 52
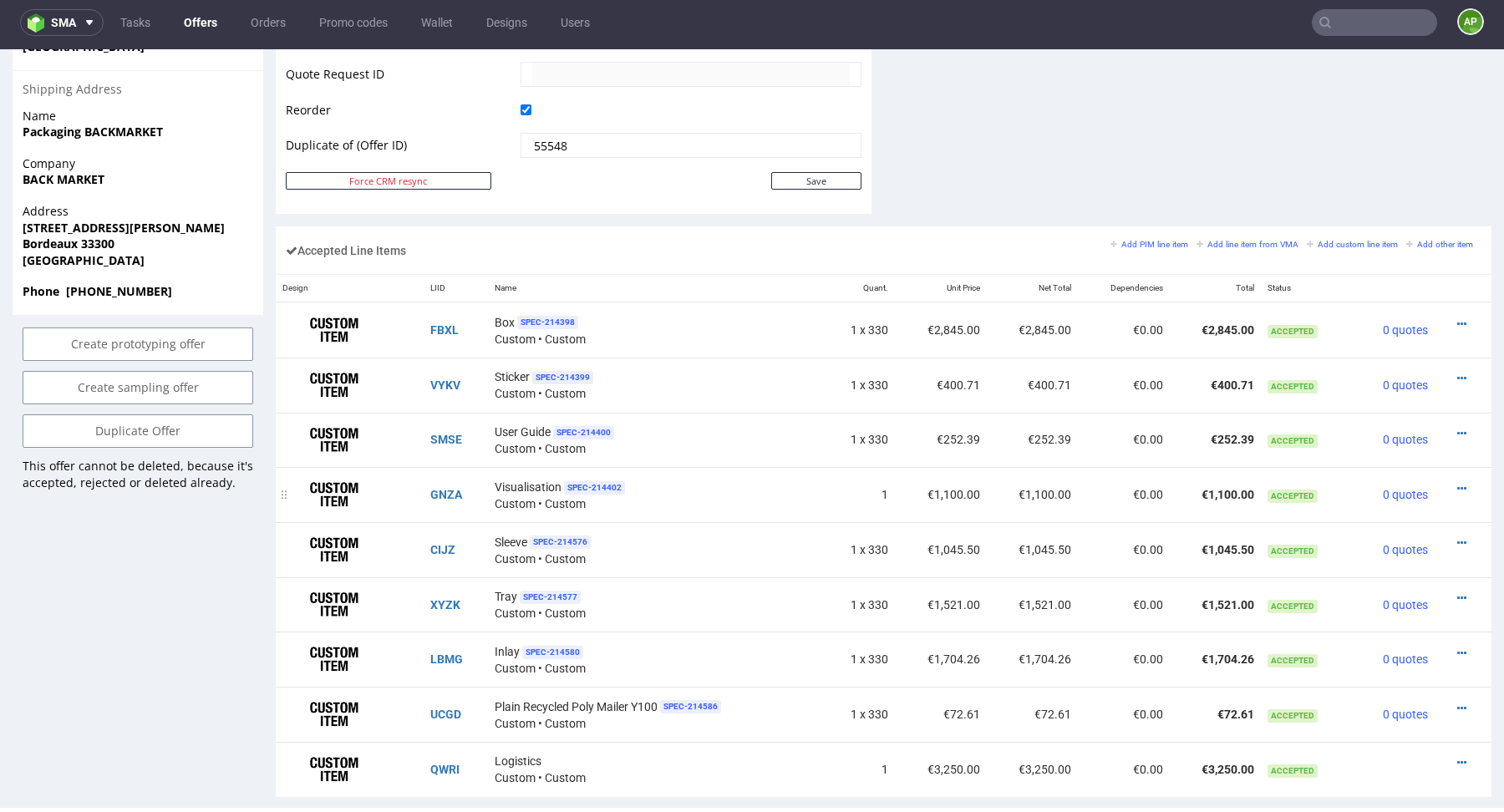
scroll to position [985, 0]
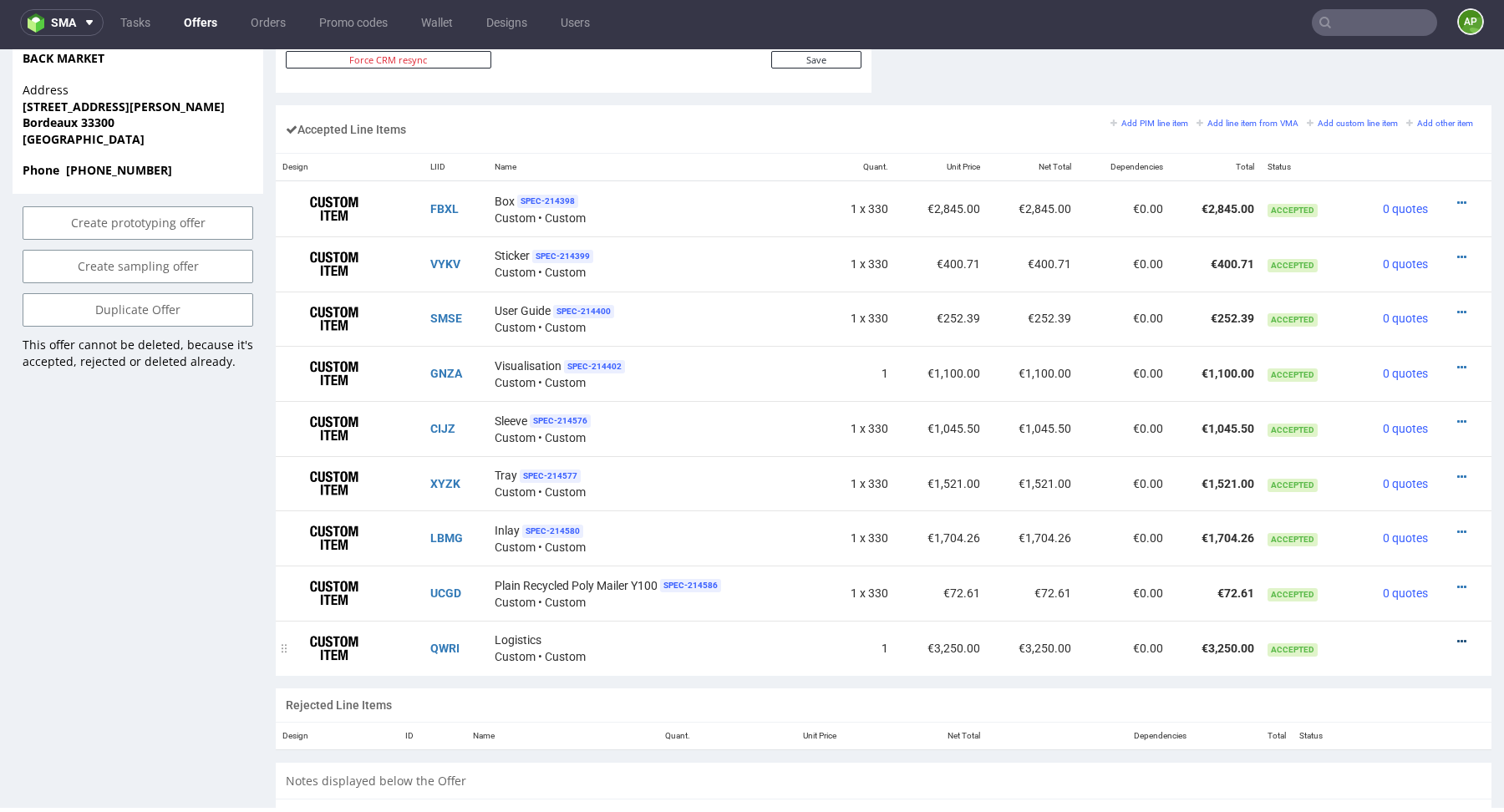
click at [1457, 637] on icon at bounding box center [1461, 642] width 9 height 12
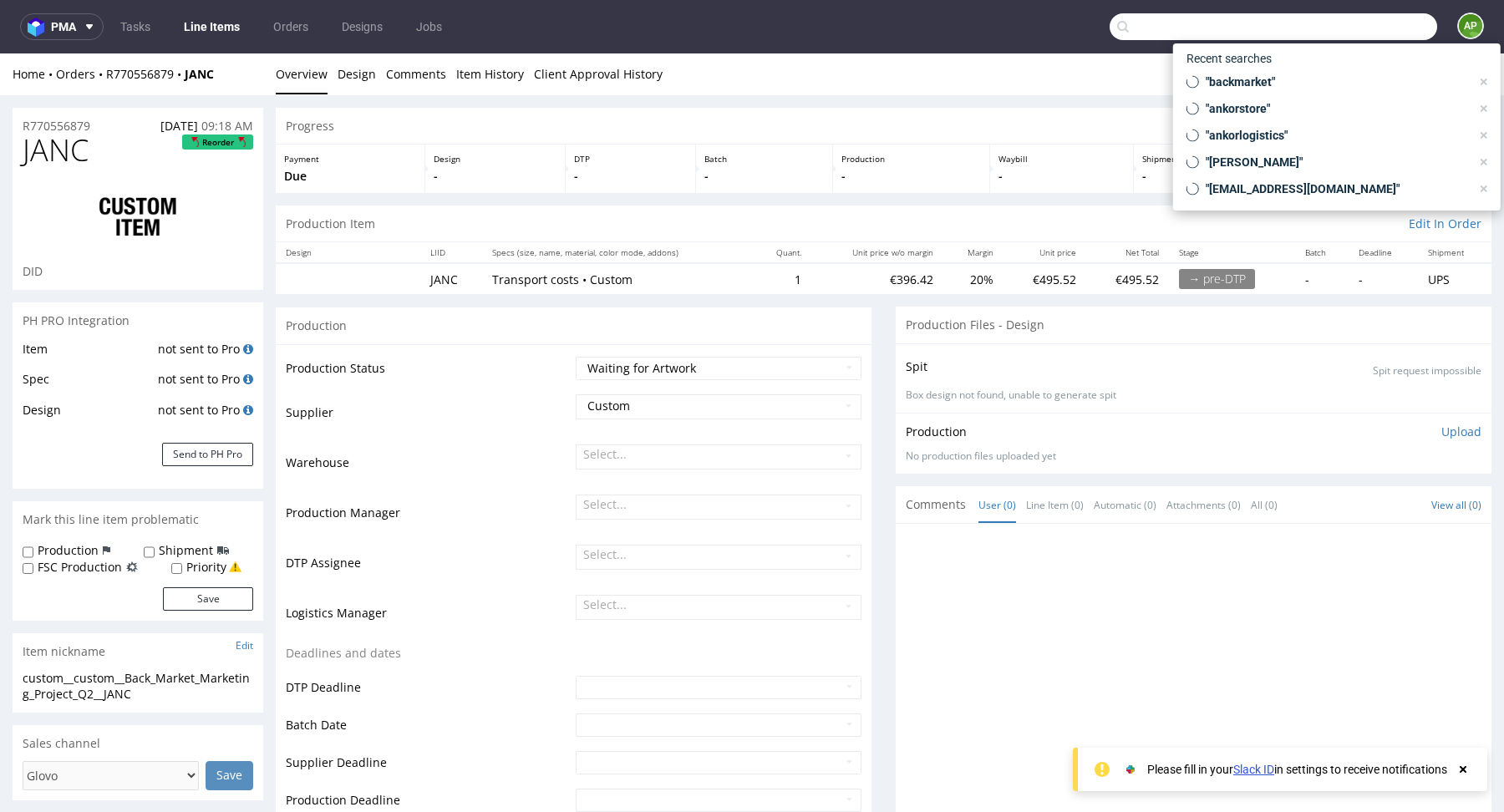
click at [1325, 20] on input "text" at bounding box center [1272, 27] width 327 height 27
paste input "QWRI"
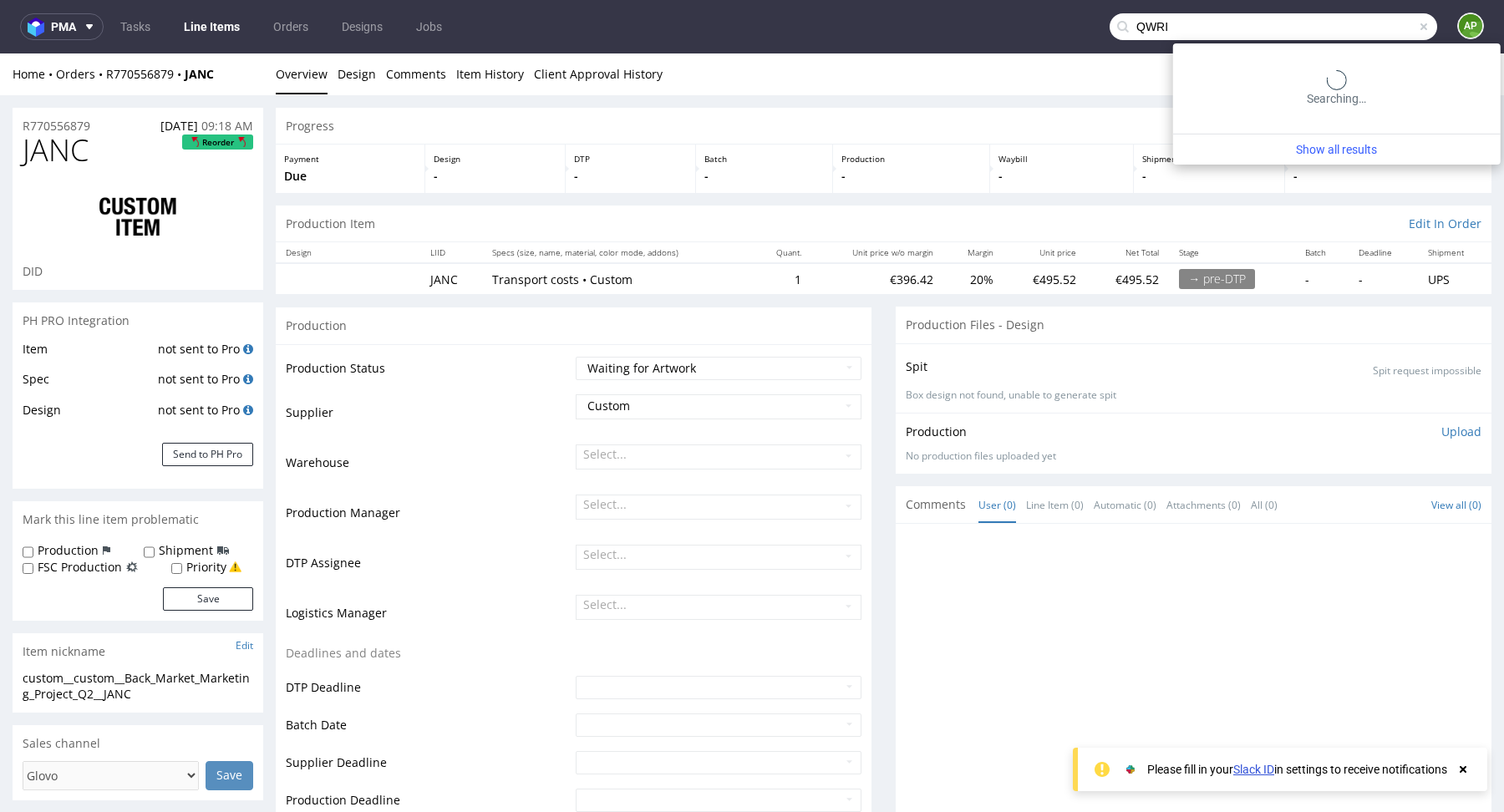
type input "QWRI"
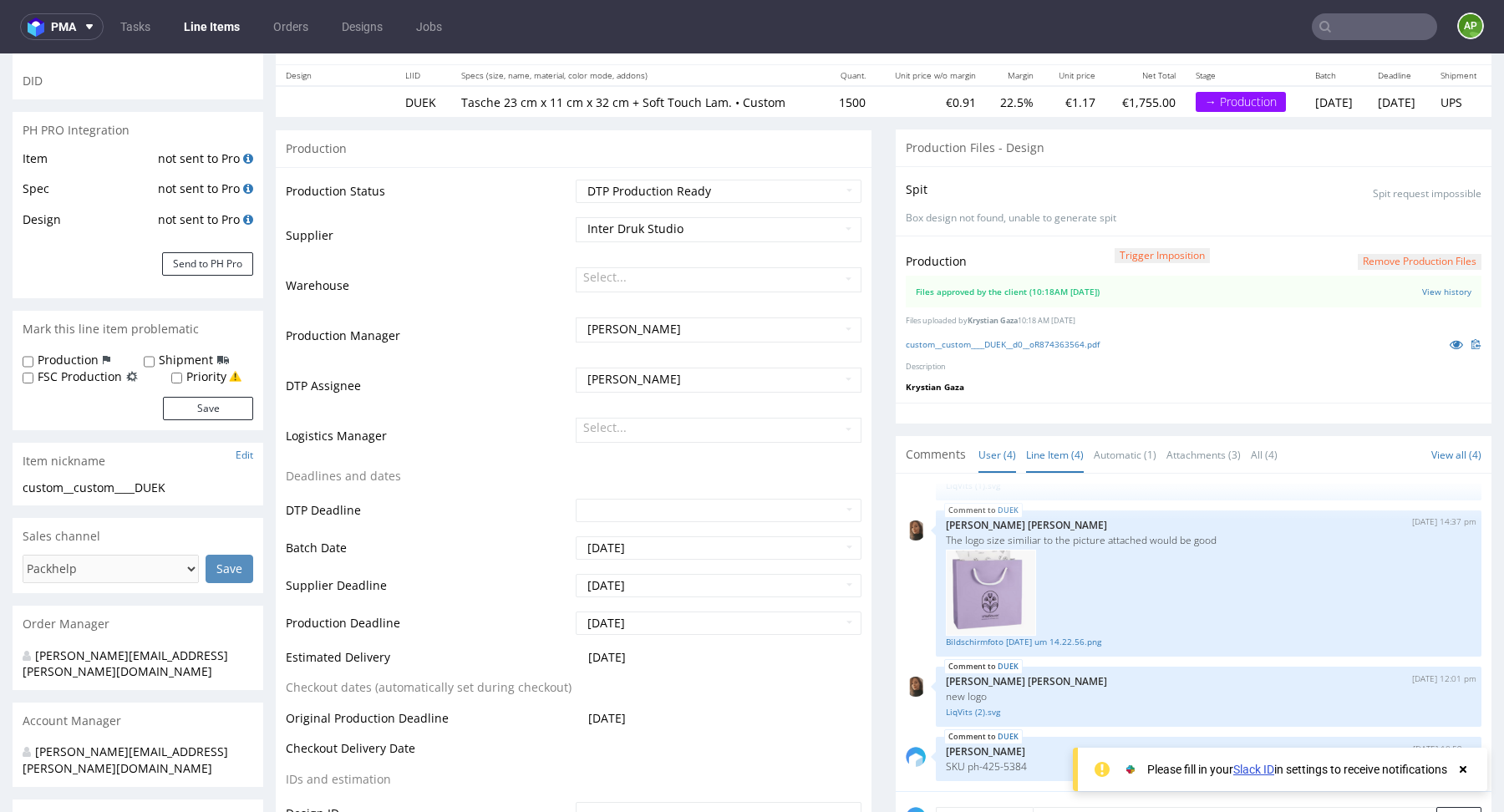
scroll to position [349, 0]
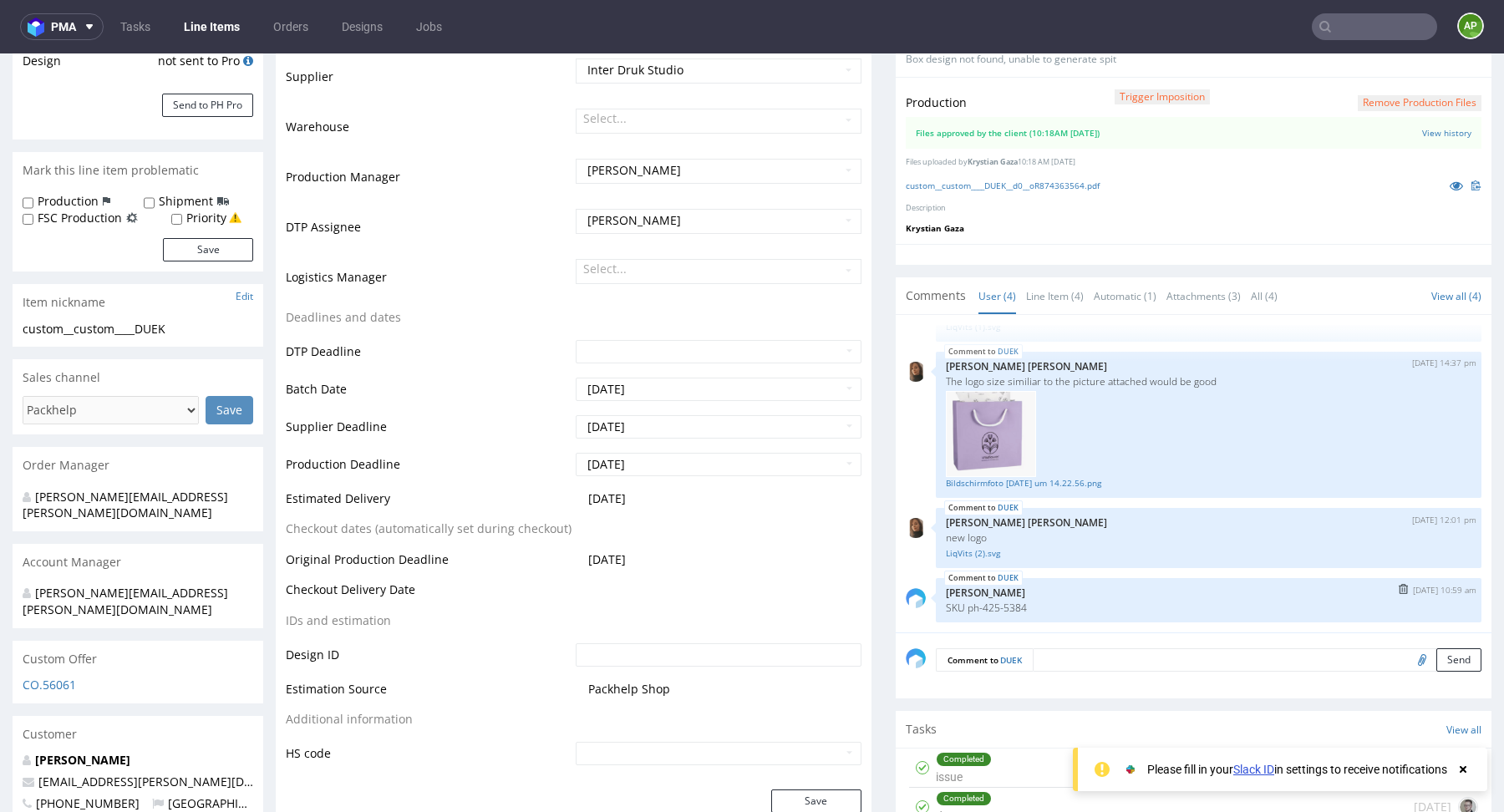
click at [1004, 603] on p "SKU ph-425-5384" at bounding box center [1209, 608] width 525 height 13
drag, startPoint x: 956, startPoint y: 604, endPoint x: 1061, endPoint y: 604, distance: 105.0
click at [1061, 604] on p "SKU ph-425-5384" at bounding box center [1209, 608] width 525 height 13
copy p "ph-425-5384"
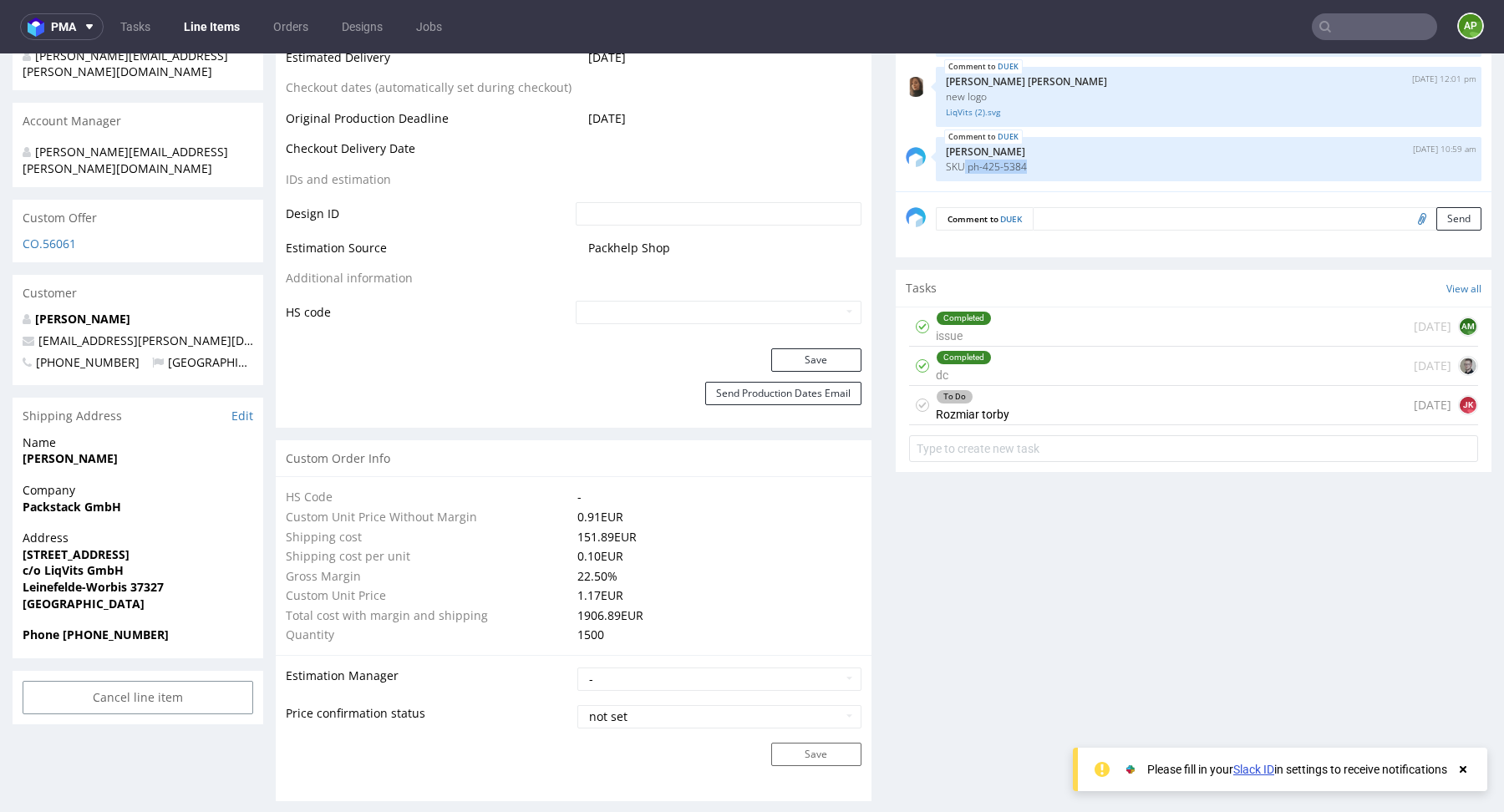
scroll to position [807, 0]
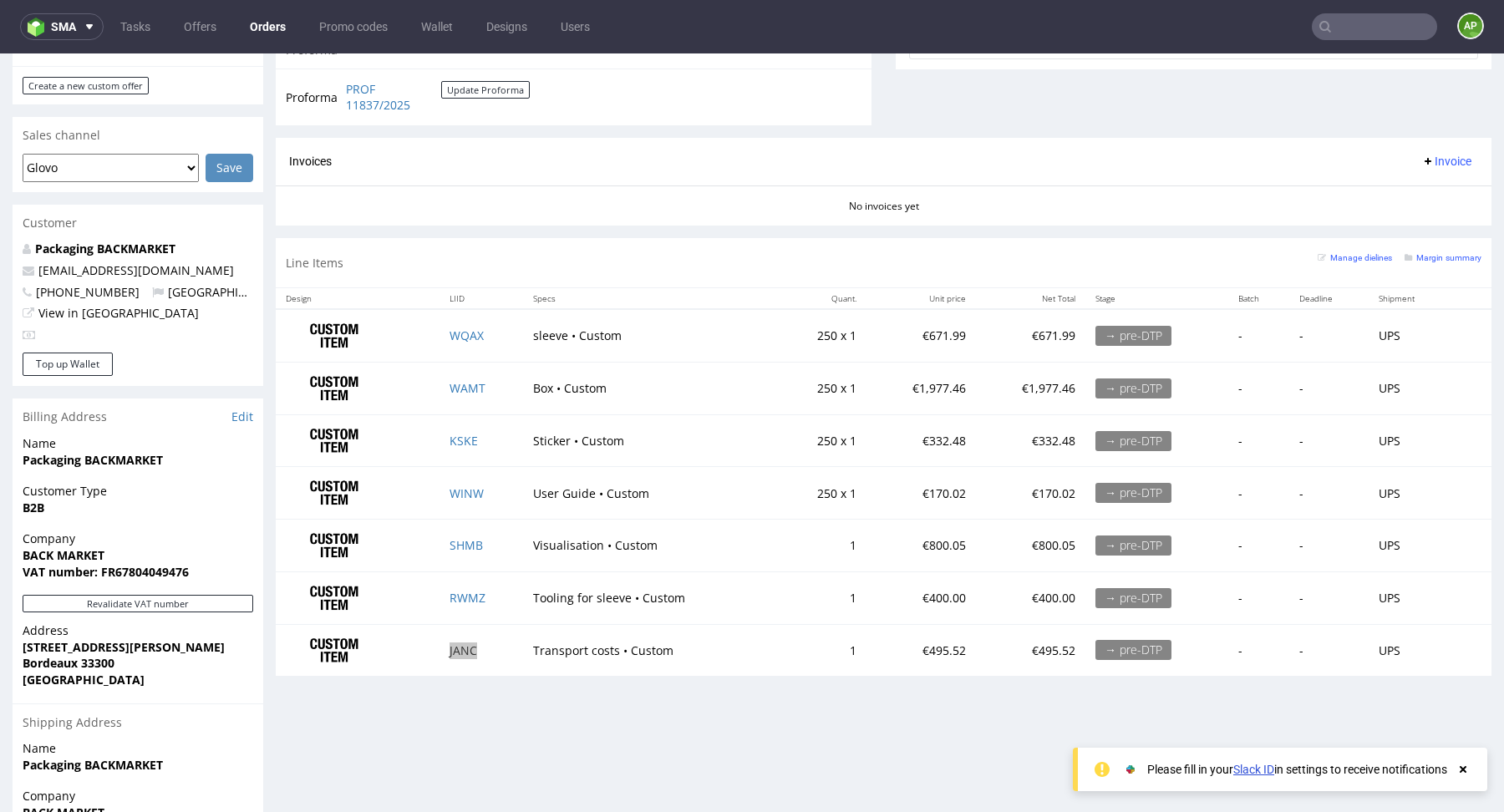
scroll to position [13, 0]
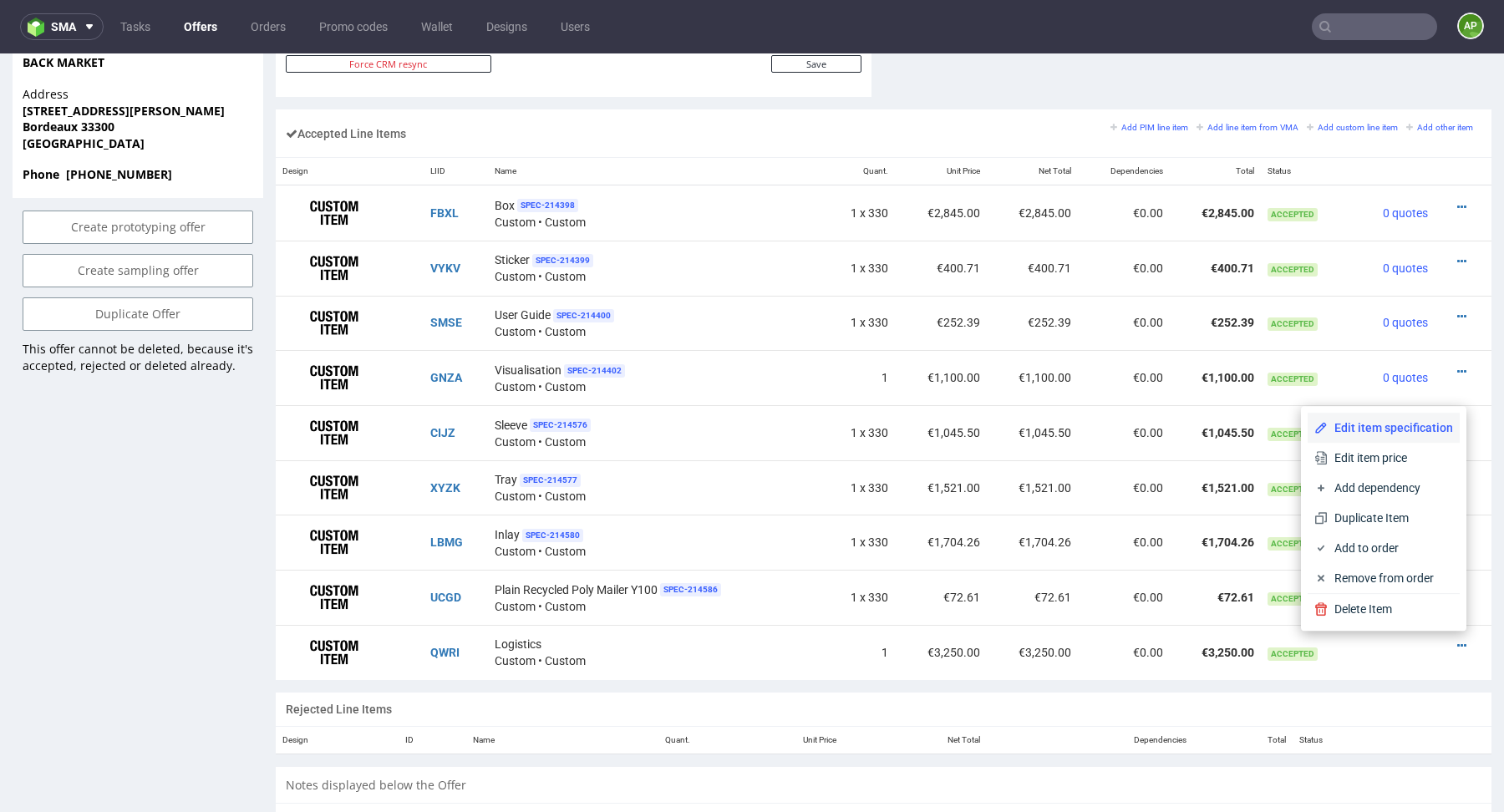
scroll to position [4, 0]
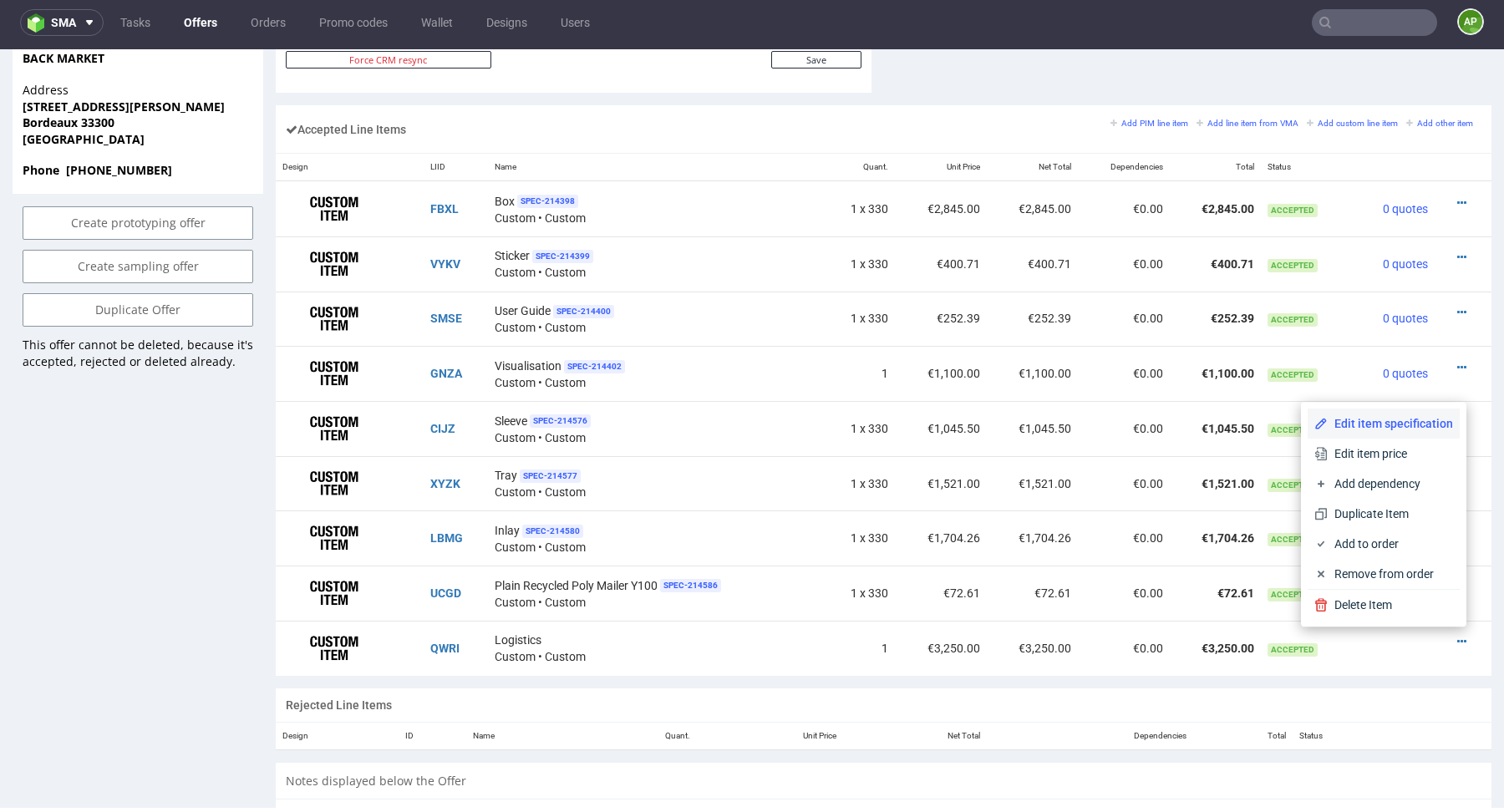
click at [1380, 432] on span "Edit item specification" at bounding box center [1390, 423] width 125 height 16
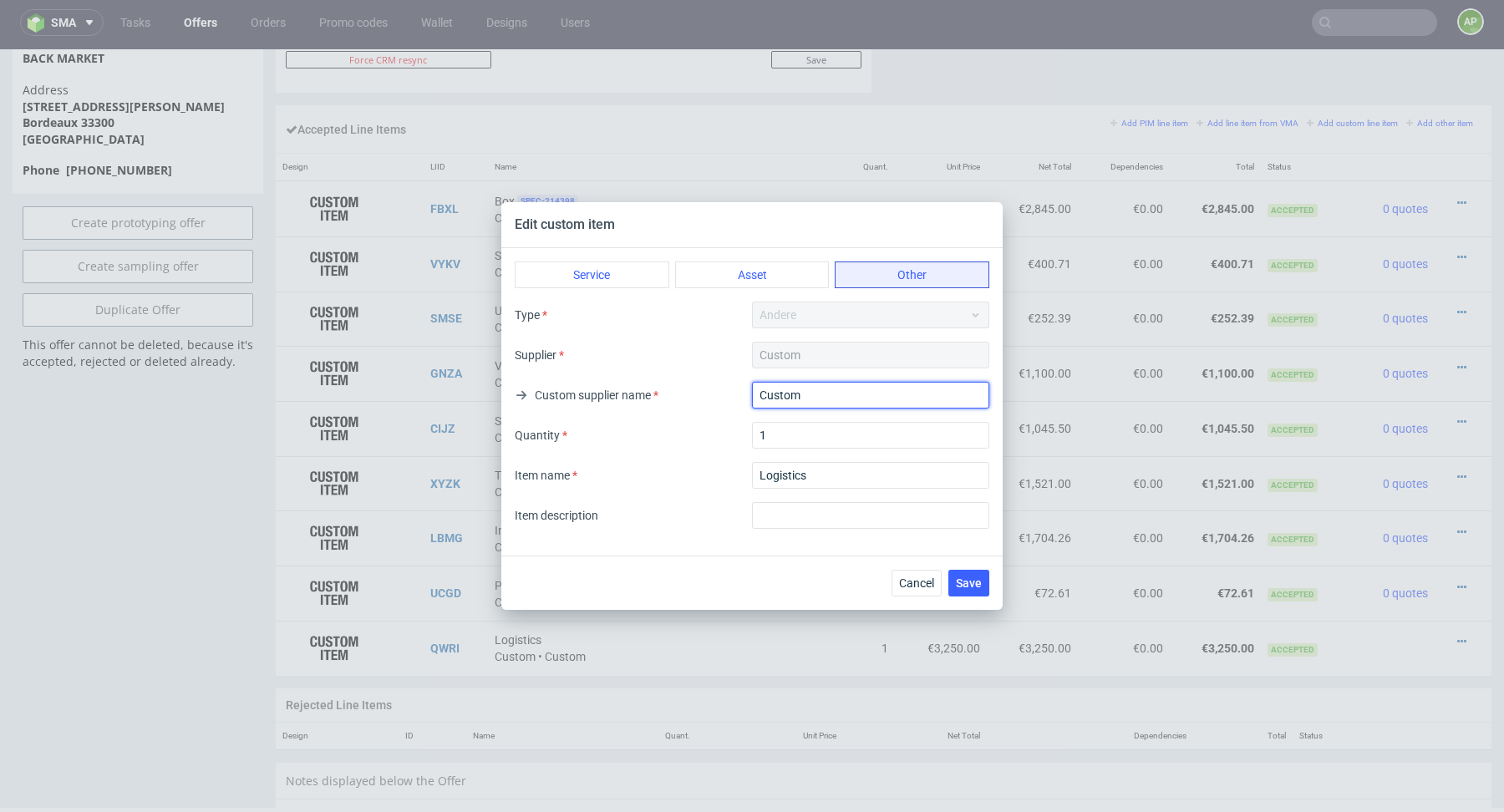
click at [845, 401] on input "Custom" at bounding box center [870, 395] width 237 height 27
click at [848, 479] on input "textarea" at bounding box center [870, 475] width 237 height 27
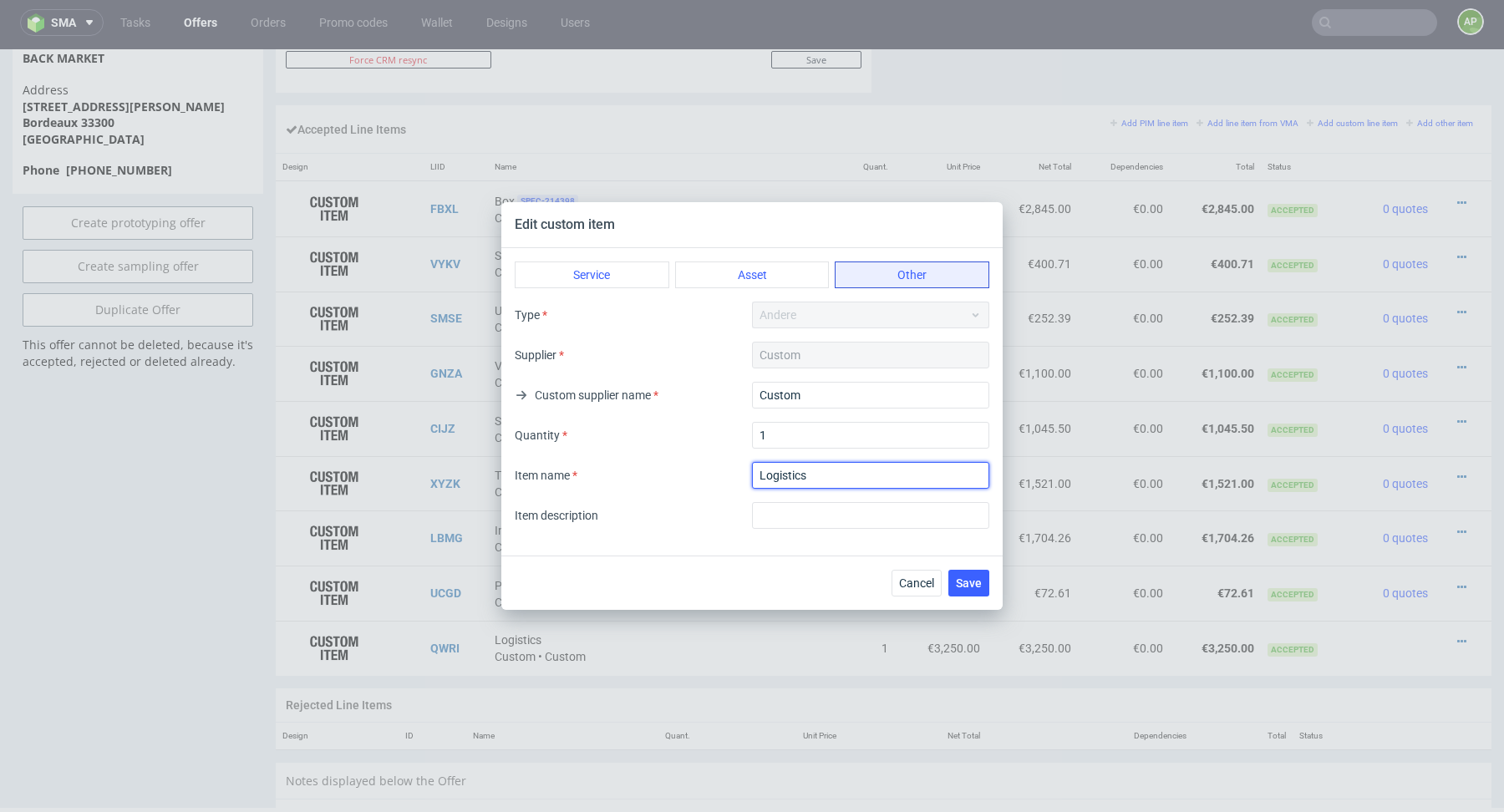
click at [848, 479] on input "textarea" at bounding box center [870, 475] width 237 height 27
click at [831, 477] on input "textarea" at bounding box center [870, 475] width 237 height 27
click at [798, 524] on input "text" at bounding box center [870, 515] width 237 height 27
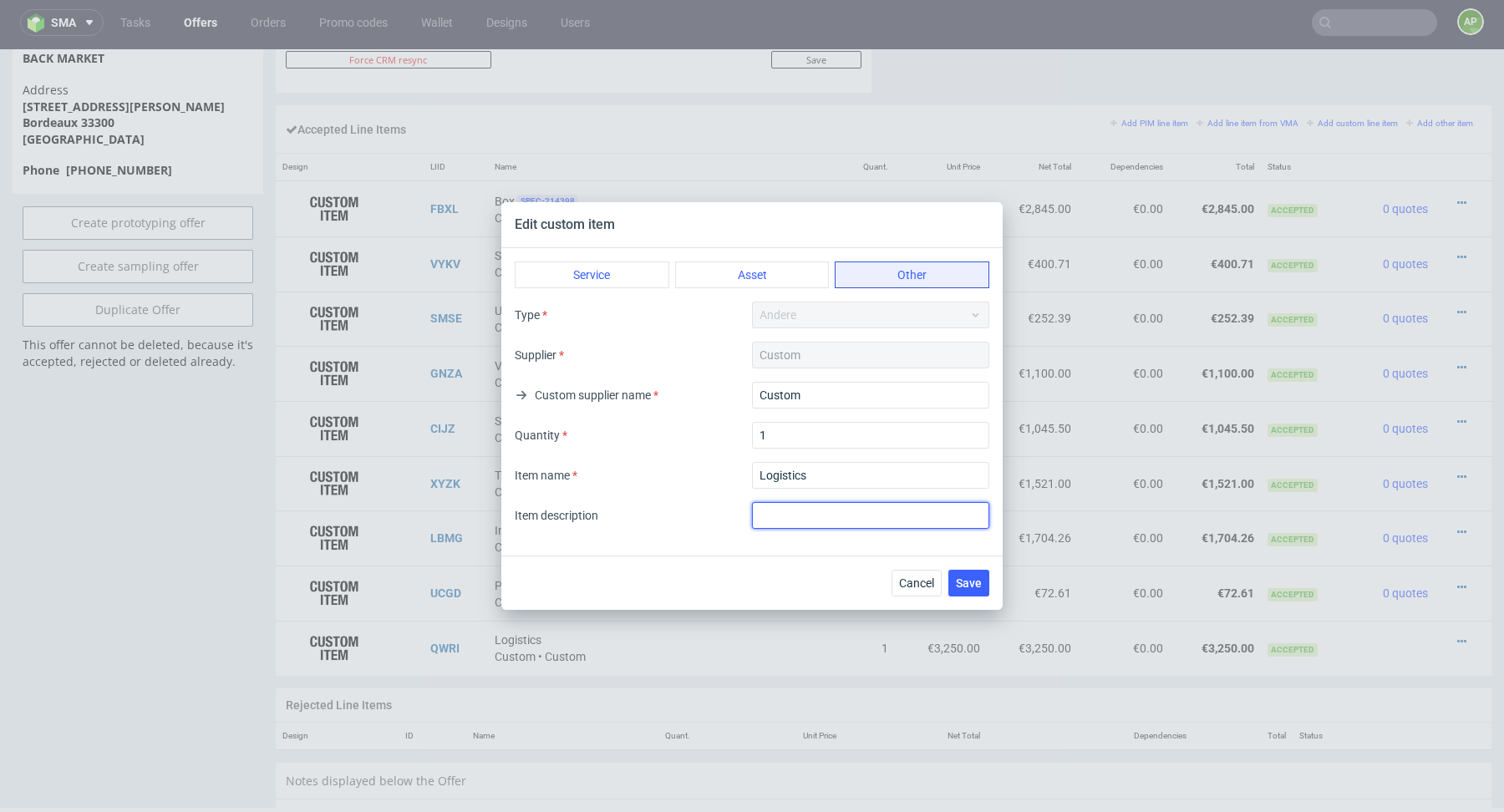
paste input "Logistics"
type input "Logistics"
click at [977, 588] on span "Save" at bounding box center [968, 583] width 26 height 12
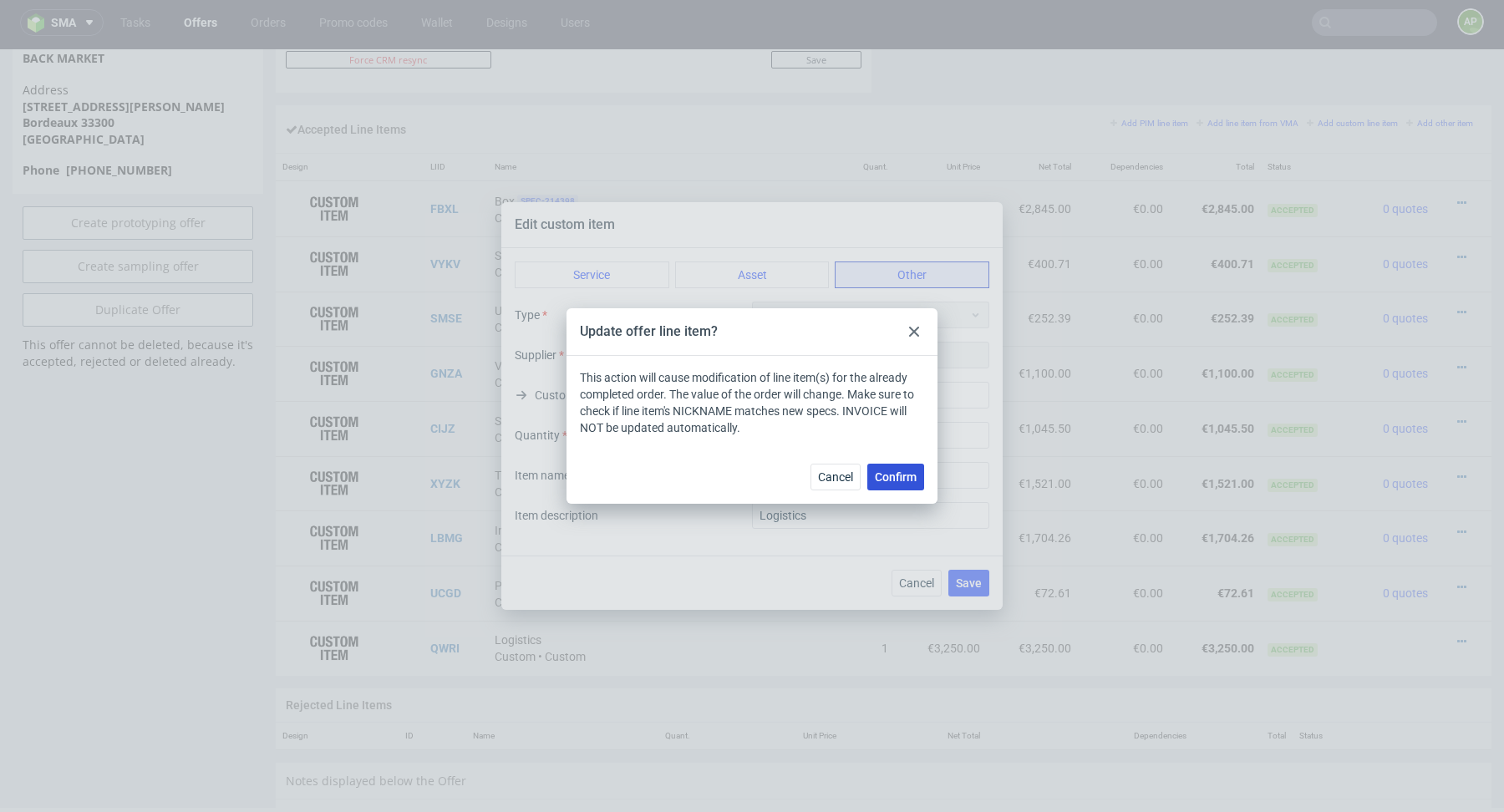
click at [905, 476] on span "Confirm" at bounding box center [895, 477] width 42 height 12
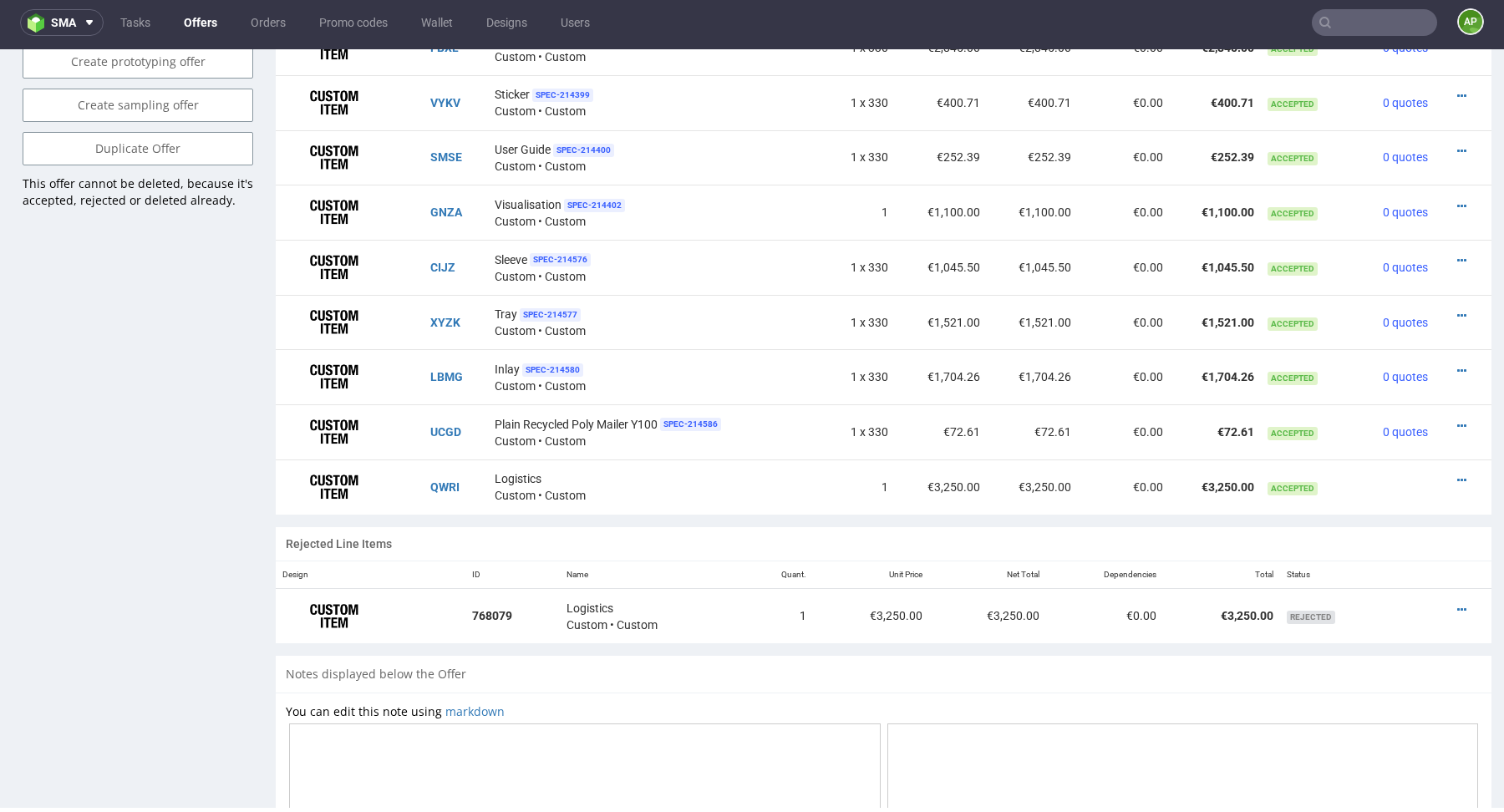
scroll to position [1414, 0]
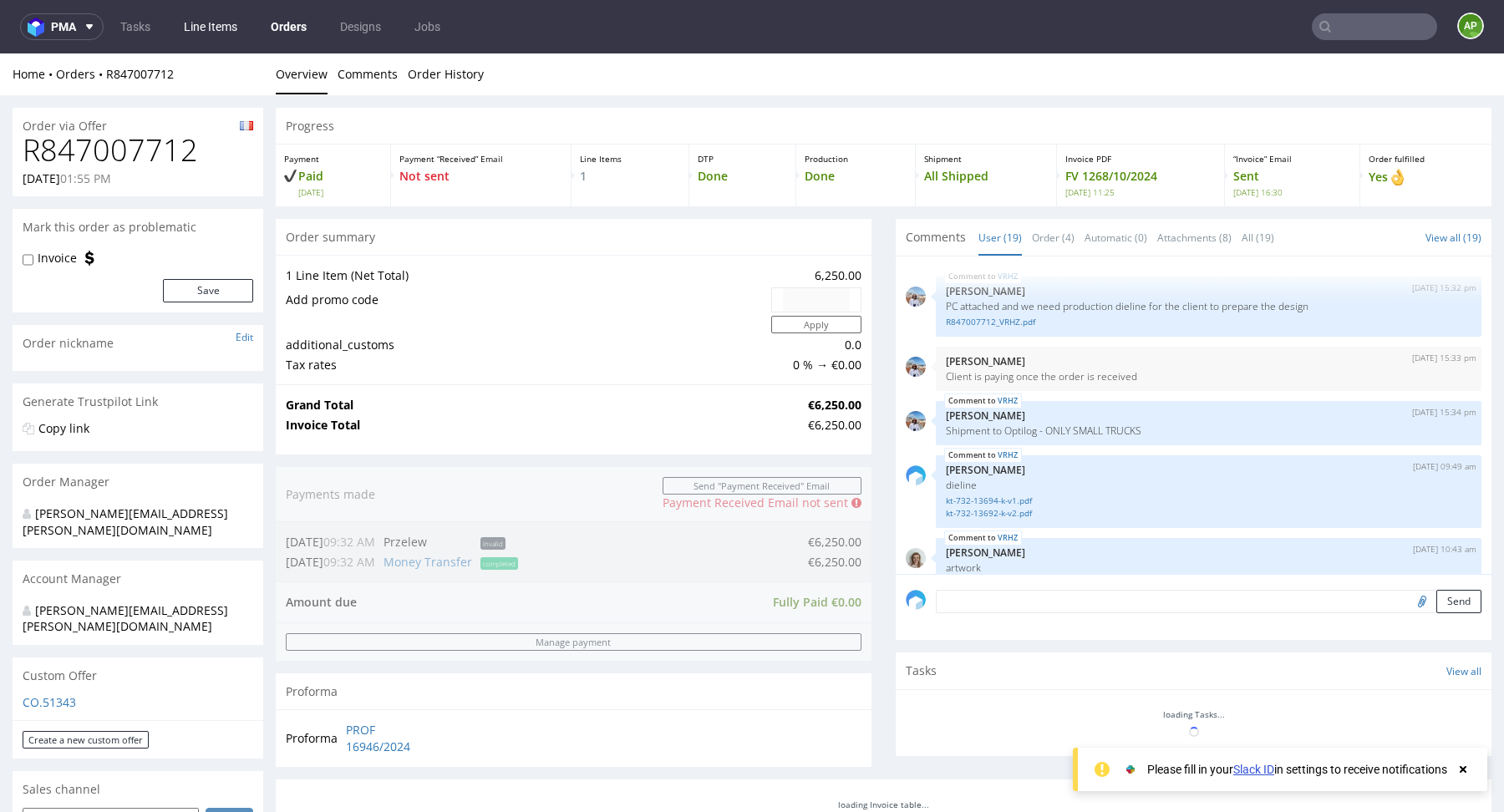
scroll to position [1182, 0]
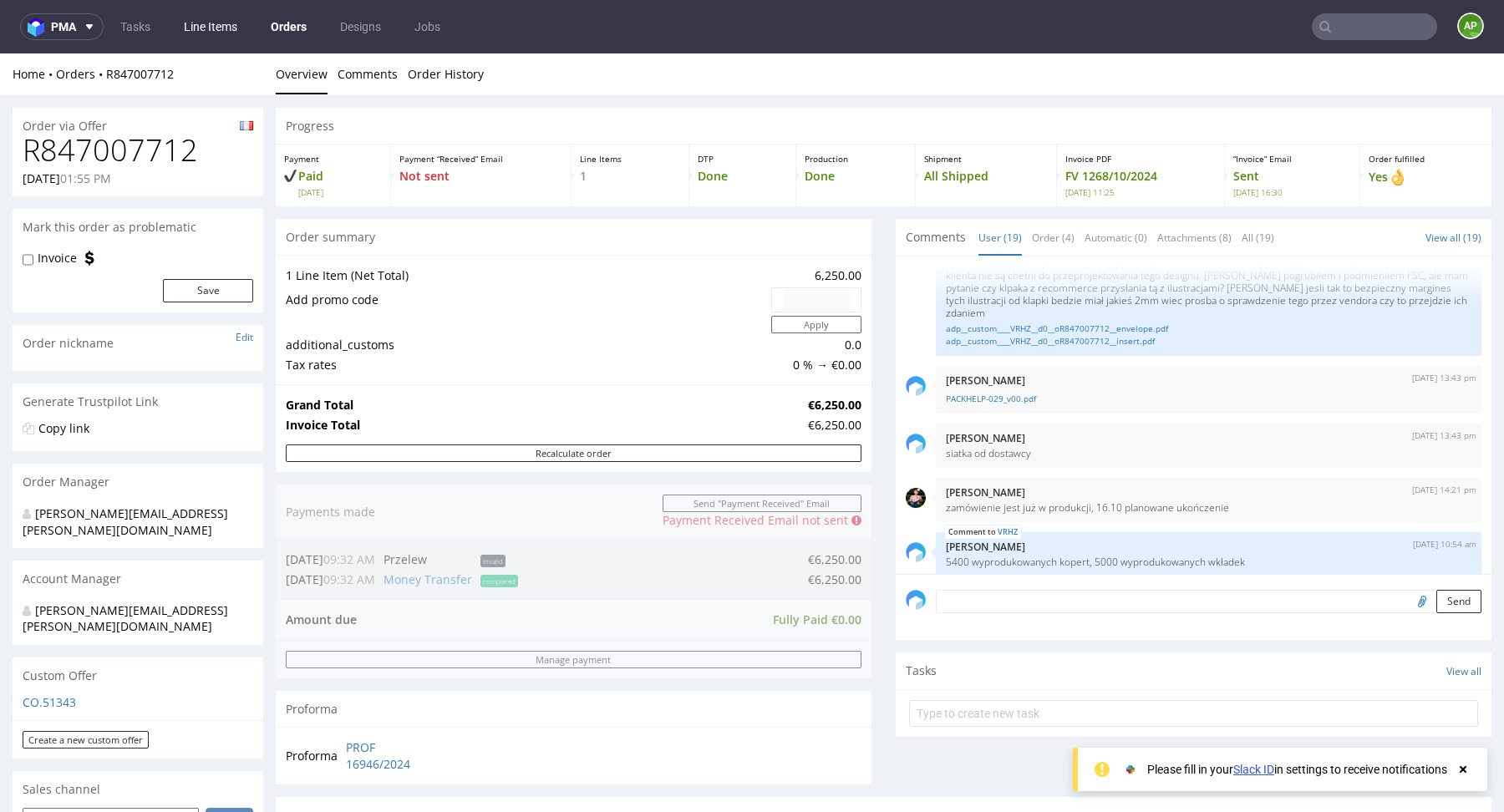
click at [220, 30] on link "Line Items" at bounding box center [210, 27] width 74 height 27
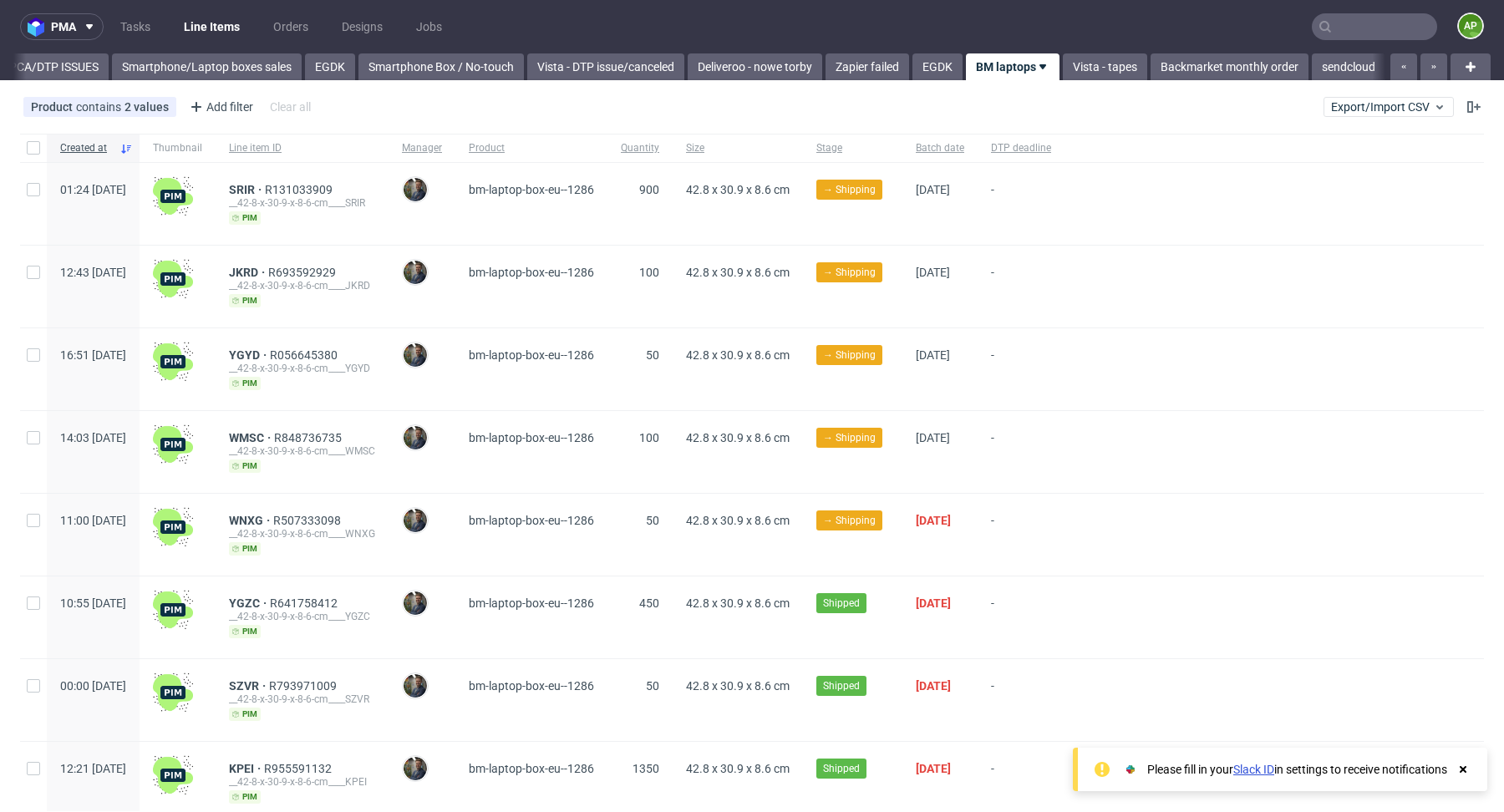
scroll to position [0, 831]
click at [126, 26] on link "Tasks" at bounding box center [135, 27] width 50 height 27
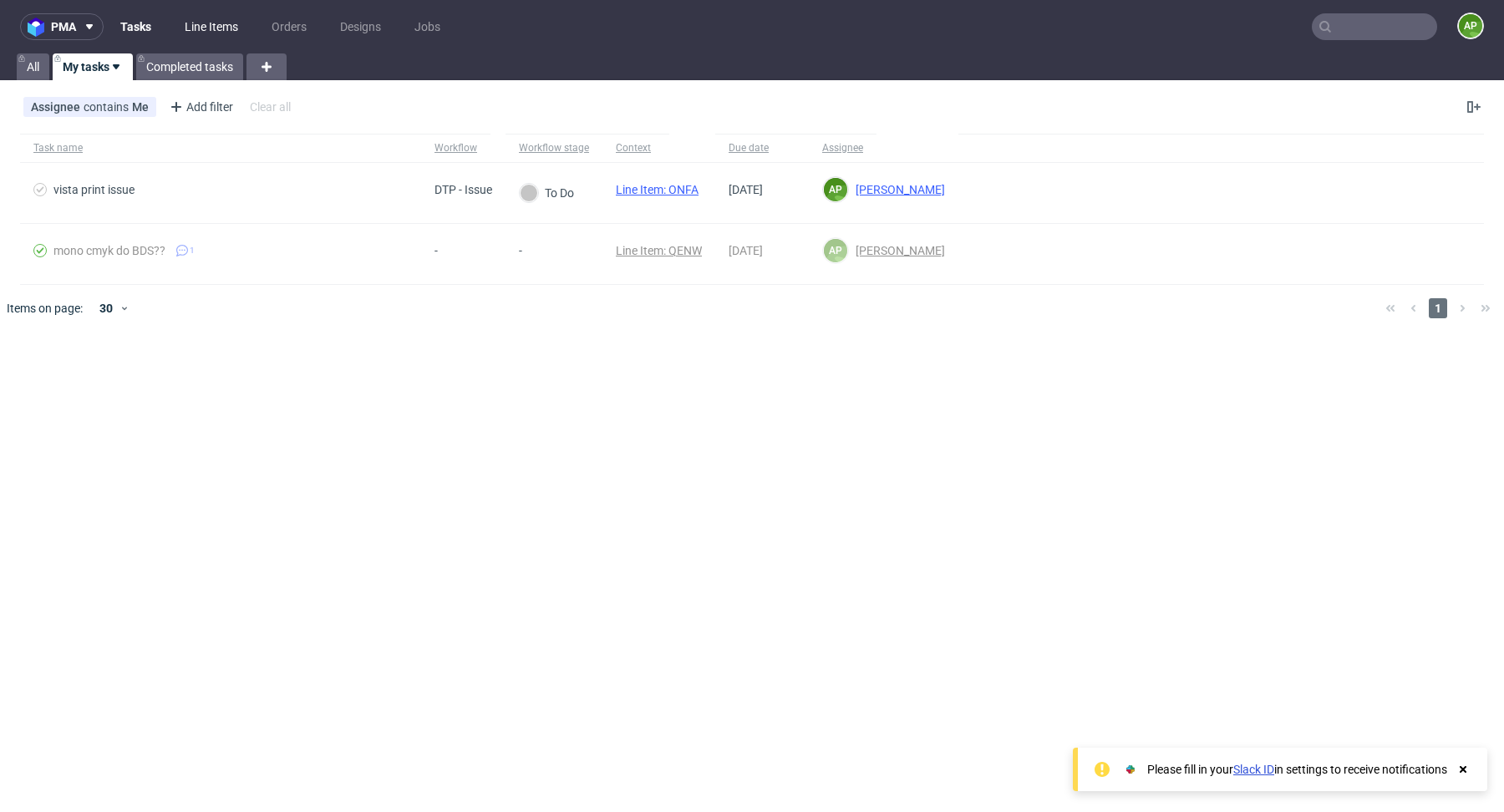
click at [208, 34] on link "Line Items" at bounding box center [211, 27] width 74 height 27
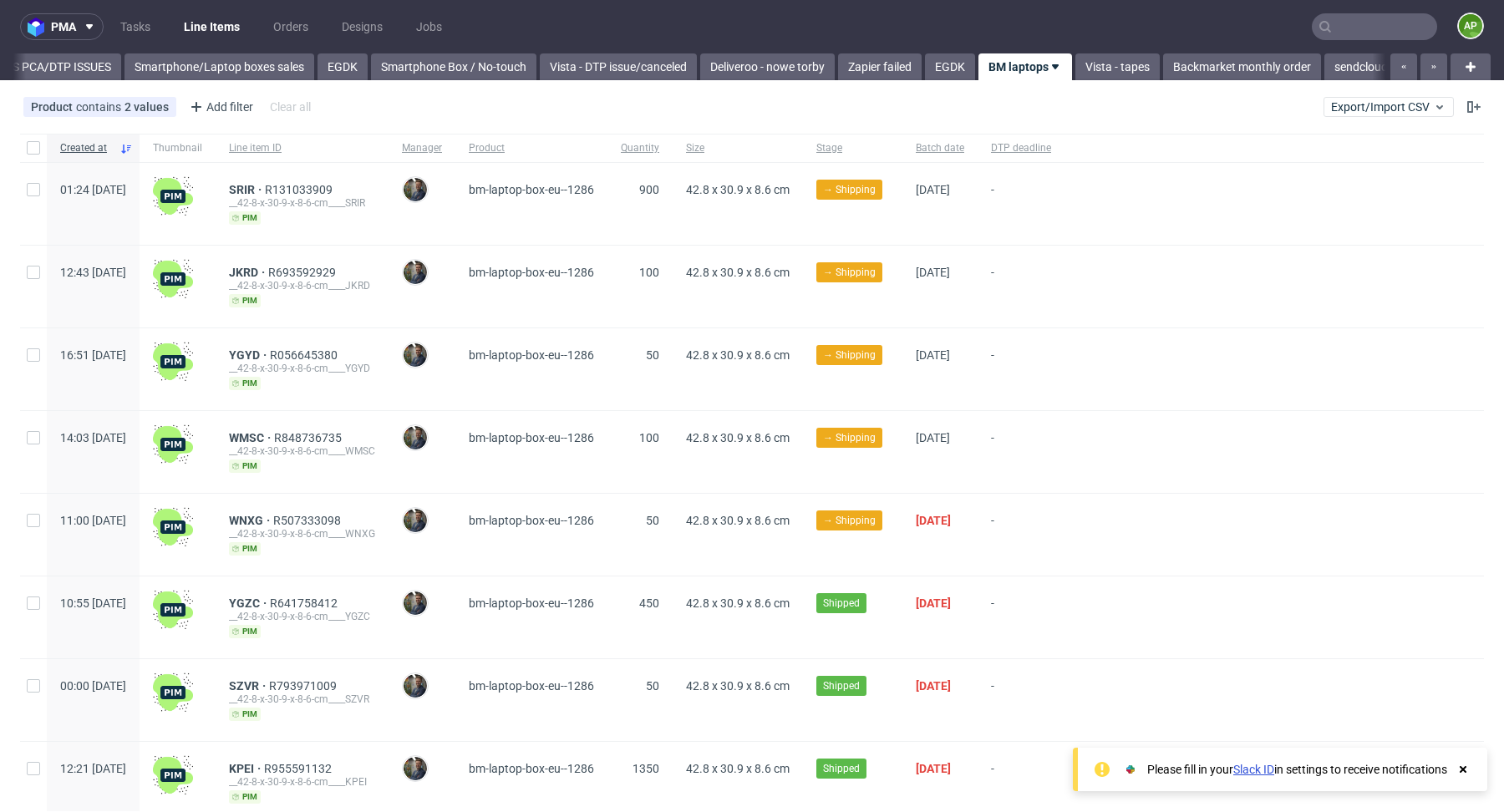
scroll to position [0, 831]
click at [41, 74] on link "VISTA ORDERS PCA/DTP ISSUES" at bounding box center [14, 66] width 190 height 27
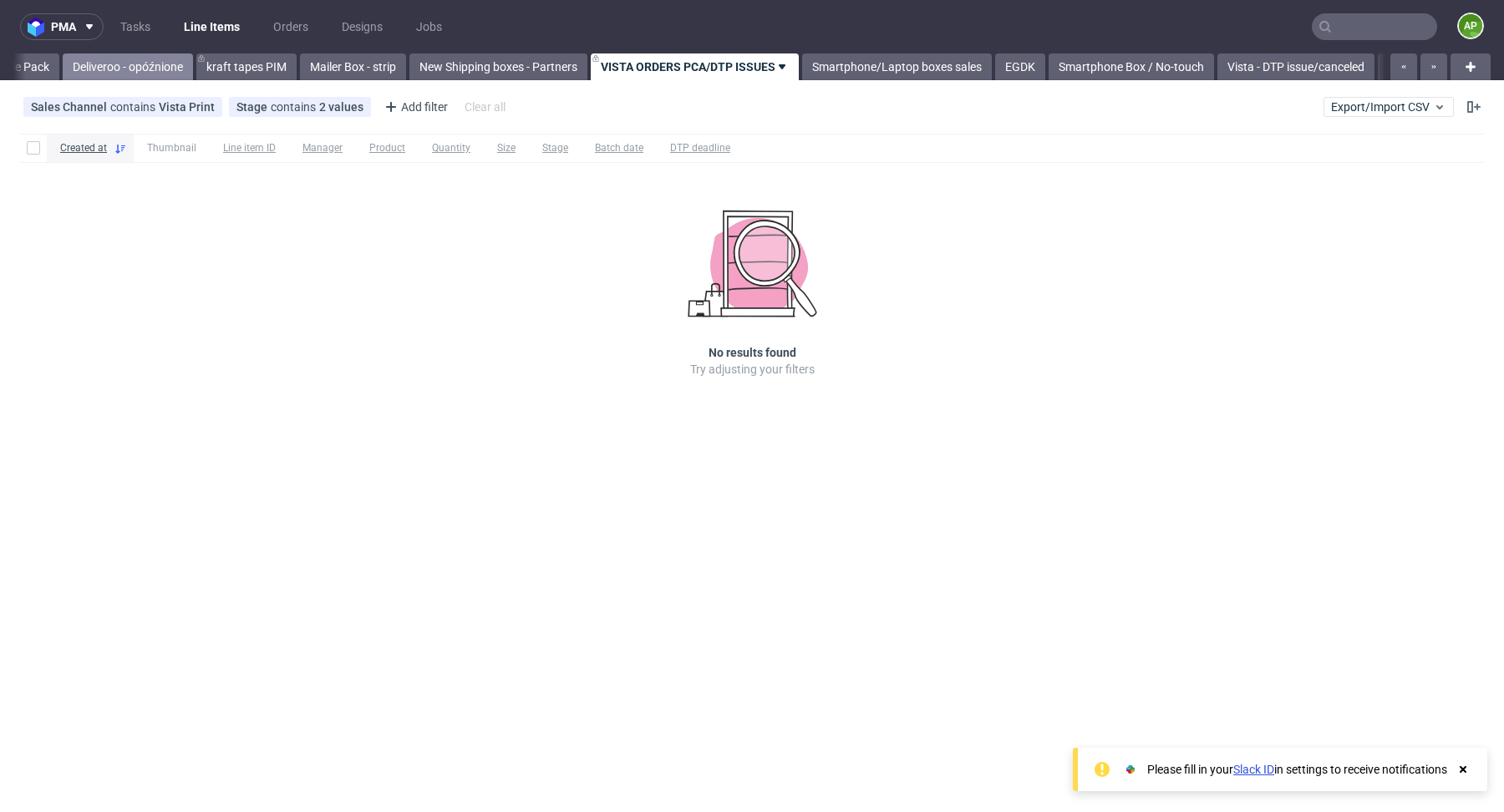
click at [70, 72] on link "Deliveroo - opóźnione" at bounding box center [128, 66] width 130 height 27
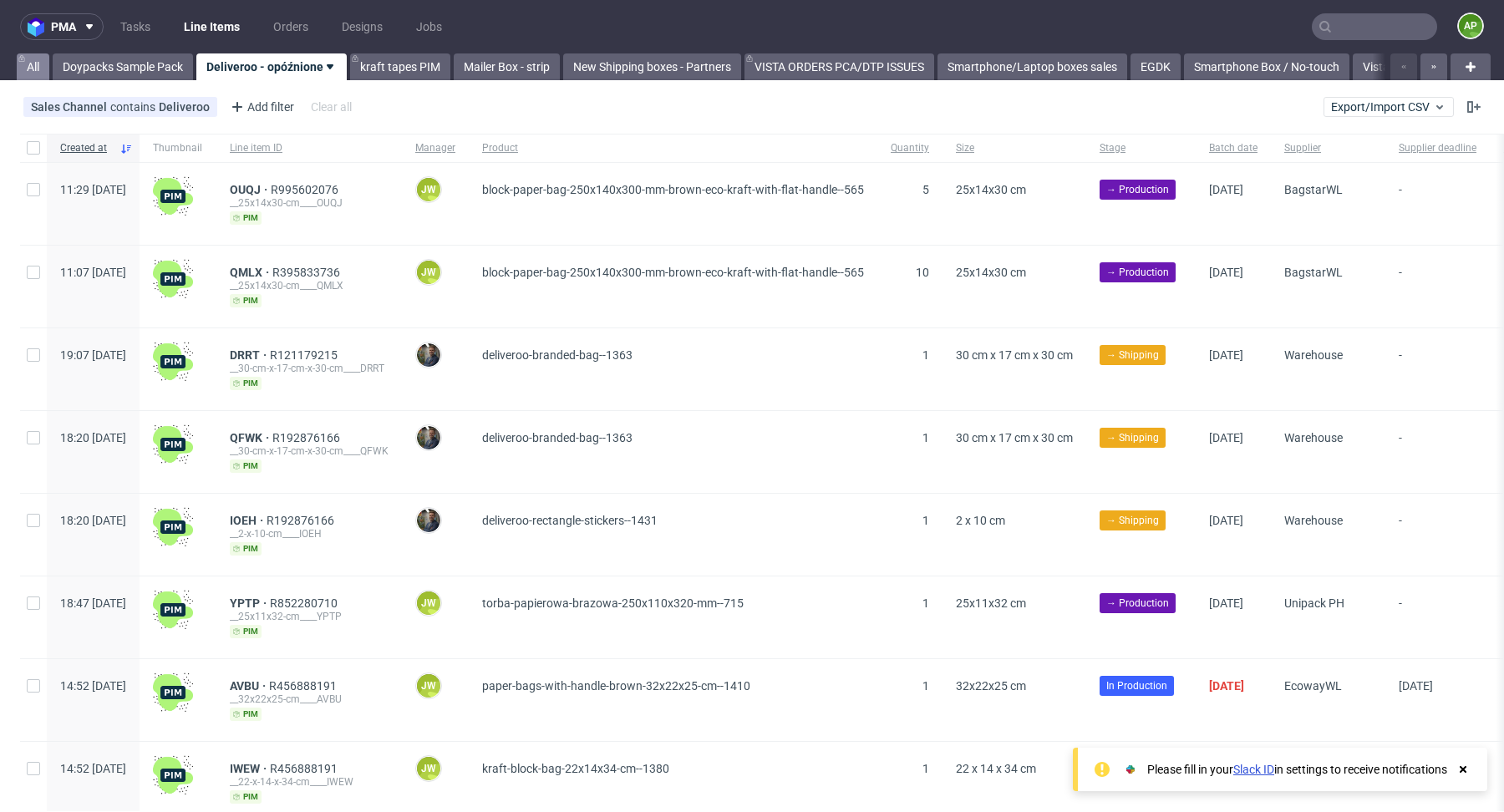
click at [28, 69] on link "All" at bounding box center [33, 66] width 33 height 27
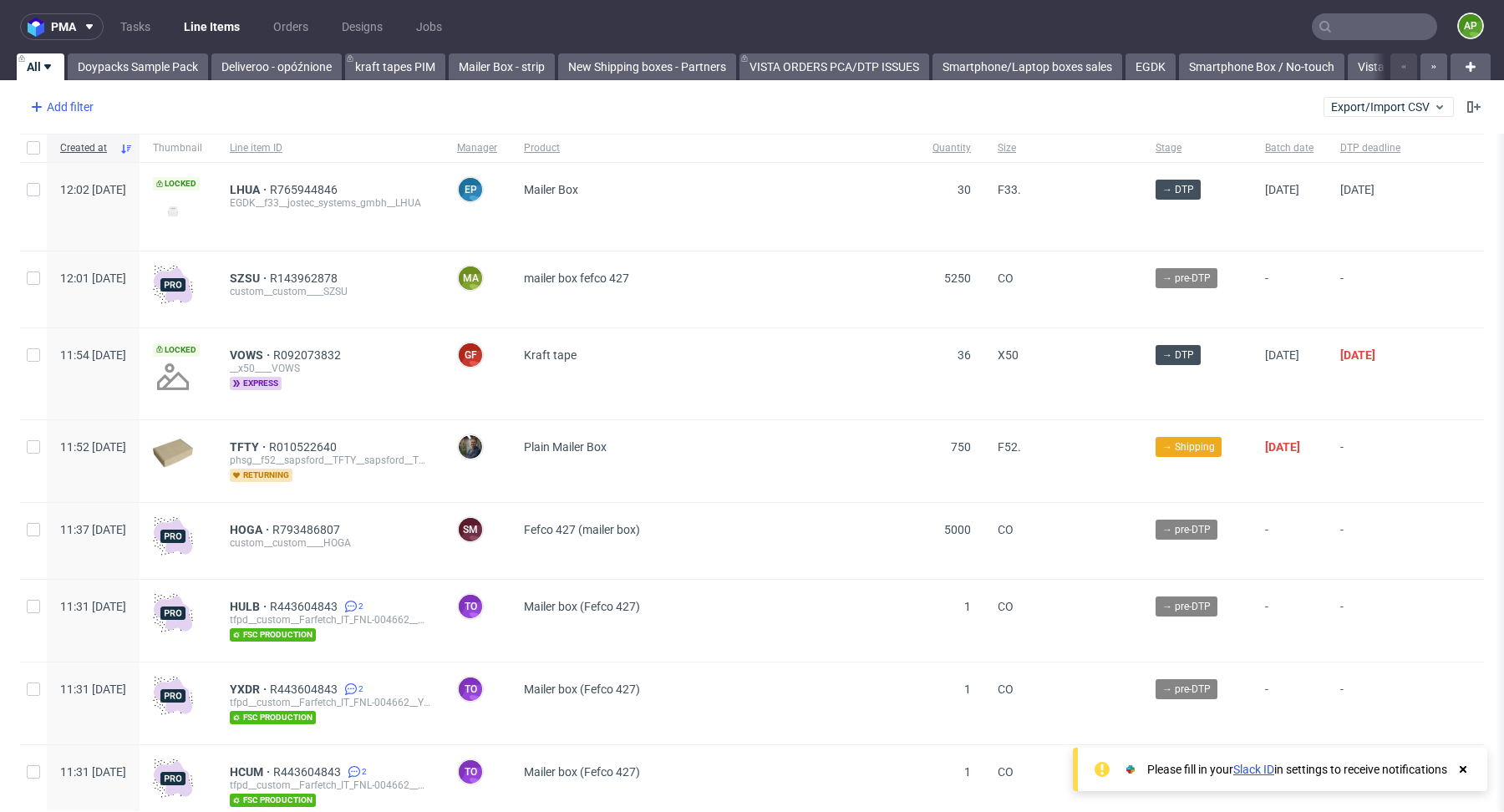
click at [70, 118] on div "Add filter" at bounding box center [60, 106] width 74 height 27
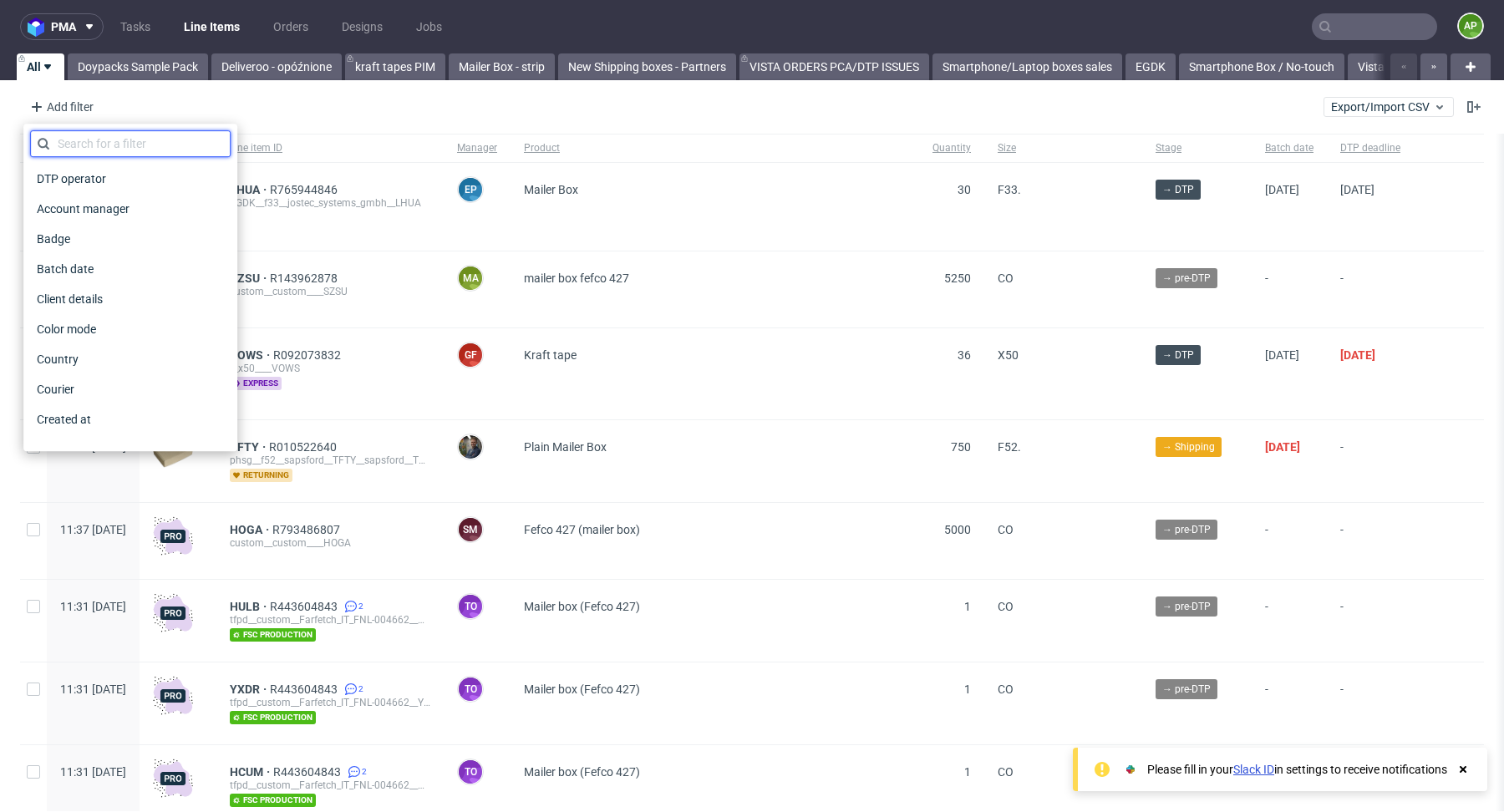
click at [114, 148] on input "text" at bounding box center [130, 143] width 201 height 27
type input "prod"
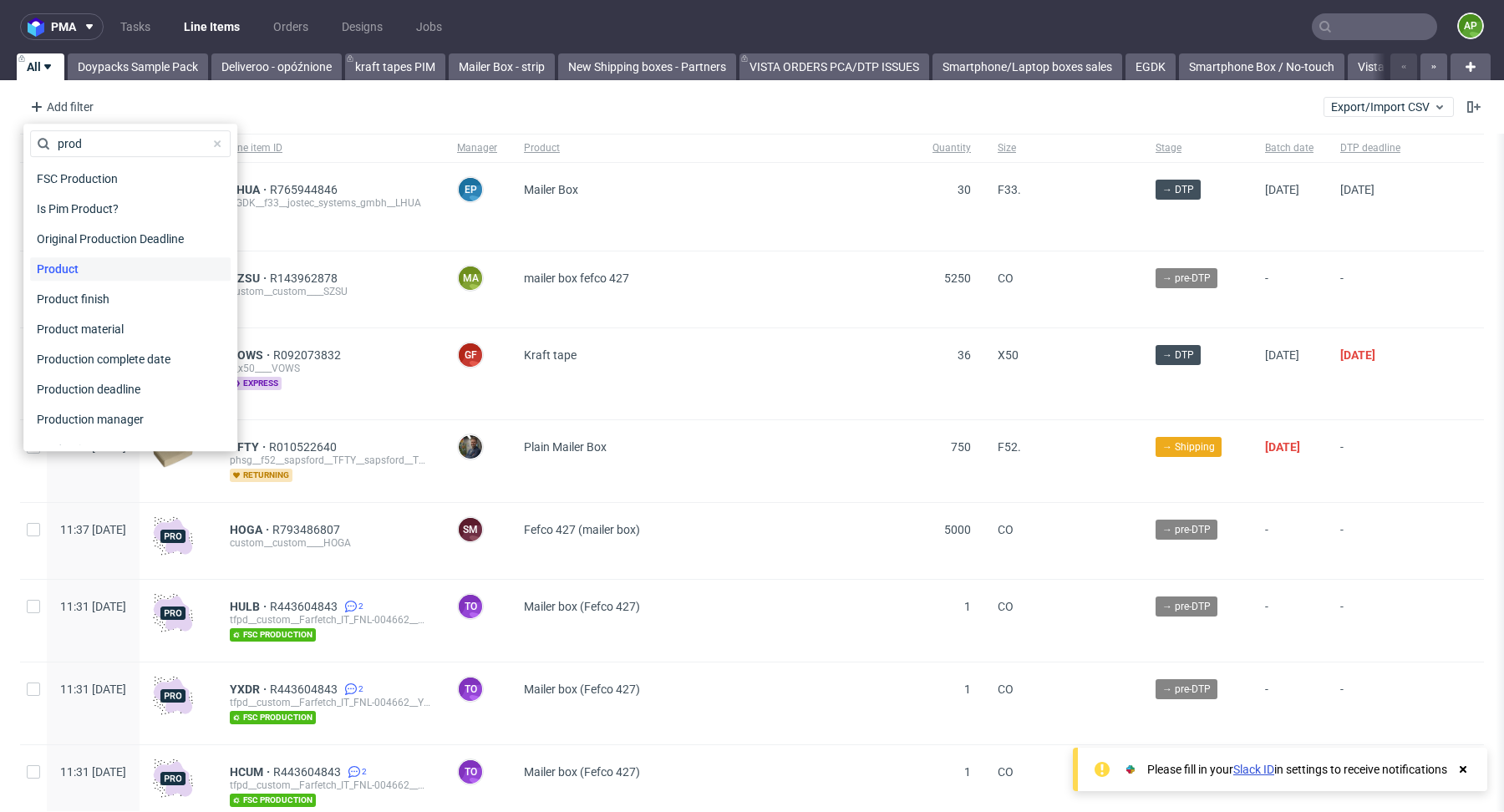
click at [94, 264] on div "Product" at bounding box center [130, 269] width 201 height 23
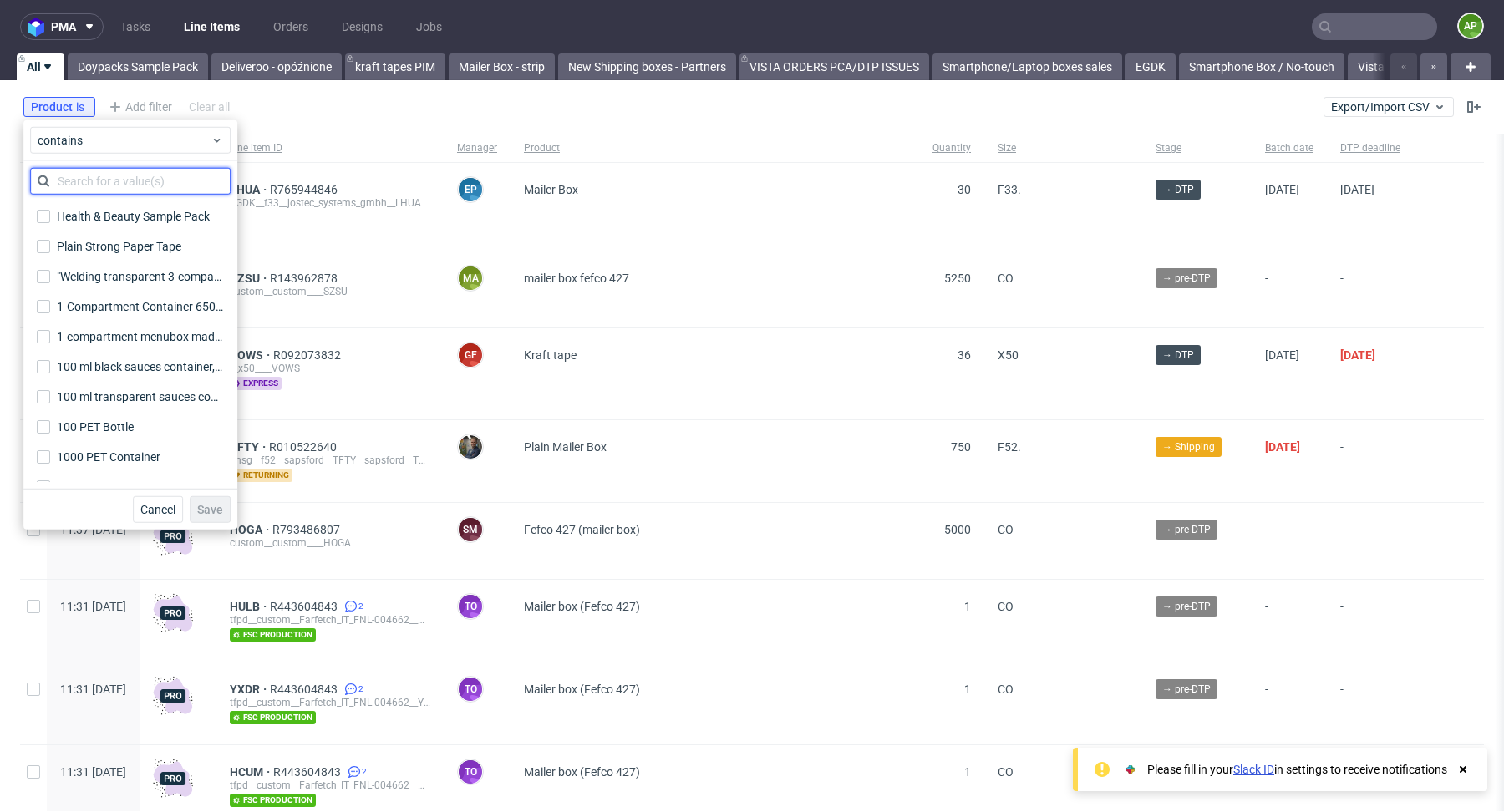
click at [105, 186] on input "text" at bounding box center [130, 181] width 201 height 27
click at [105, 186] on input "vista" at bounding box center [130, 181] width 201 height 27
type input "vista"
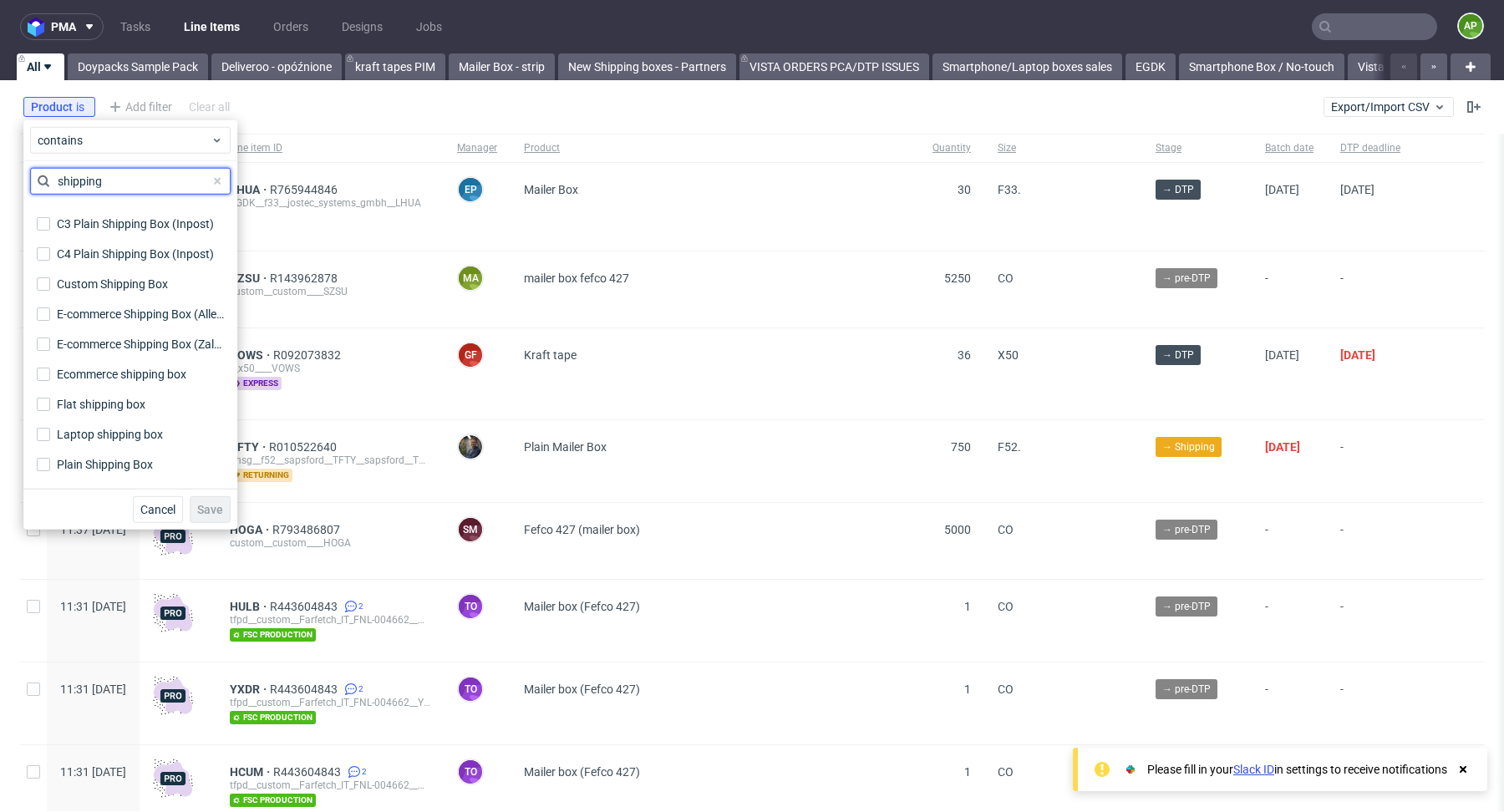
scroll to position [336, 0]
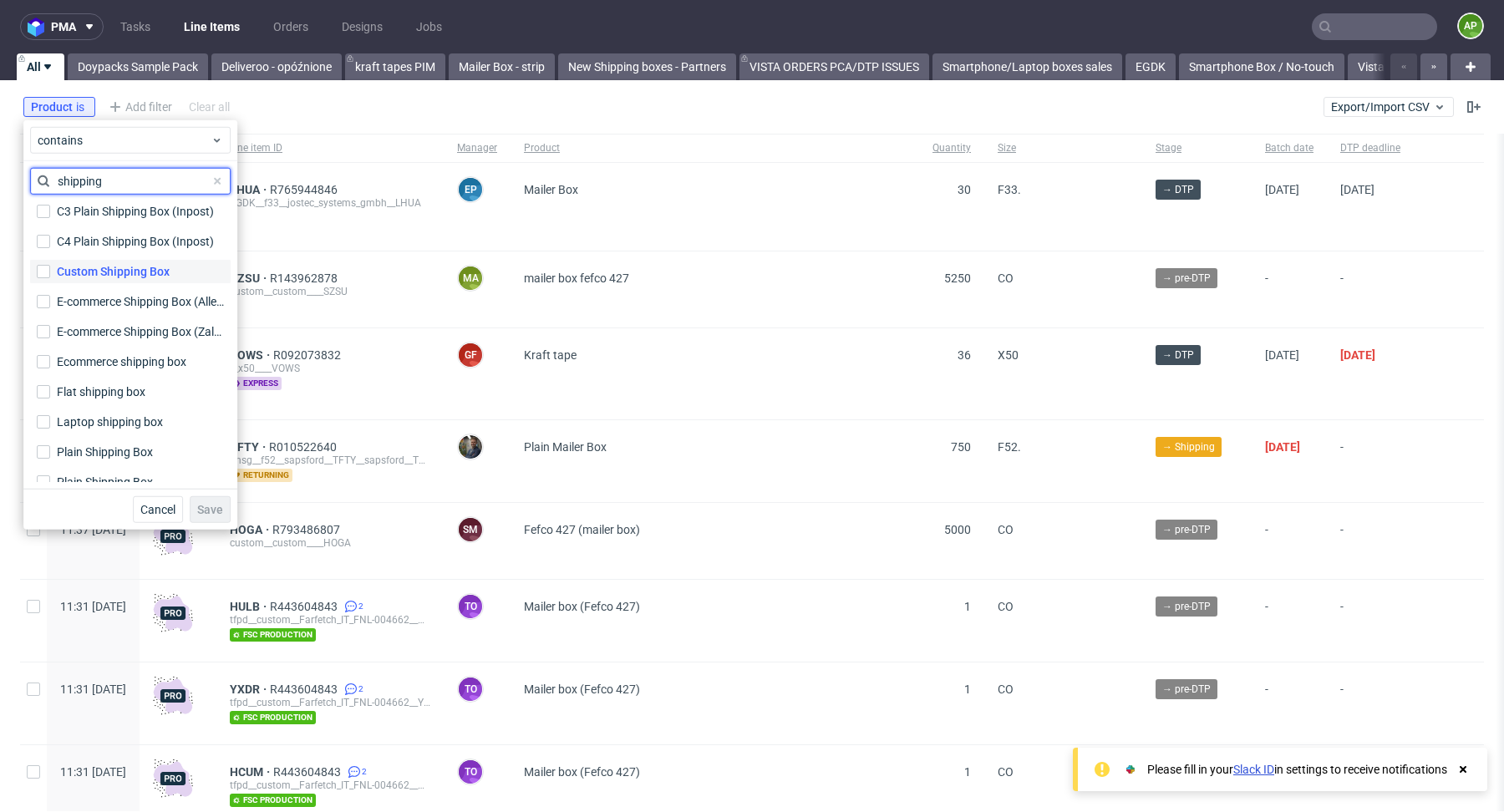
type input "shipping"
click at [78, 274] on div "Custom Shipping Box" at bounding box center [112, 271] width 112 height 16
click at [50, 274] on input "Custom Shipping Box" at bounding box center [44, 271] width 14 height 14
checkbox input "true"
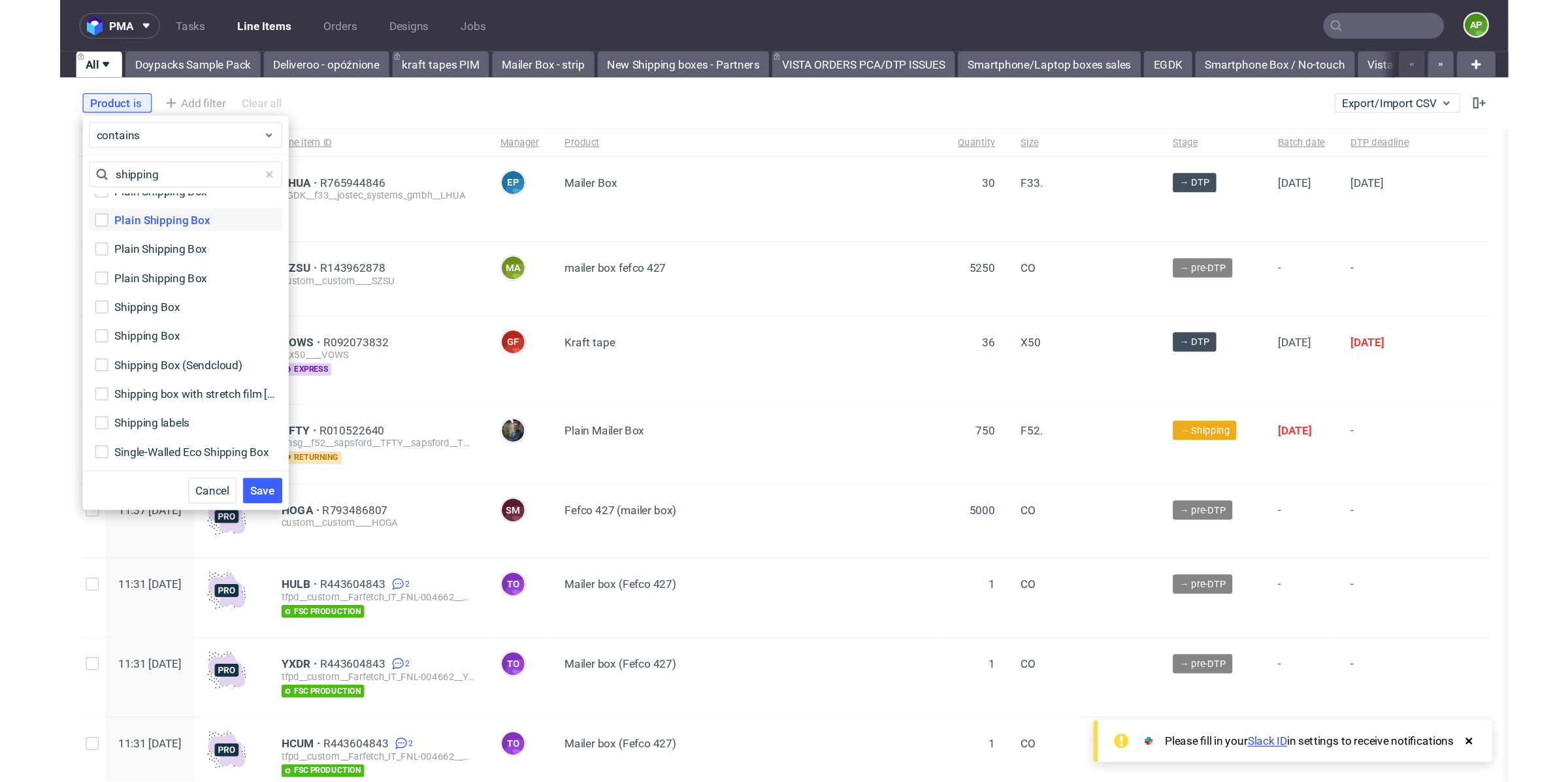
scroll to position [485, 0]
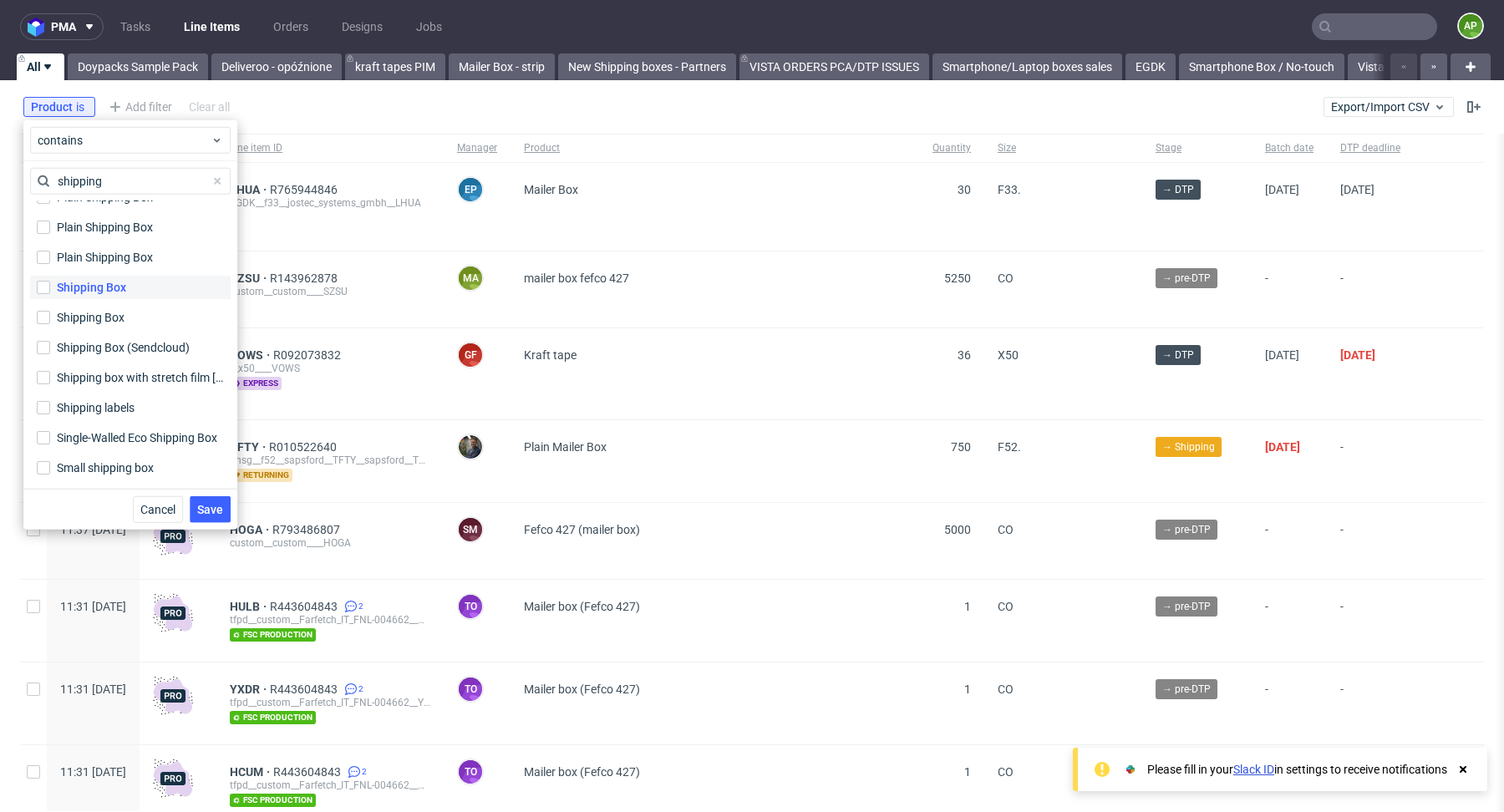
click at [101, 286] on div "Shipping Box" at bounding box center [91, 287] width 70 height 16
click at [50, 286] on input "Shipping Box" at bounding box center [44, 288] width 14 height 14
checkbox input "true"
click at [97, 318] on div "Shipping Box" at bounding box center [91, 317] width 70 height 16
click at [50, 318] on input "Shipping Box" at bounding box center [44, 318] width 14 height 14
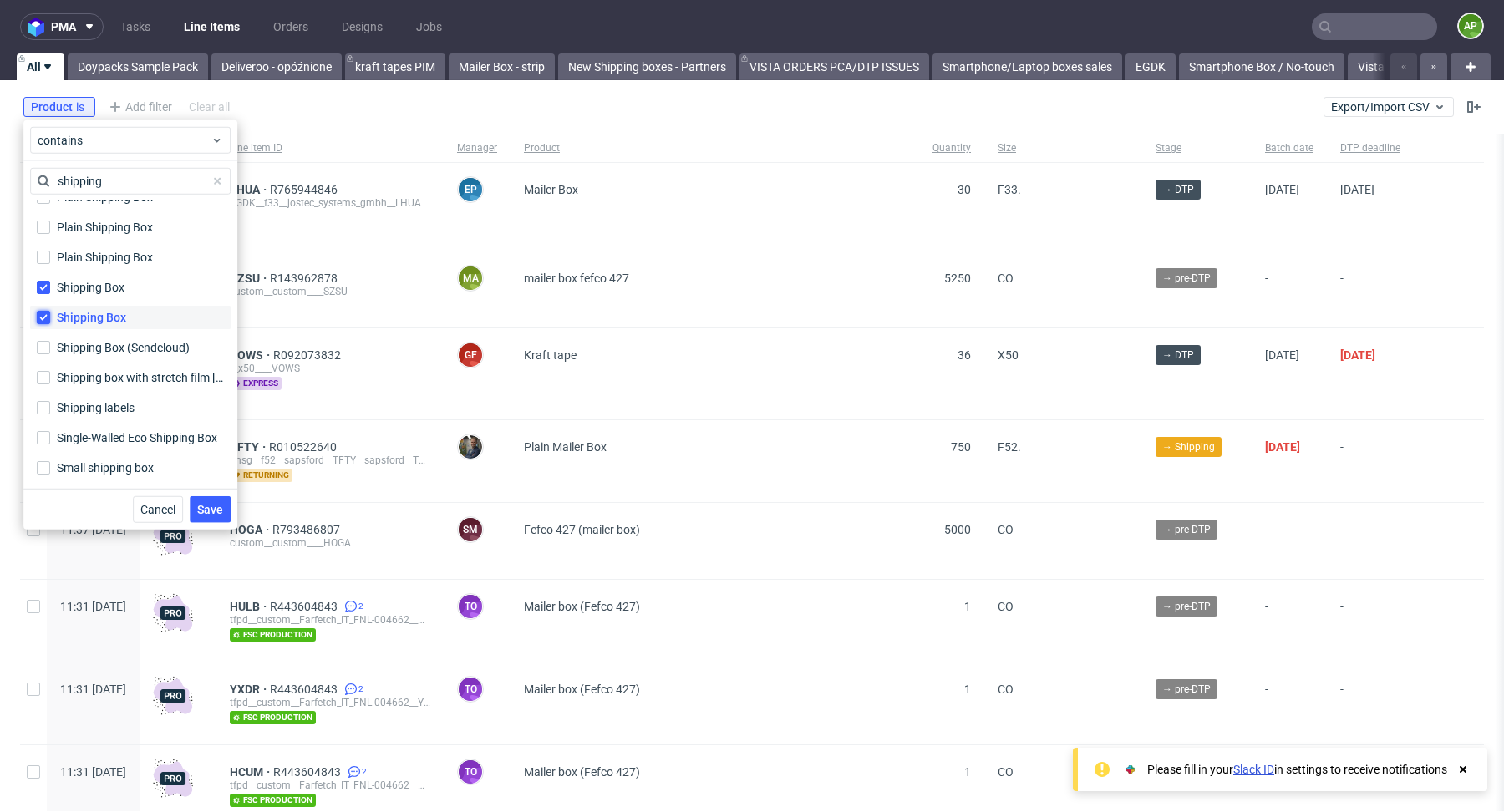
checkbox input "true"
click at [206, 499] on button "Save" at bounding box center [210, 509] width 41 height 27
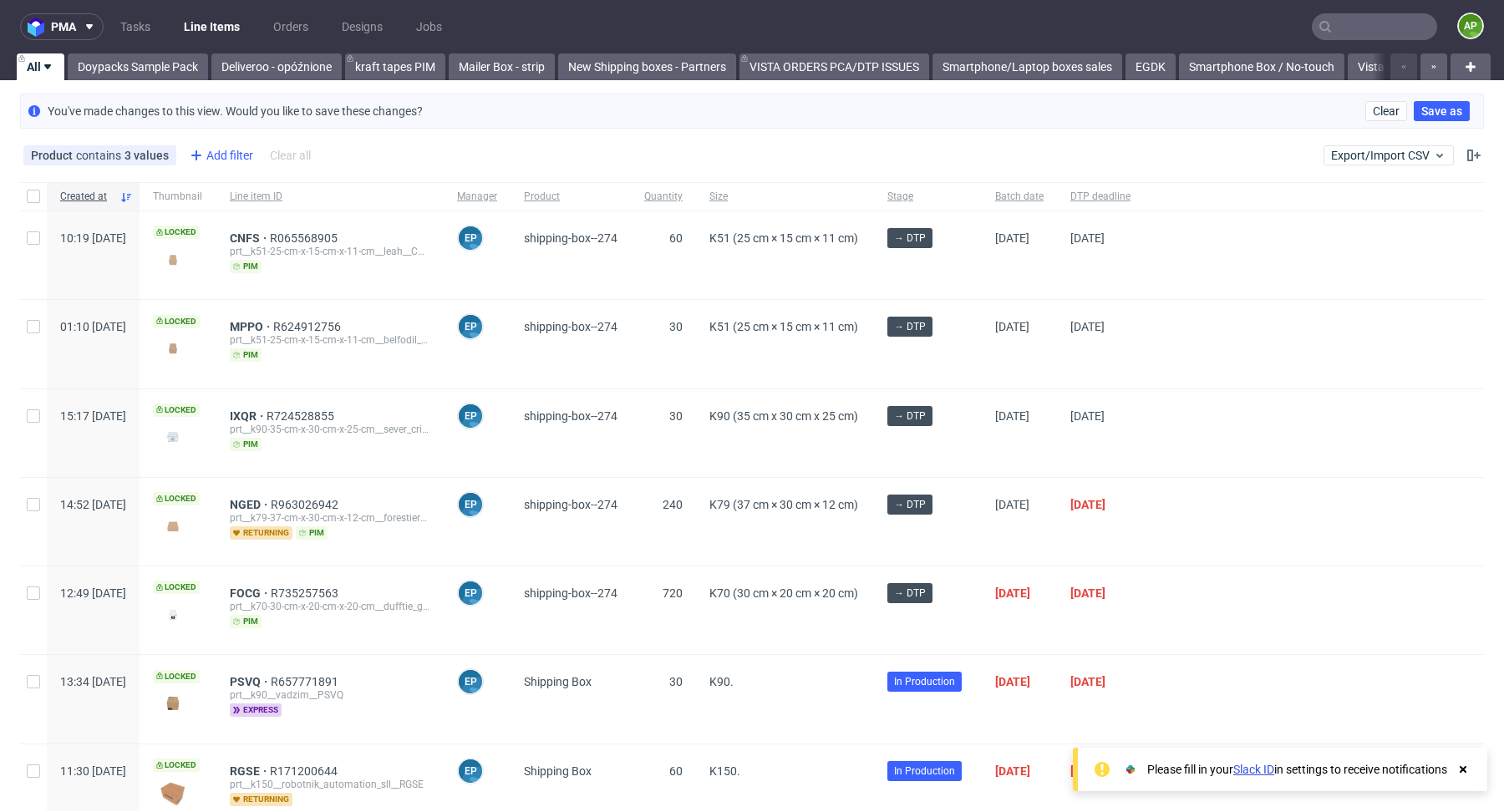
click at [229, 158] on div "Add filter" at bounding box center [220, 155] width 74 height 27
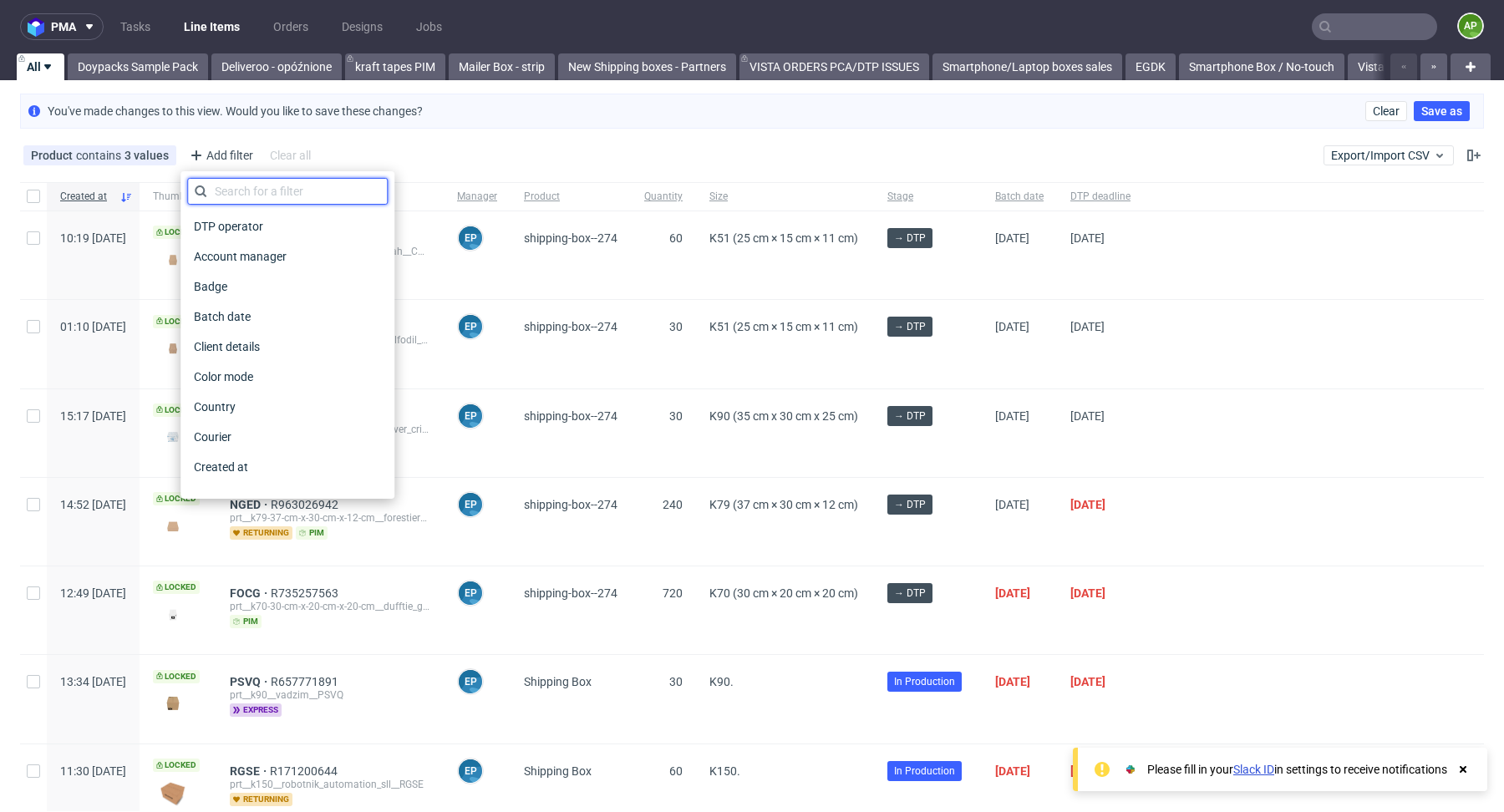
click at [234, 188] on input "text" at bounding box center [288, 191] width 201 height 27
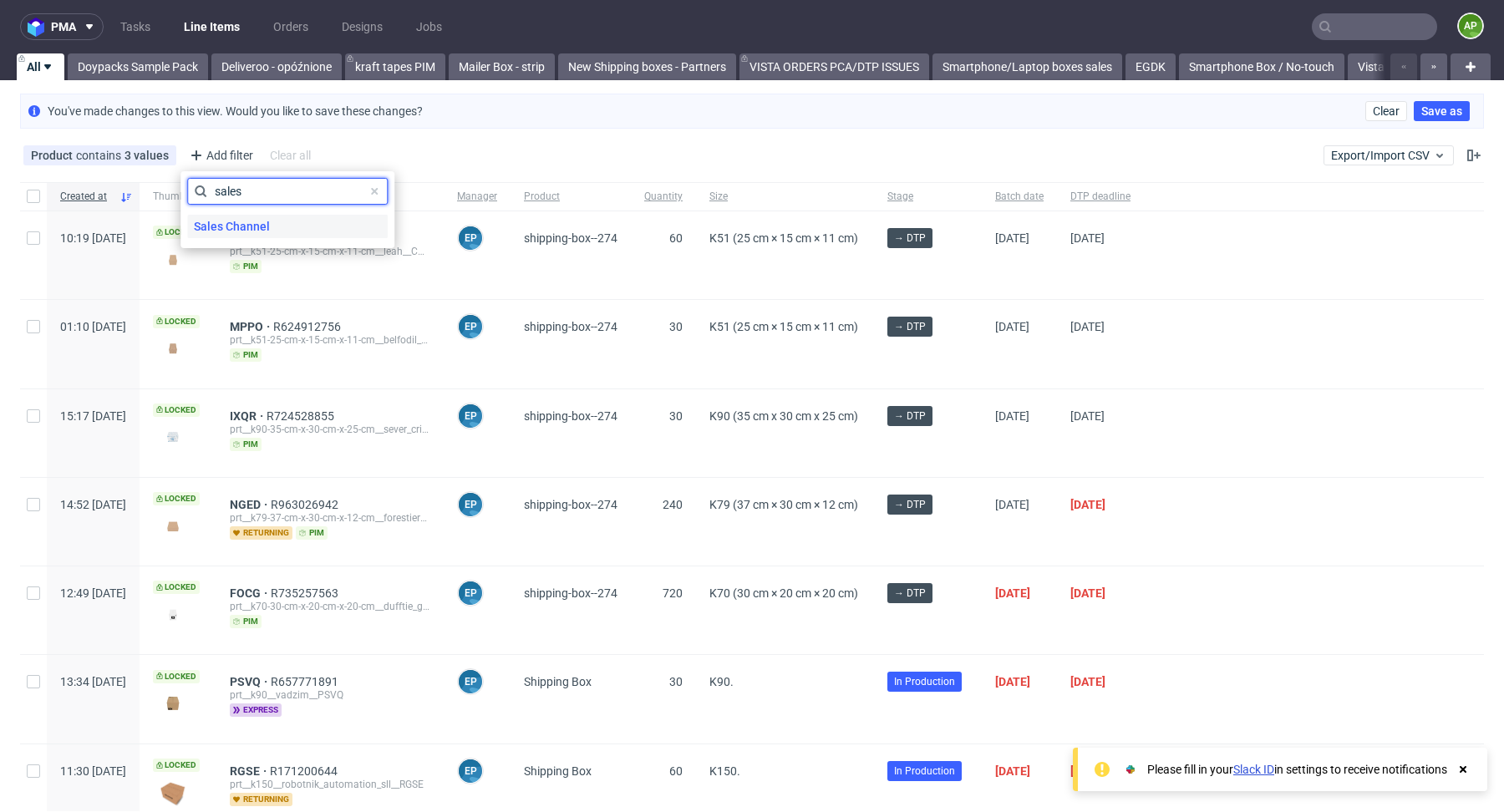
type input "sales"
click at [240, 233] on span "Sales Channel" at bounding box center [232, 226] width 89 height 23
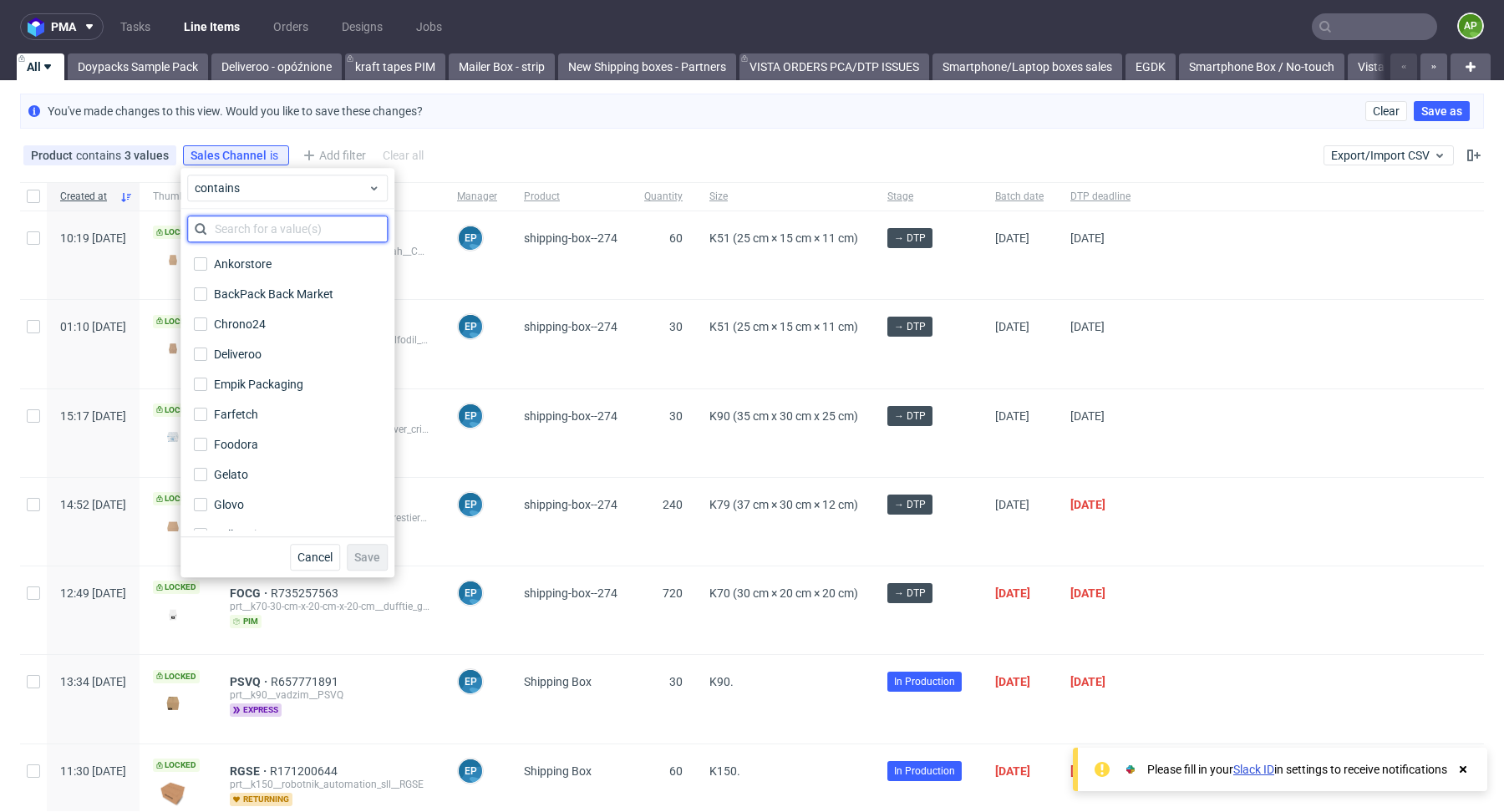
click at [306, 233] on input "text" at bounding box center [288, 228] width 201 height 27
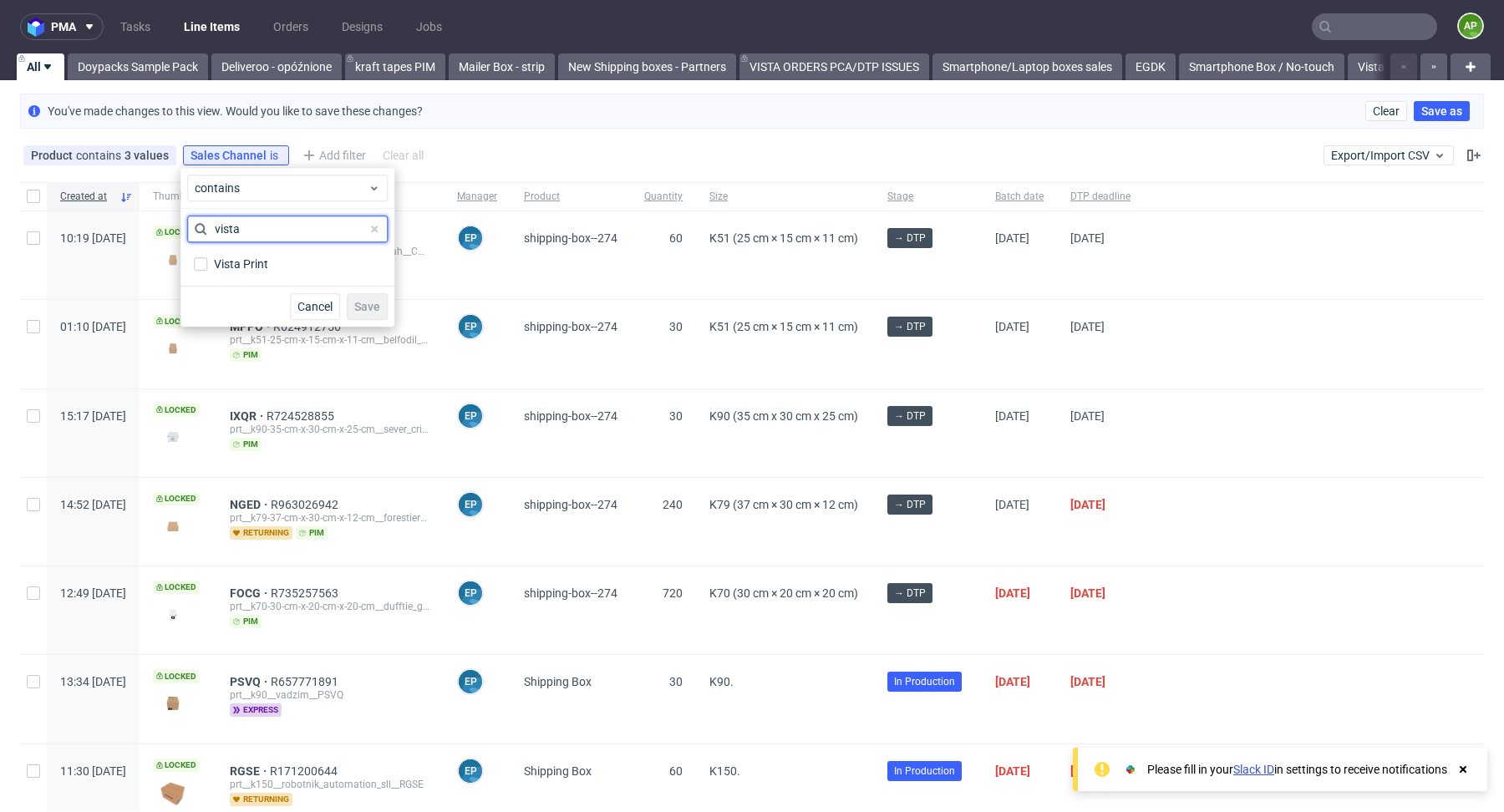
type input "vista"
click at [318, 276] on div "Vista Print" at bounding box center [288, 264] width 201 height 30
click at [318, 270] on label "Vista Print" at bounding box center [288, 264] width 201 height 23
click at [207, 270] on input "Vista Print" at bounding box center [201, 264] width 14 height 14
checkbox input "true"
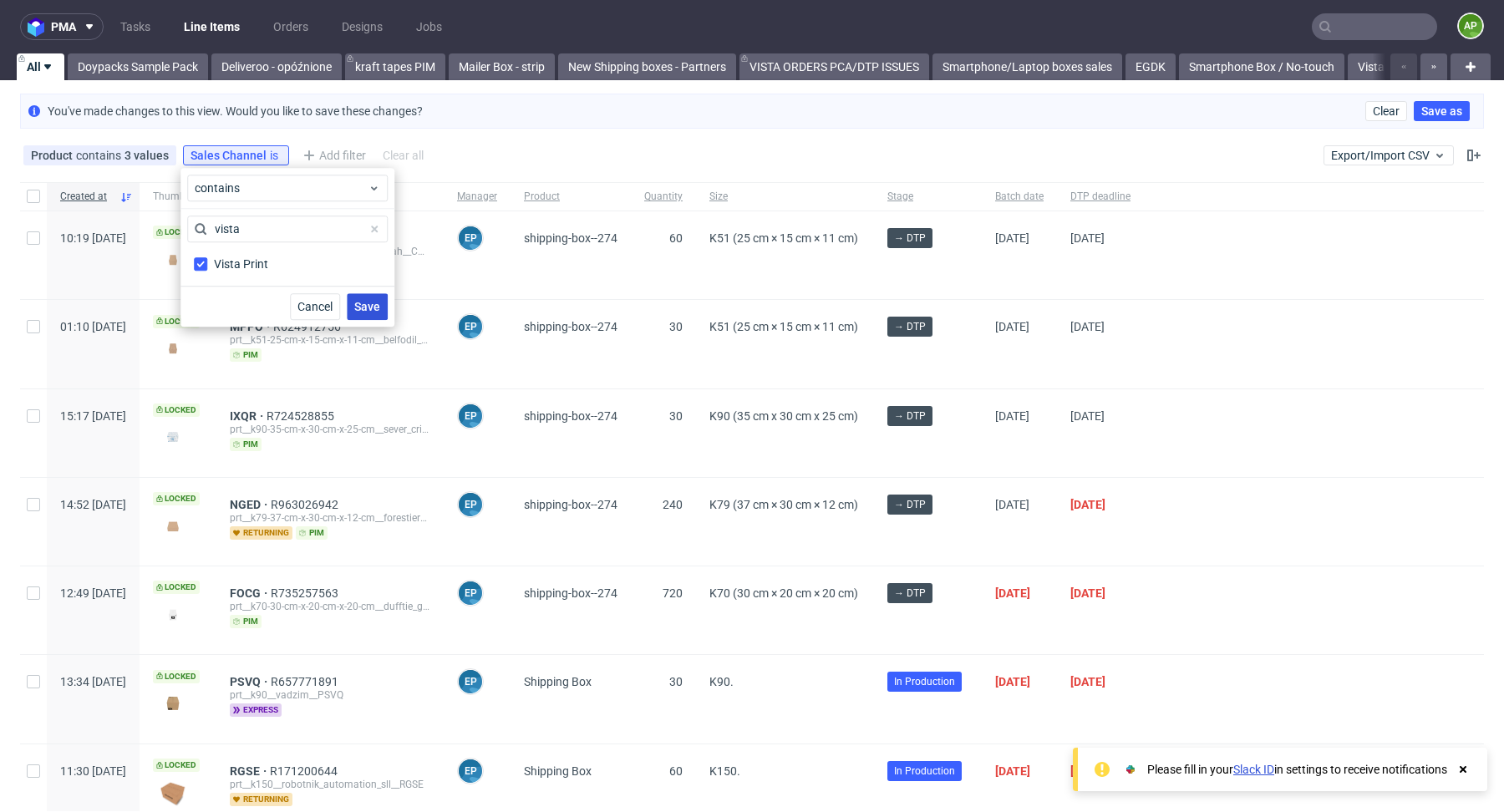
click at [362, 310] on span "Save" at bounding box center [367, 306] width 26 height 12
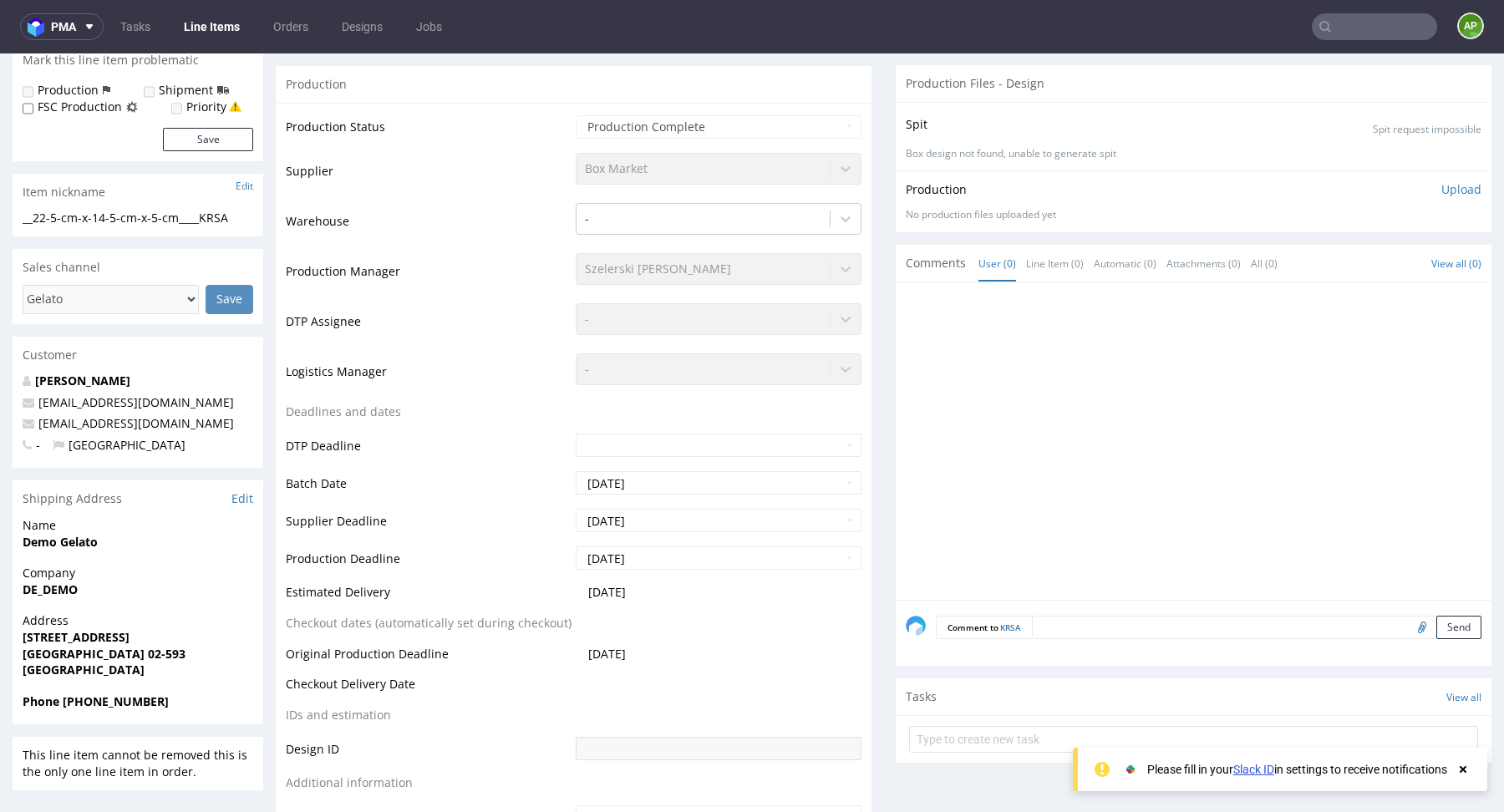
scroll to position [295, 0]
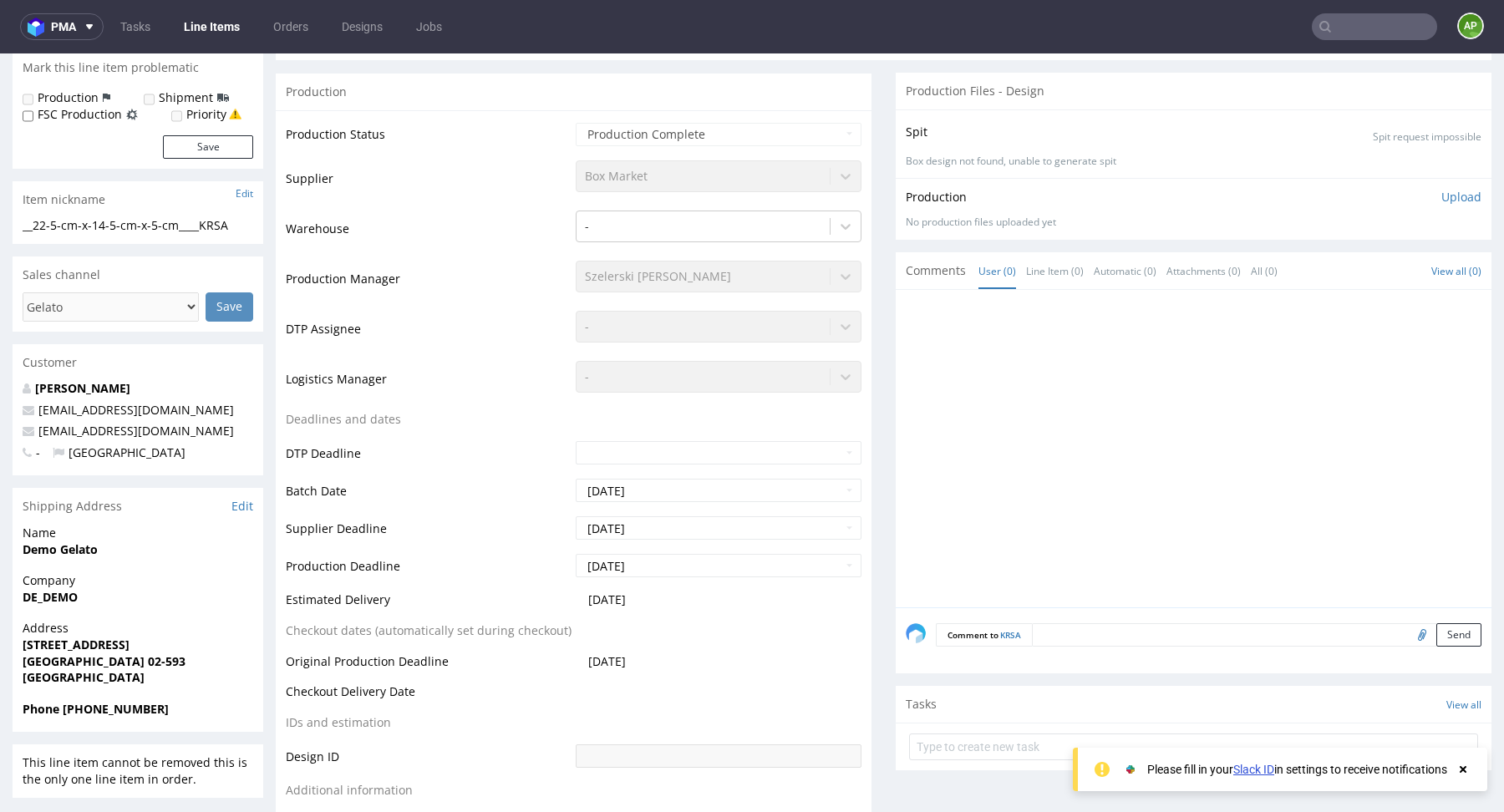
click at [110, 552] on span "Demo Gelato" at bounding box center [137, 549] width 231 height 16
copy strong "Demo Gelato"
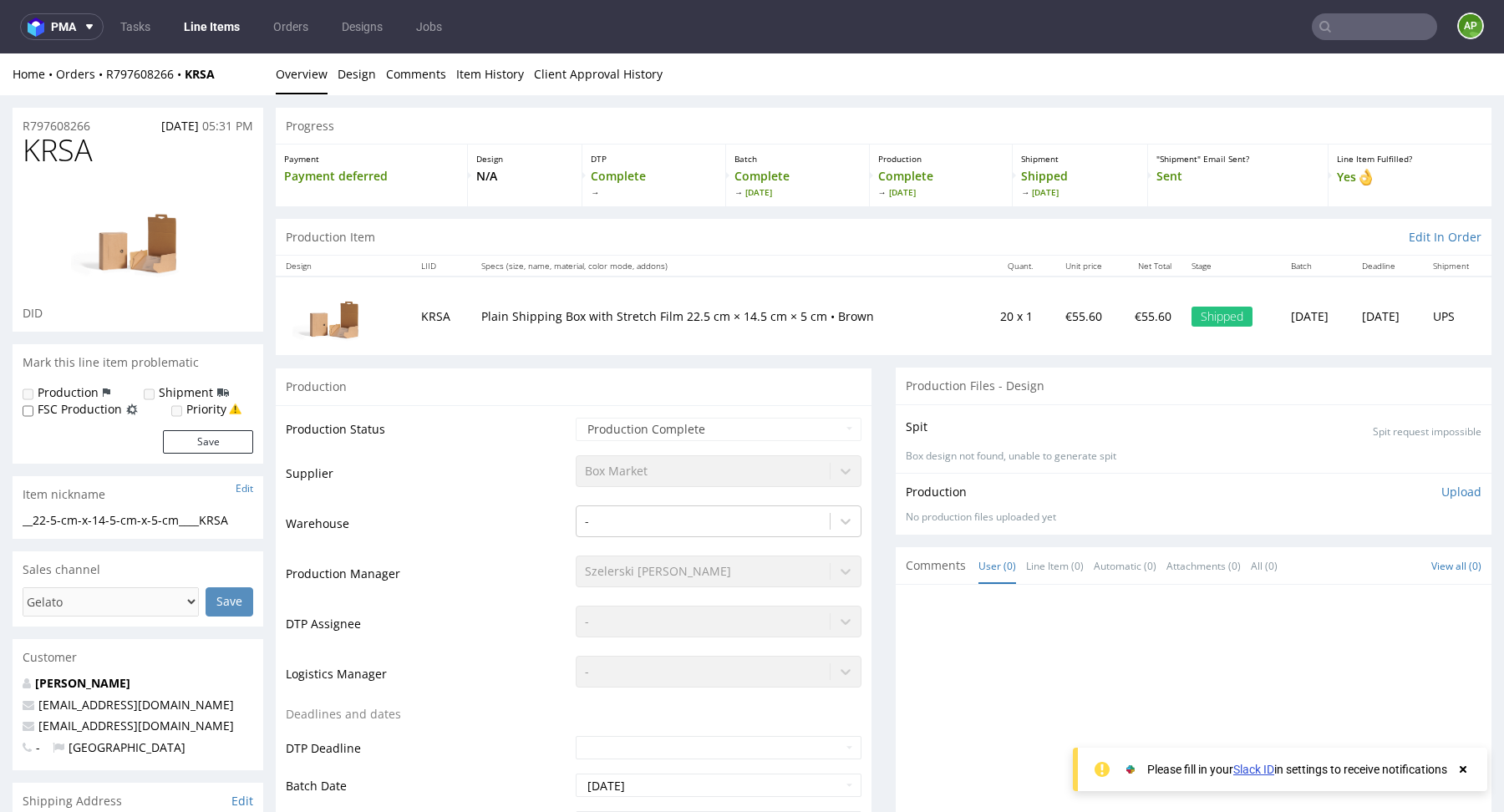
click at [114, 155] on h1 "KRSA" at bounding box center [137, 150] width 231 height 33
copy span "KRSA"
